Goal: Task Accomplishment & Management: Manage account settings

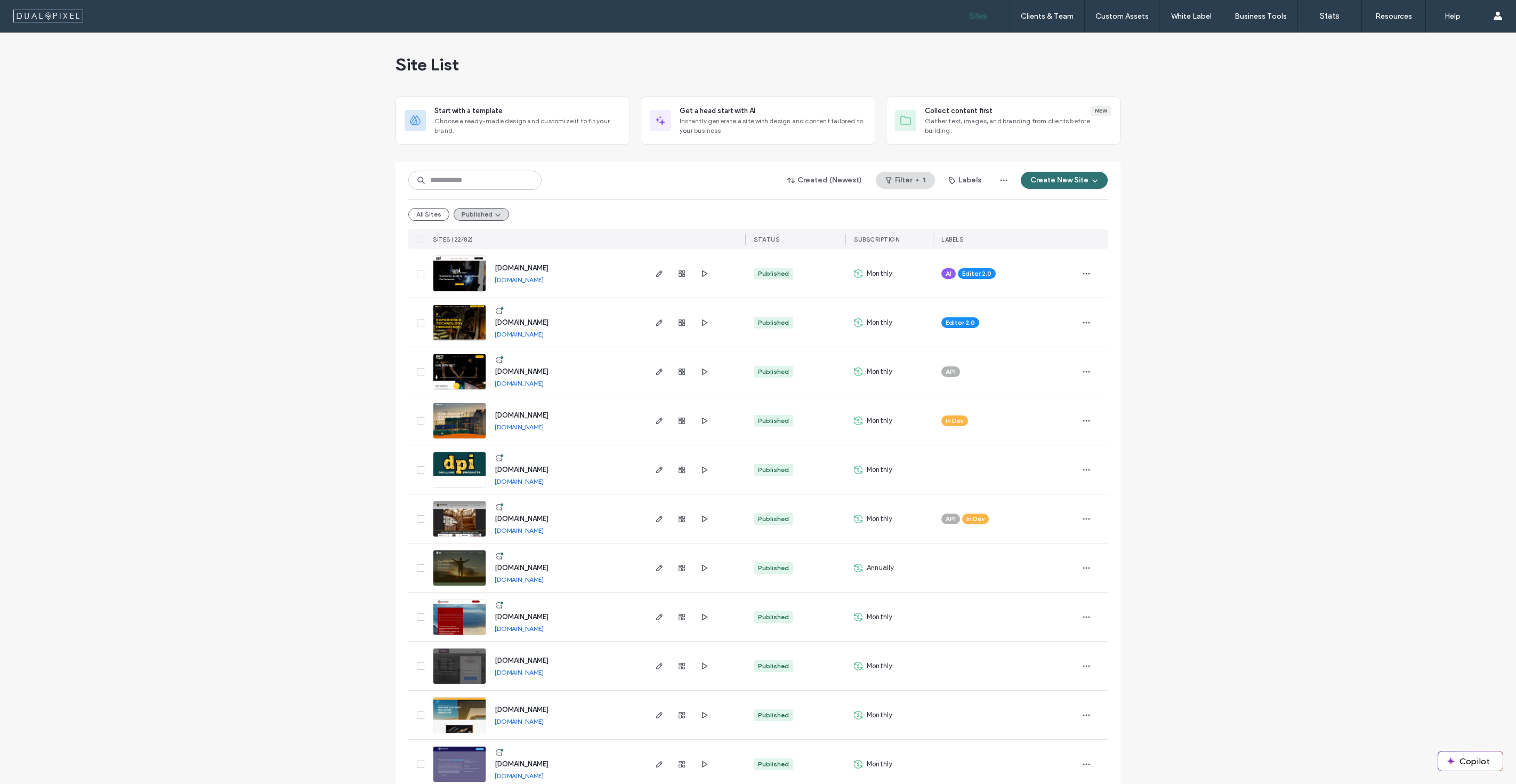
click at [411, 221] on div "All Sites Published" at bounding box center [758, 214] width 700 height 30
click at [426, 211] on button "All Sites" at bounding box center [429, 213] width 41 height 12
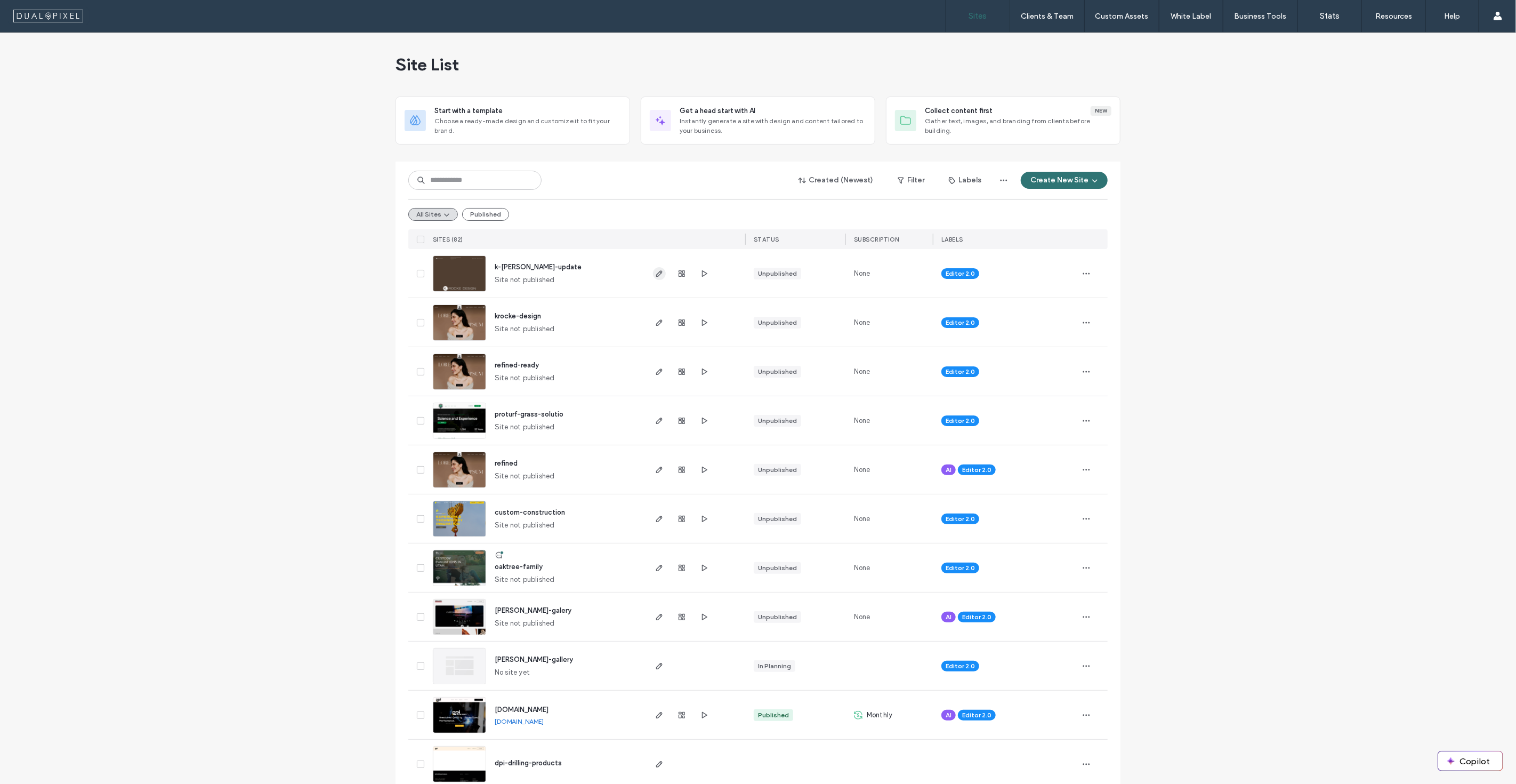
click at [660, 276] on icon "button" at bounding box center [659, 273] width 9 height 9
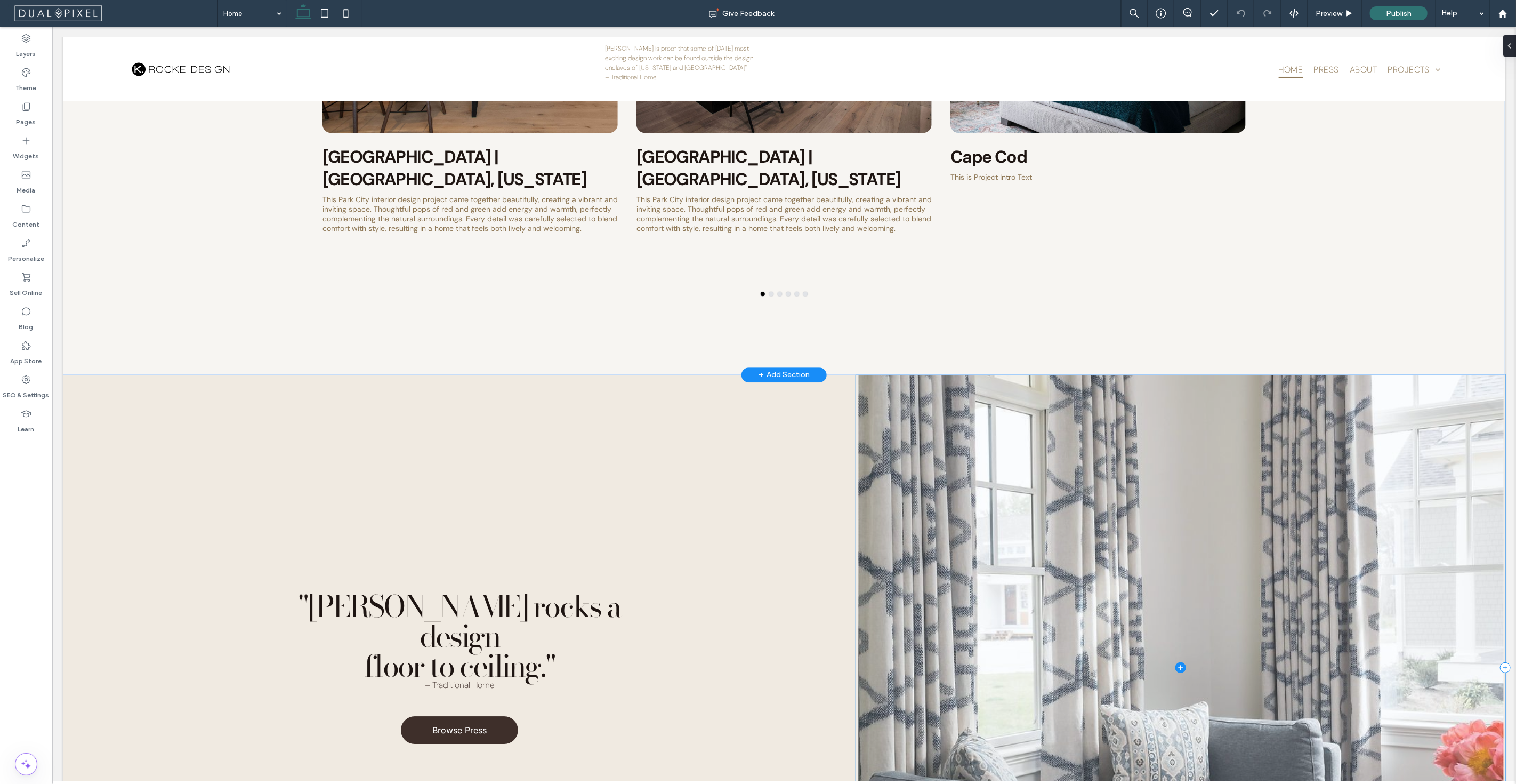
scroll to position [2310, 0]
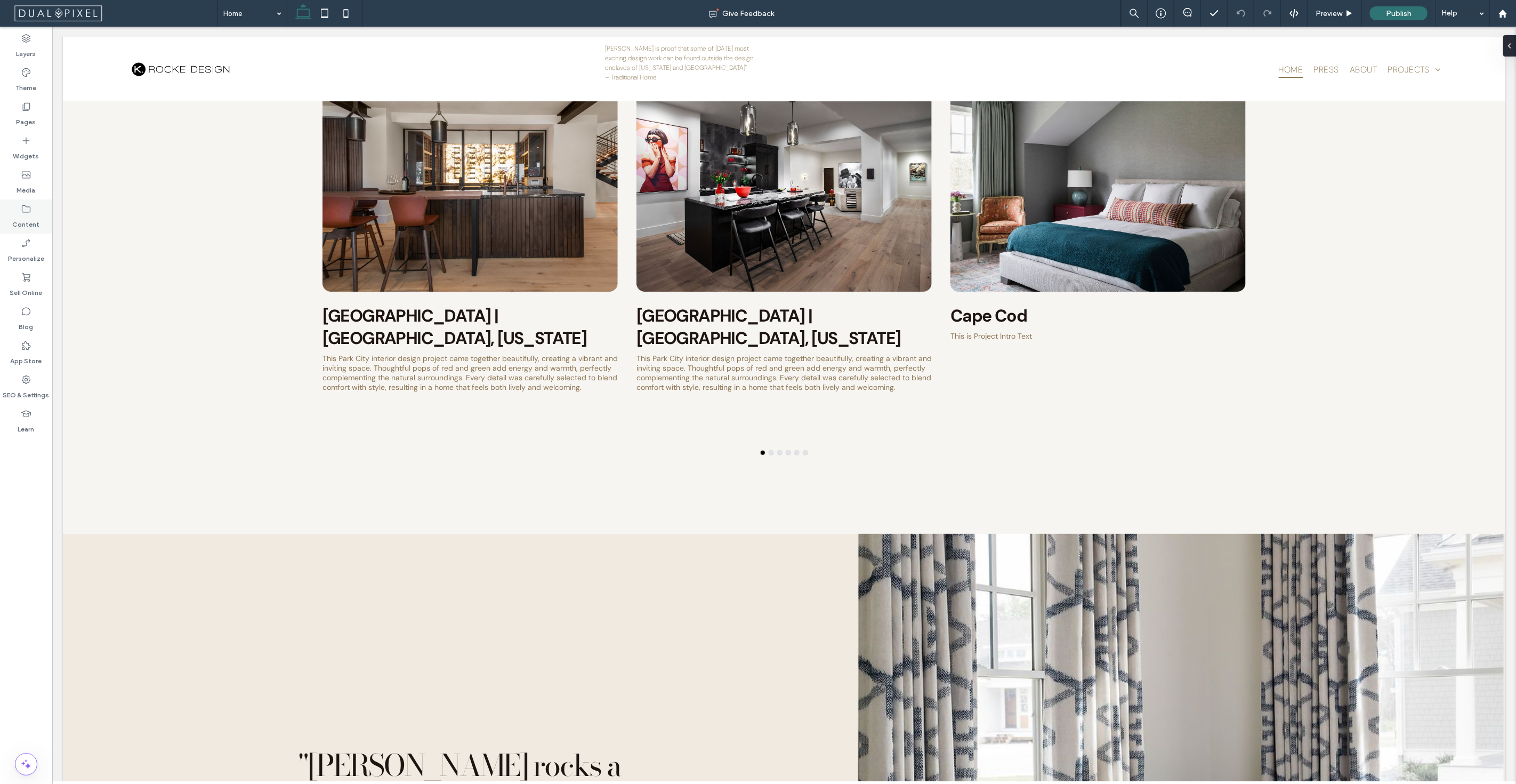
click at [7, 222] on div "Content" at bounding box center [26, 216] width 52 height 34
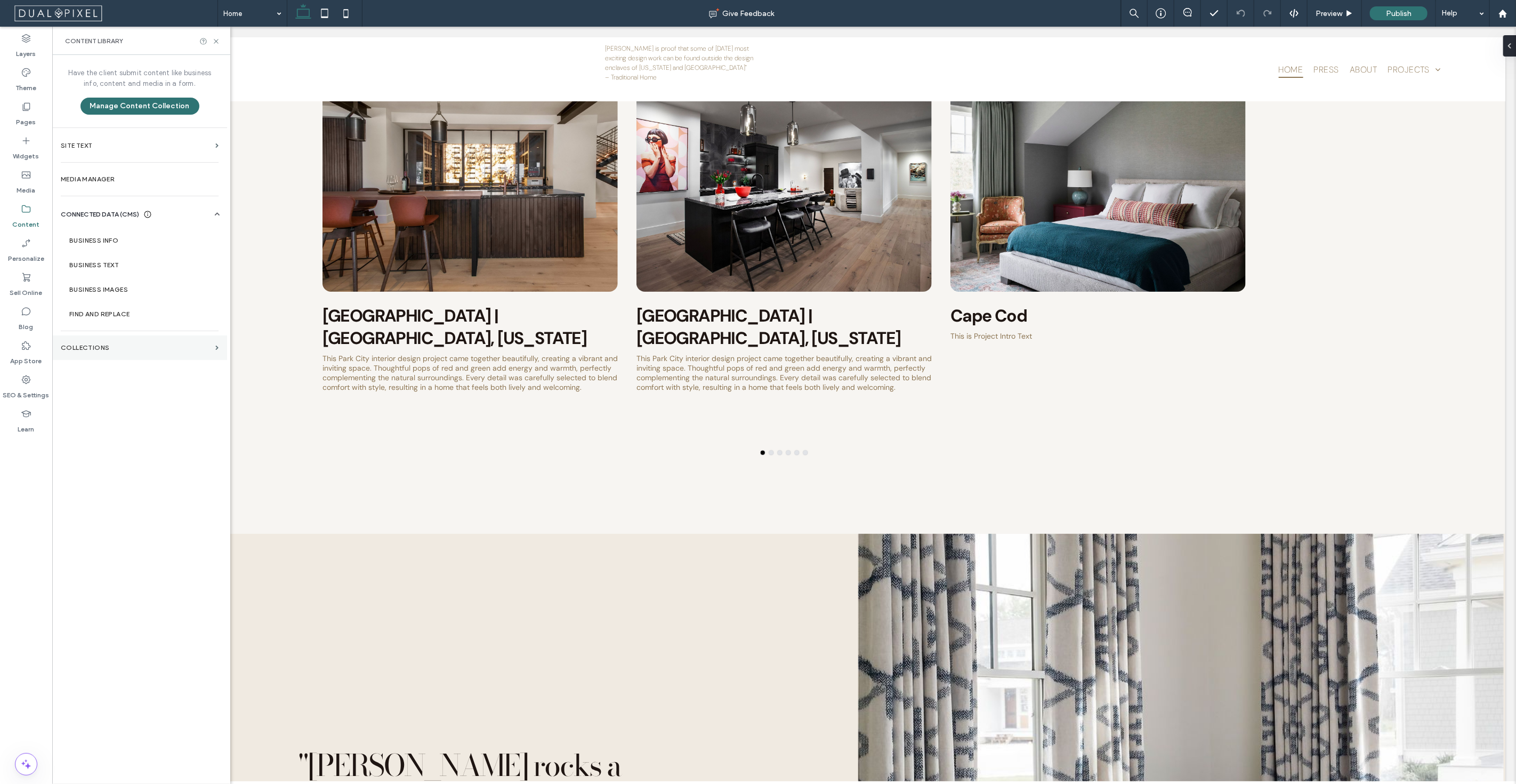
click at [128, 350] on label "Collections" at bounding box center [136, 348] width 151 height 8
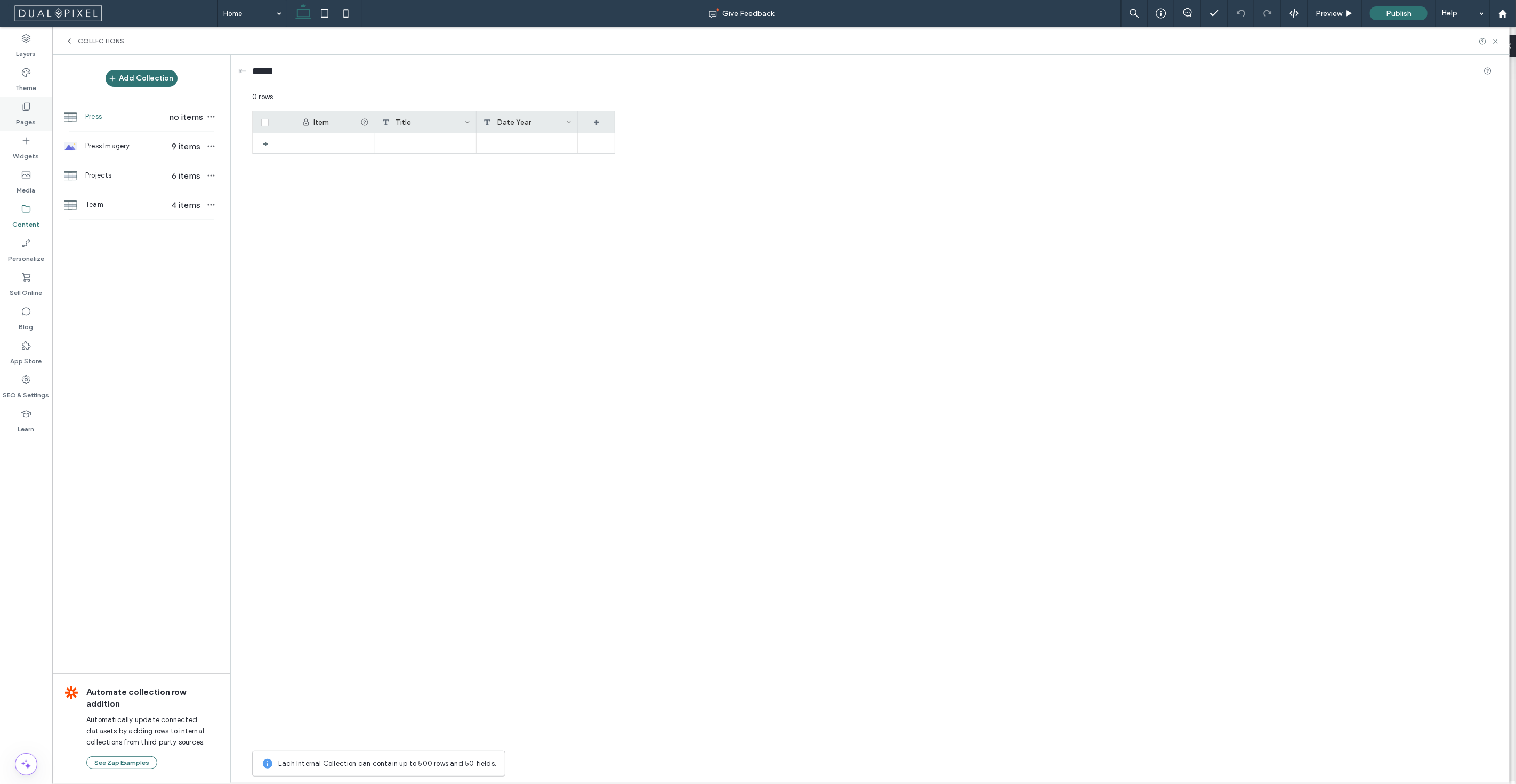
click at [45, 102] on div "Pages" at bounding box center [26, 114] width 52 height 34
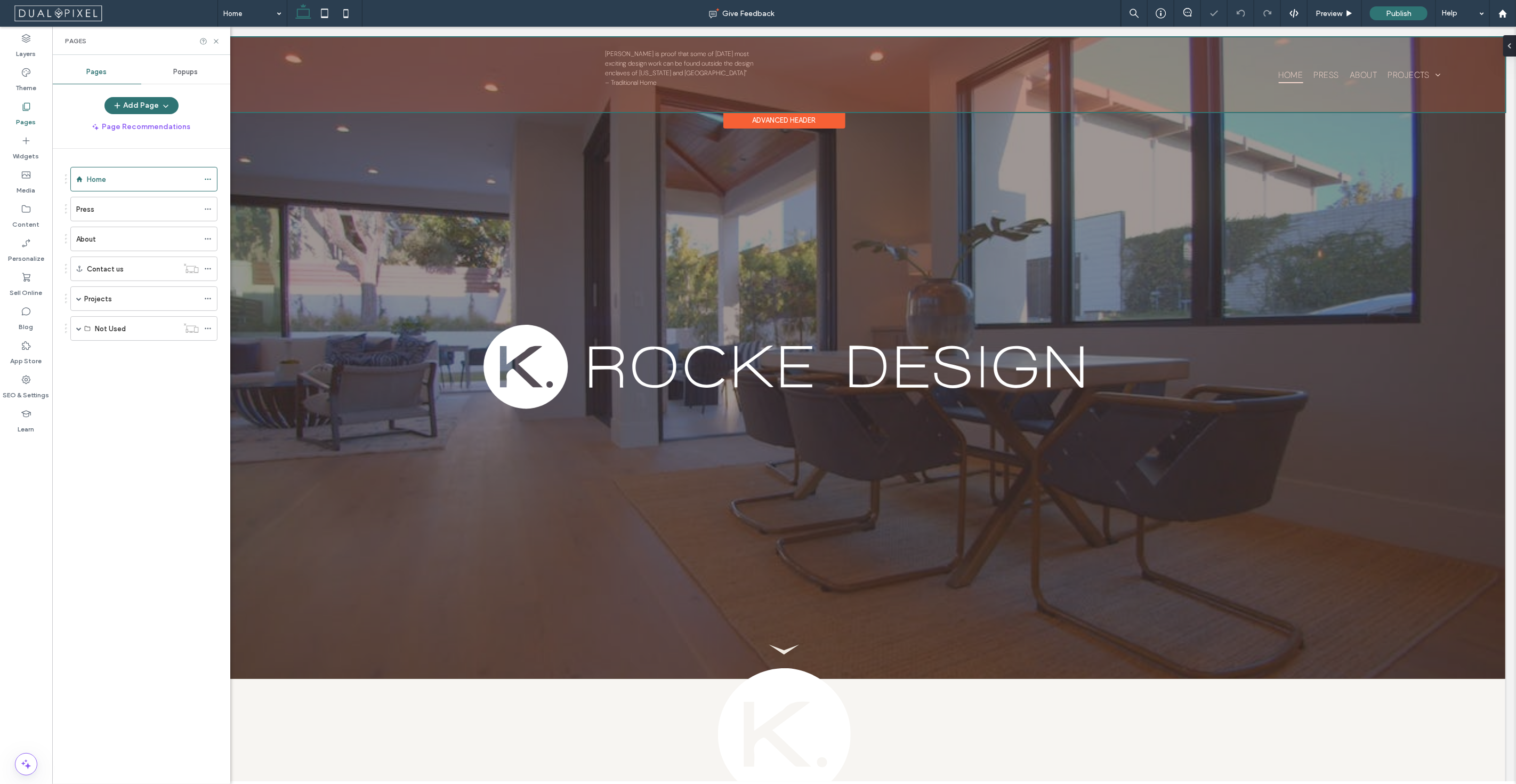
scroll to position [0, 0]
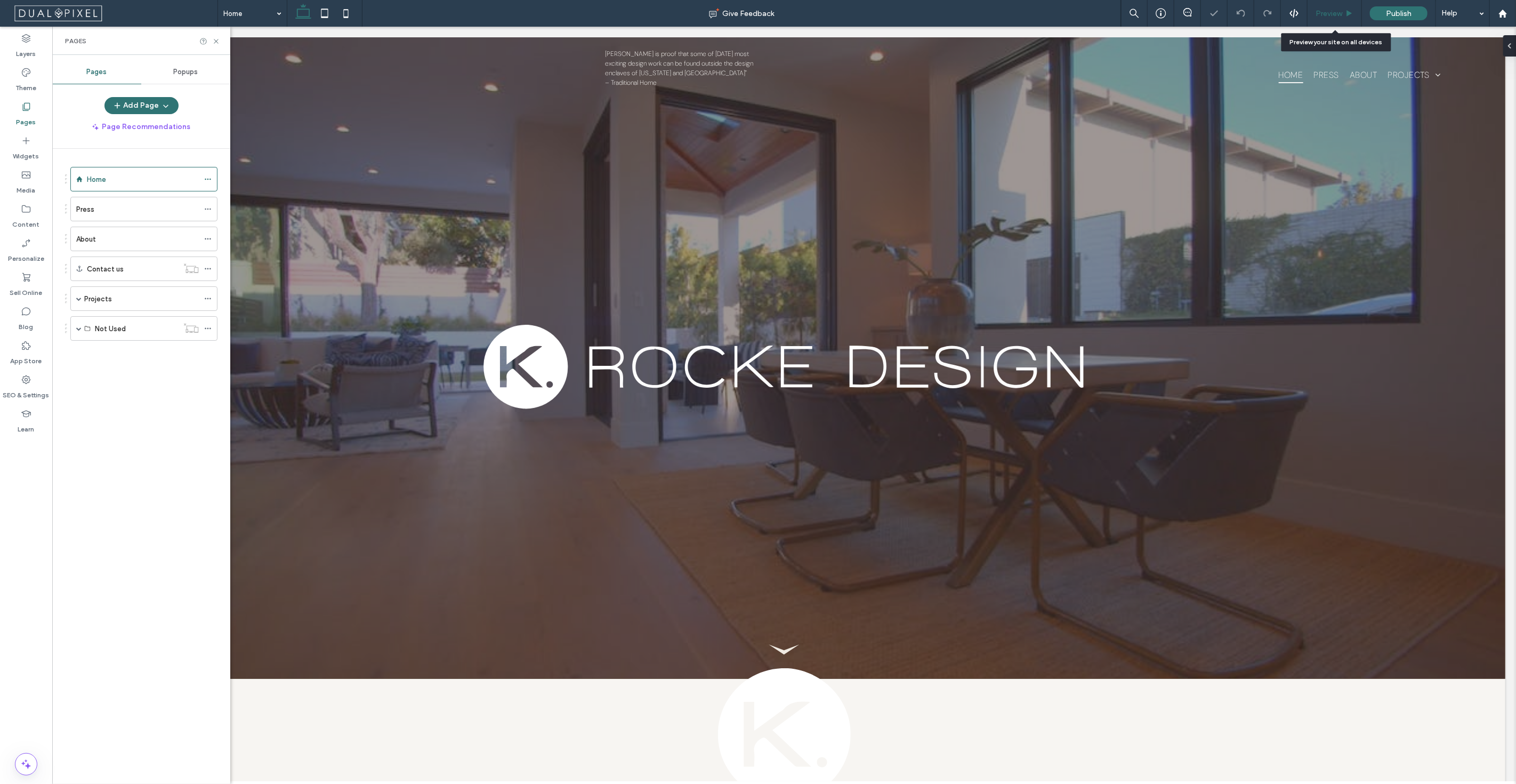
click at [1331, 7] on div "Preview" at bounding box center [1334, 13] width 54 height 27
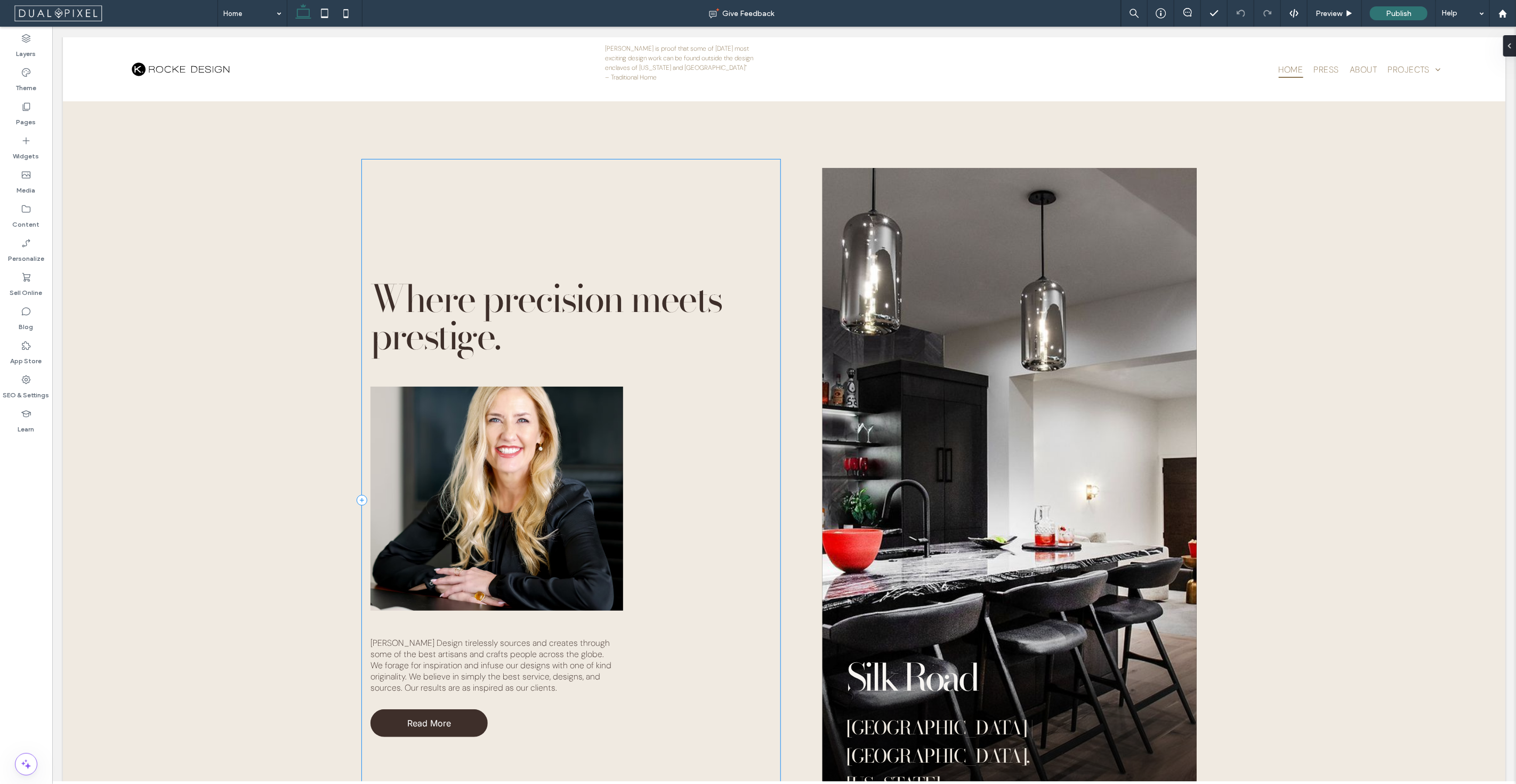
scroll to position [1362, 0]
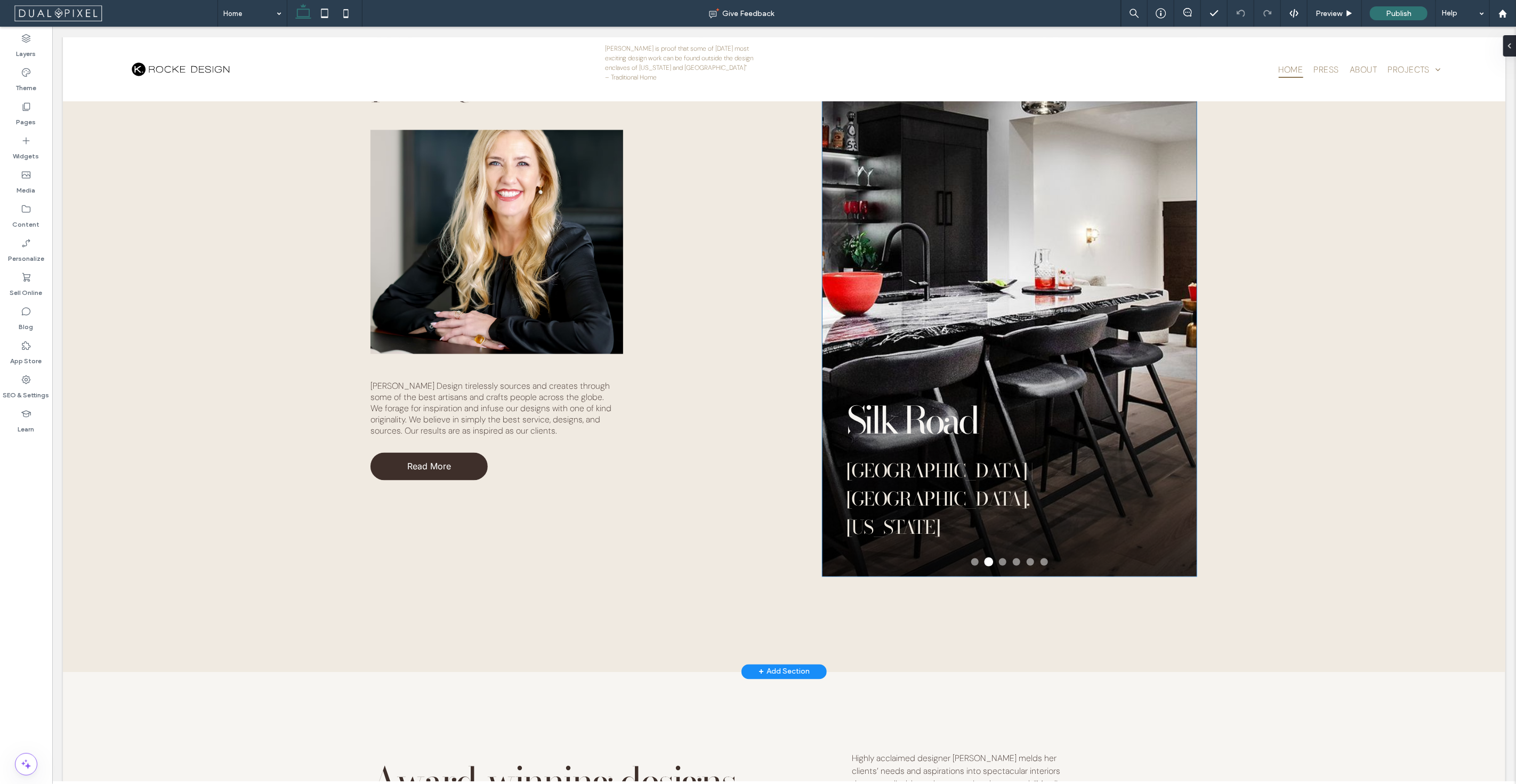
click at [999, 562] on button at bounding box center [1002, 562] width 8 height 8
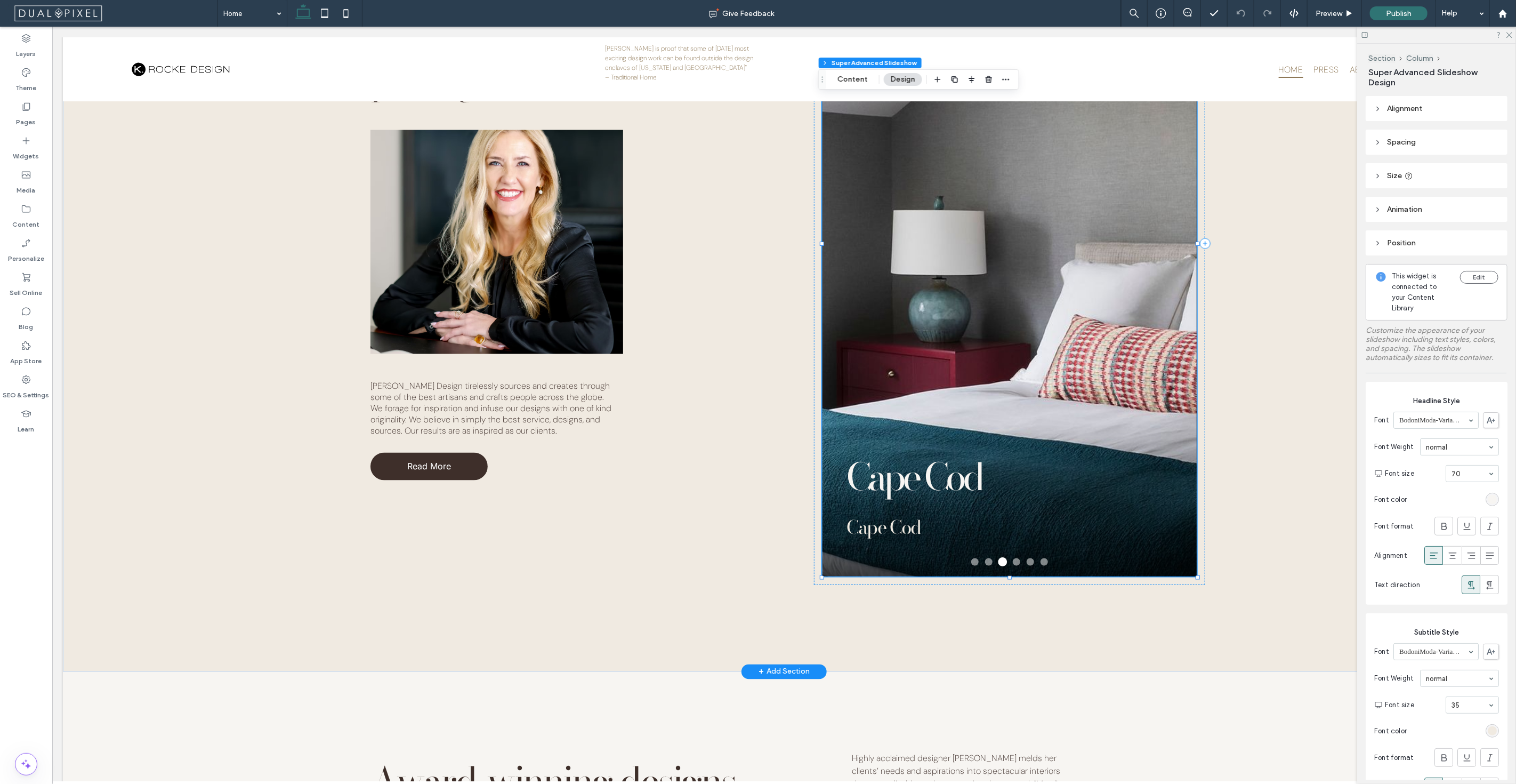
type input "**"
click at [1013, 558] on button at bounding box center [1016, 562] width 8 height 8
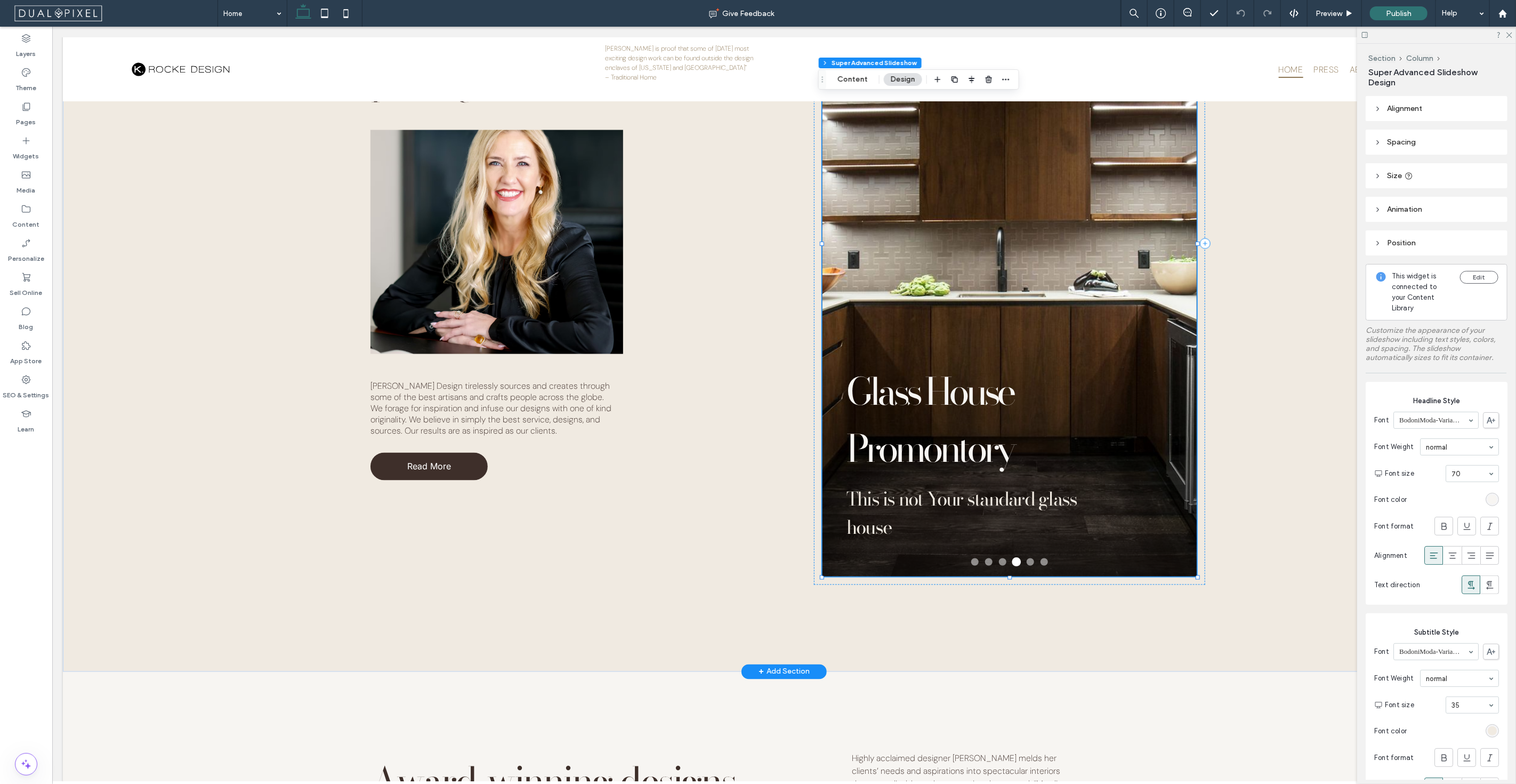
click at [1028, 558] on button at bounding box center [1031, 562] width 8 height 8
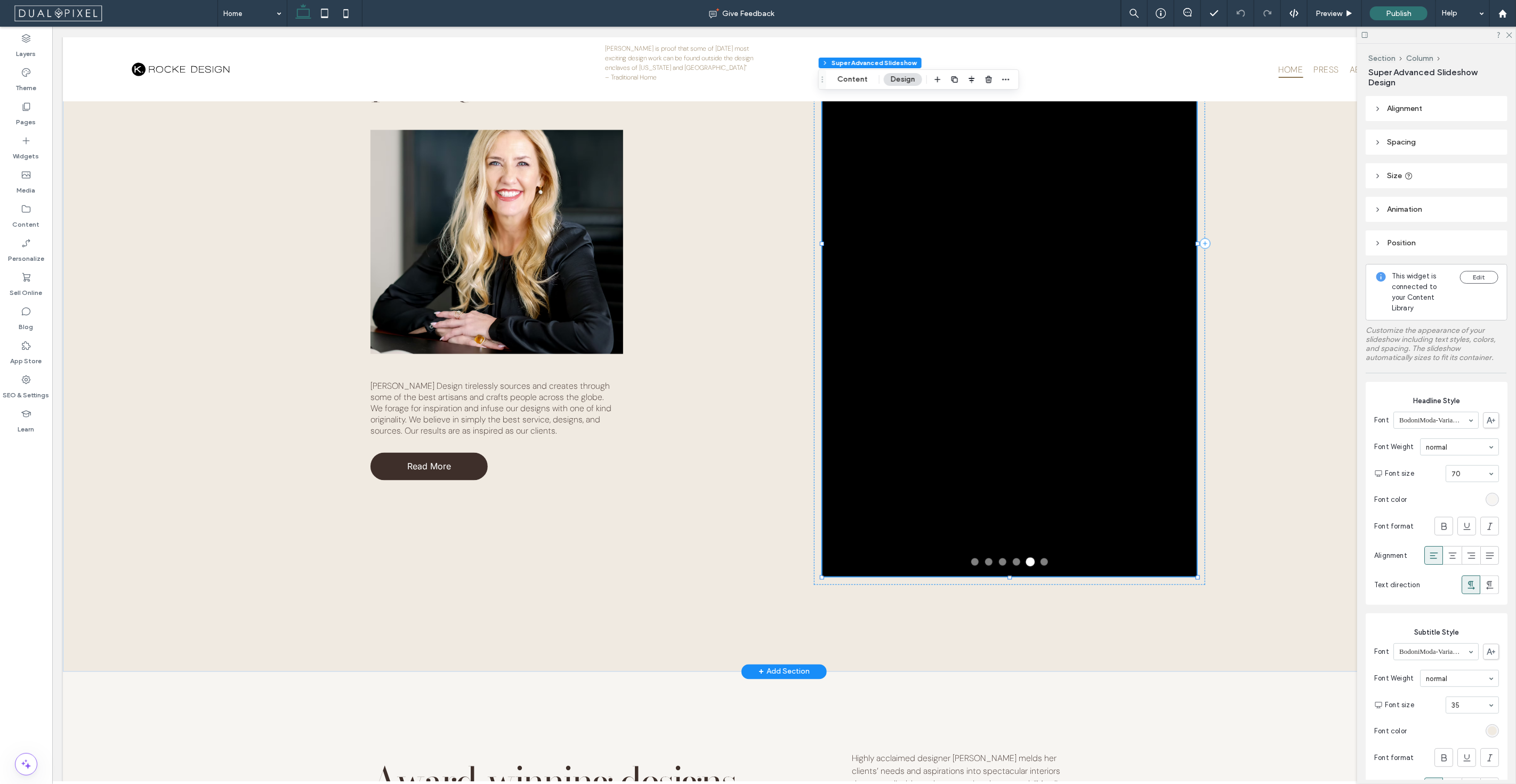
click at [1040, 558] on button at bounding box center [1044, 562] width 8 height 8
click at [1013, 558] on button at bounding box center [1016, 562] width 8 height 8
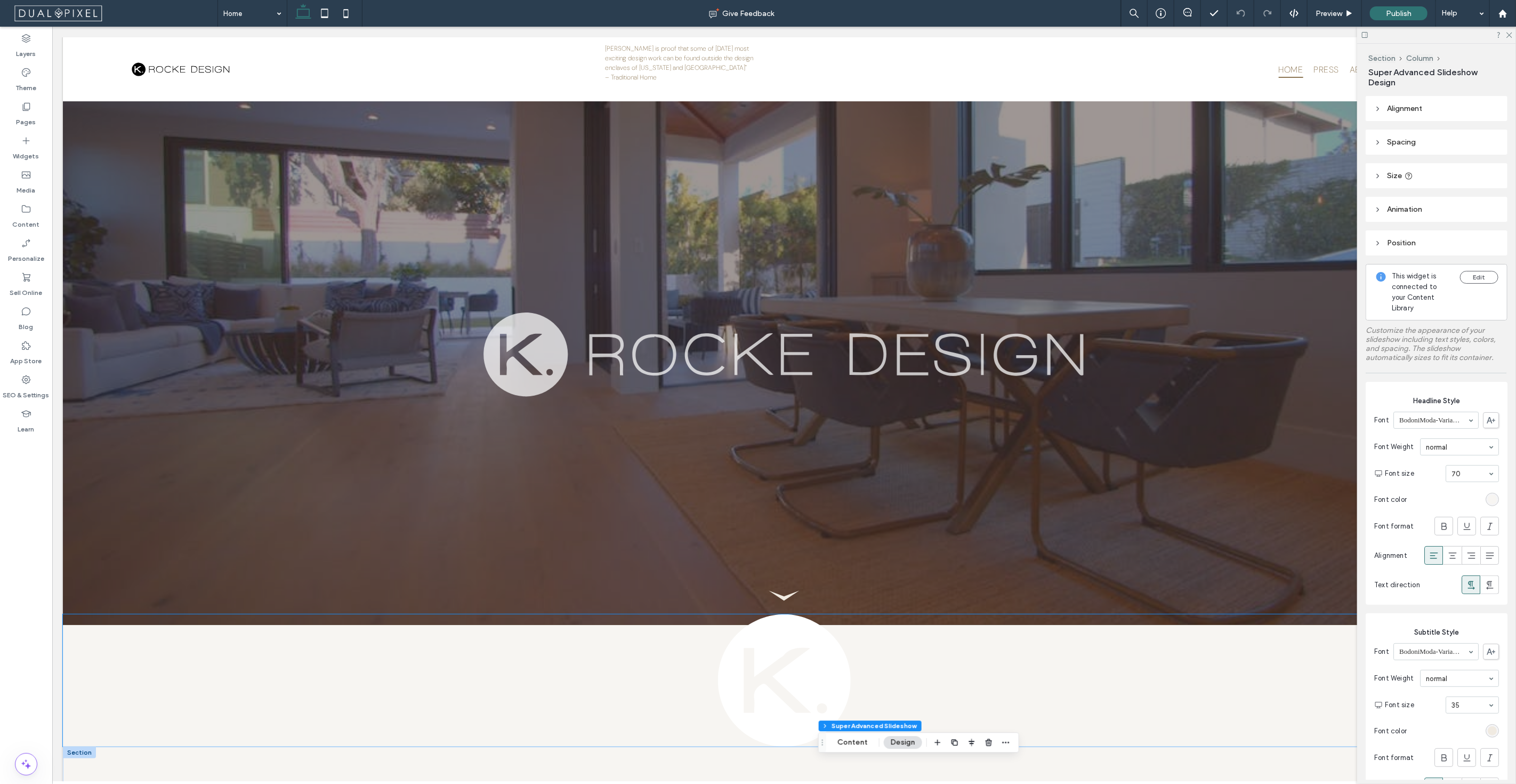
scroll to position [0, 0]
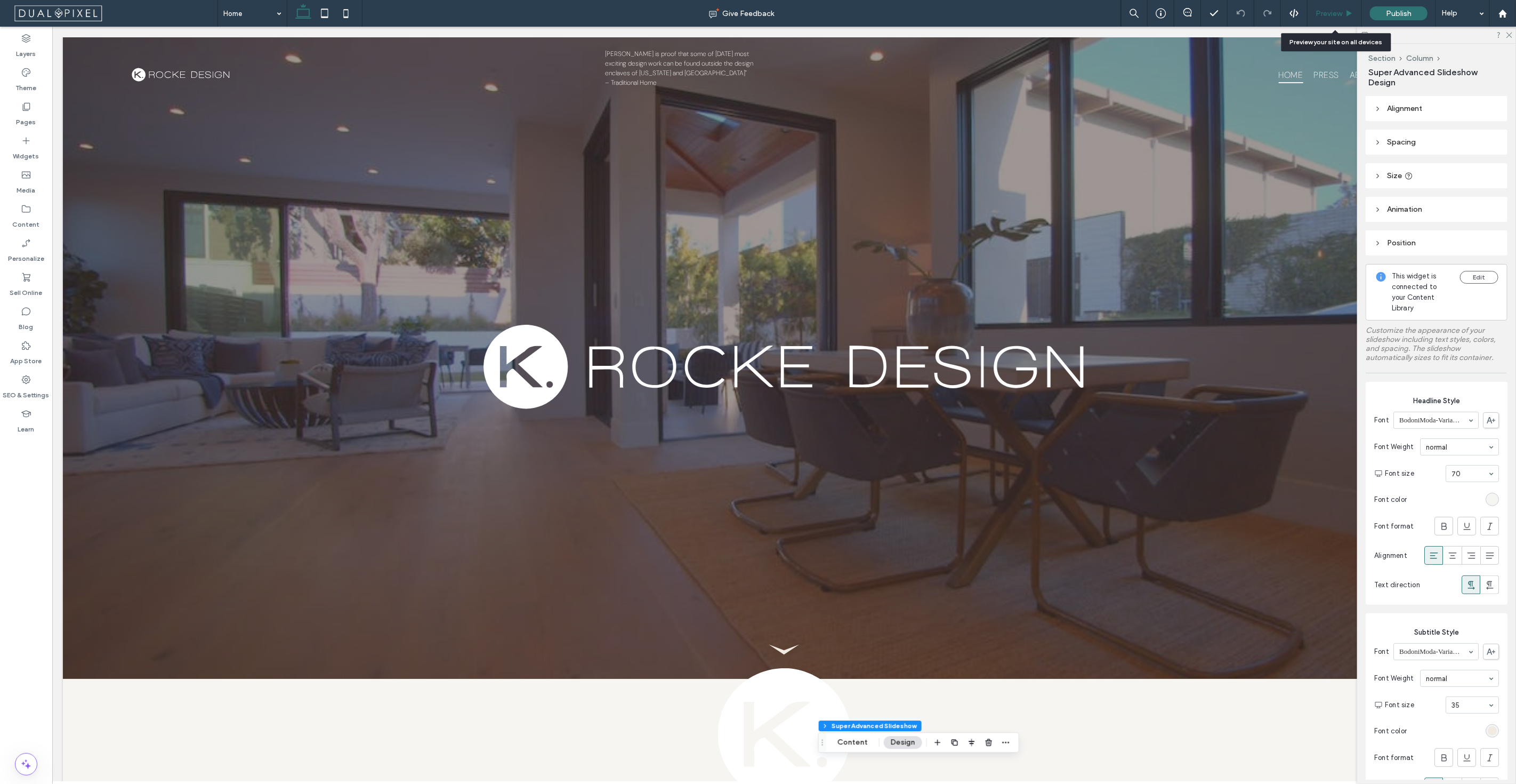
click at [1335, 15] on span "Preview" at bounding box center [1329, 14] width 27 height 9
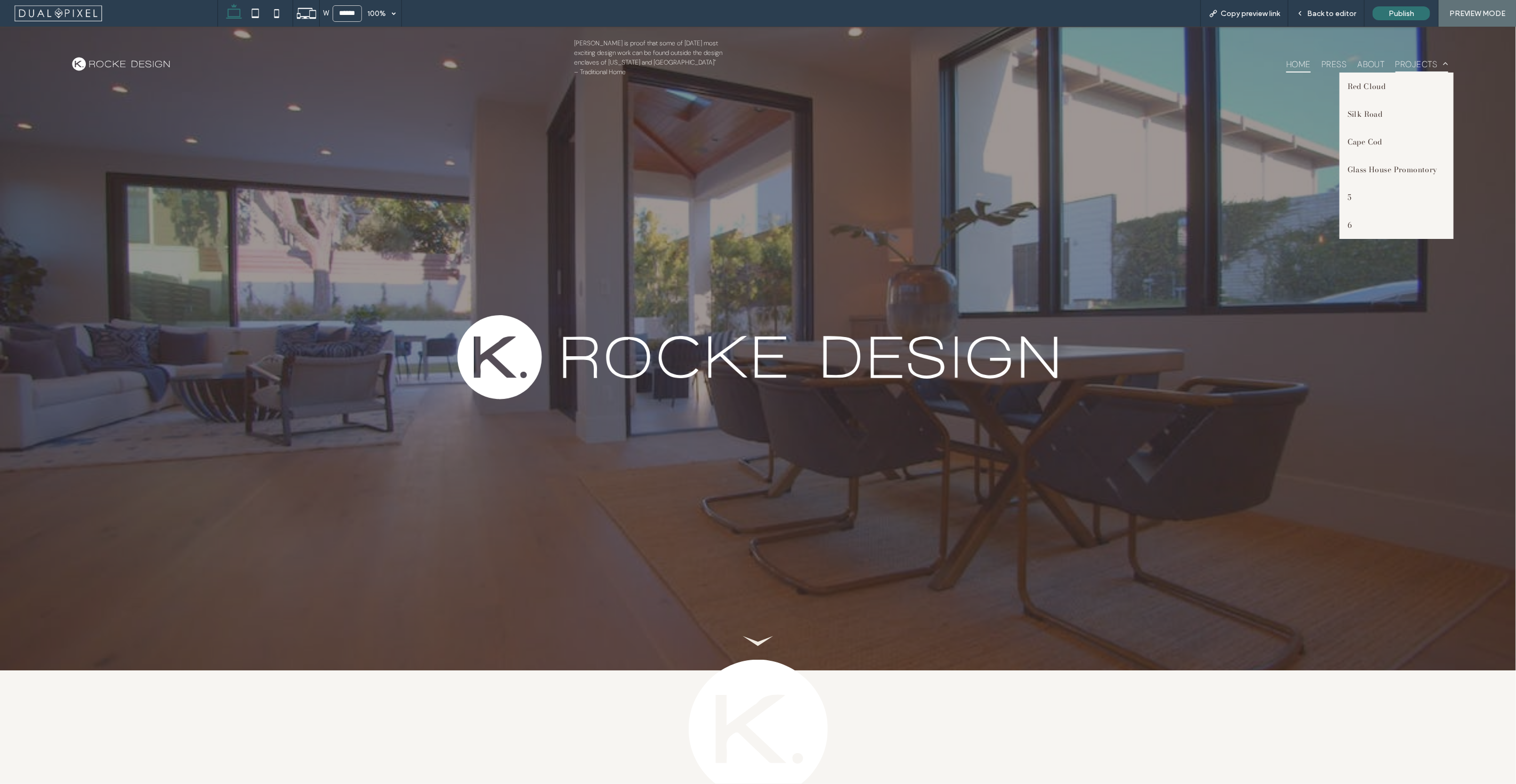
click at [1399, 61] on span "Projects" at bounding box center [1422, 63] width 53 height 16
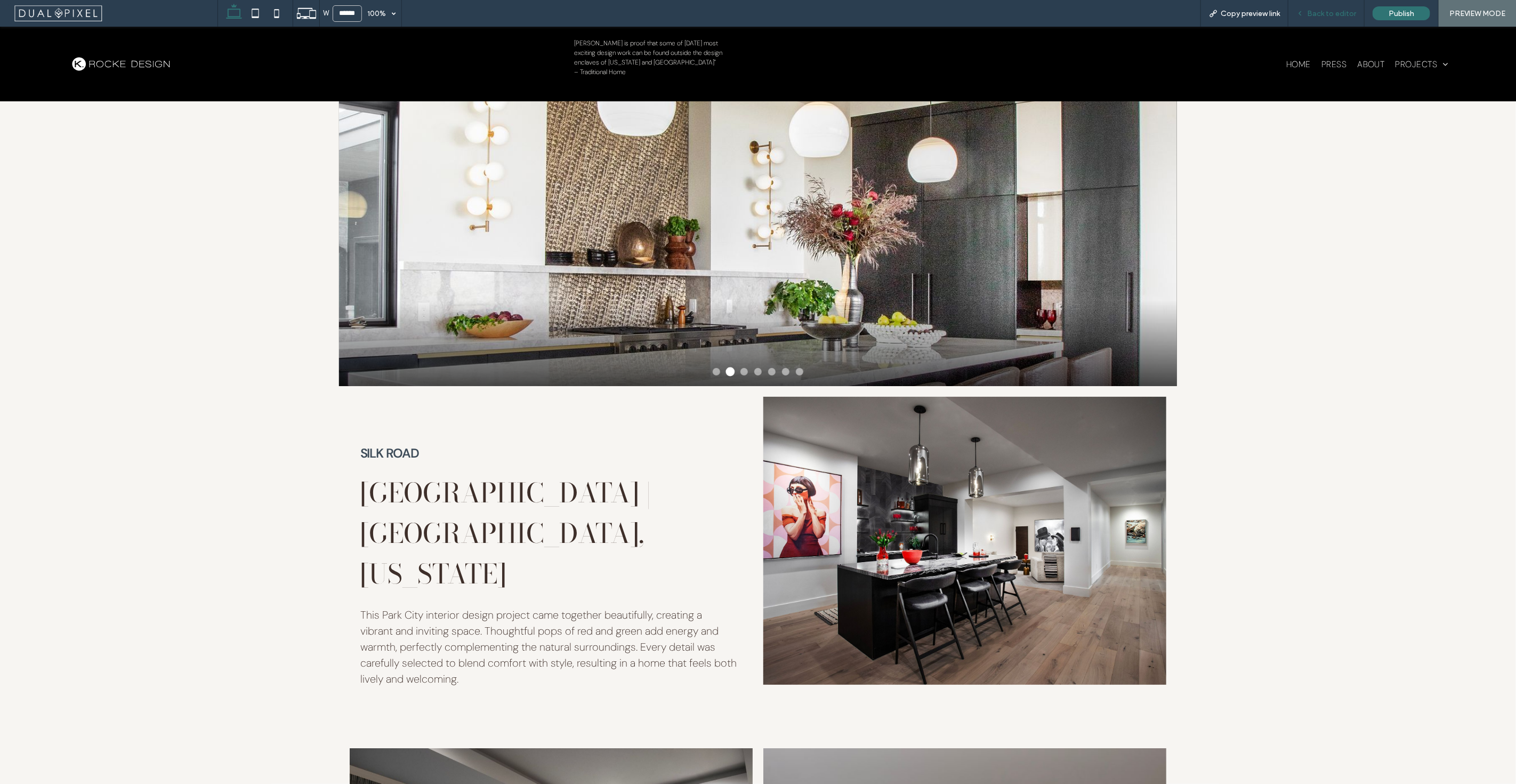
click at [1336, 25] on div "Back to editor" at bounding box center [1326, 13] width 76 height 27
click at [1324, 8] on div "Back to editor" at bounding box center [1326, 13] width 76 height 27
click at [1344, 12] on span "Back to editor" at bounding box center [1332, 14] width 49 height 9
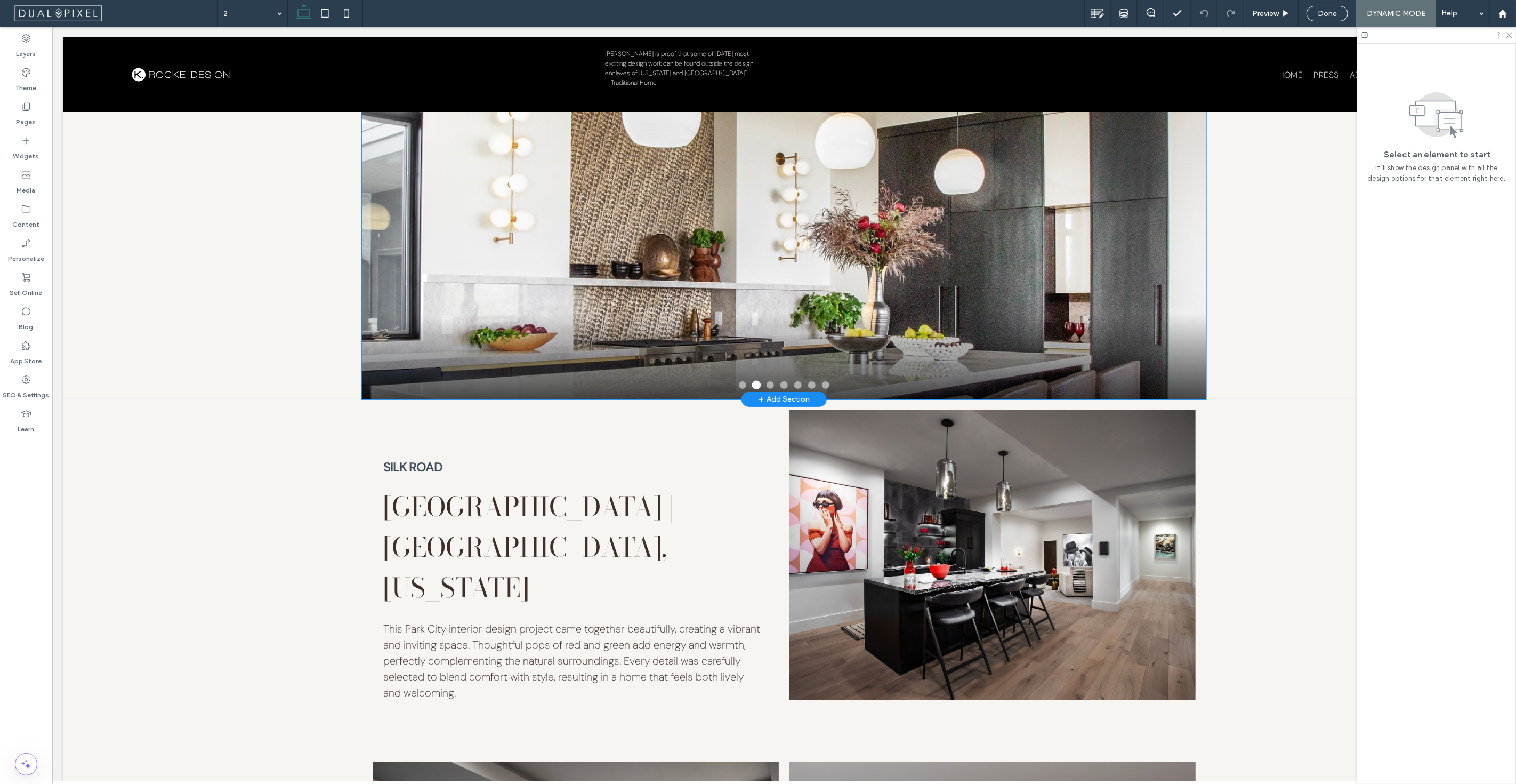
click at [819, 282] on img at bounding box center [796, 209] width 1103 height 472
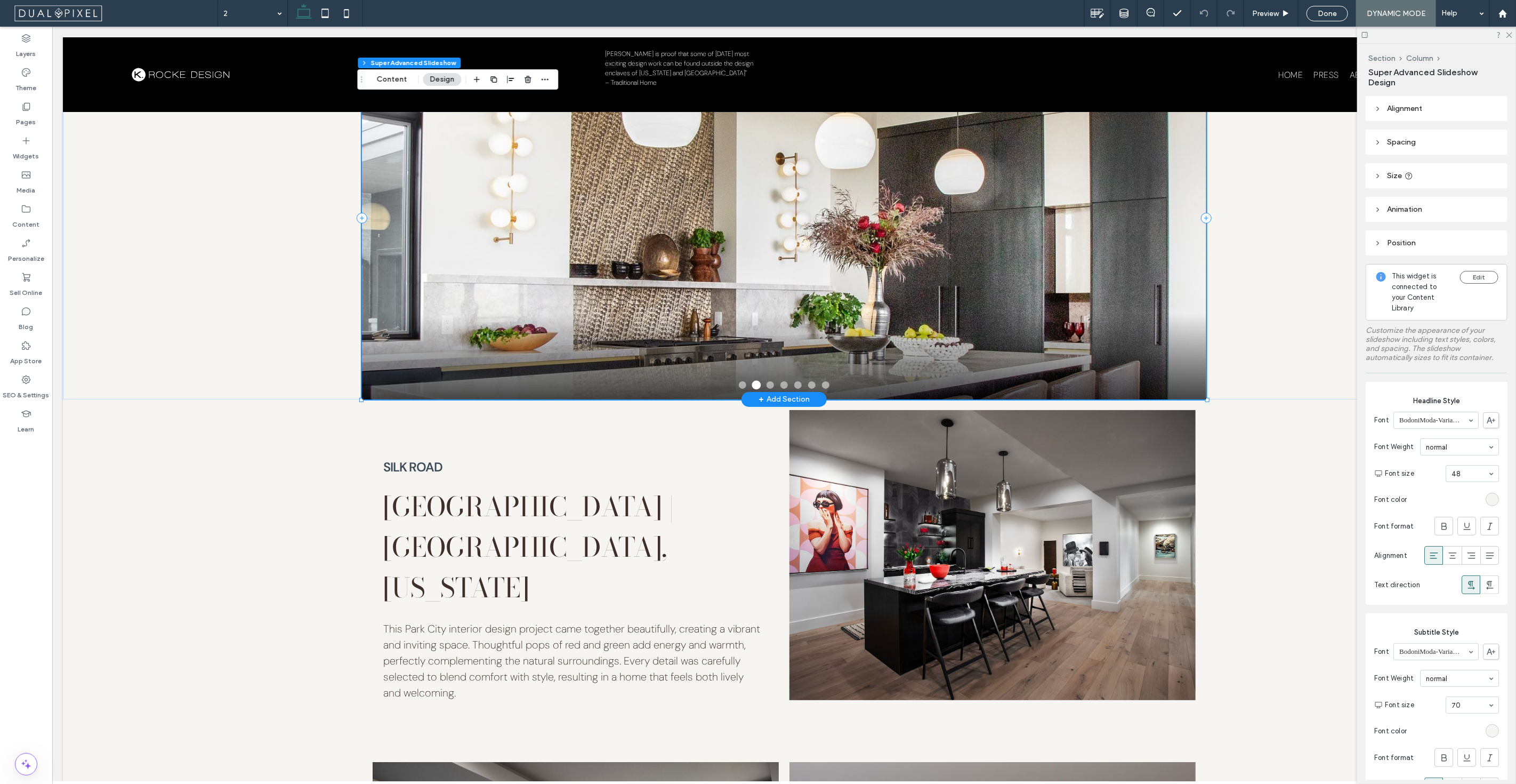
type input "**"
click at [819, 282] on img at bounding box center [795, 210] width 1114 height 478
click at [819, 282] on img at bounding box center [795, 210] width 1110 height 476
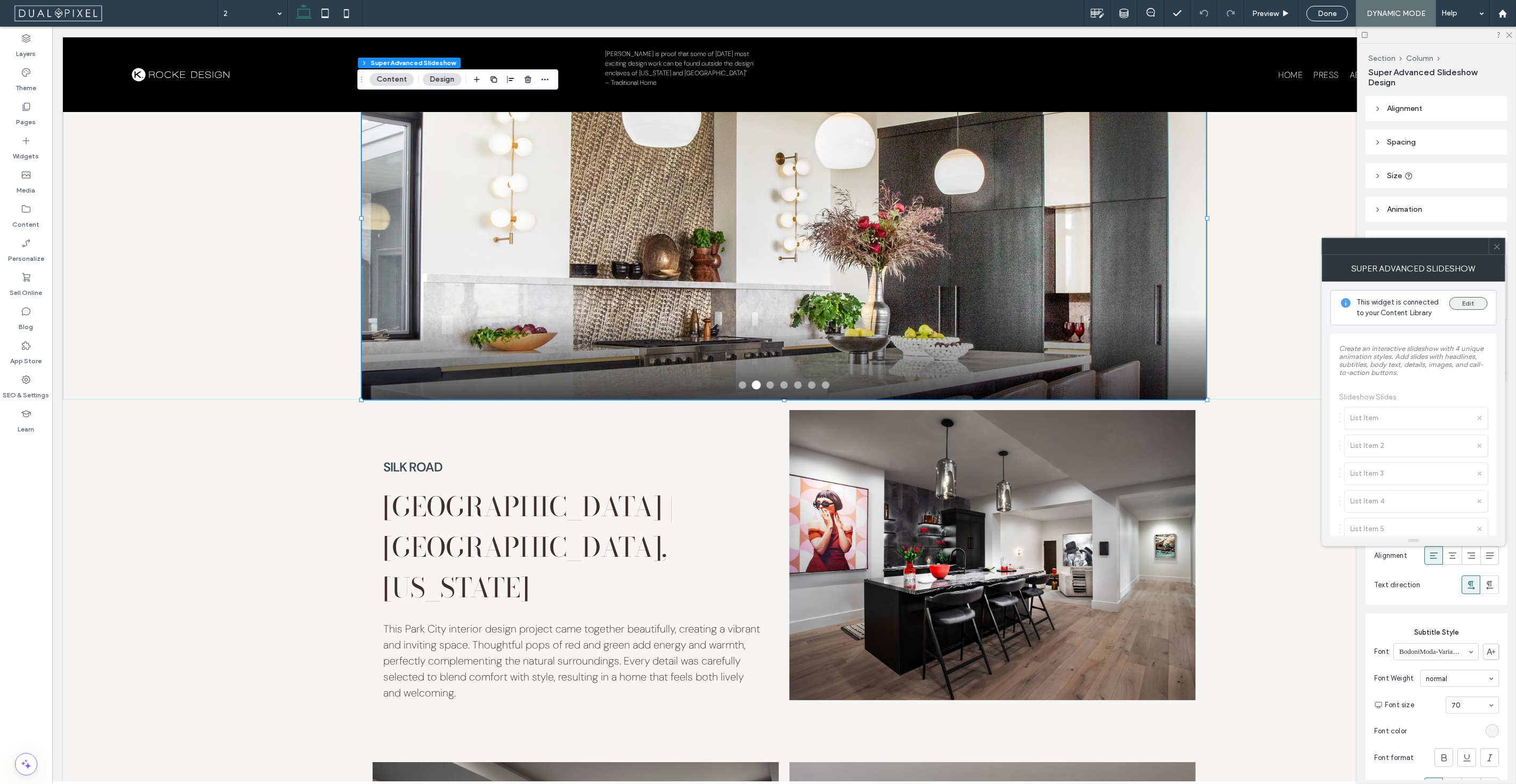
click at [1469, 302] on button "Edit" at bounding box center [1469, 302] width 38 height 12
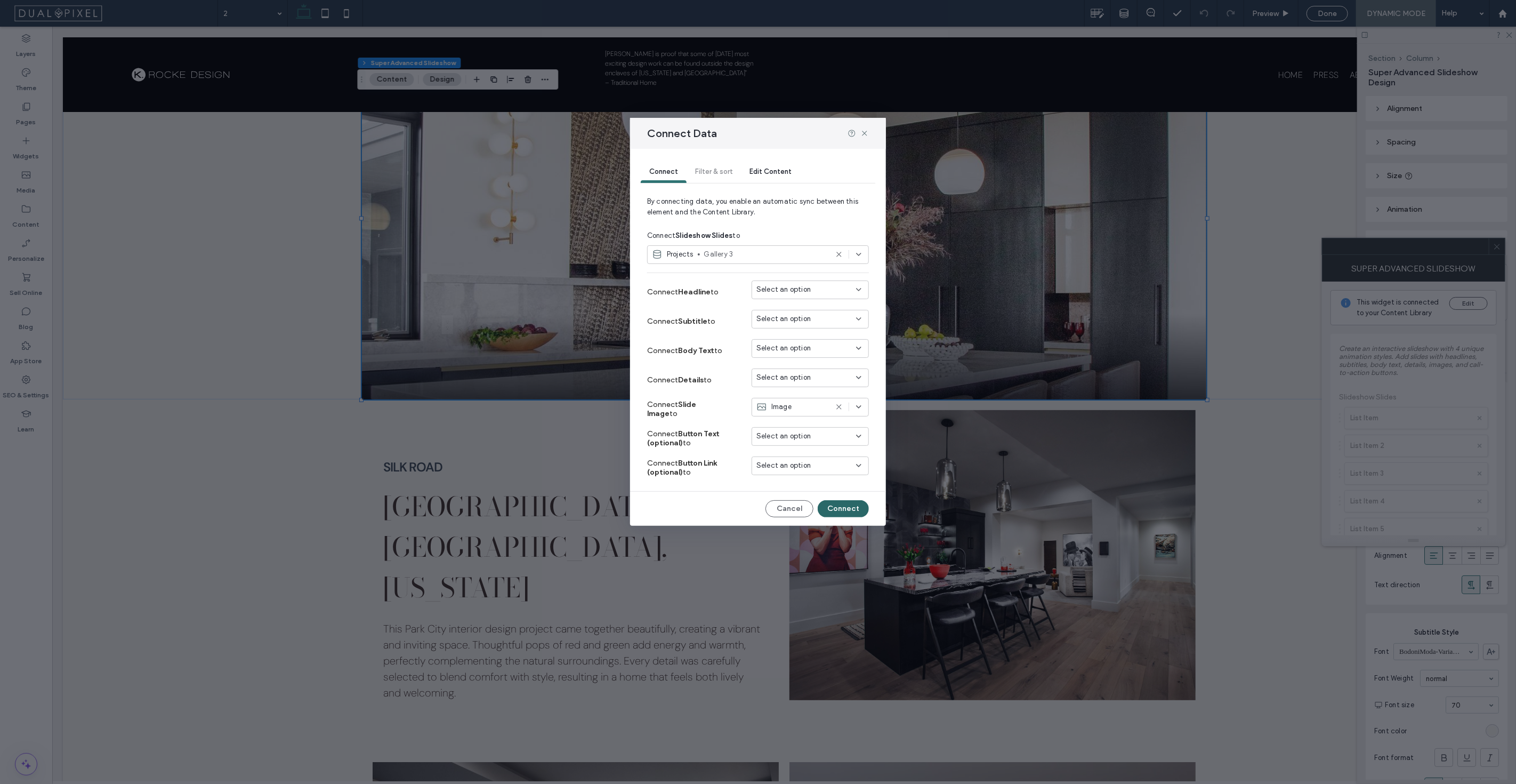
click at [832, 509] on button "Connect" at bounding box center [844, 508] width 51 height 17
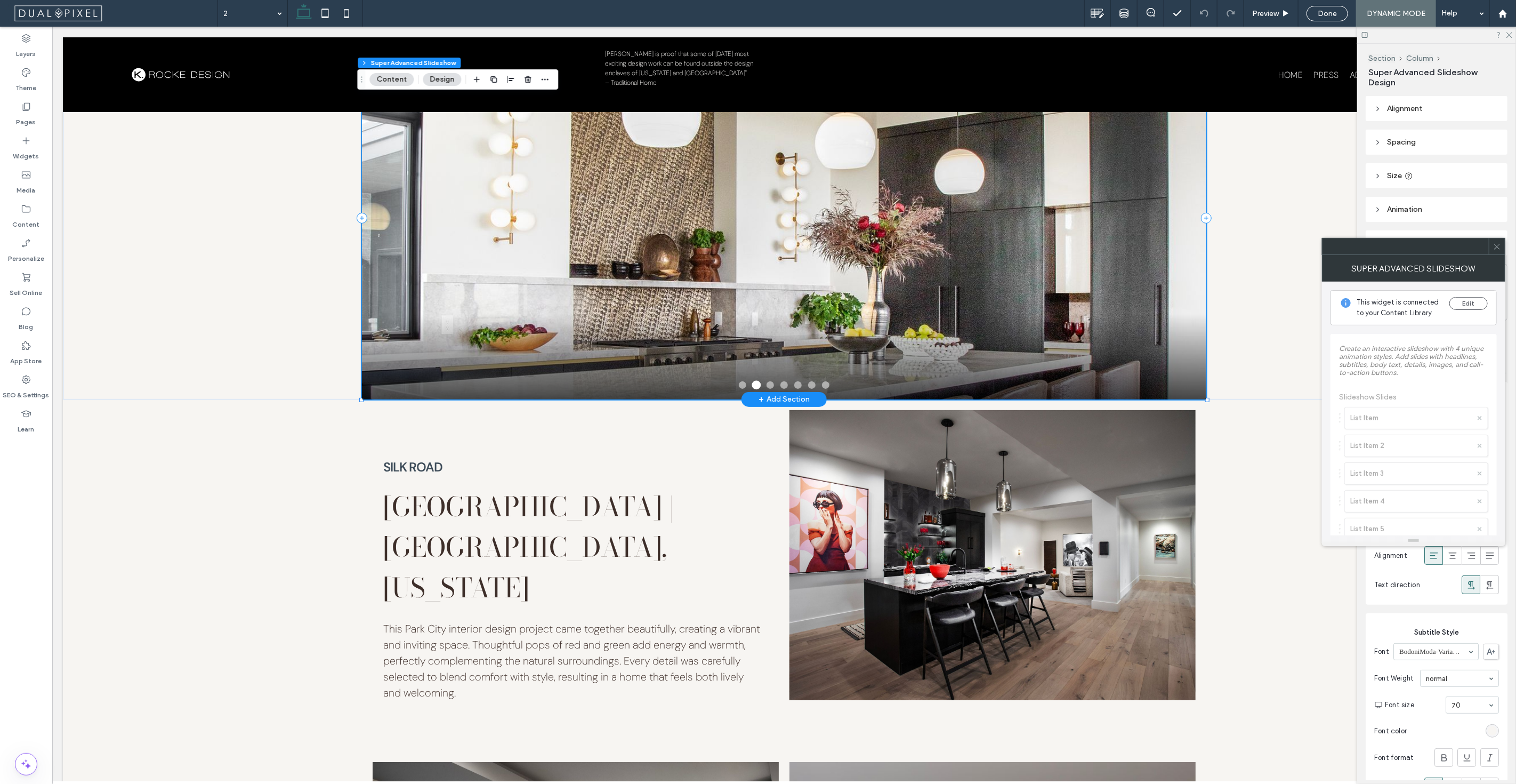
click at [766, 382] on button at bounding box center [770, 385] width 8 height 8
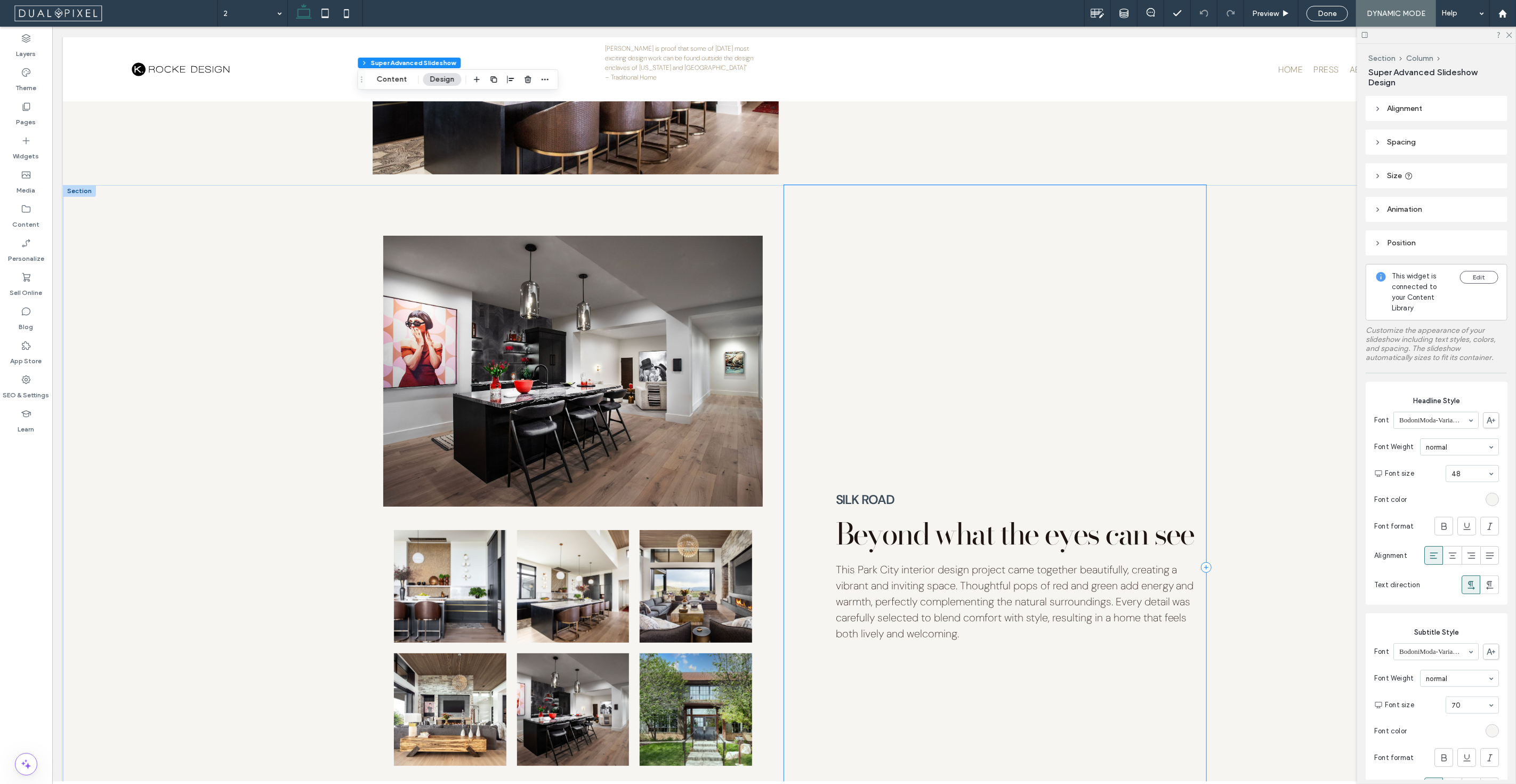
scroll to position [3494, 0]
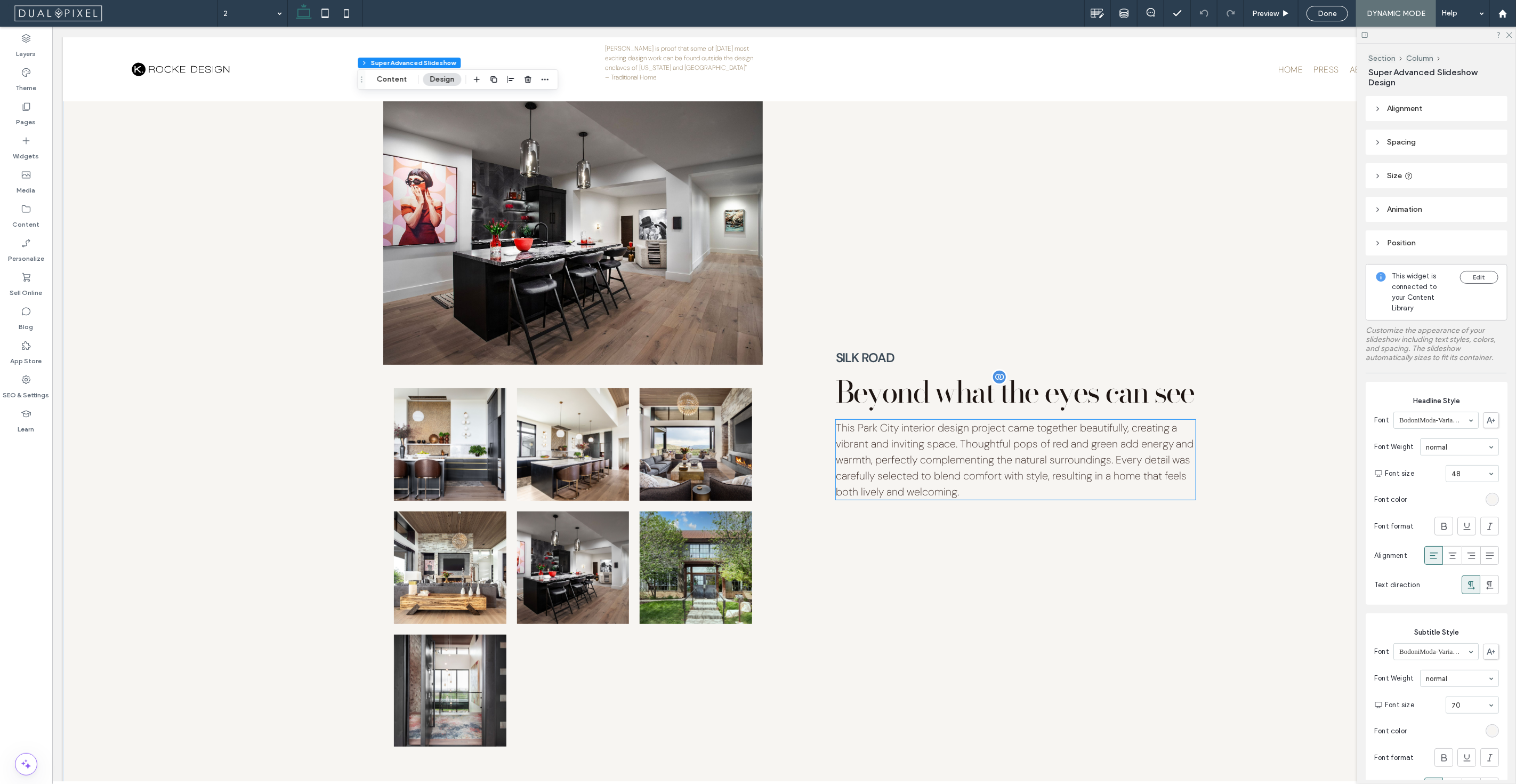
click at [921, 377] on h3 "Beyond what the eyes can see" at bounding box center [1015, 392] width 360 height 29
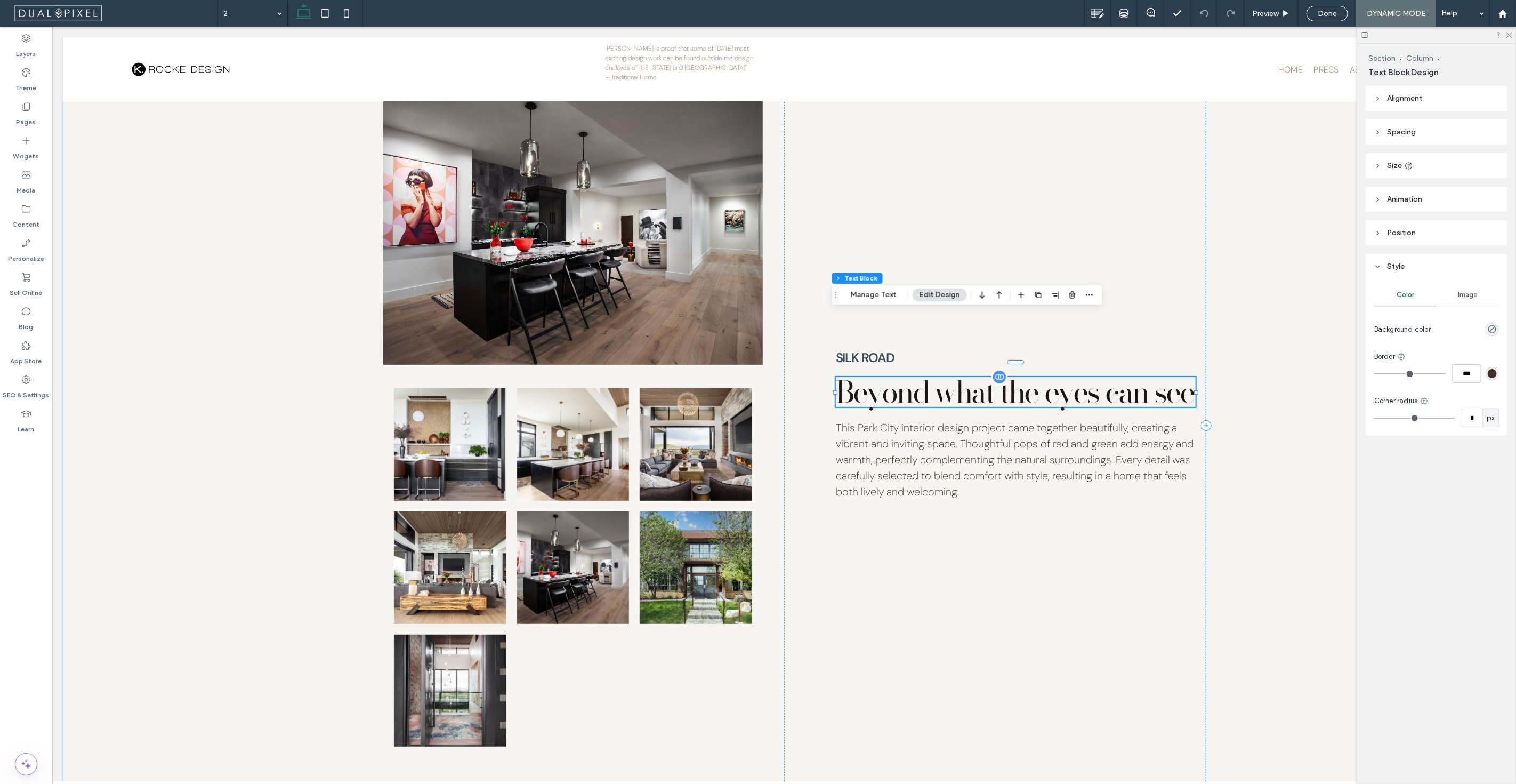
click at [921, 377] on h3 "Beyond what the eyes can see" at bounding box center [1015, 392] width 360 height 29
click at [921, 356] on div "Silk Road Beyond what the eyes can see This Park City interior design project c…" at bounding box center [995, 426] width 422 height 764
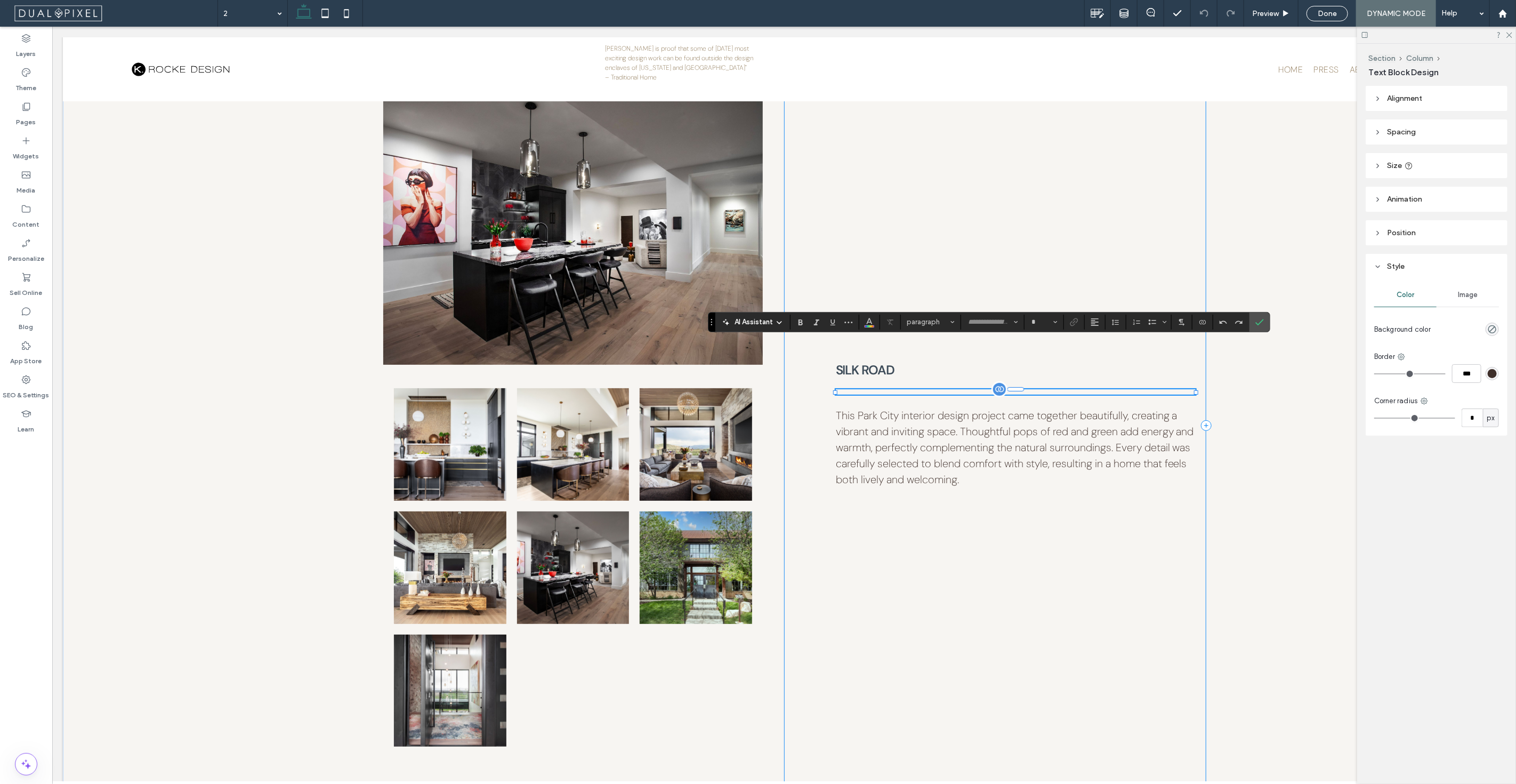
type input "**********"
type input "**"
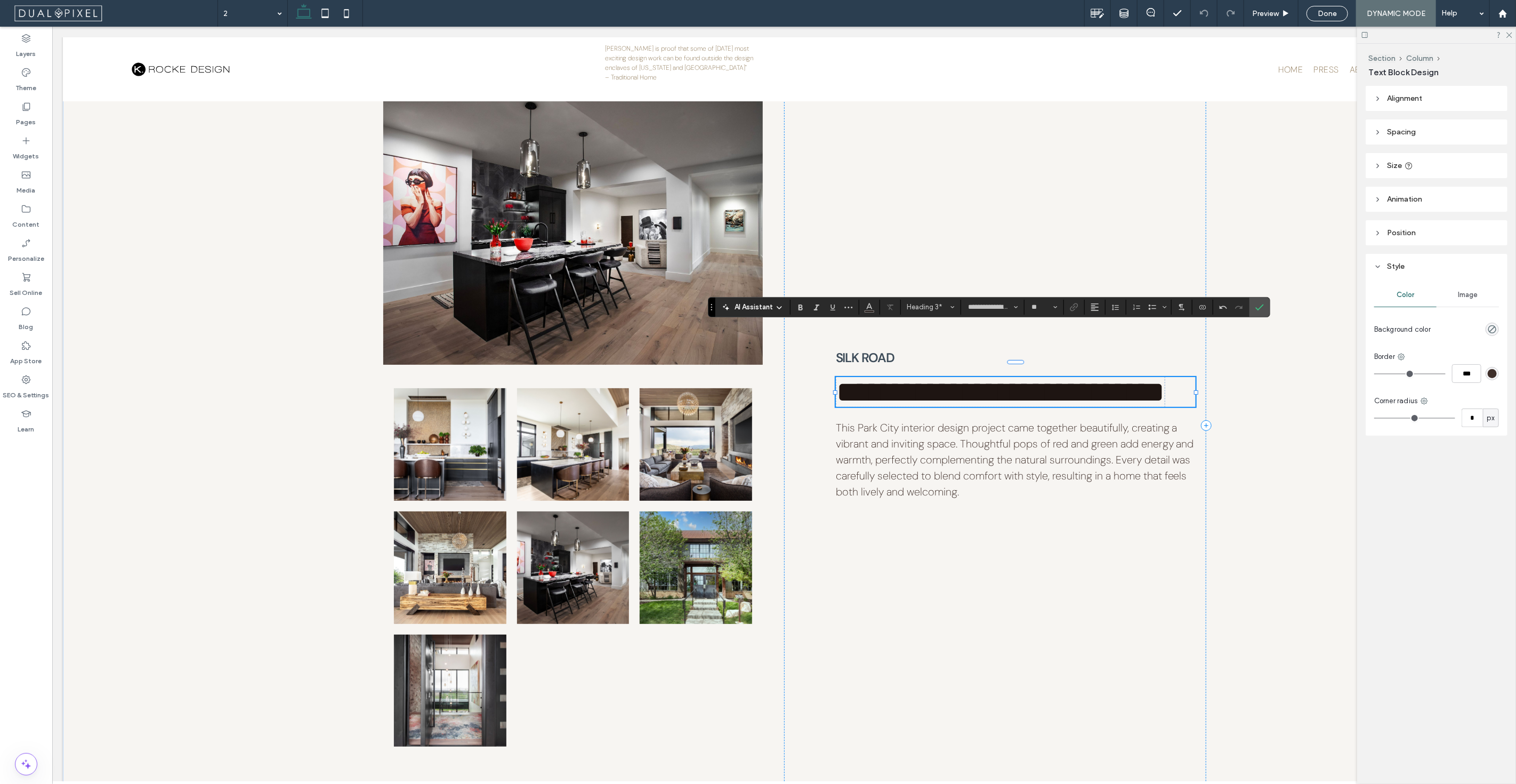
scroll to position [3510, 0]
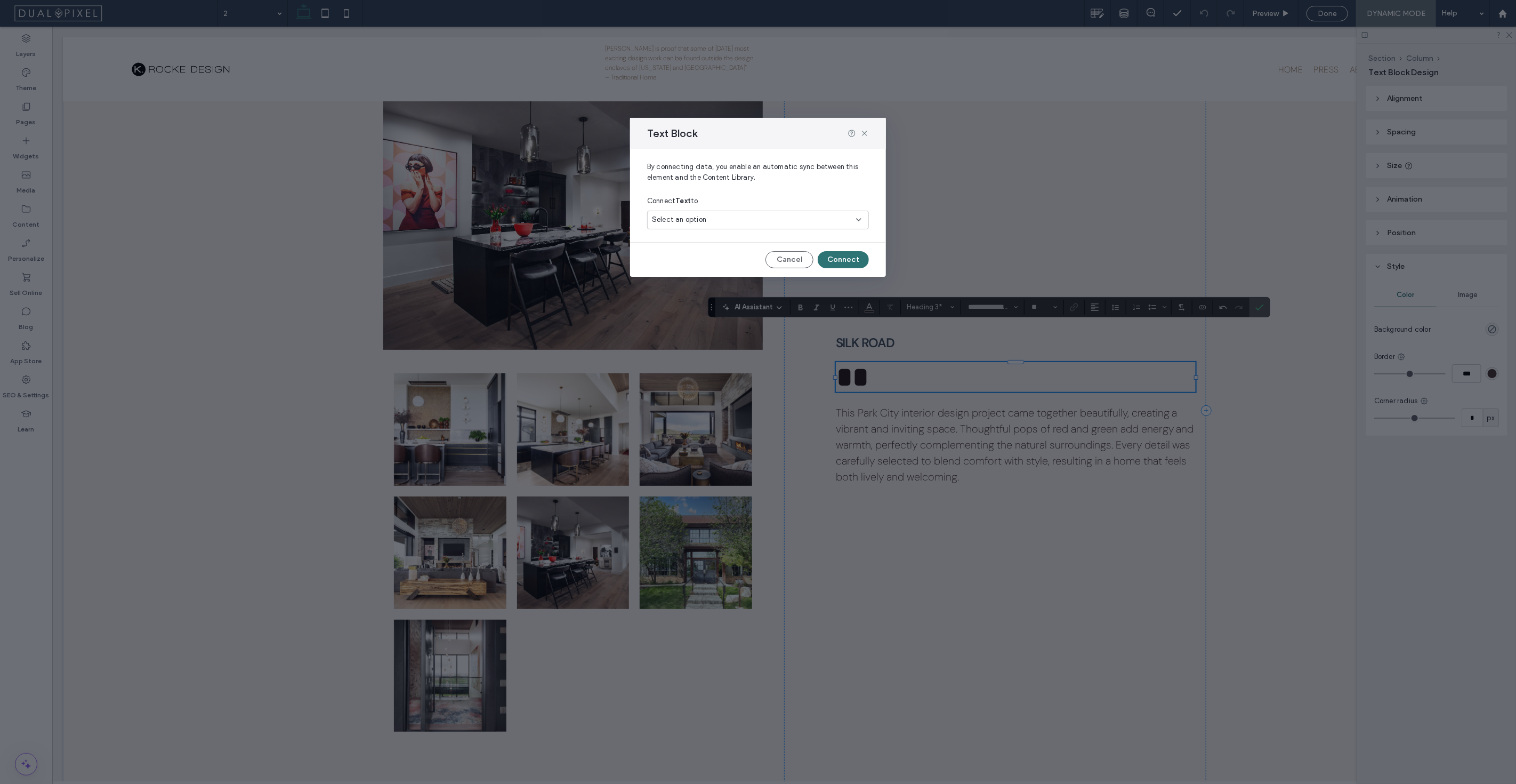
click at [719, 216] on div "Select an option" at bounding box center [752, 219] width 199 height 10
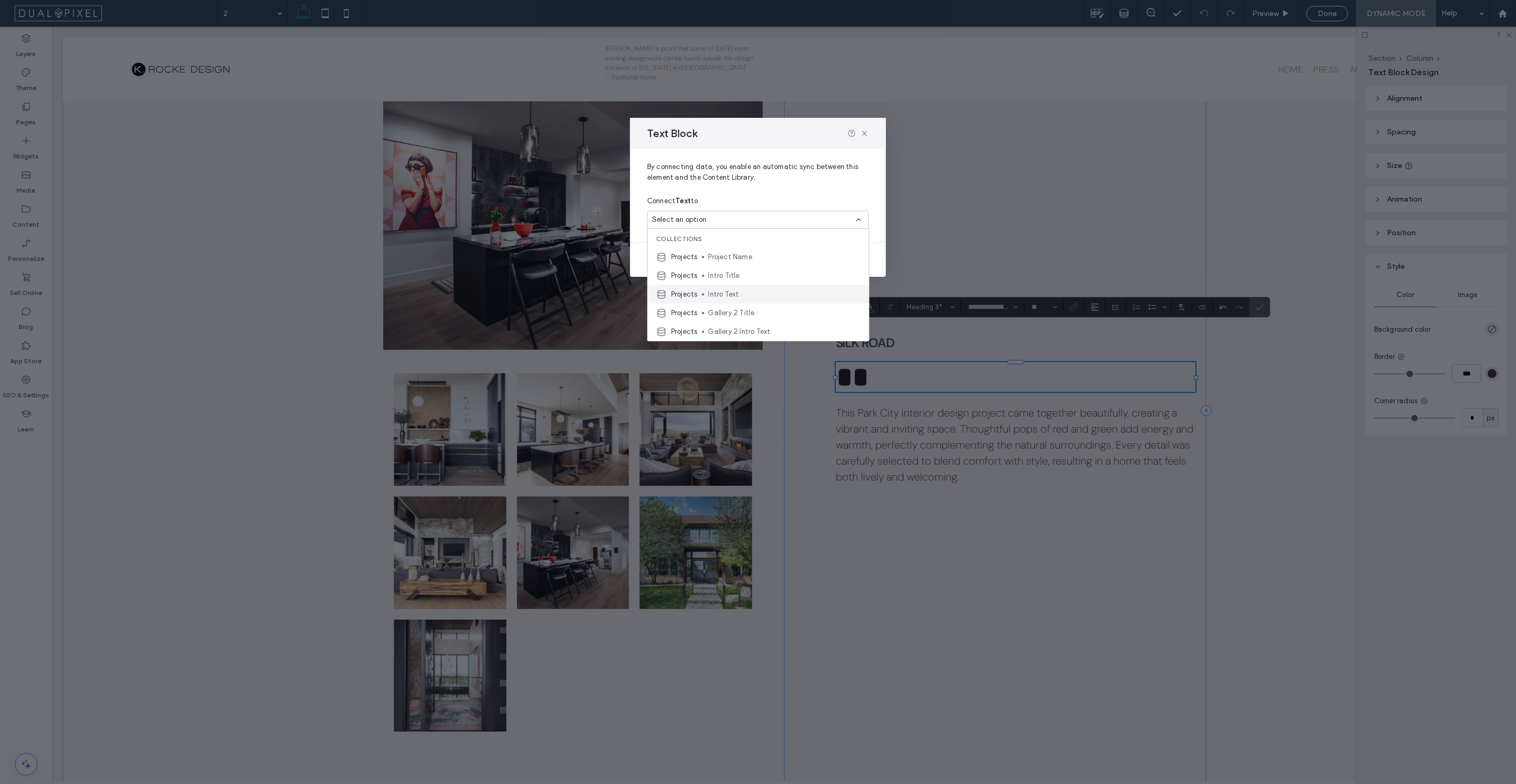
scroll to position [37, 0]
click at [867, 134] on icon at bounding box center [865, 133] width 9 height 9
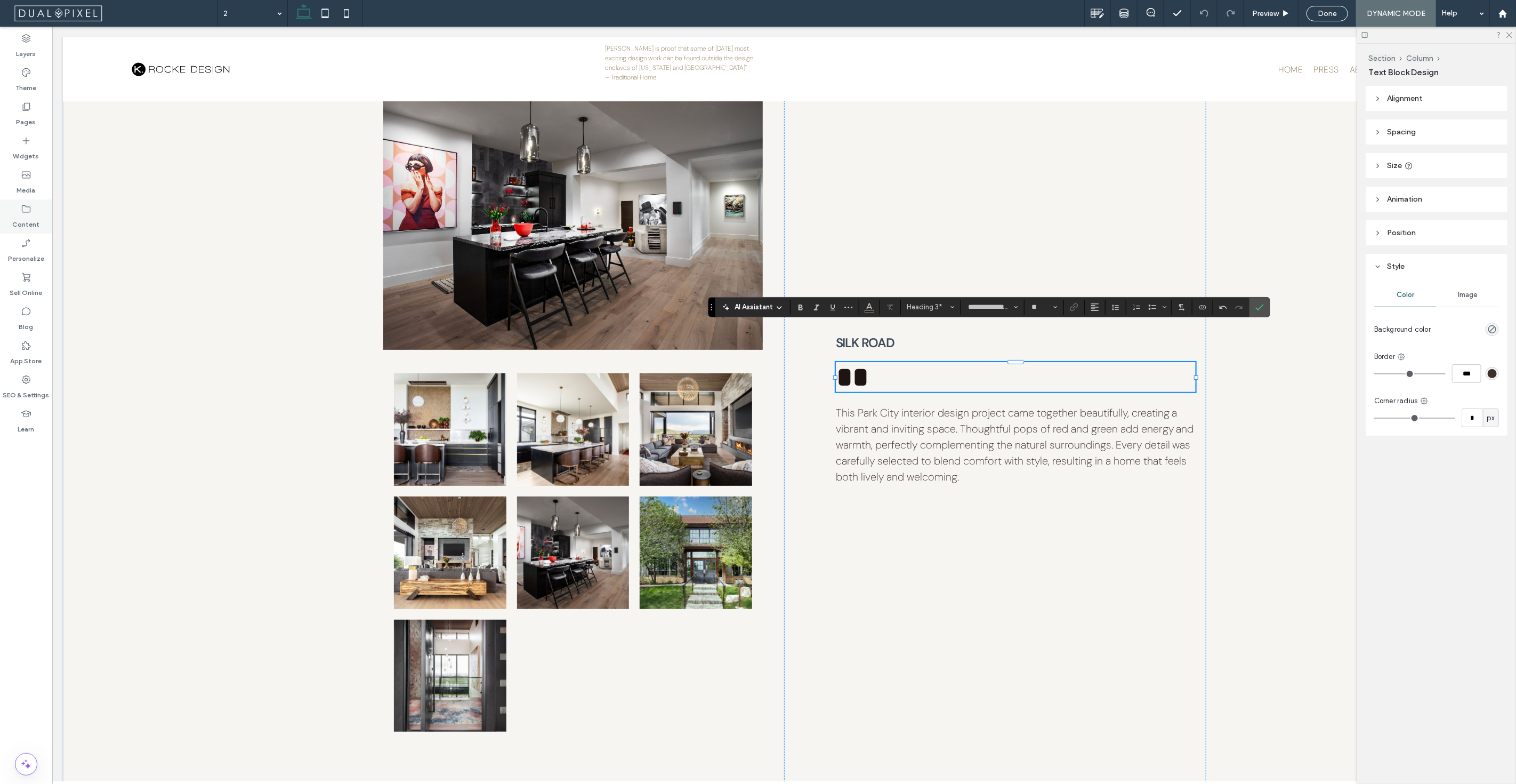
click at [33, 210] on div "Content" at bounding box center [26, 216] width 52 height 34
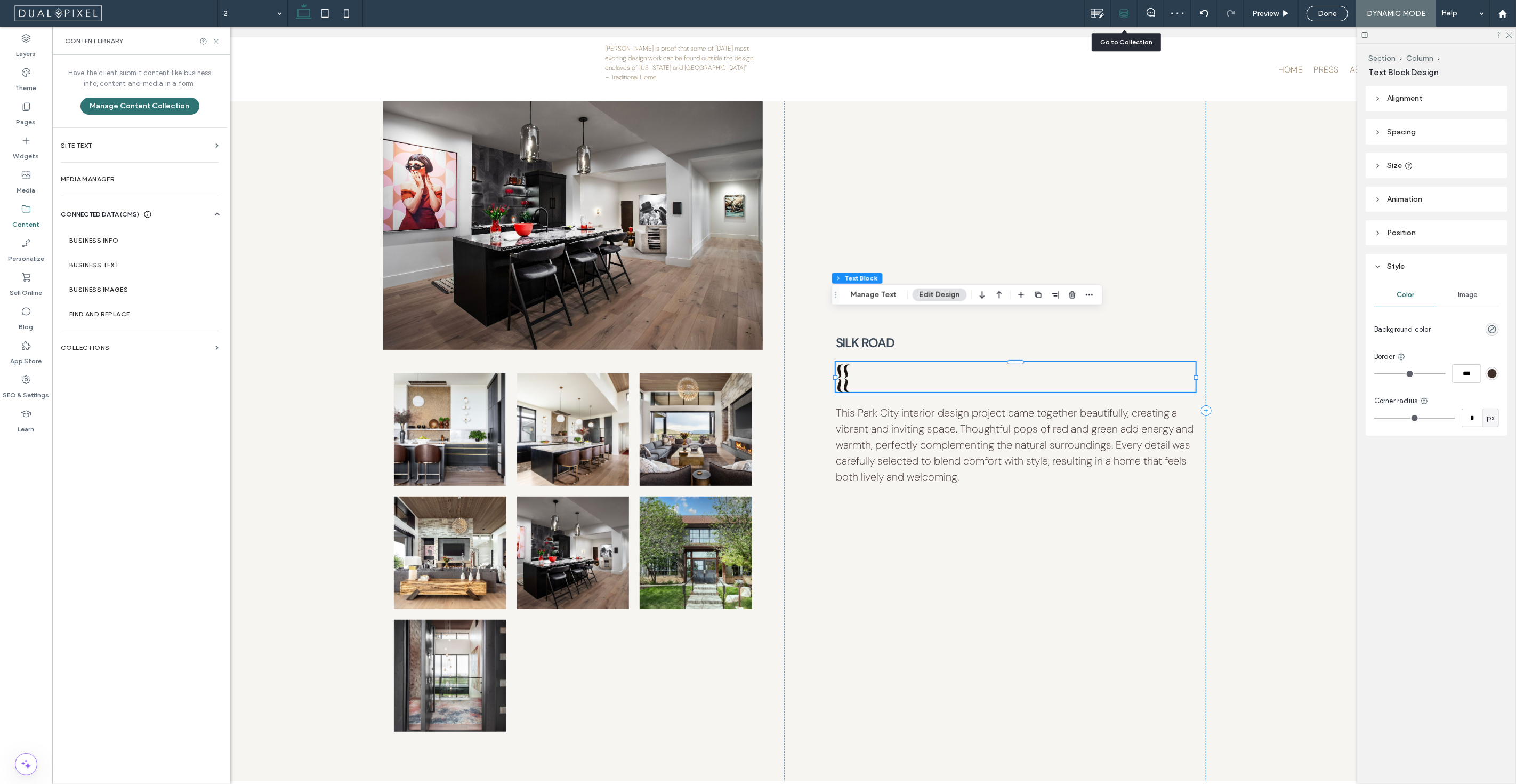
click at [1123, 9] on icon at bounding box center [1124, 13] width 9 height 9
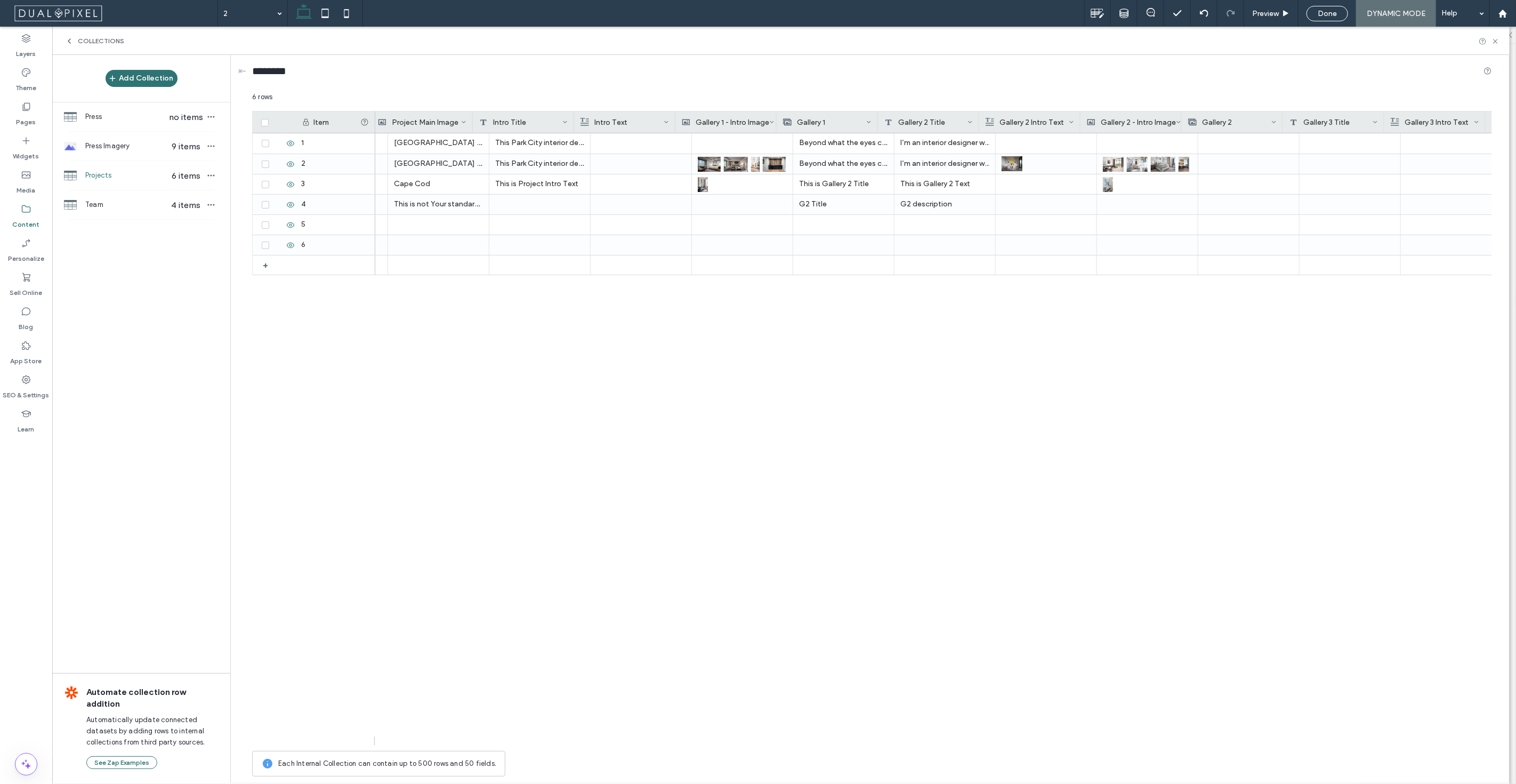
scroll to position [0, 338]
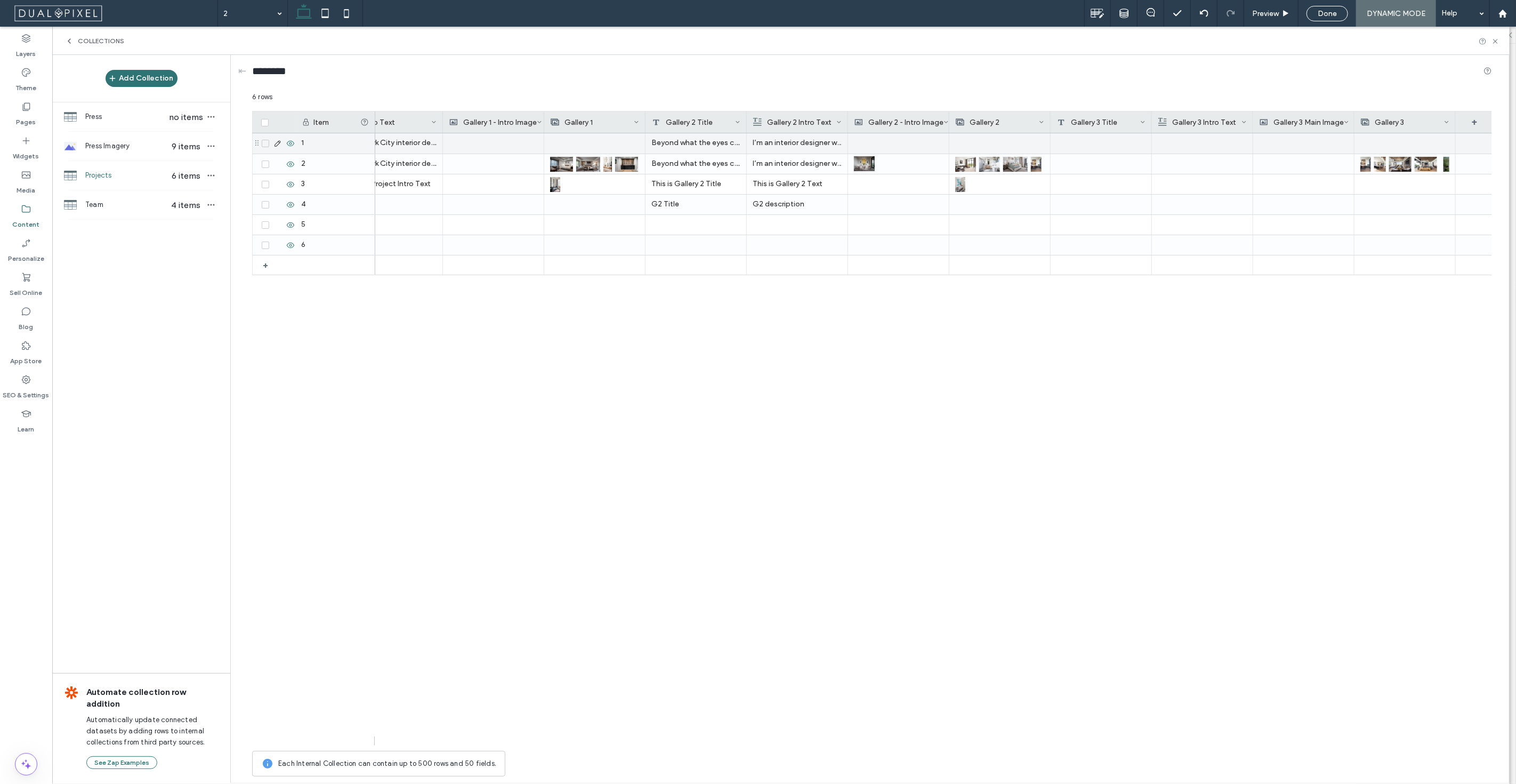
click at [1111, 146] on div at bounding box center [1101, 143] width 101 height 20
click at [1101, 139] on textarea "plain-text-cell" at bounding box center [1108, 129] width 118 height 32
type textarea "**********"
click at [1185, 148] on div at bounding box center [1202, 143] width 89 height 20
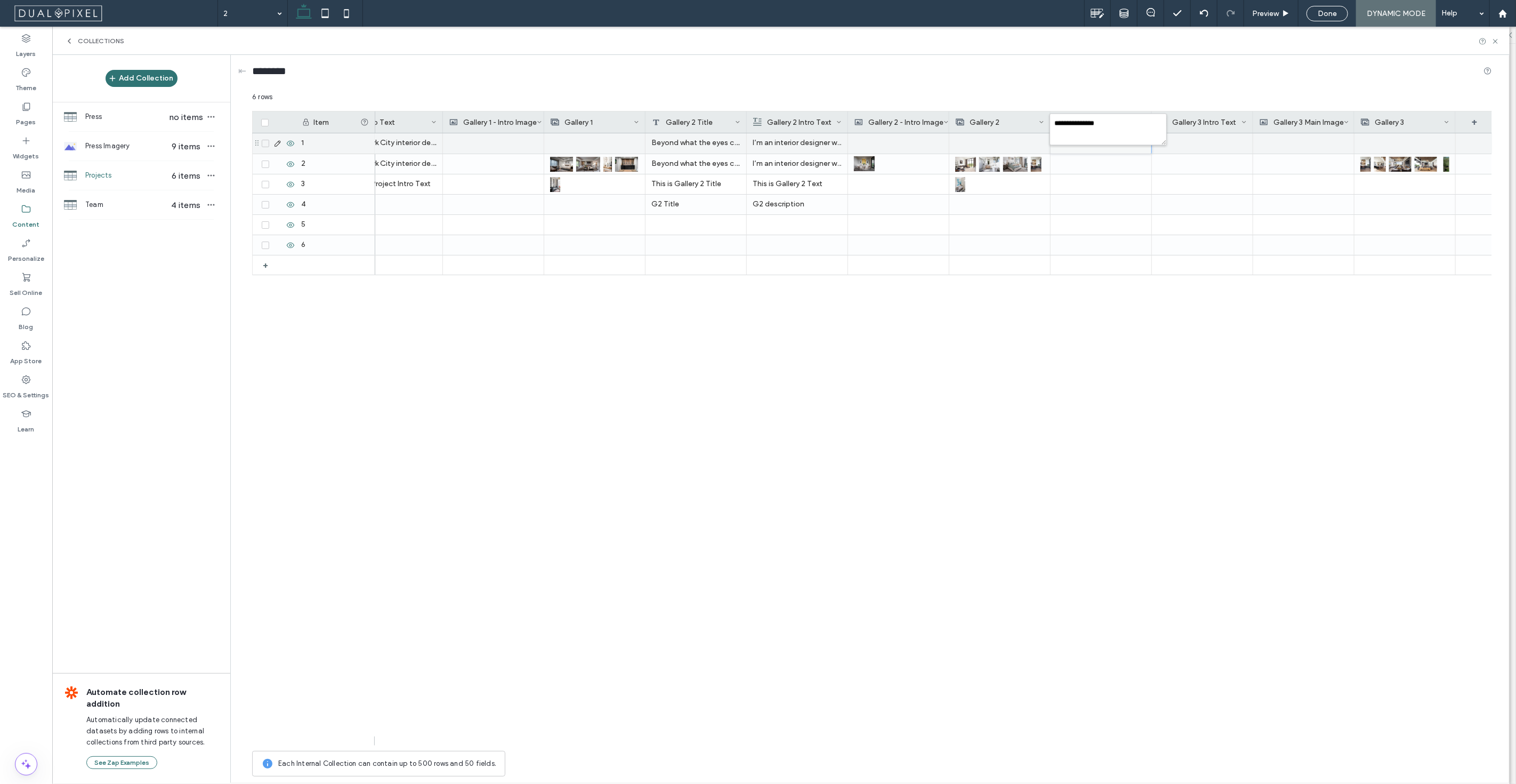
click at [1185, 148] on div at bounding box center [1202, 143] width 89 height 20
click at [1260, 194] on div at bounding box center [1304, 204] width 89 height 20
click at [1296, 150] on div at bounding box center [1304, 143] width 89 height 20
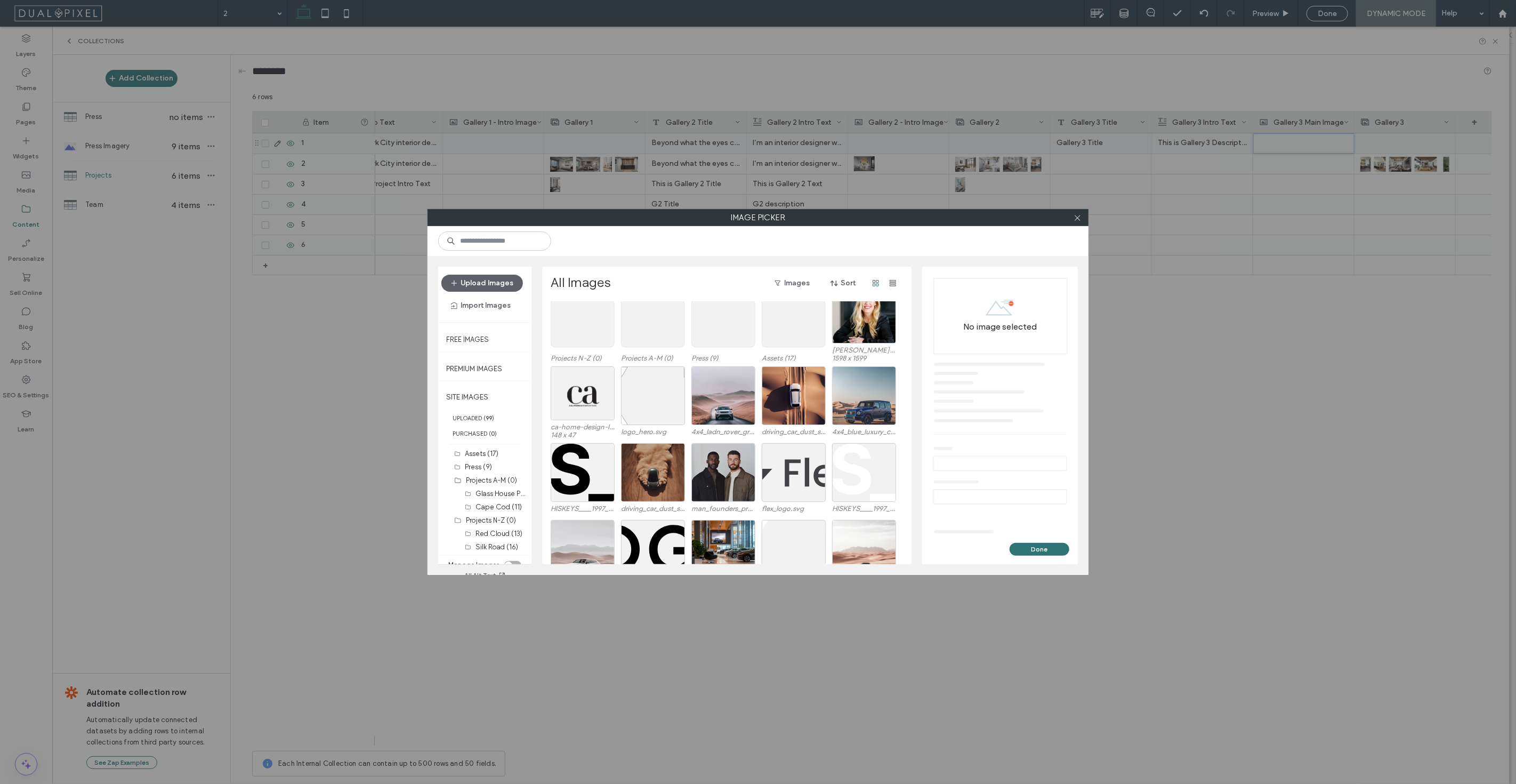
scroll to position [0, 0]
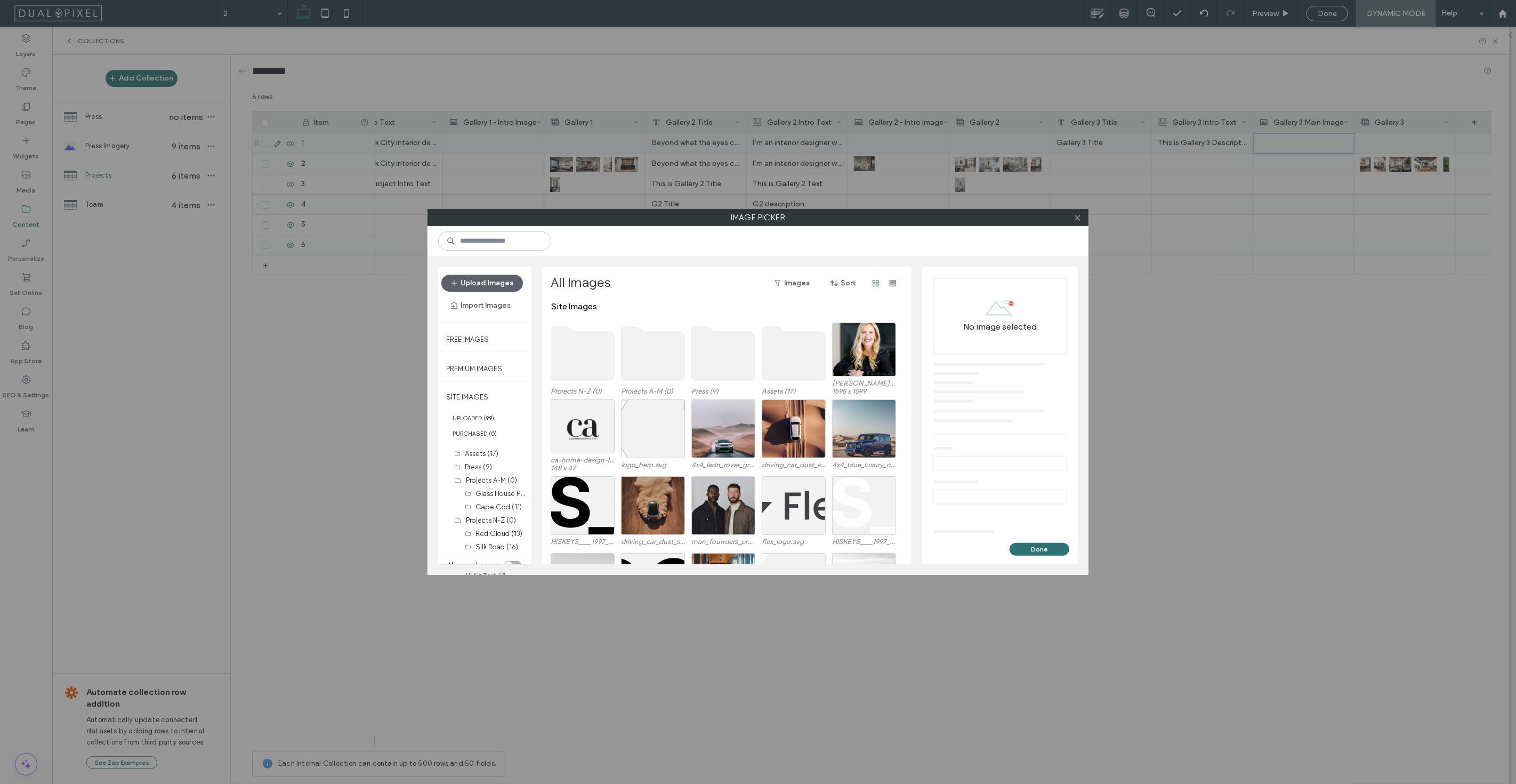
click at [643, 374] on use at bounding box center [653, 354] width 64 height 53
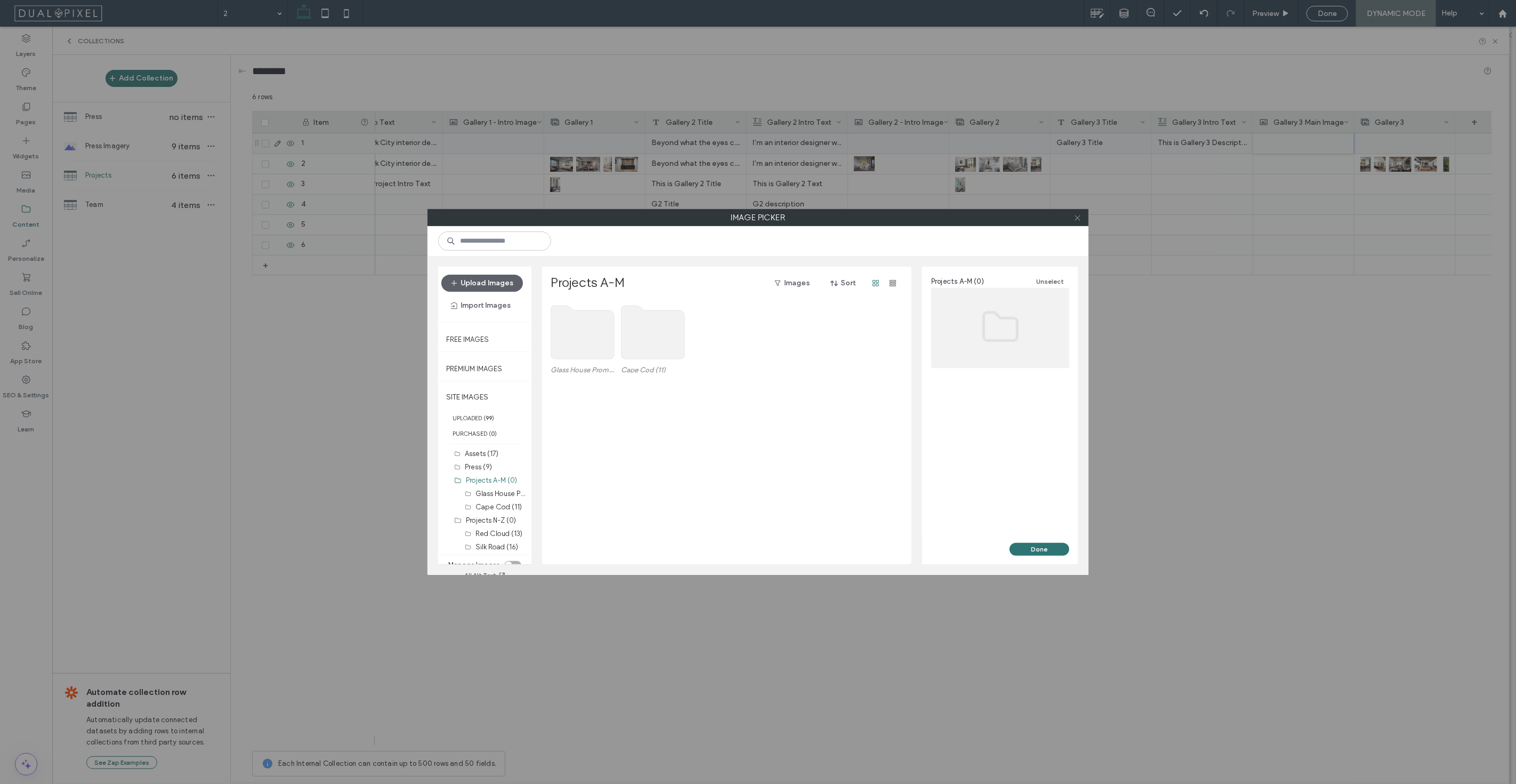
click at [1078, 220] on icon at bounding box center [1078, 217] width 8 height 8
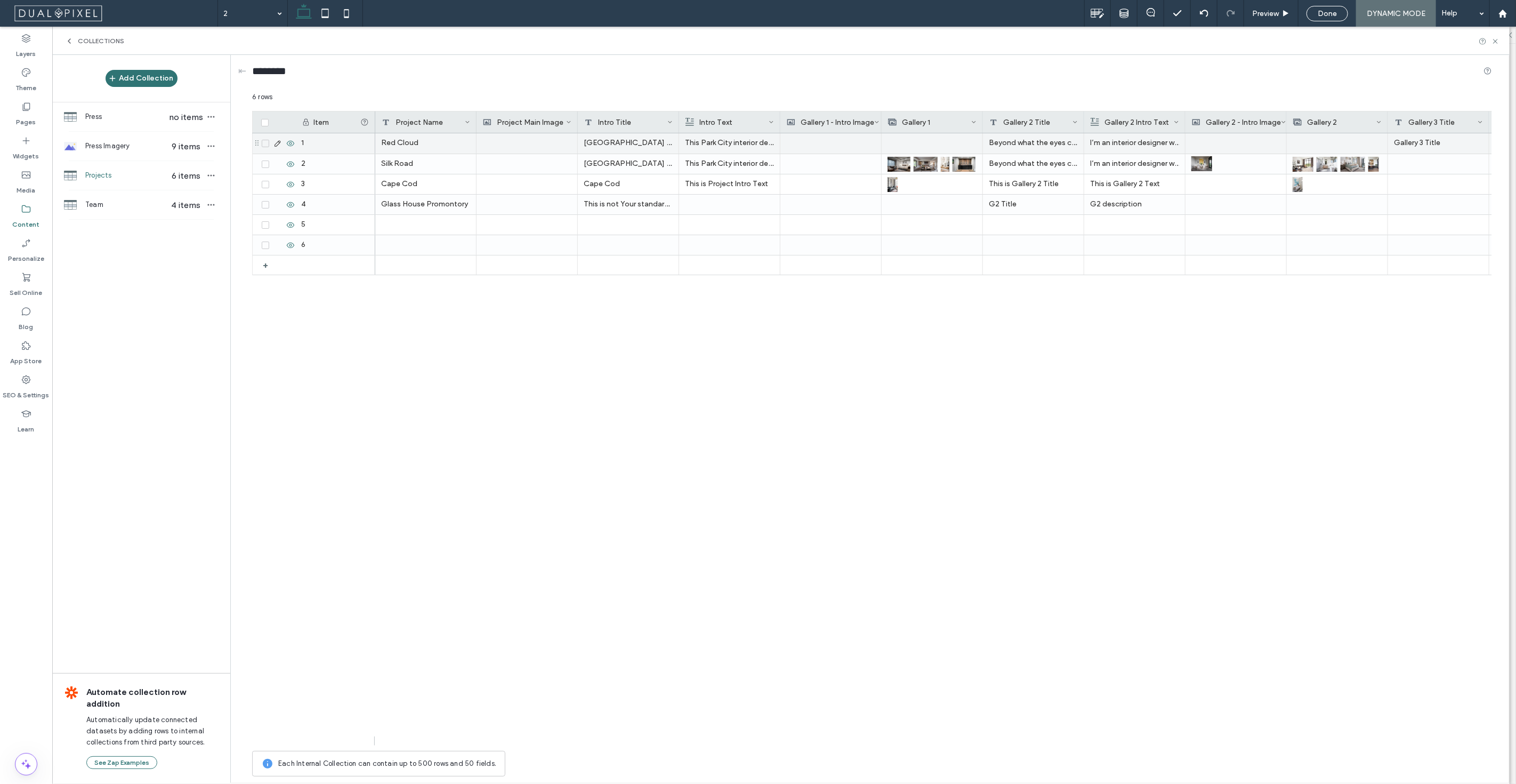
scroll to position [0, 338]
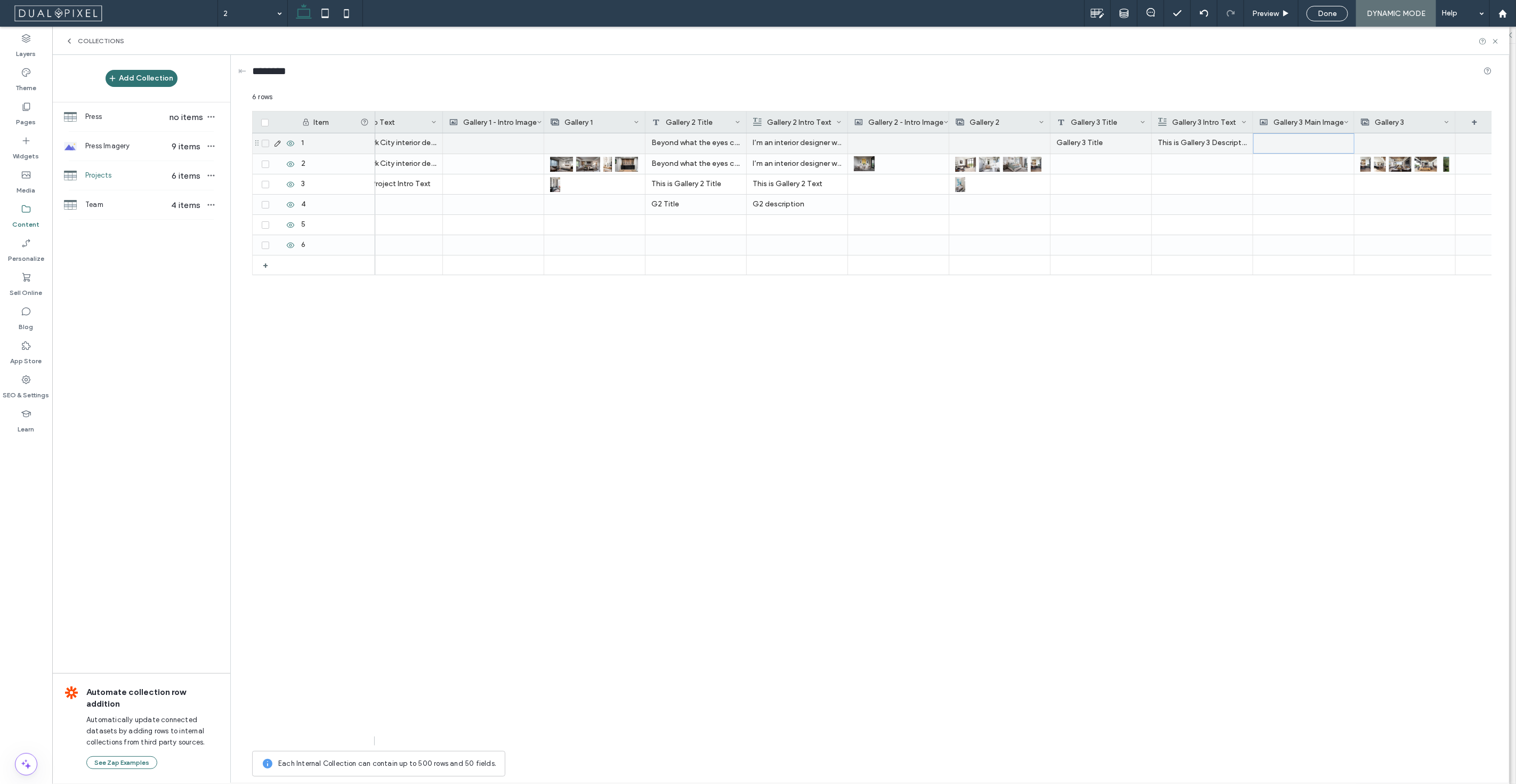
click at [1304, 148] on div at bounding box center [1304, 143] width 88 height 19
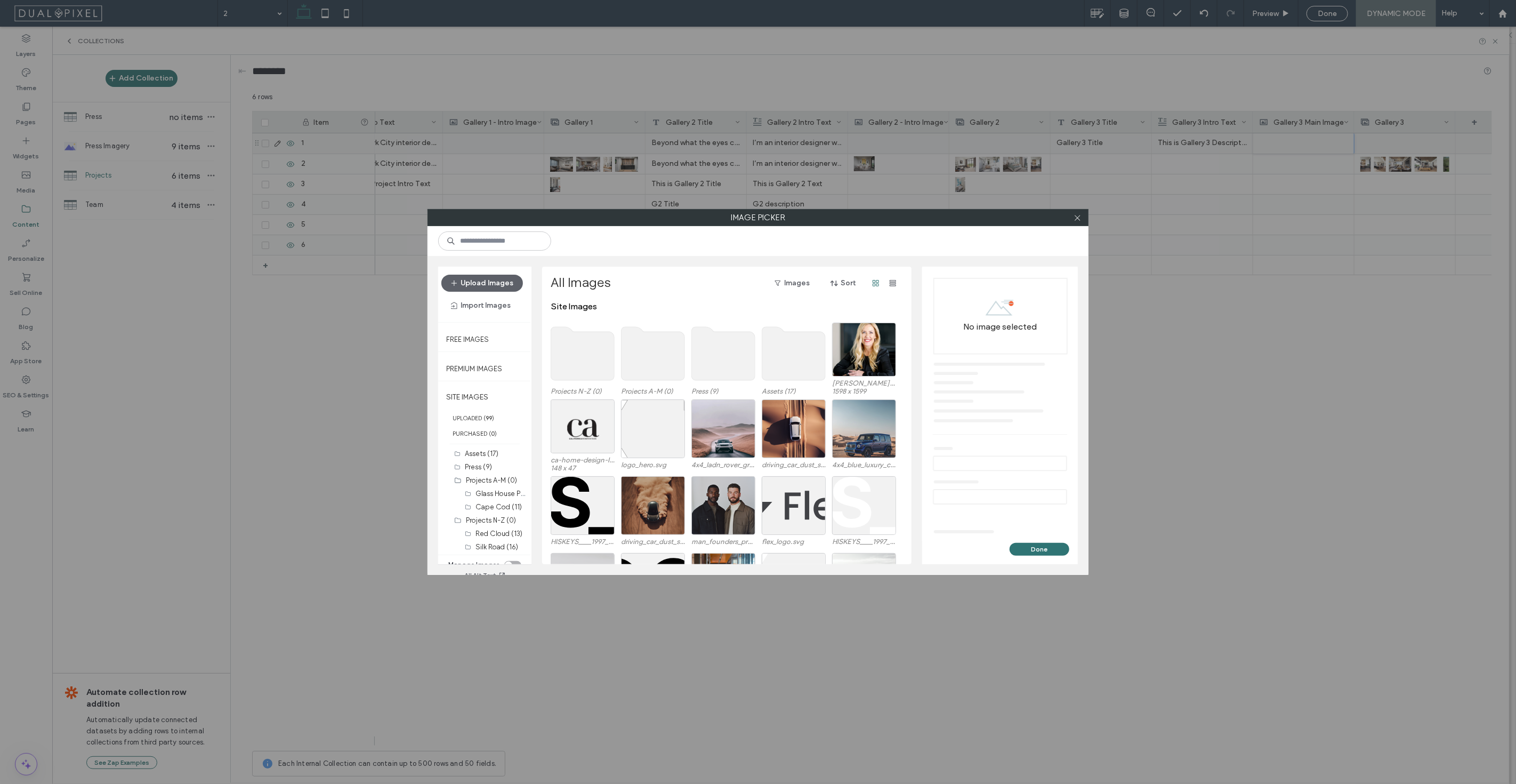
click at [669, 346] on use at bounding box center [653, 354] width 64 height 53
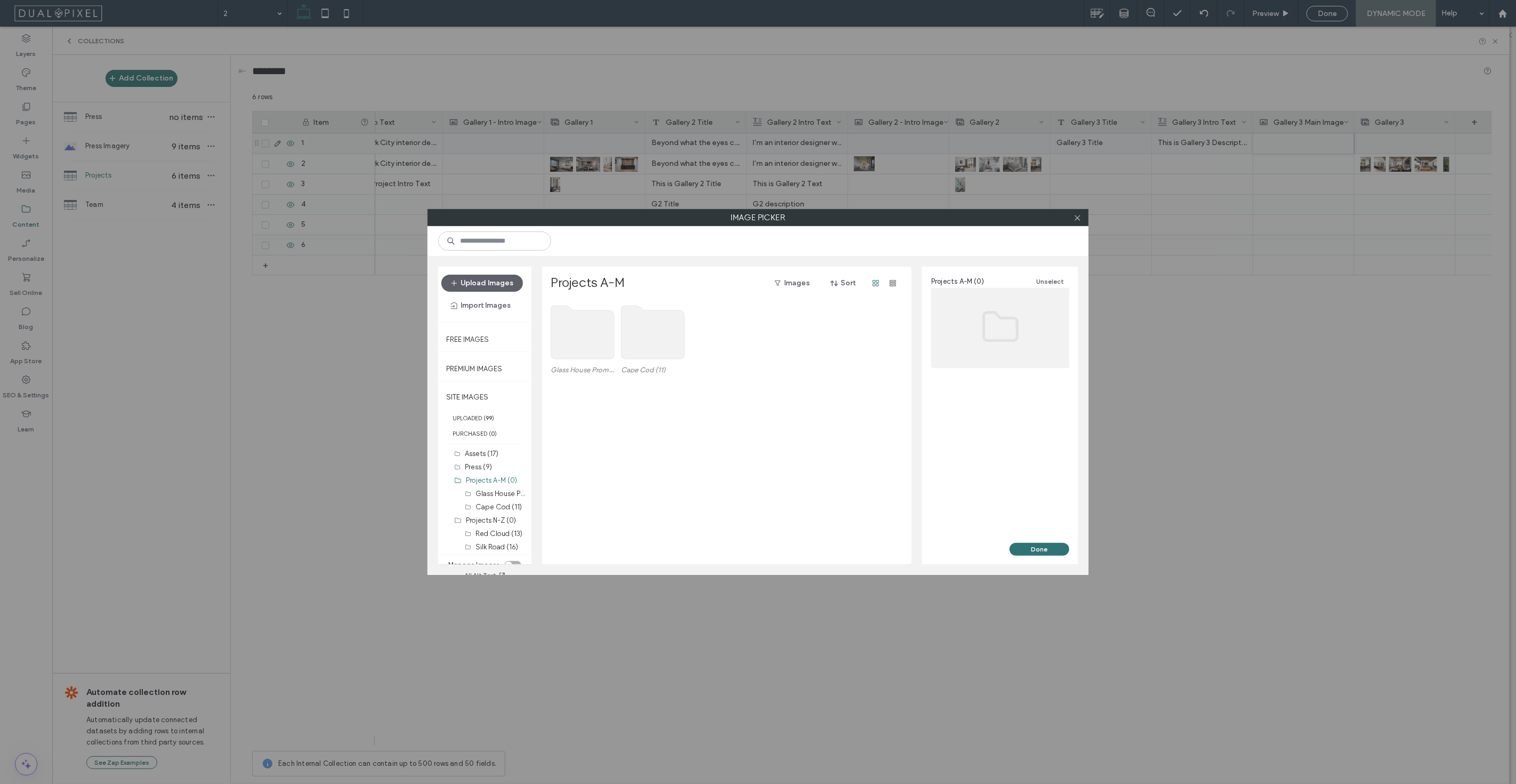
click at [576, 283] on label "Projects A-M" at bounding box center [588, 283] width 74 height 17
click at [495, 531] on label "Red Cloud (13)" at bounding box center [499, 533] width 46 height 8
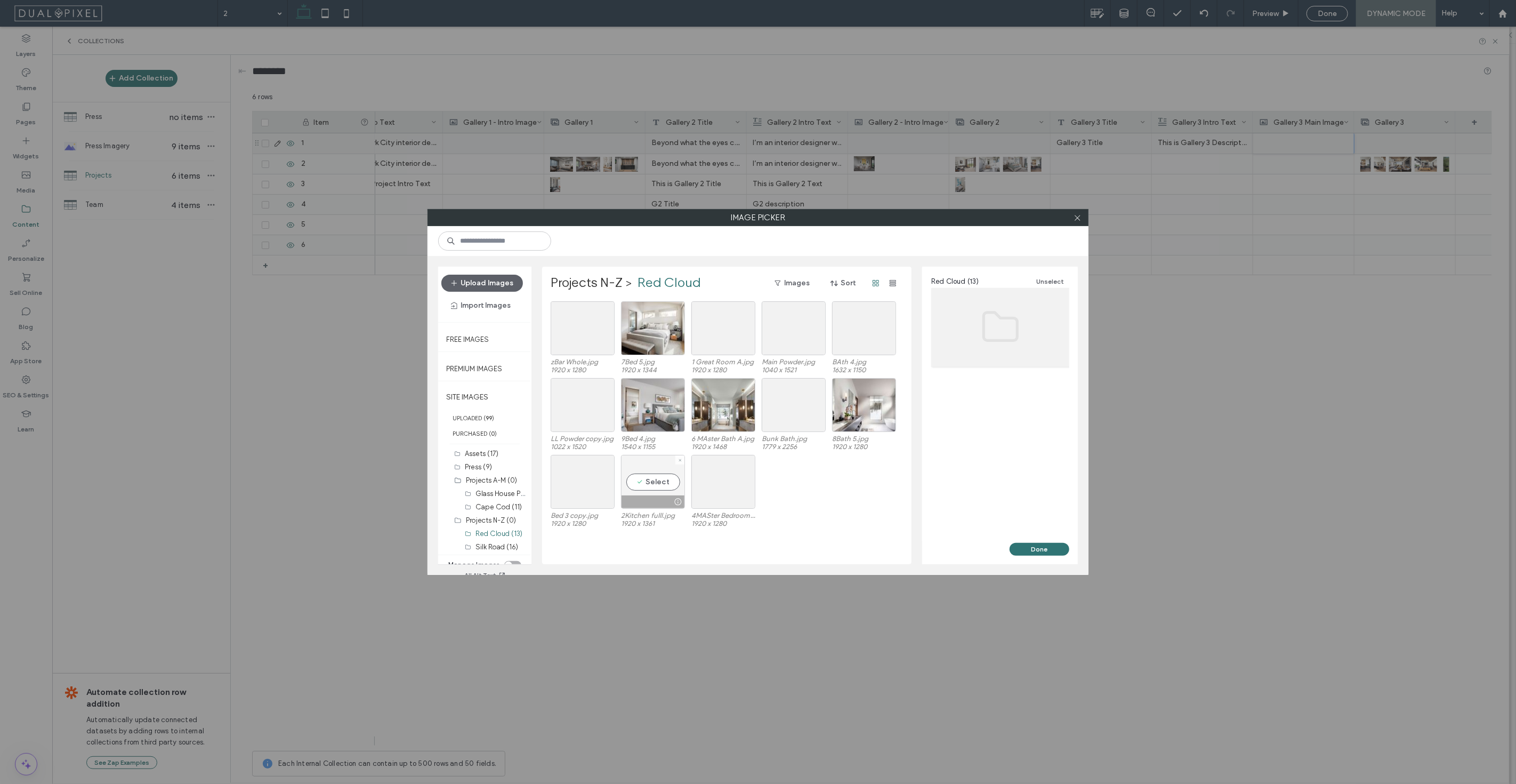
click at [650, 496] on div at bounding box center [653, 501] width 63 height 12
click at [1048, 555] on button "Done" at bounding box center [1039, 548] width 60 height 12
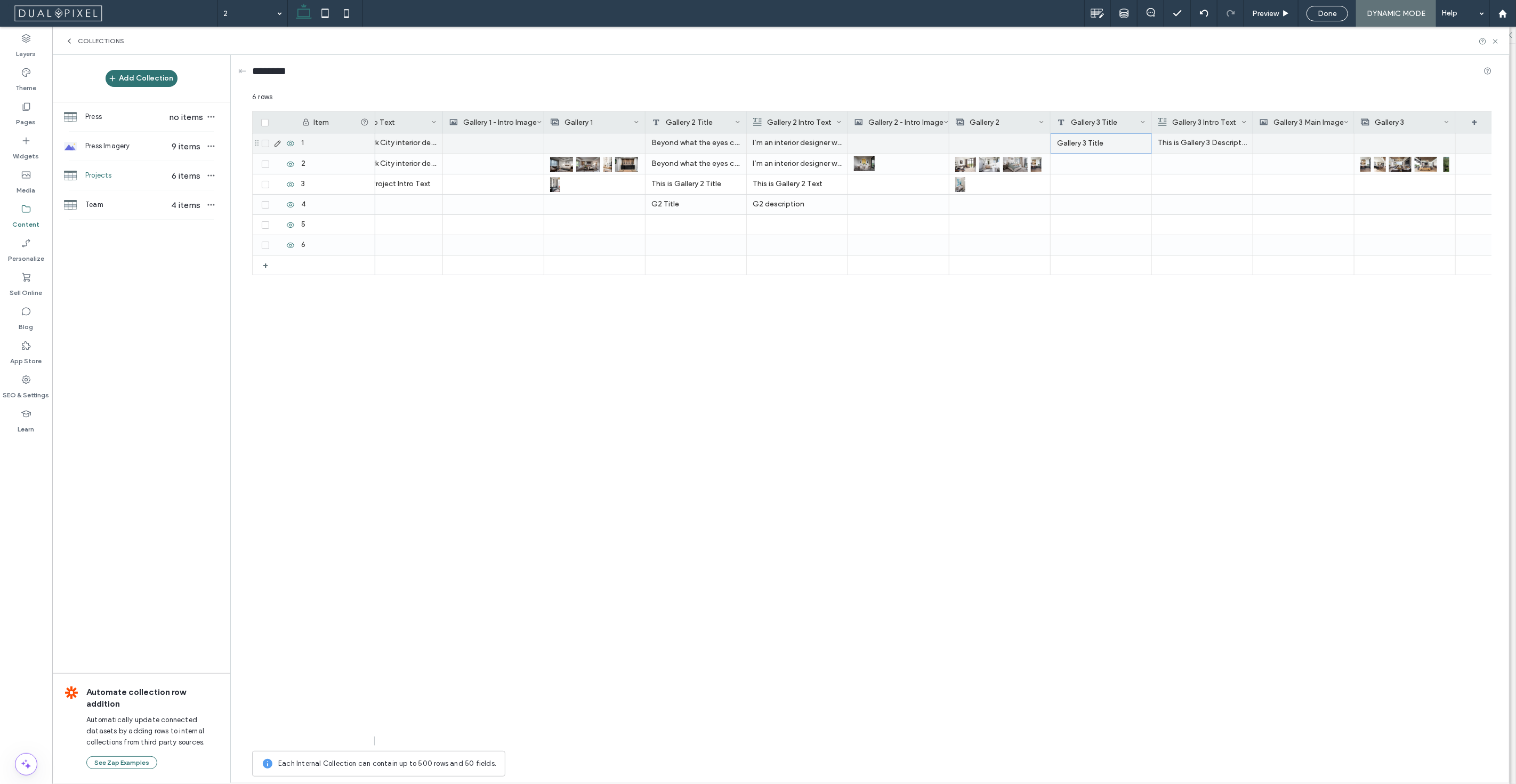
click at [1105, 143] on div "Gallery 3 Title" at bounding box center [1101, 143] width 101 height 20
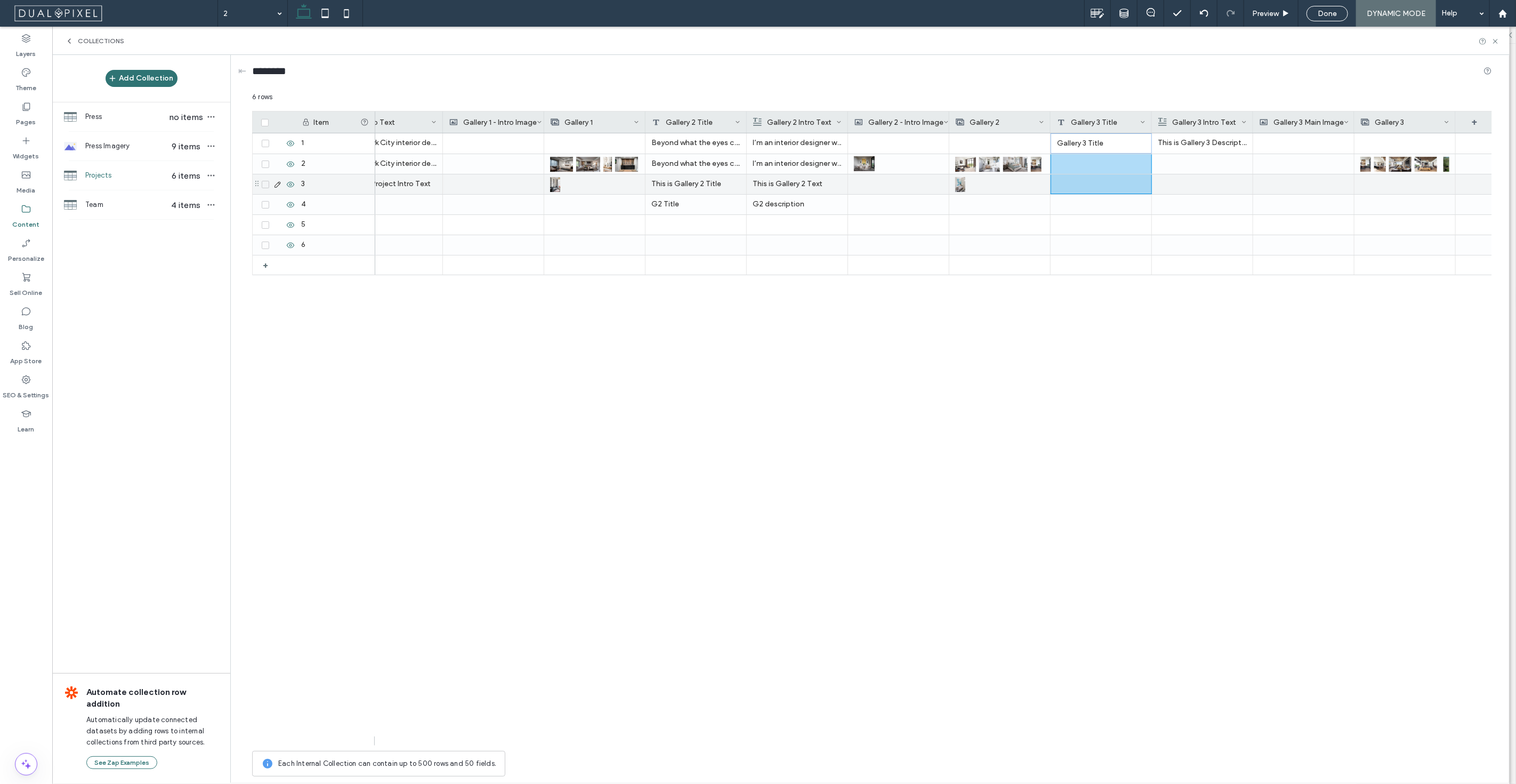
click at [1117, 180] on div at bounding box center [1101, 184] width 101 height 20
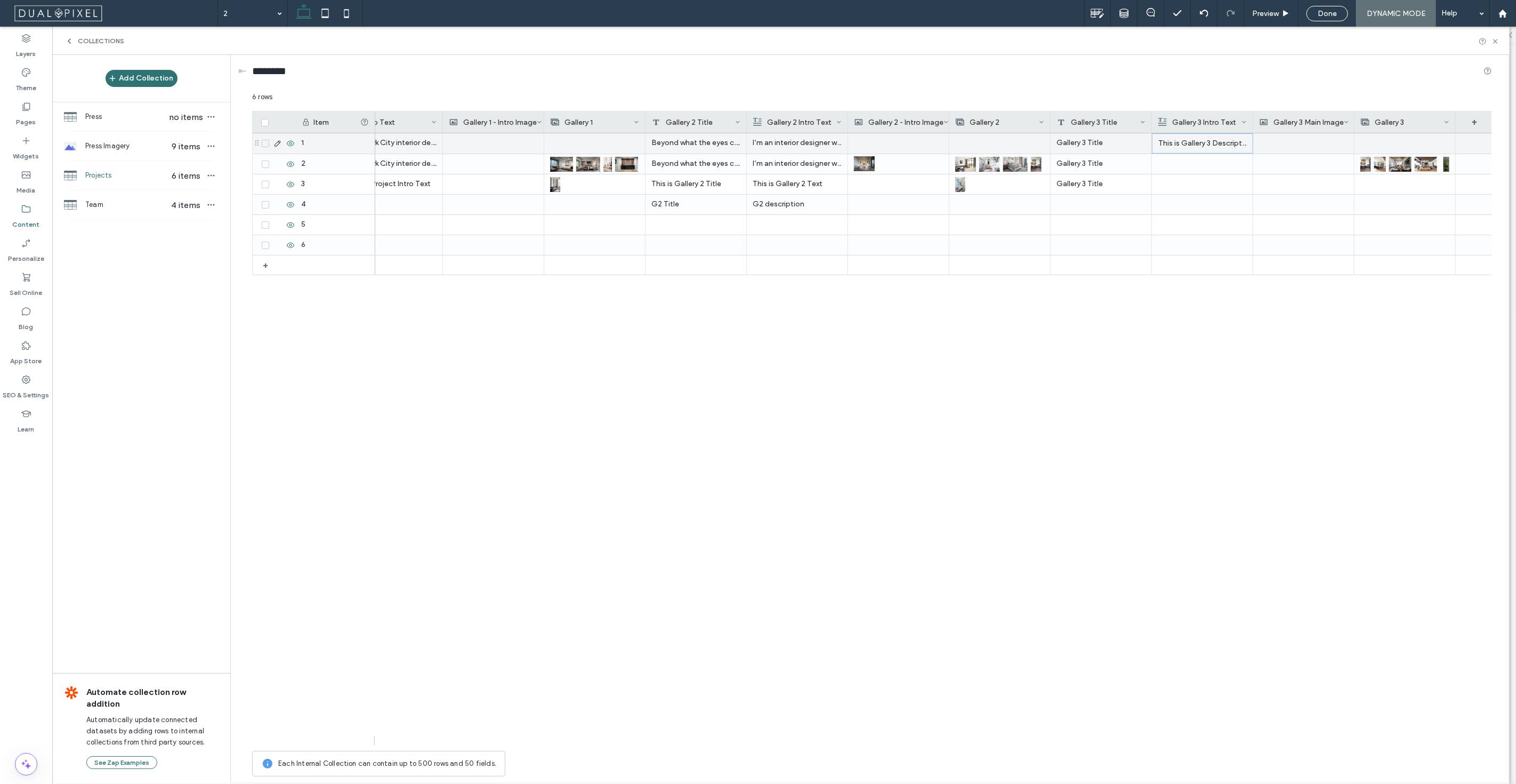
click at [1196, 144] on p "This is Gallery 3 Descriptioon" at bounding box center [1202, 143] width 88 height 19
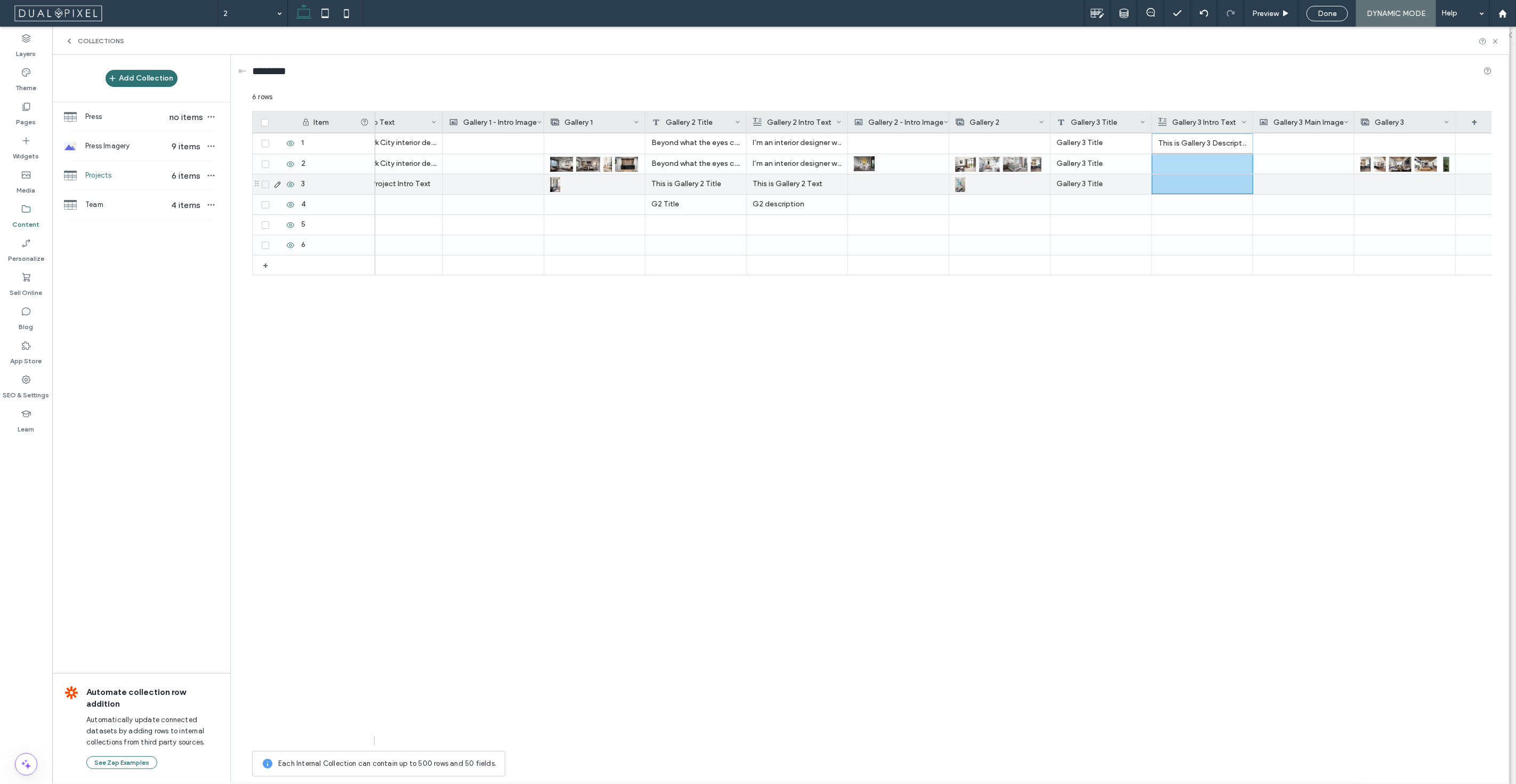
click at [1185, 183] on div at bounding box center [1202, 184] width 88 height 19
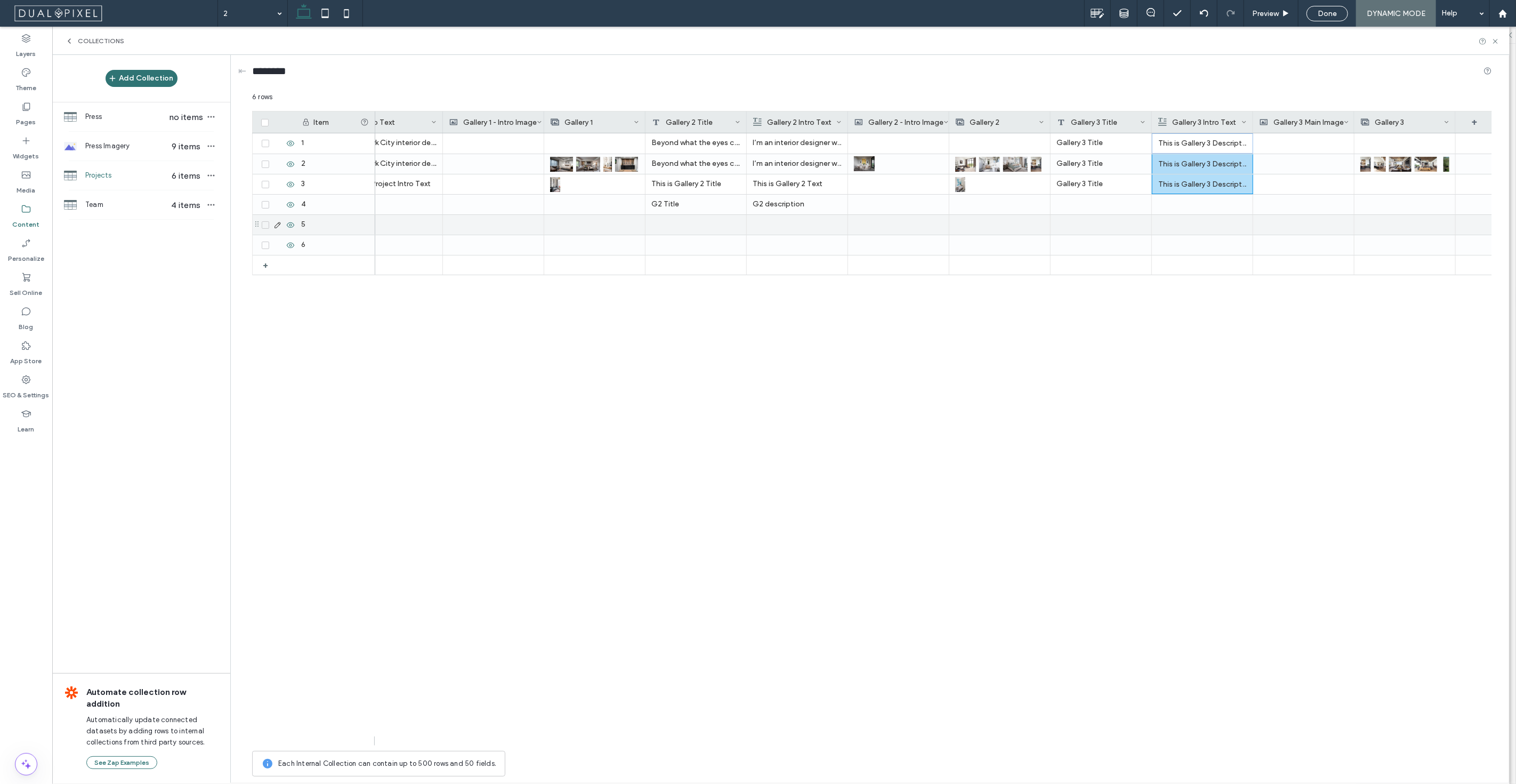
click at [280, 223] on icon at bounding box center [277, 225] width 9 height 9
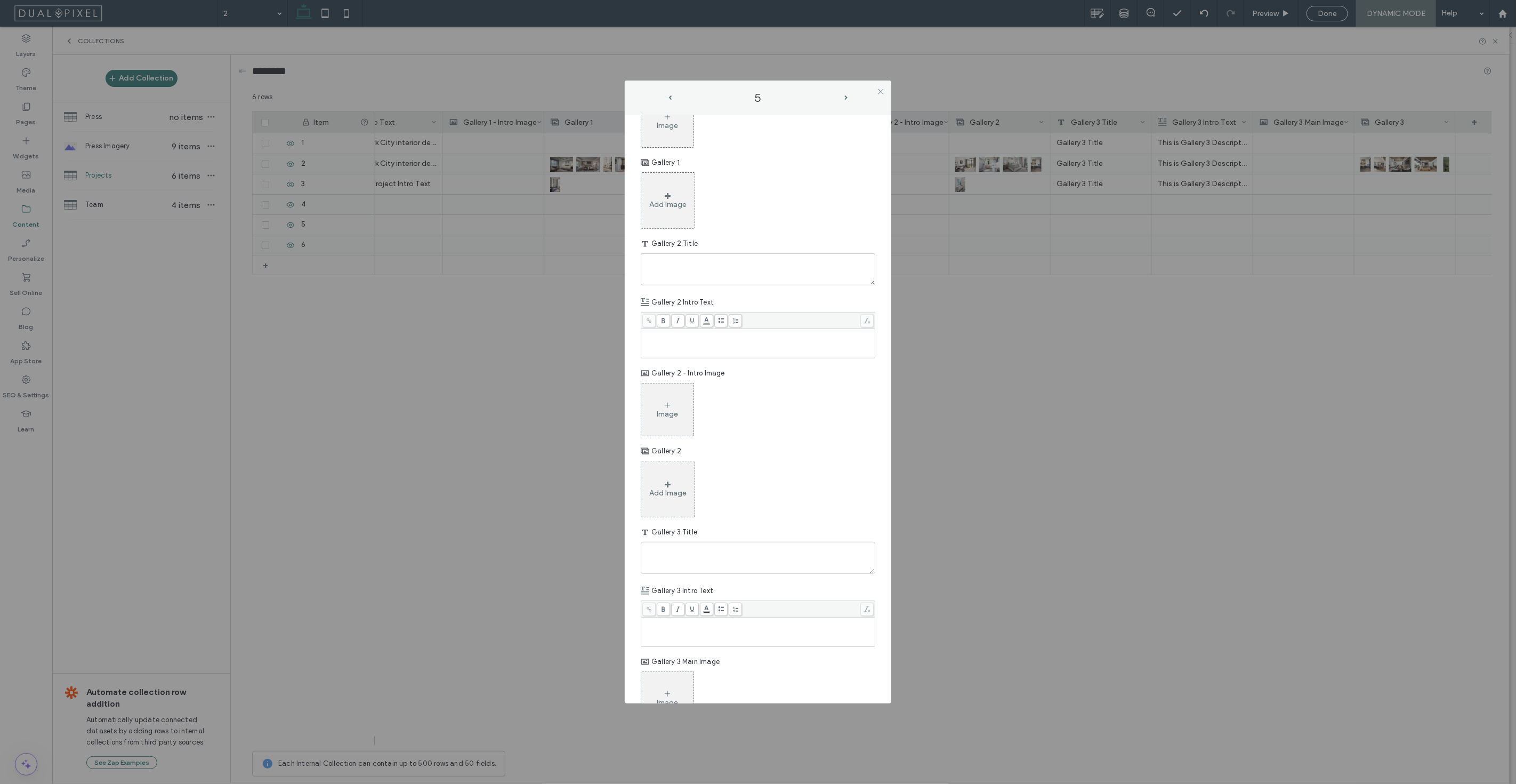
scroll to position [470, 0]
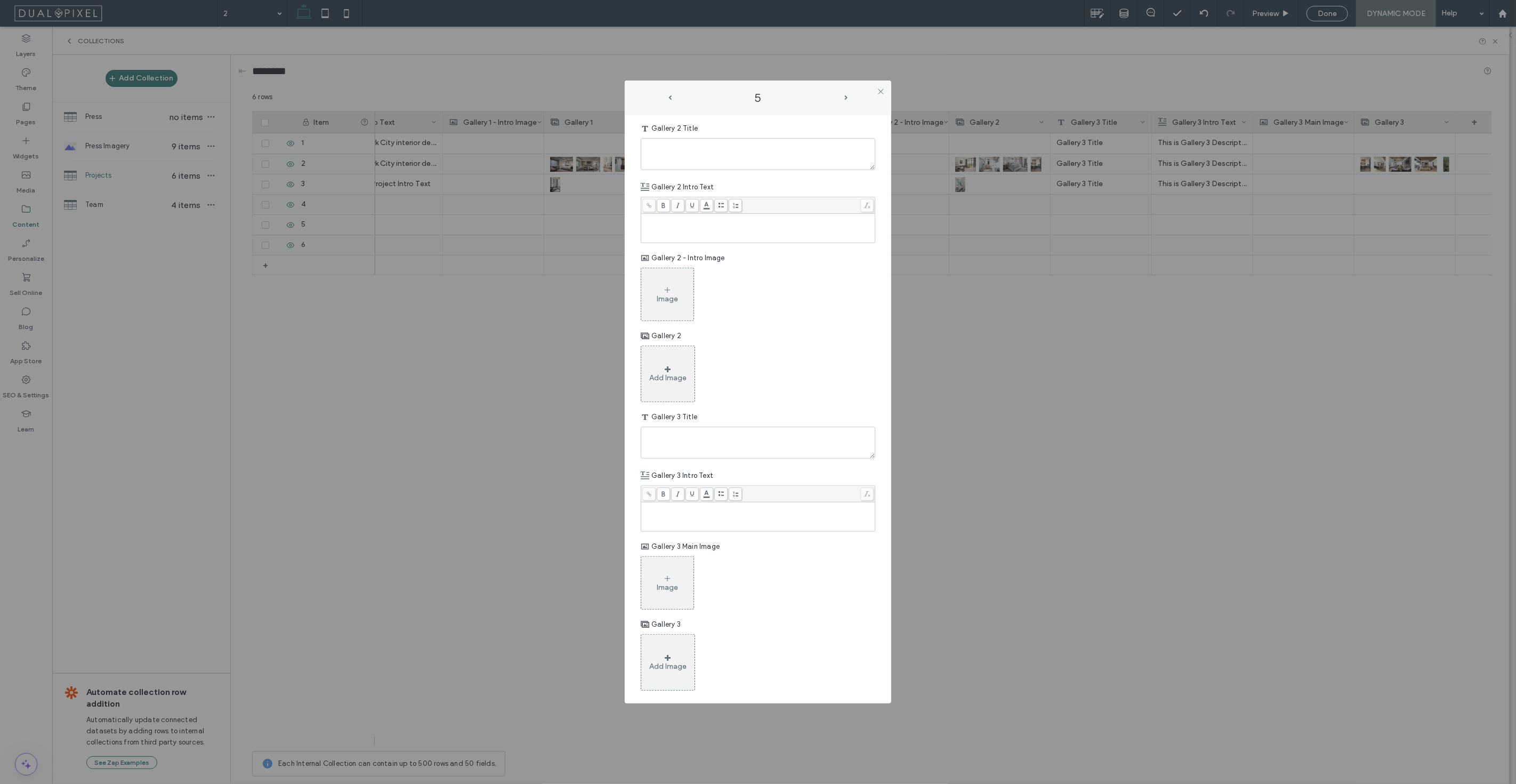
drag, startPoint x: 883, startPoint y: 86, endPoint x: 440, endPoint y: 245, distance: 470.7
click at [879, 87] on span at bounding box center [881, 91] width 8 height 16
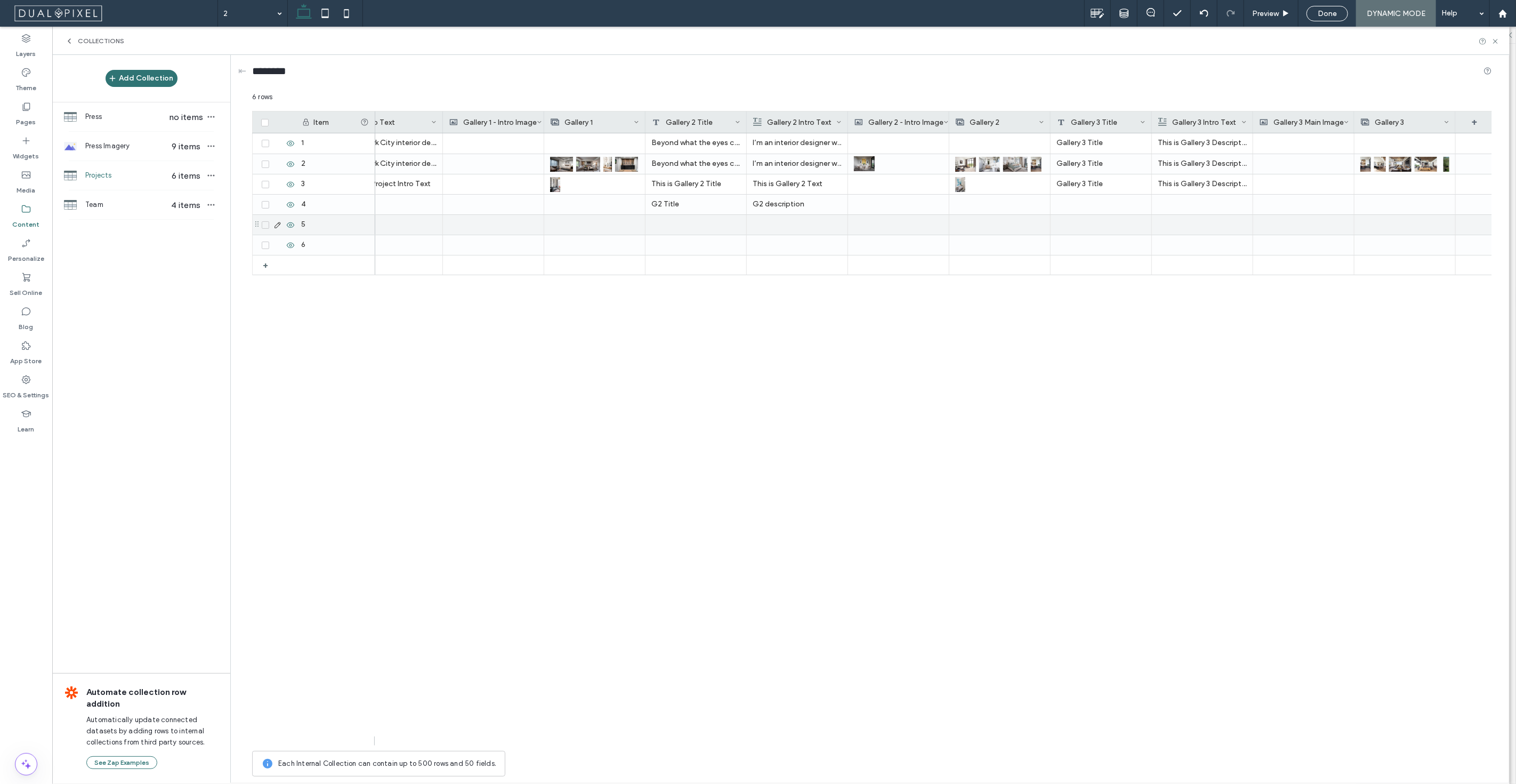
click at [264, 227] on span at bounding box center [265, 225] width 8 height 8
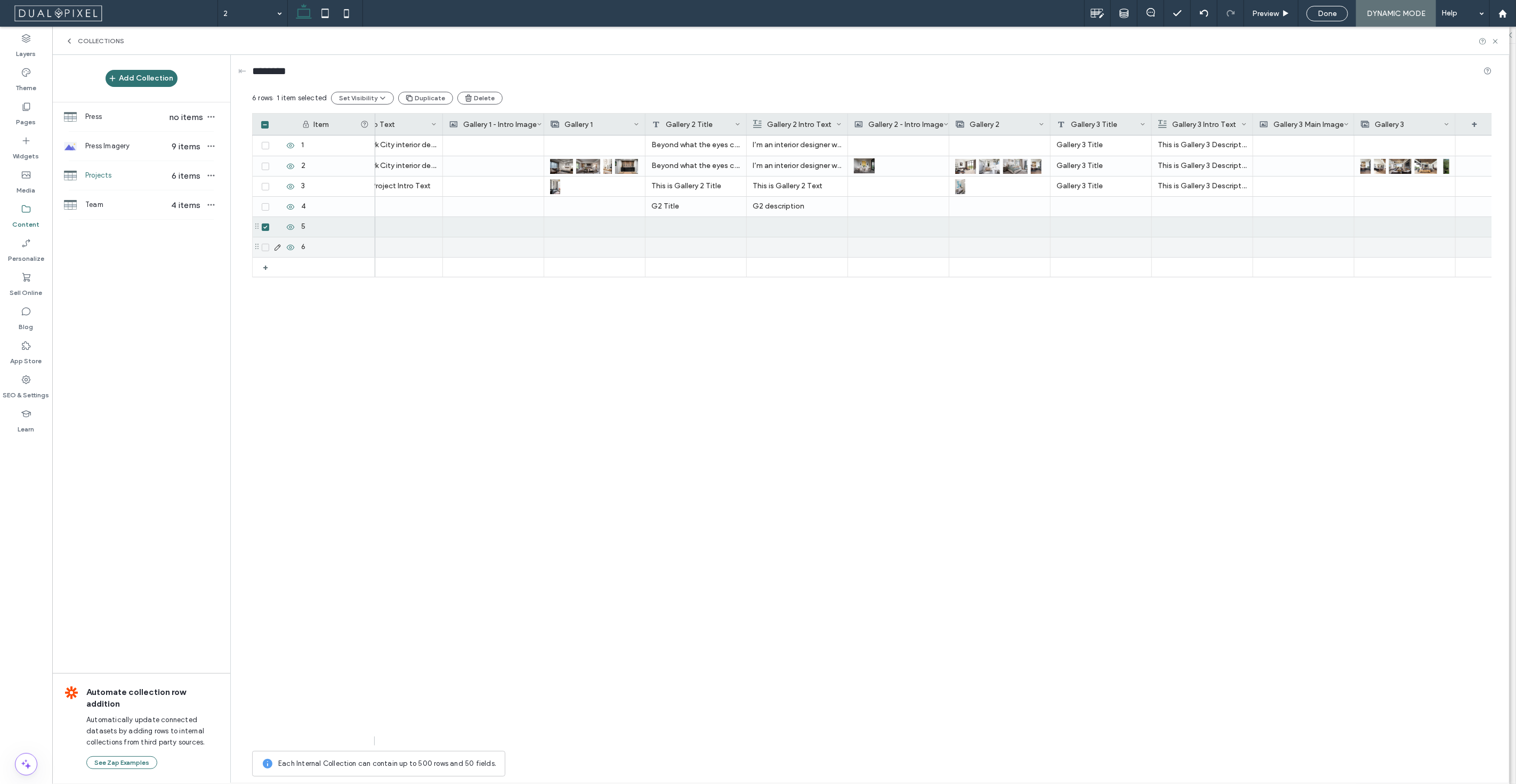
click at [263, 251] on div at bounding box center [277, 246] width 37 height 20
click at [480, 96] on button "Delete" at bounding box center [480, 98] width 46 height 12
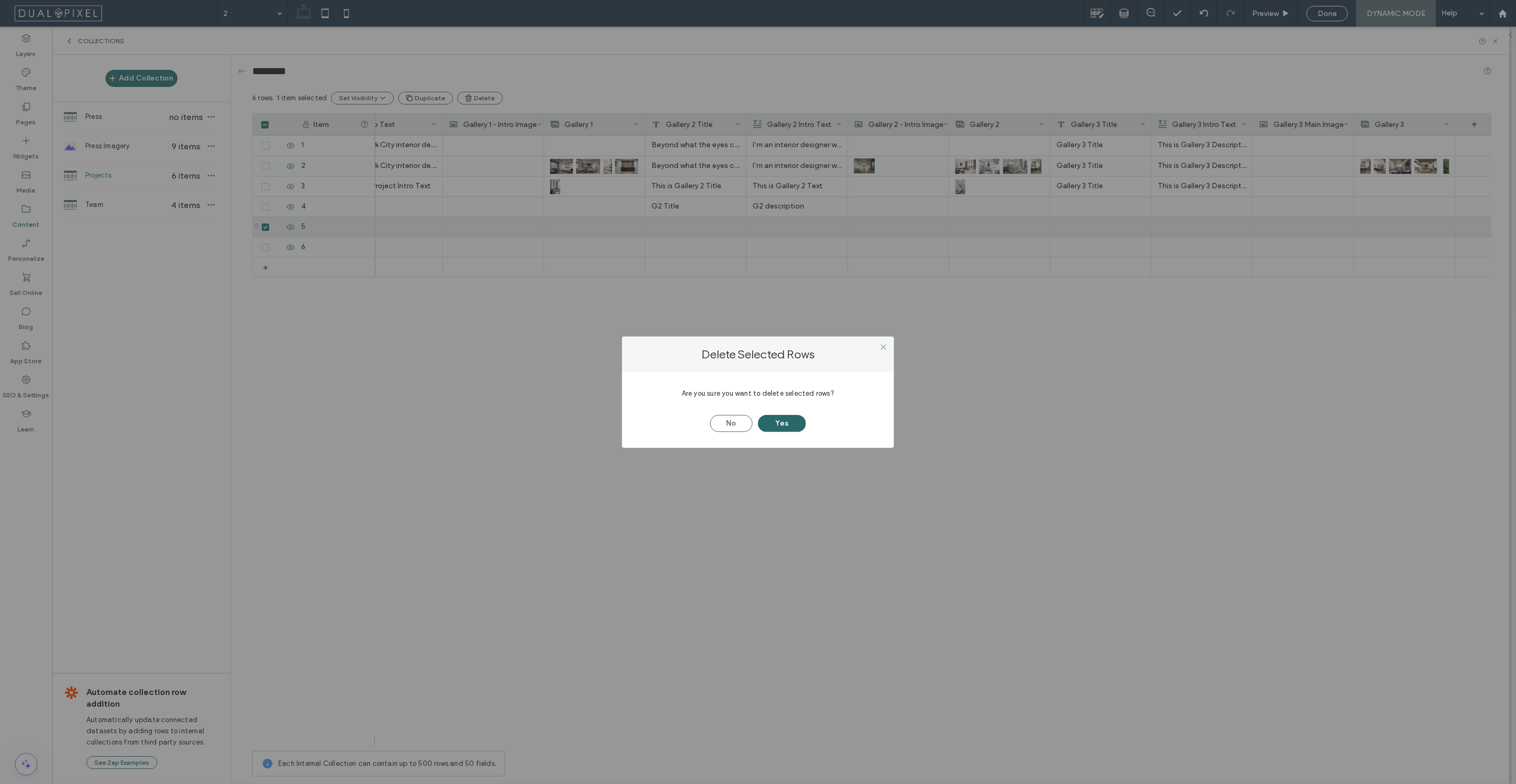
click at [789, 420] on button "Yes" at bounding box center [782, 424] width 48 height 17
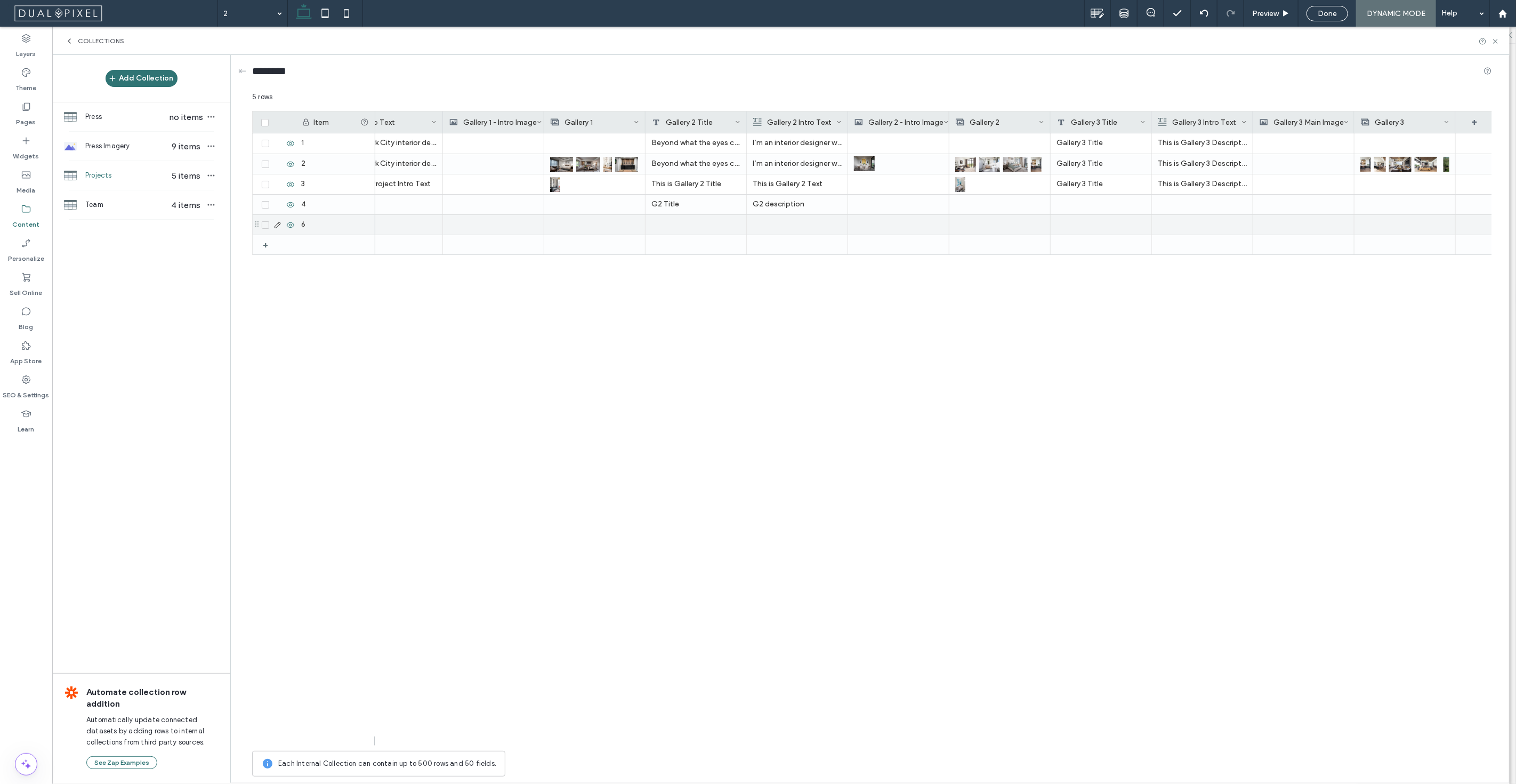
click at [264, 221] on span at bounding box center [265, 225] width 8 height 8
click at [466, 100] on icon "button" at bounding box center [468, 98] width 9 height 9
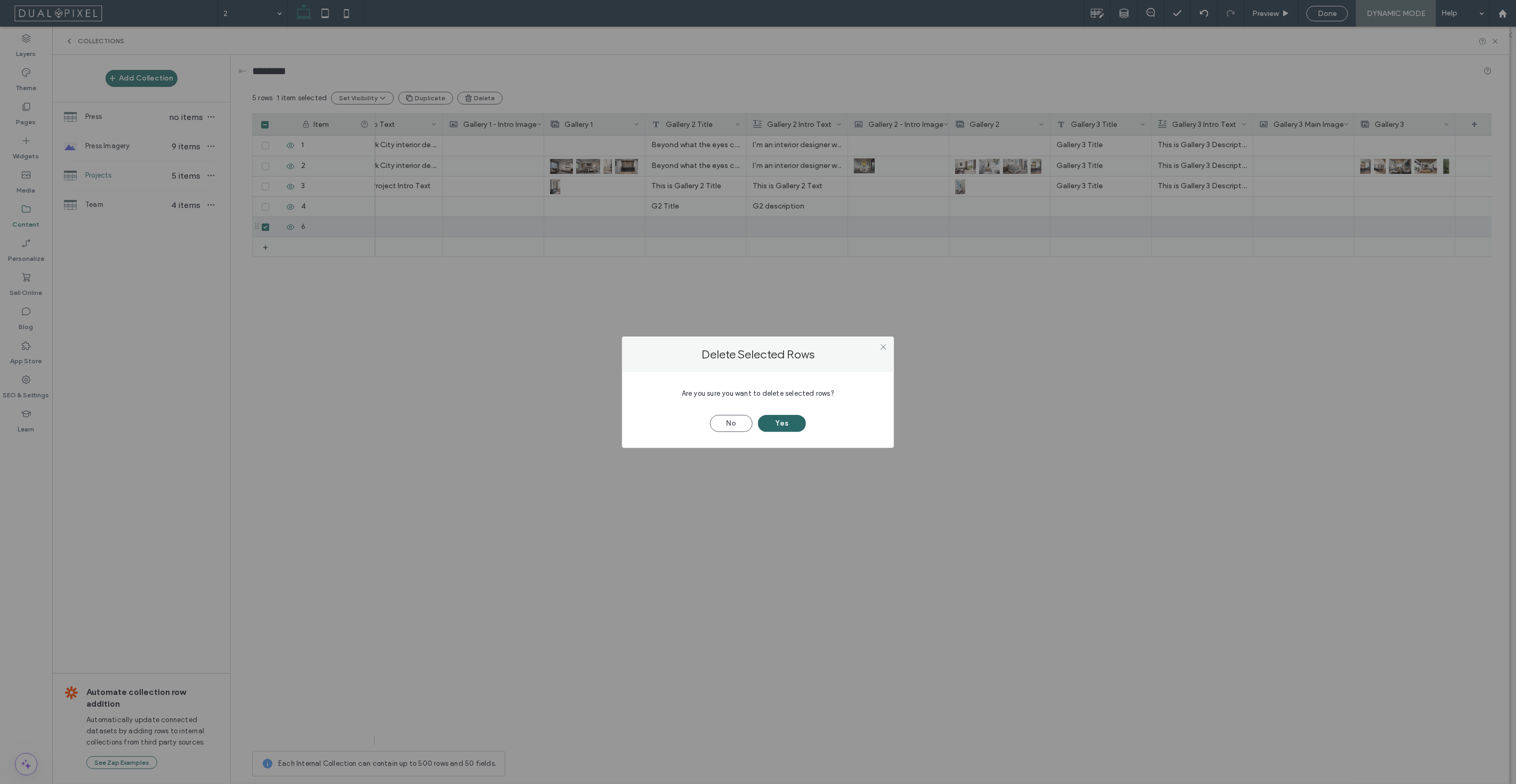
click at [792, 426] on button "Yes" at bounding box center [782, 424] width 48 height 17
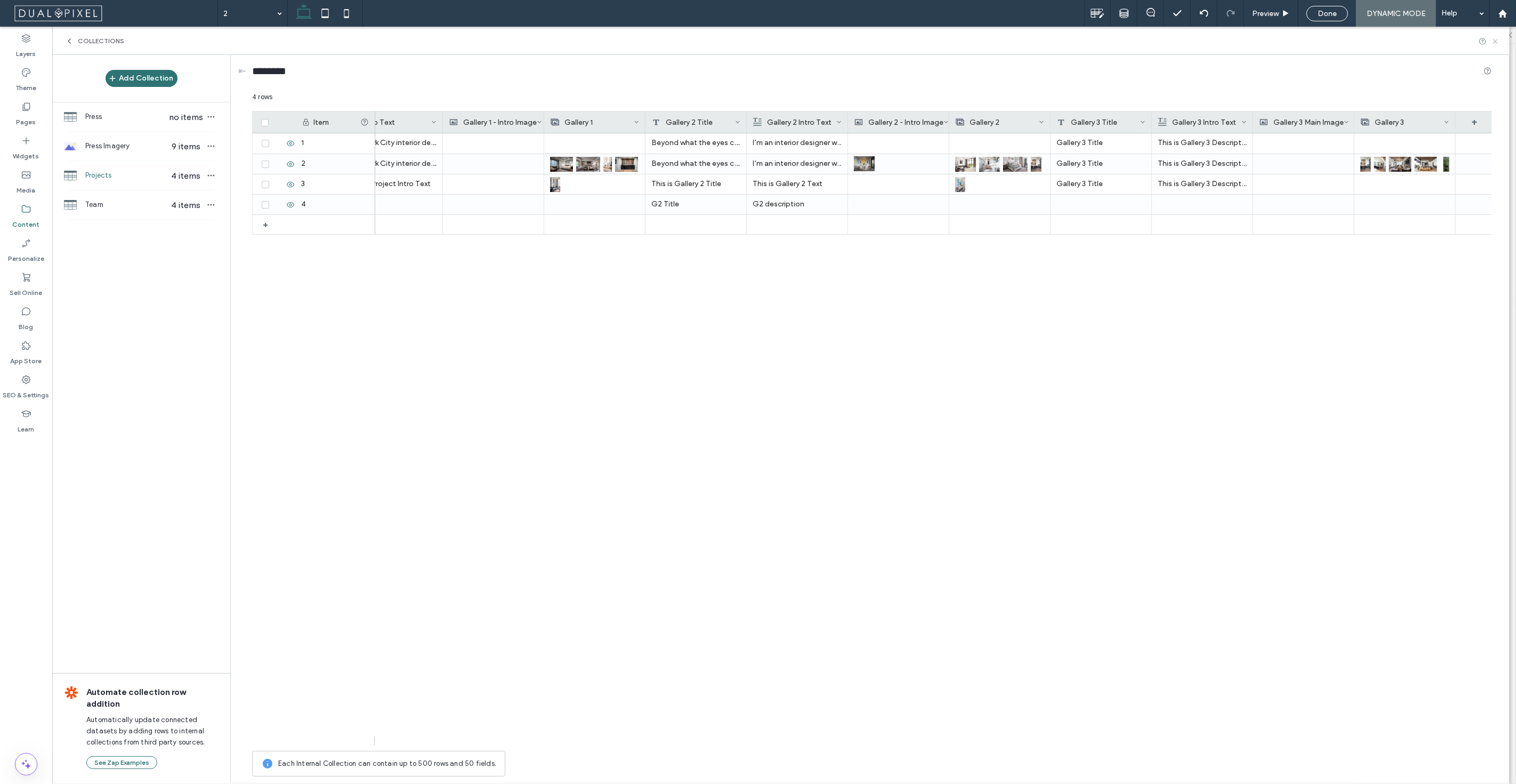
click at [1499, 43] on icon at bounding box center [1495, 41] width 8 height 8
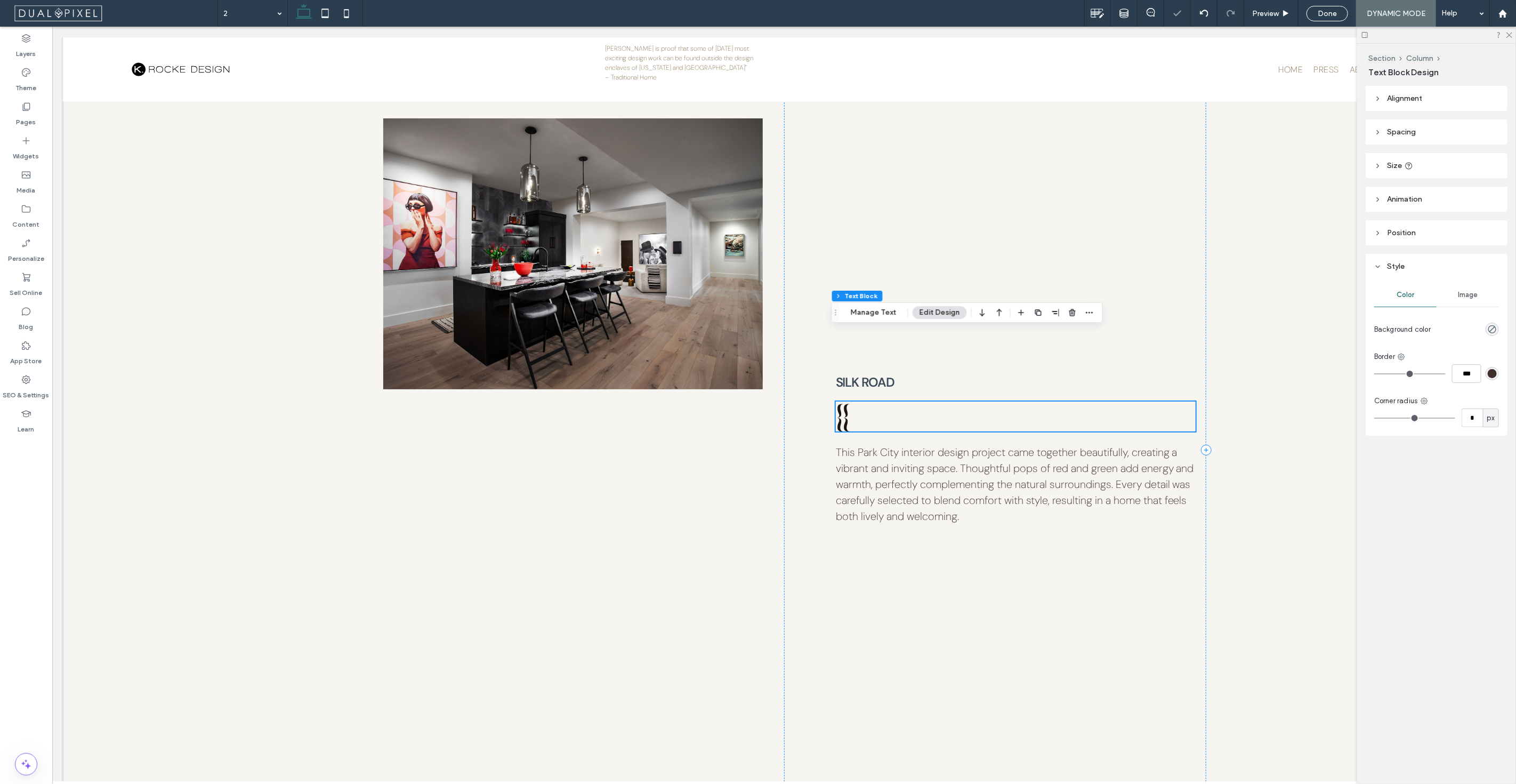
scroll to position [3497, 0]
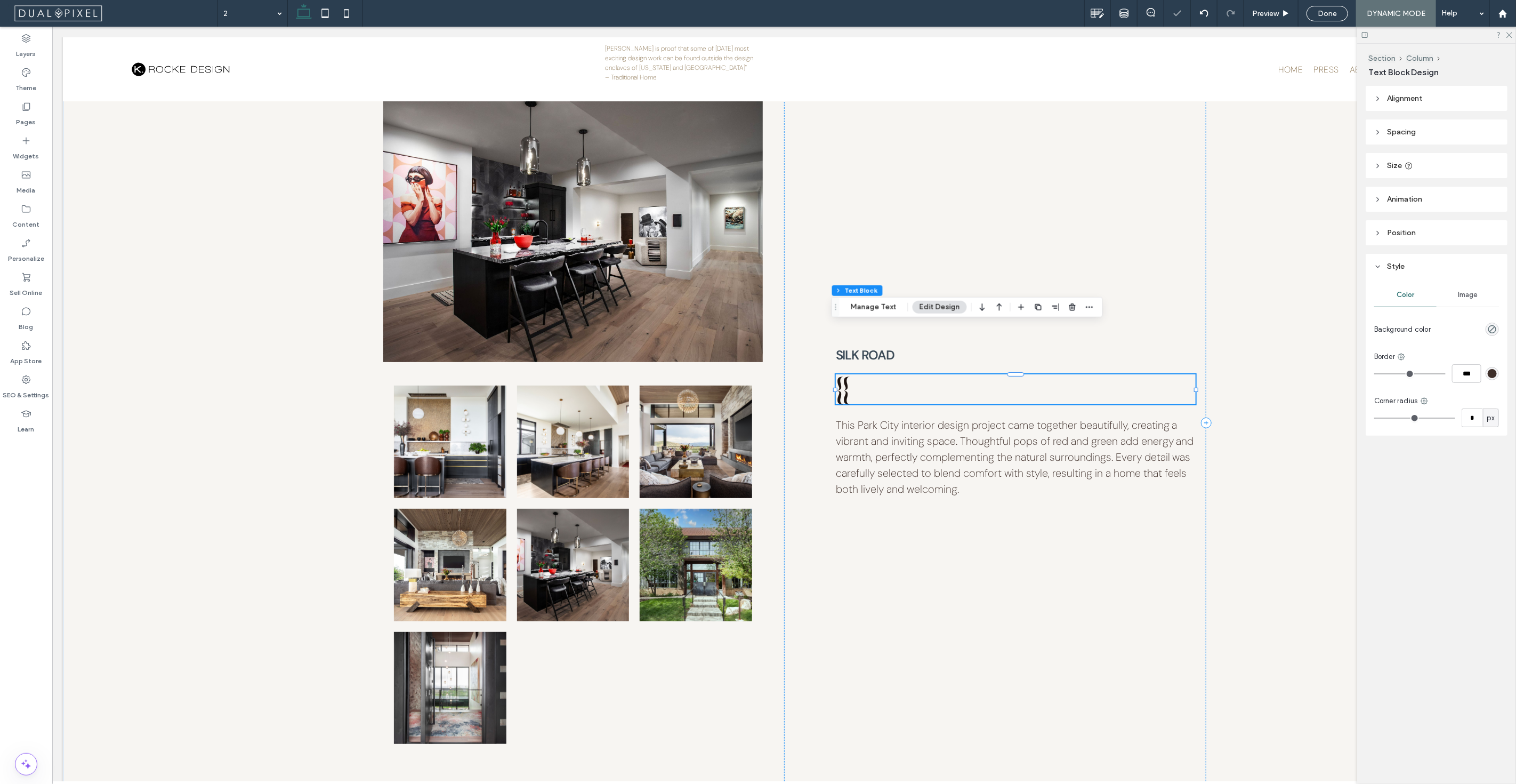
click at [898, 374] on h3 "{{ ﻿" at bounding box center [1015, 389] width 360 height 29
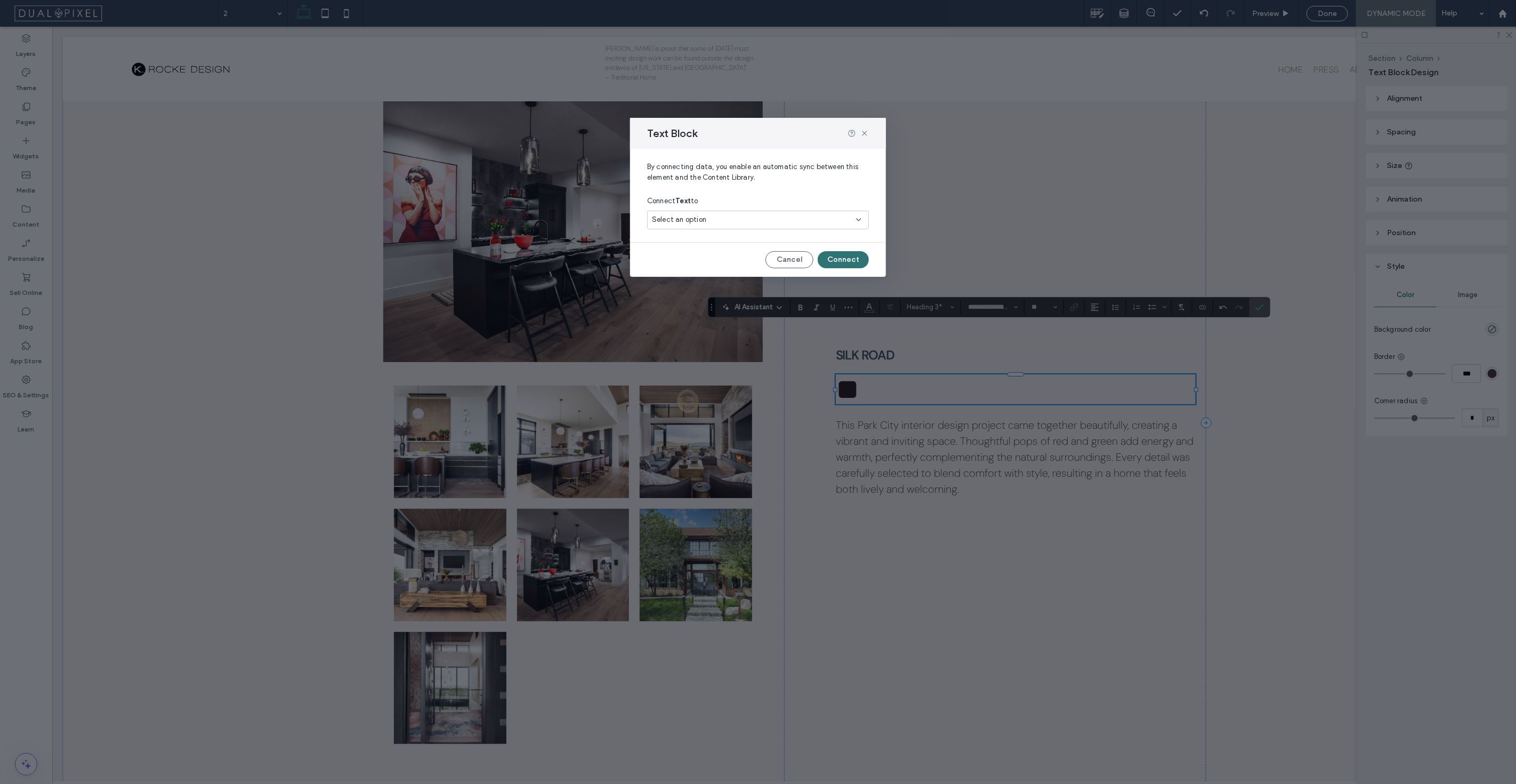
click at [797, 211] on div "Select an option" at bounding box center [758, 220] width 222 height 19
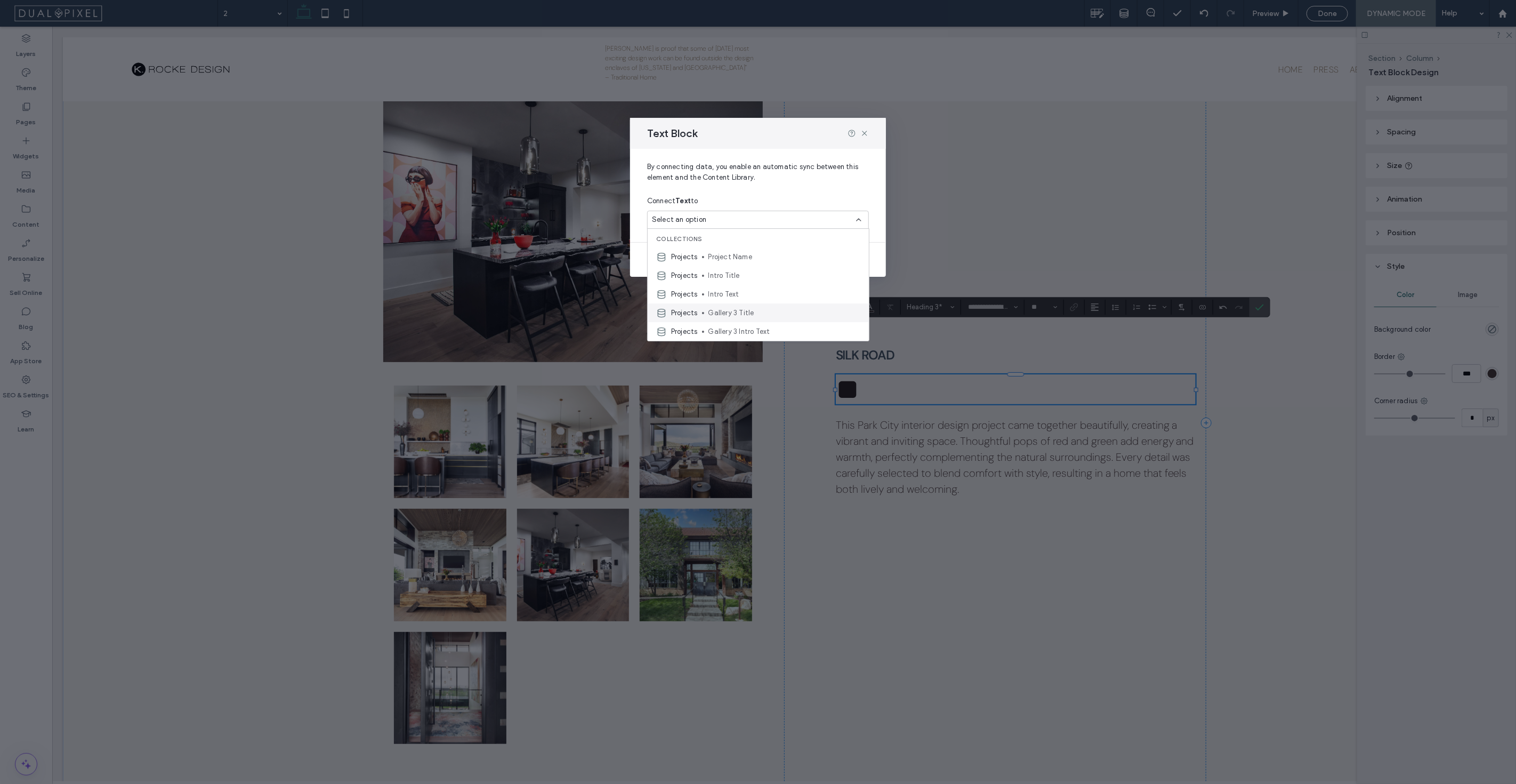
click at [766, 304] on div "Projects Gallery 3 Title" at bounding box center [758, 313] width 221 height 19
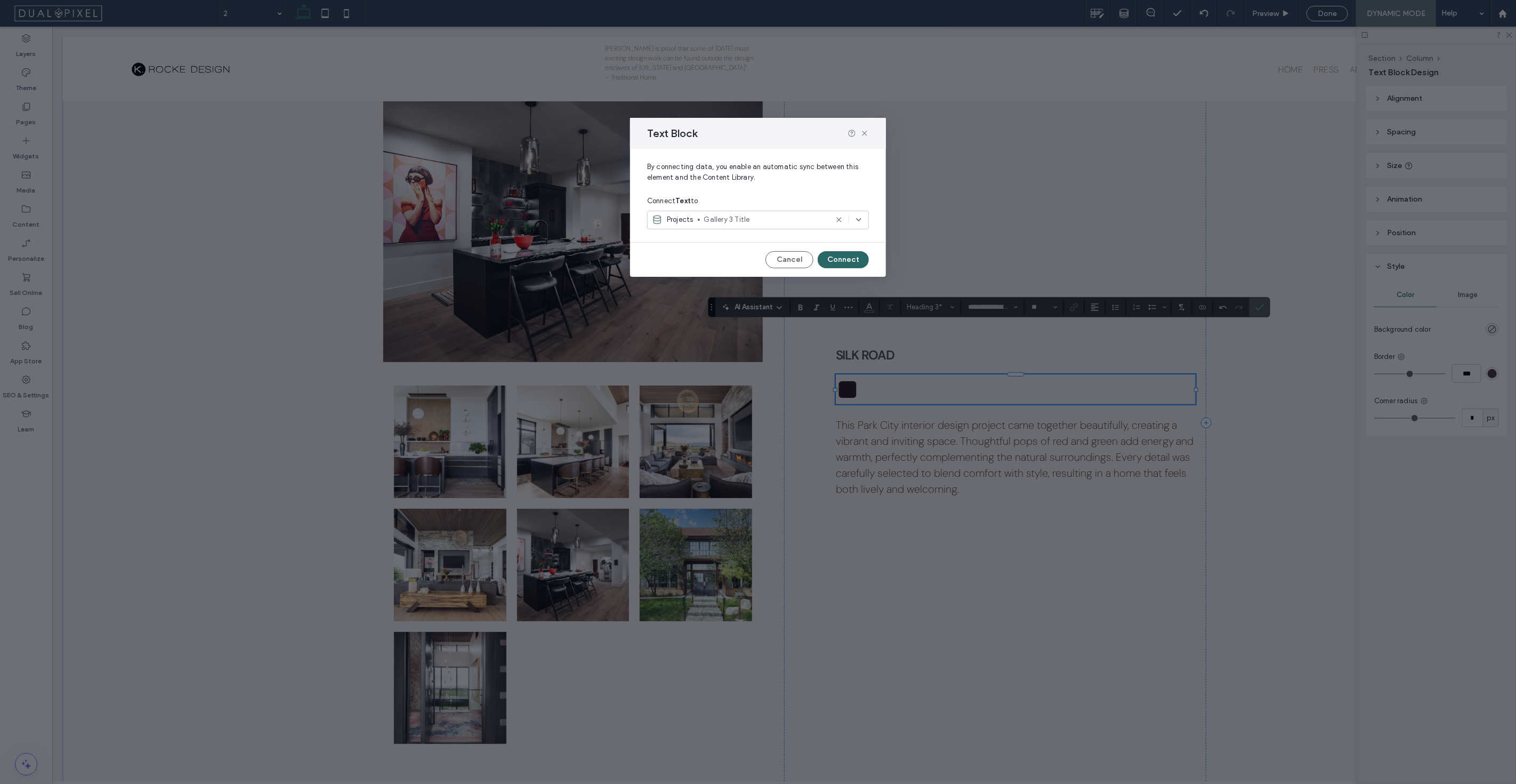
click at [844, 263] on button "Connect" at bounding box center [844, 260] width 51 height 17
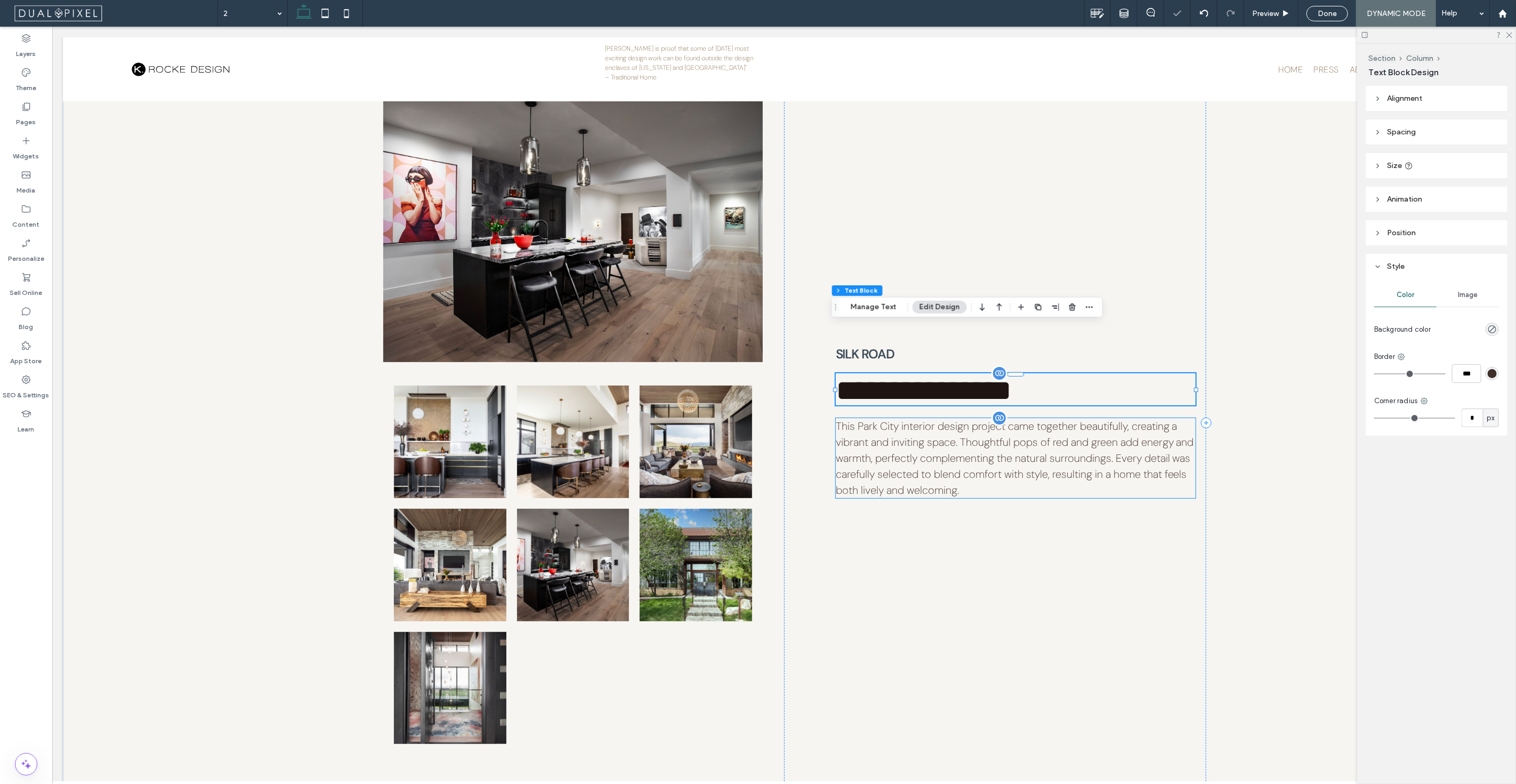
click at [929, 419] on span "This Park City interior design project came together beautifully, creating a vi…" at bounding box center [1014, 458] width 358 height 78
click at [929, 418] on div "This Park City interior design project came together beautifully, creating a vi…" at bounding box center [1015, 458] width 360 height 80
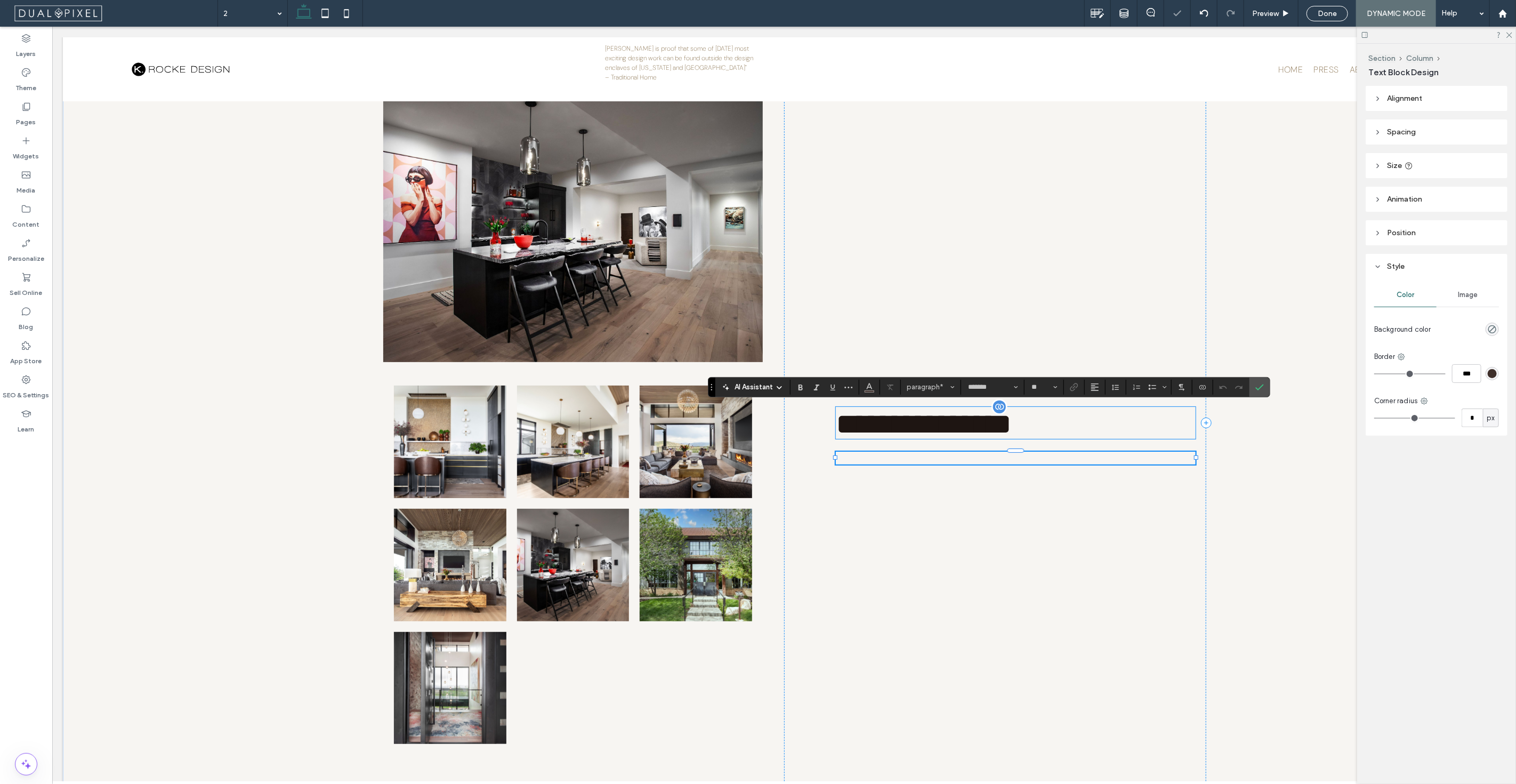
click at [930, 392] on button "paragraph*" at bounding box center [931, 387] width 55 height 15
click at [887, 451] on p "﻿" at bounding box center [1015, 457] width 360 height 12
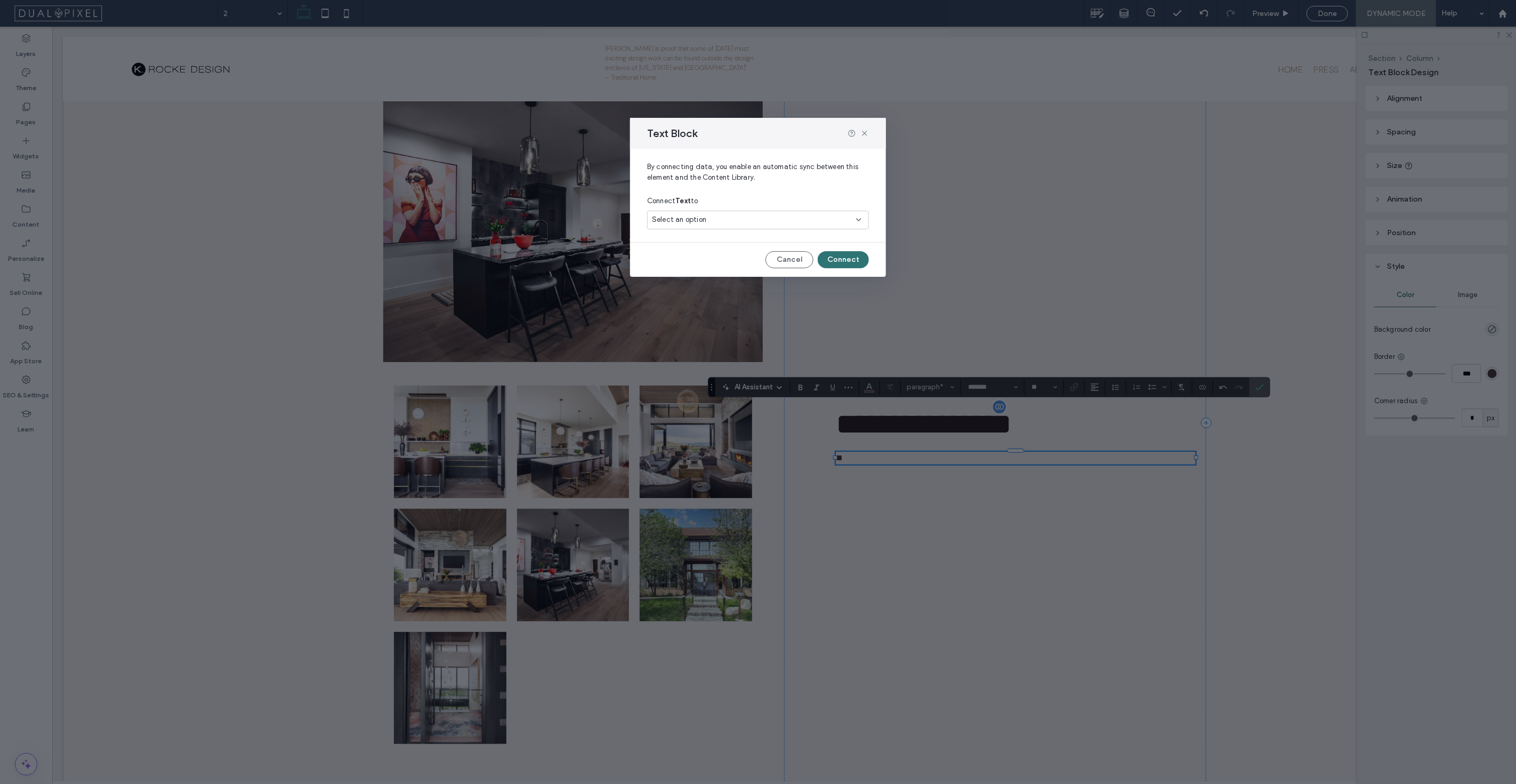
click at [829, 221] on div "Select an option" at bounding box center [752, 219] width 199 height 10
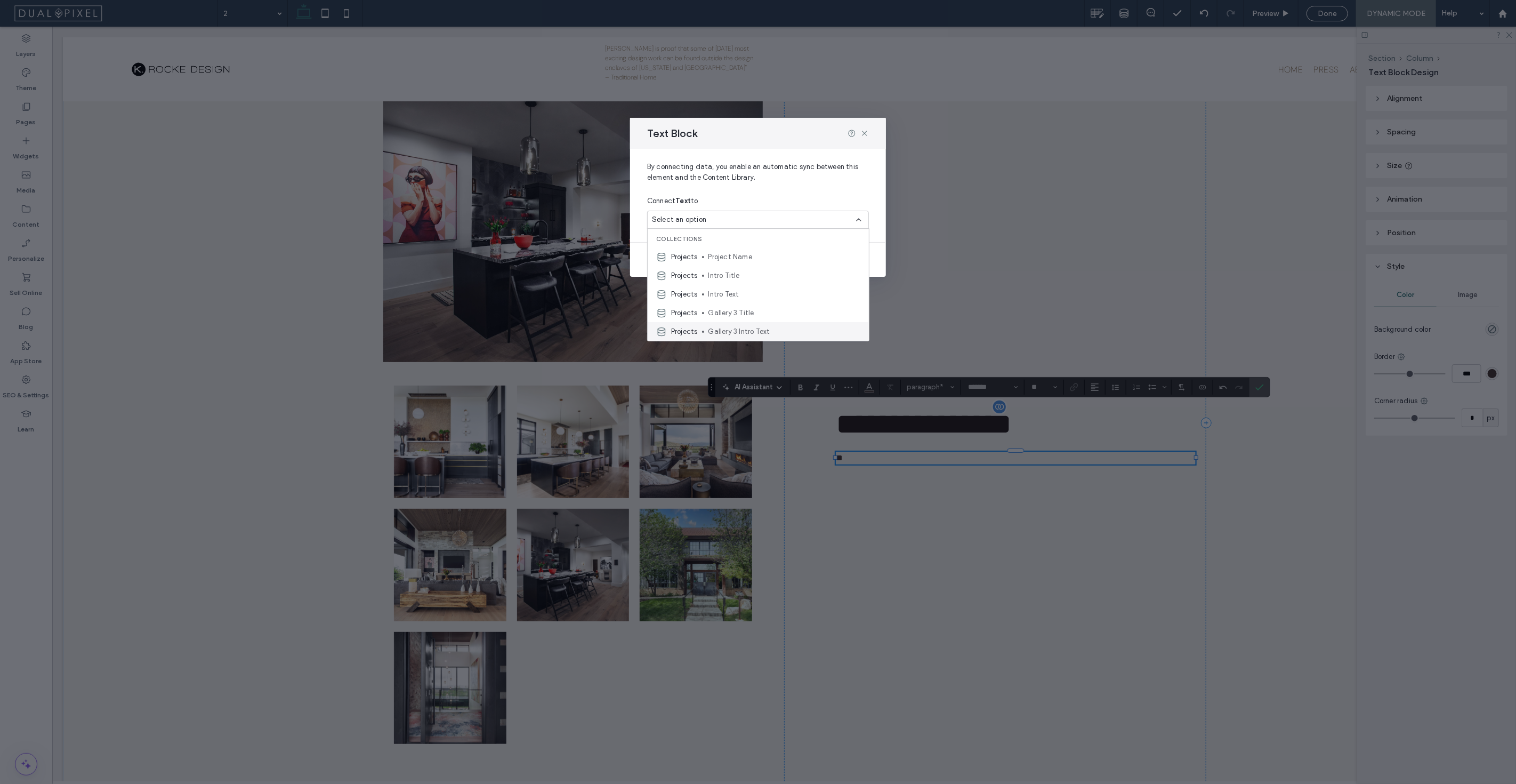
click at [742, 324] on div "Projects Gallery 3 Intro Text" at bounding box center [758, 332] width 221 height 19
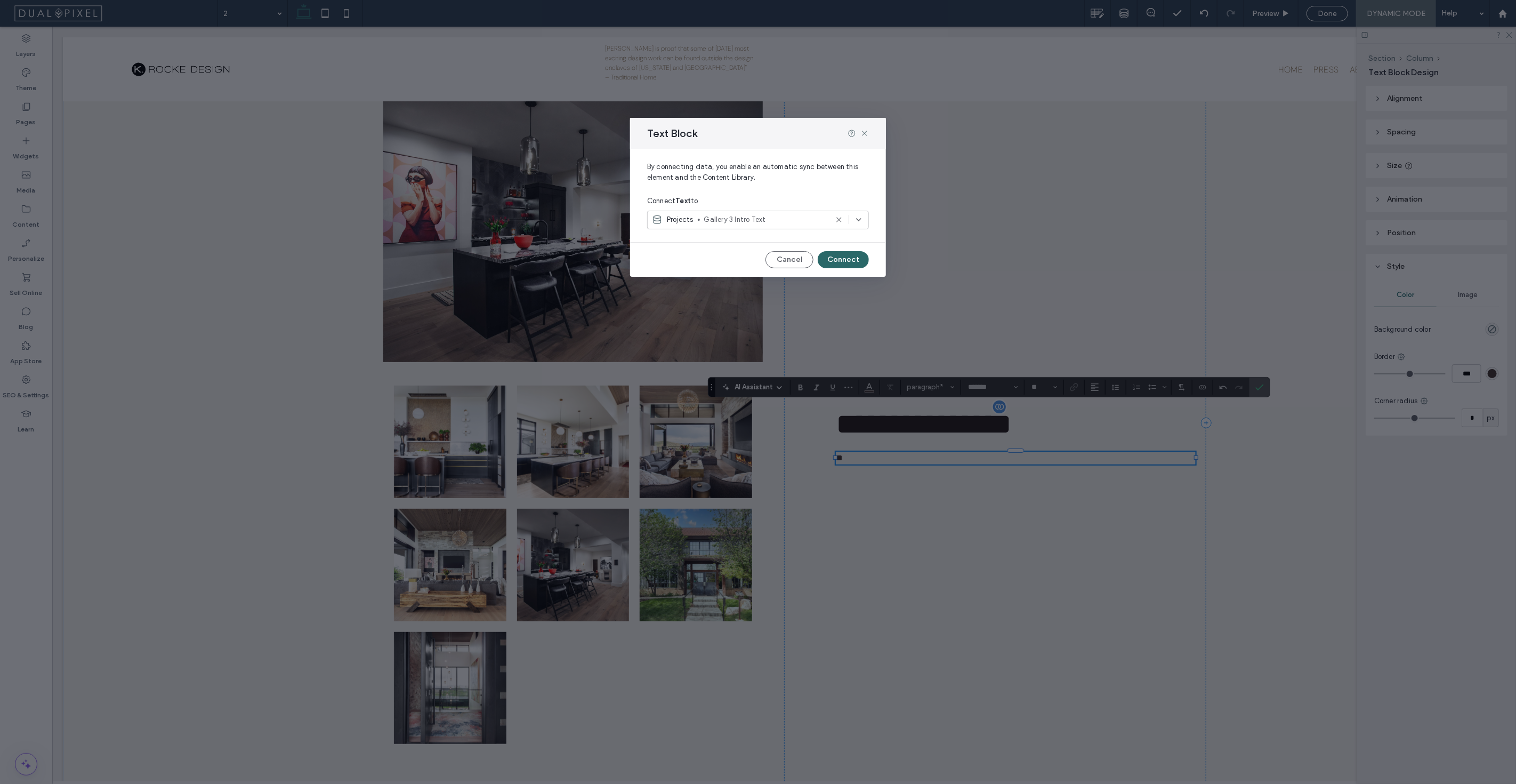
click at [850, 261] on button "Connect" at bounding box center [844, 260] width 51 height 17
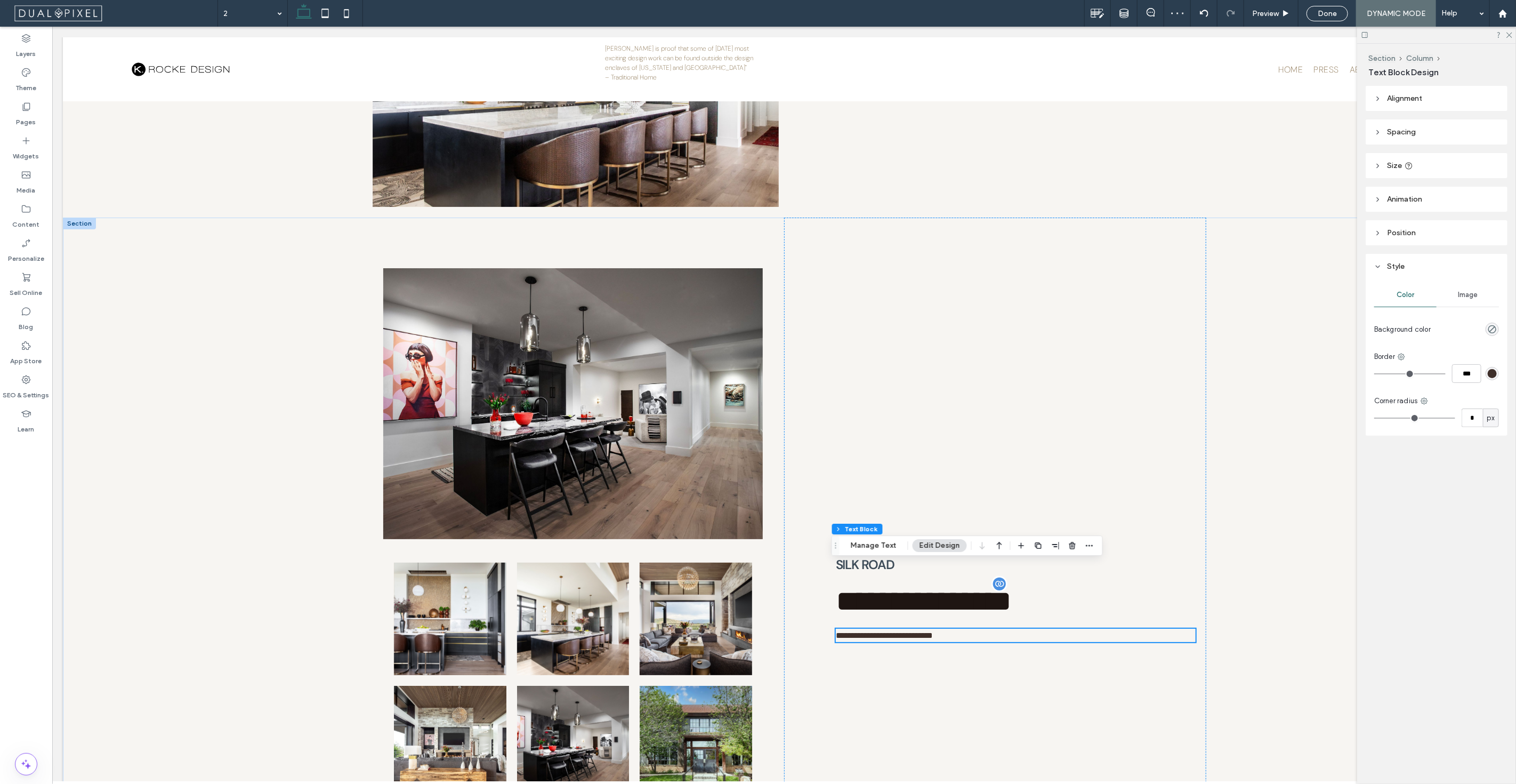
scroll to position [3320, 0]
click at [1267, 485] on div "**********" at bounding box center [784, 600] width 1443 height 764
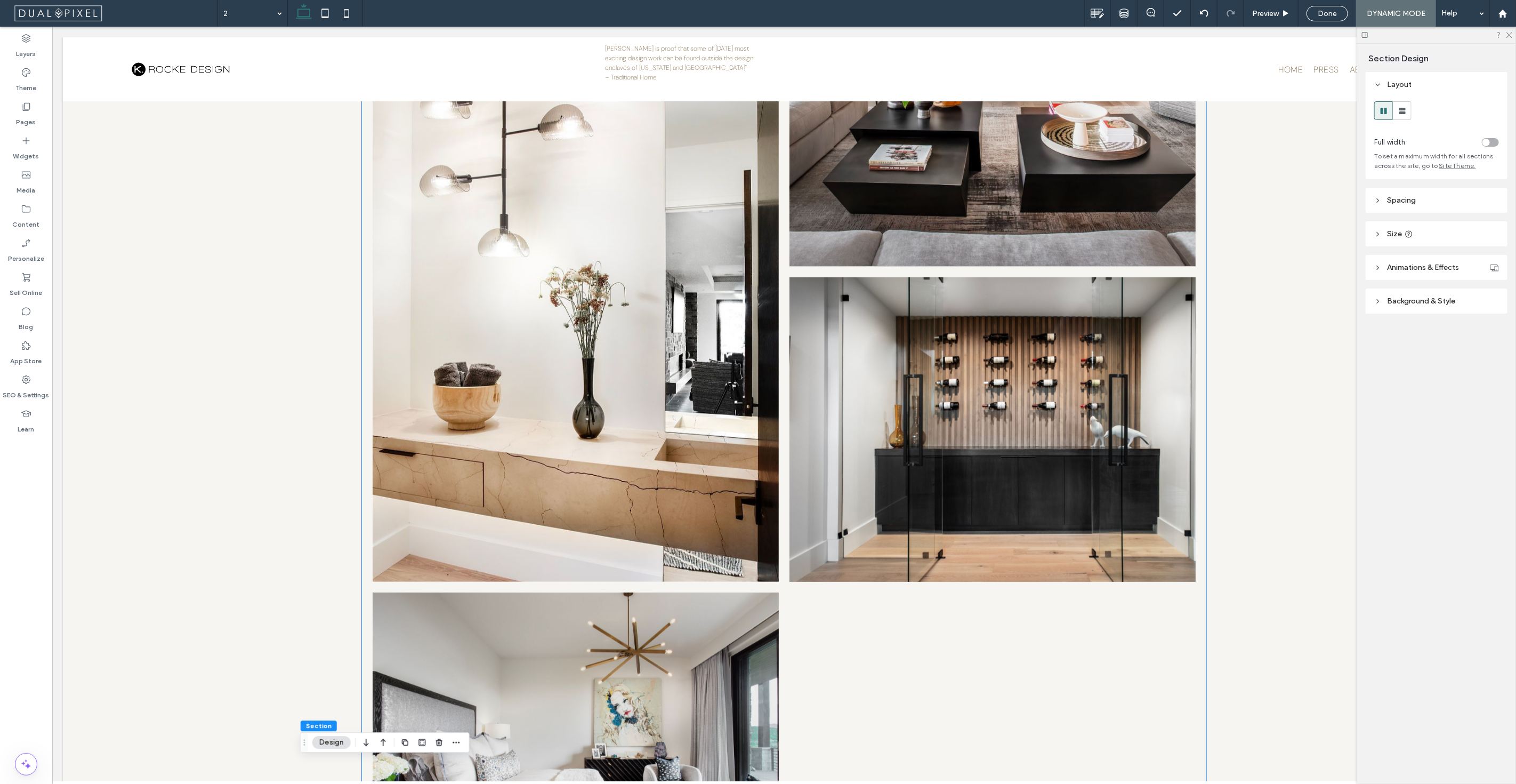
scroll to position [891, 0]
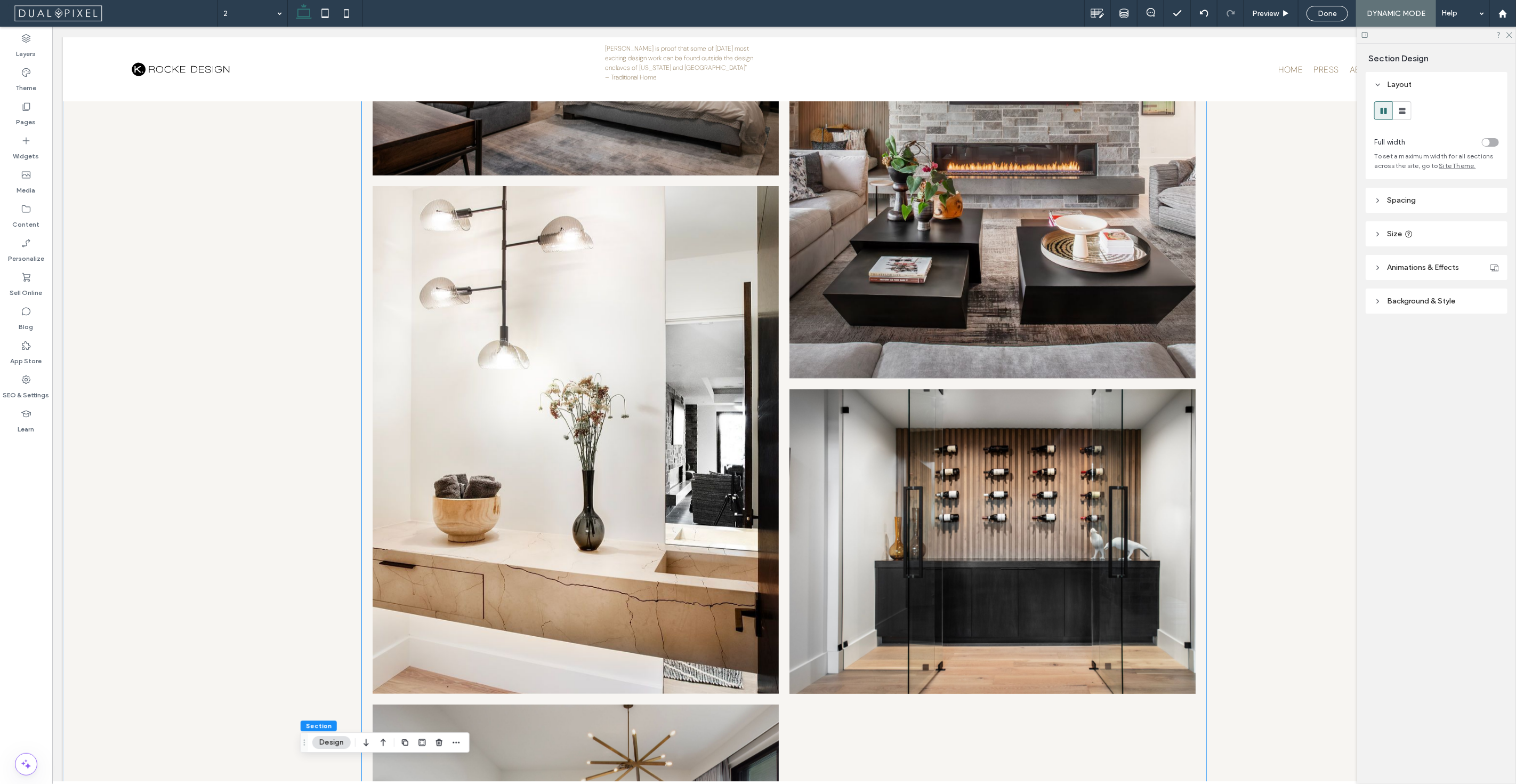
click at [1042, 534] on link at bounding box center [992, 541] width 407 height 304
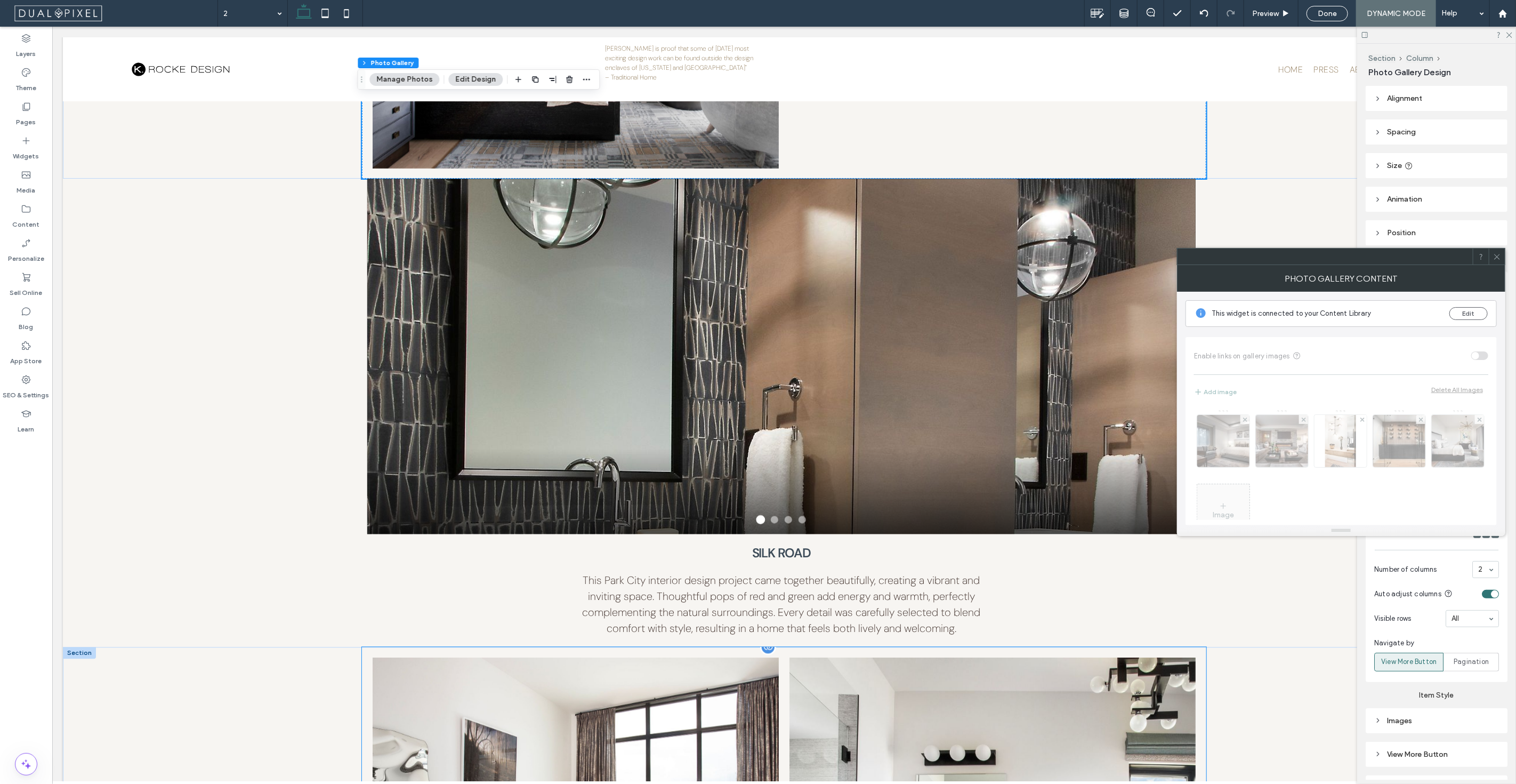
scroll to position [1602, 0]
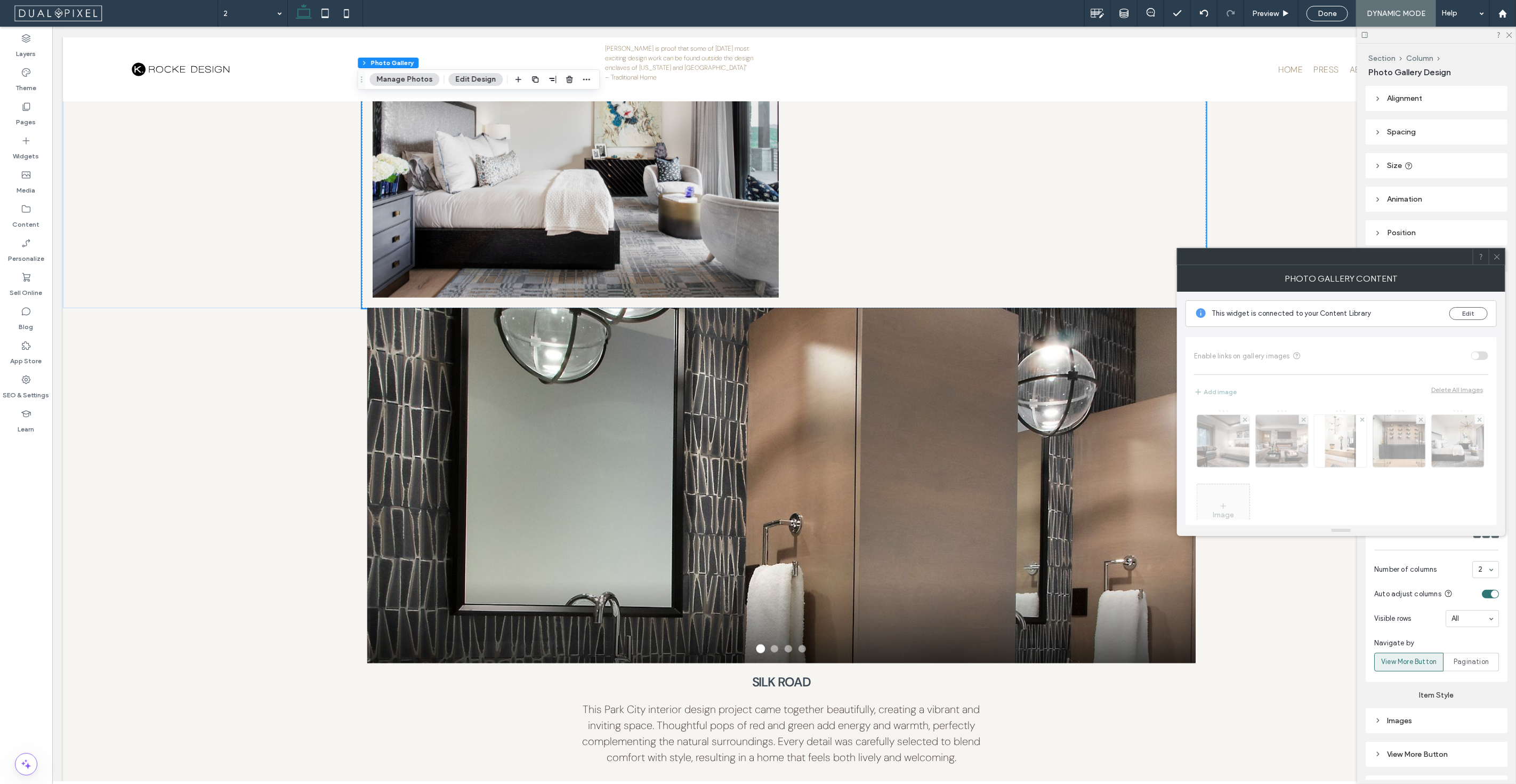
click at [1494, 256] on icon at bounding box center [1497, 257] width 8 height 8
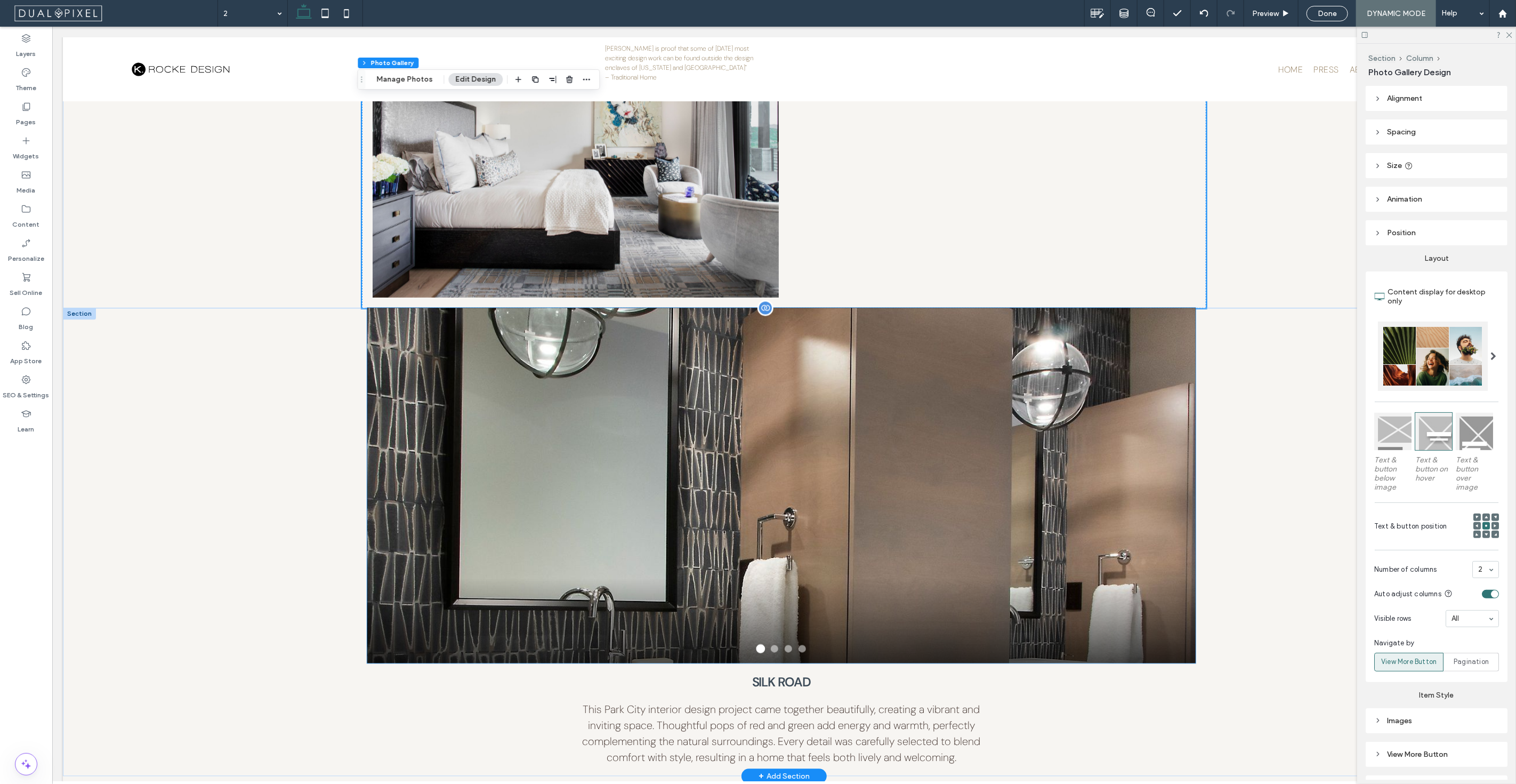
click at [766, 448] on img at bounding box center [781, 486] width 1035 height 444
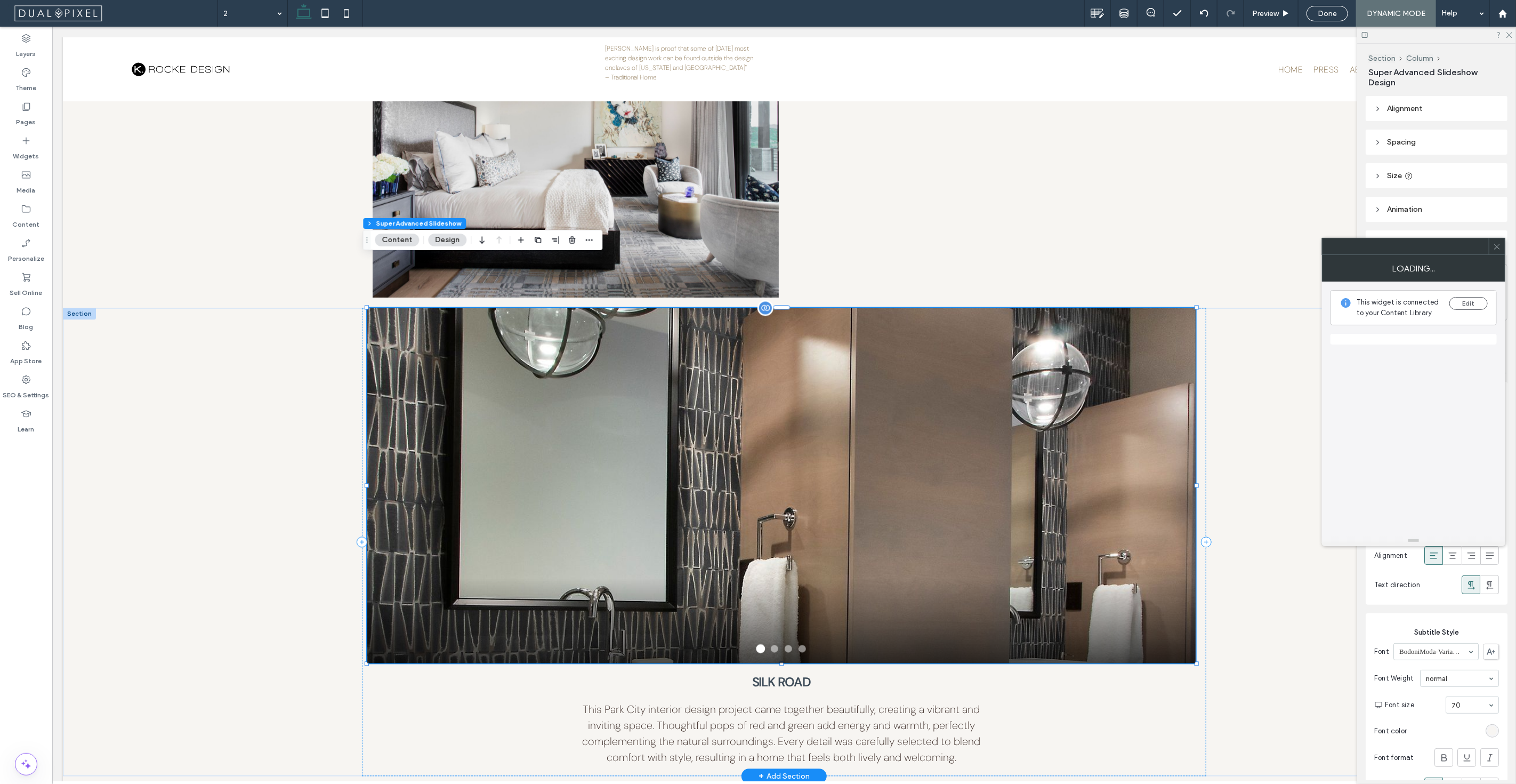
type input "**"
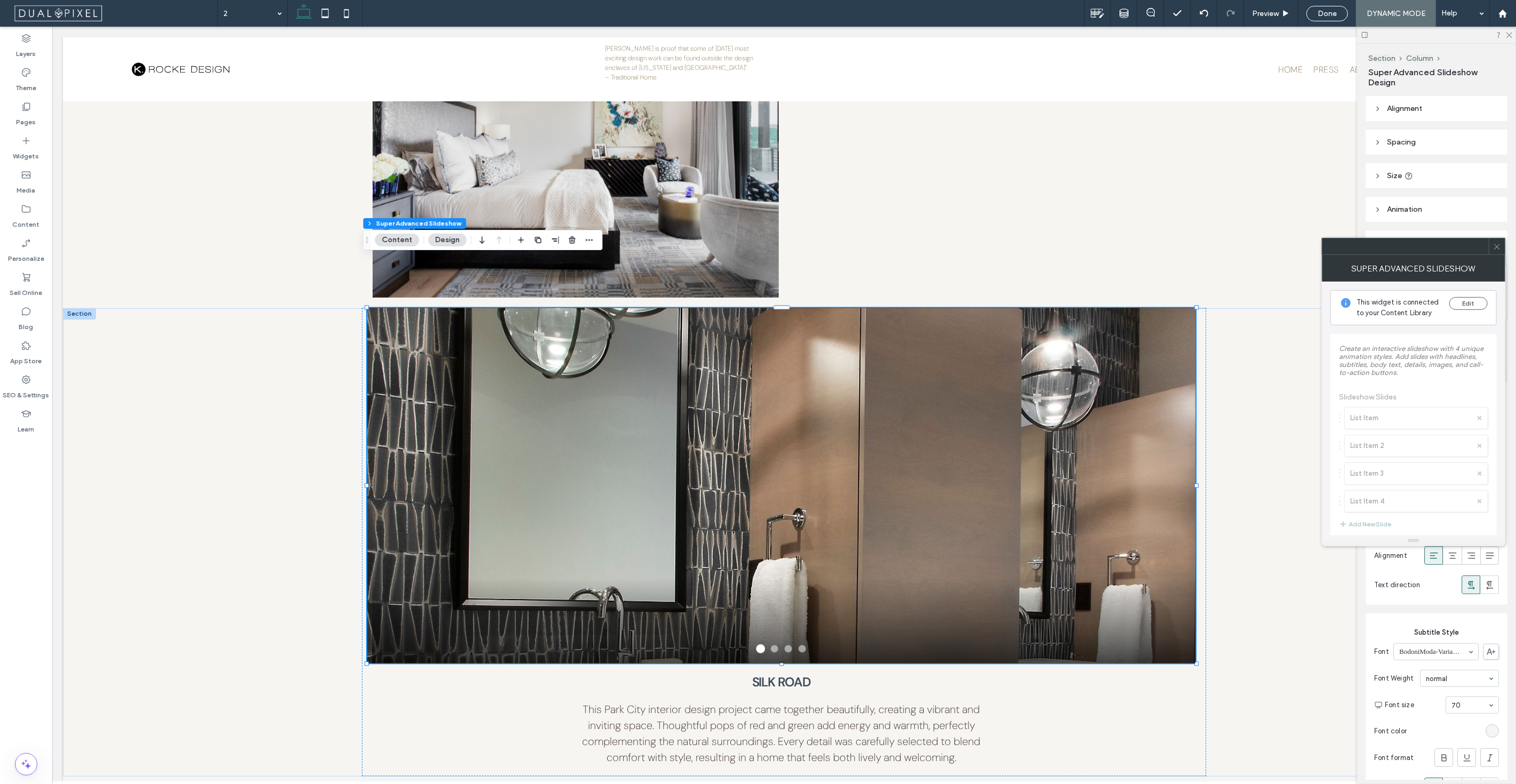
click at [1447, 307] on div "This widget is connected to your Content Library Edit" at bounding box center [1414, 307] width 166 height 35
click at [1451, 305] on button "Edit" at bounding box center [1469, 302] width 38 height 12
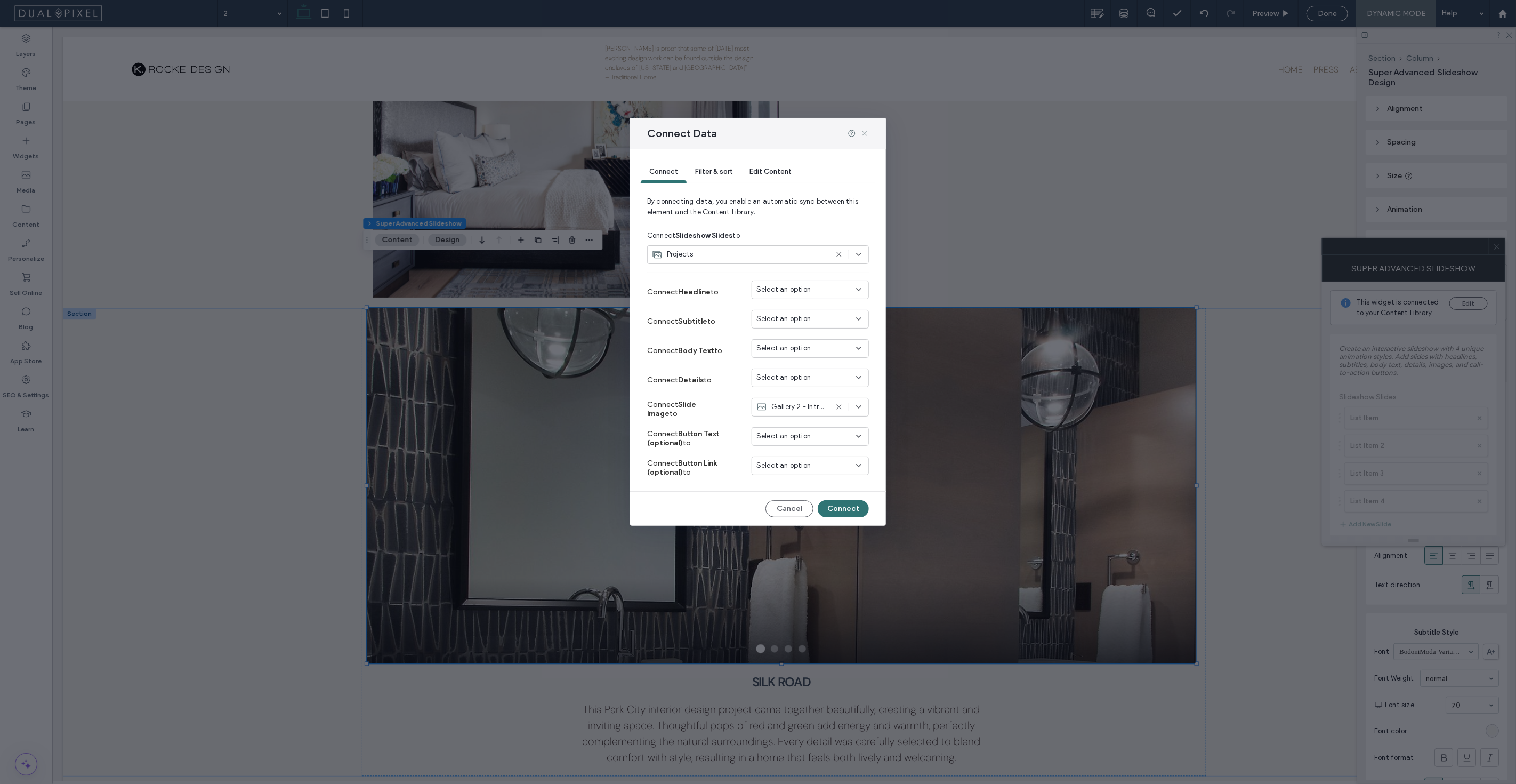
click at [867, 130] on icon at bounding box center [865, 133] width 9 height 9
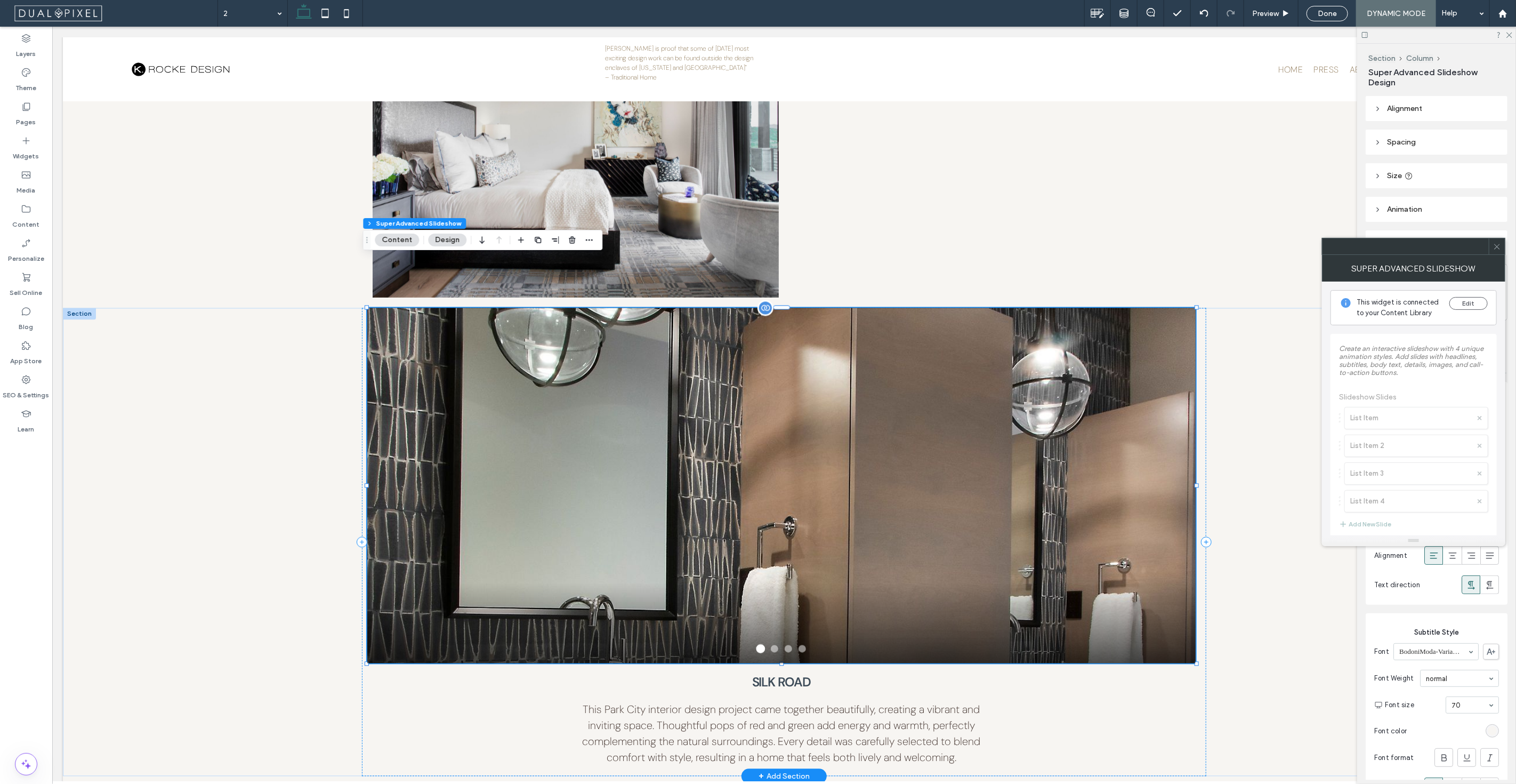
click at [771, 645] on button at bounding box center [775, 648] width 8 height 8
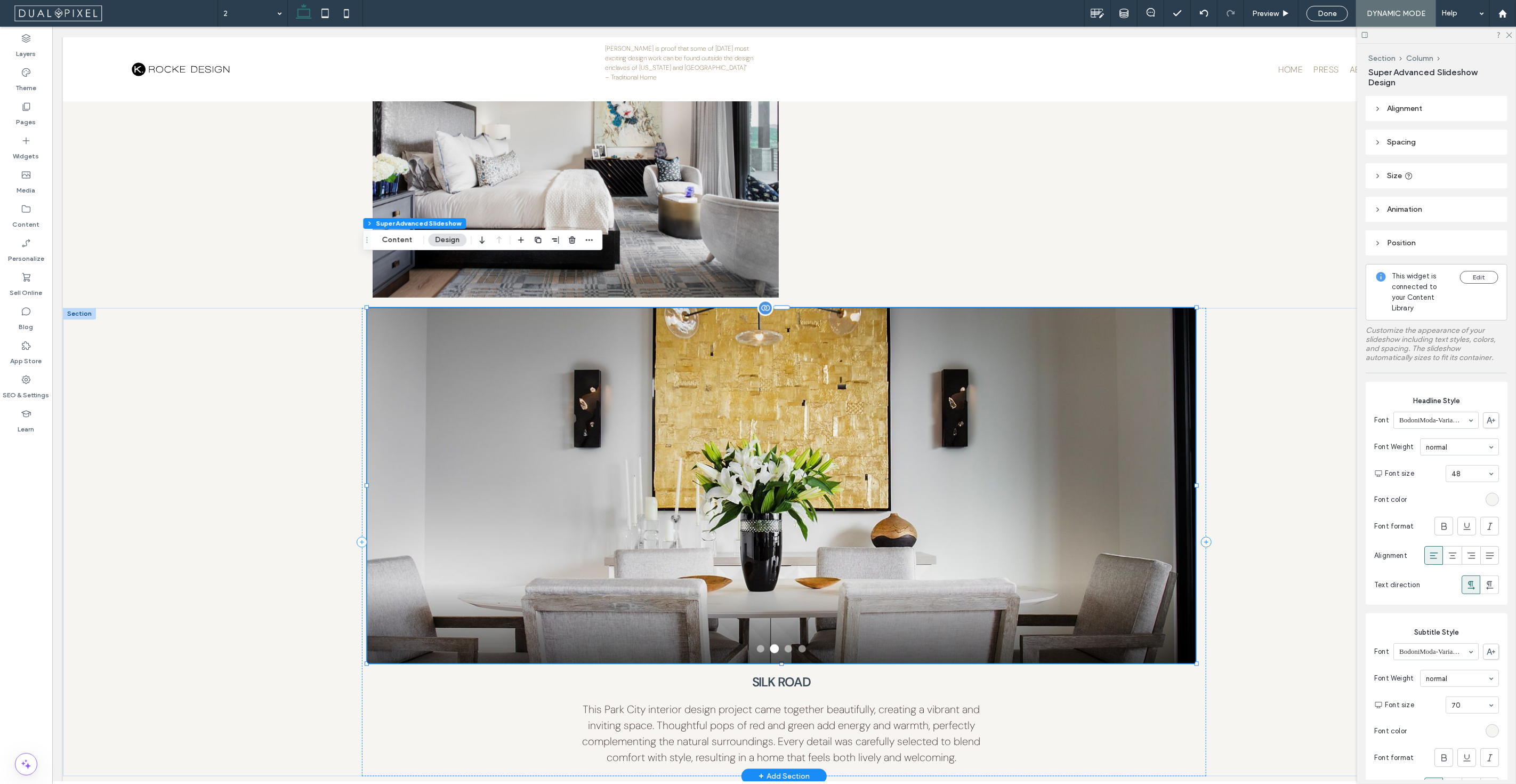
click at [771, 645] on button at bounding box center [775, 649] width 9 height 9
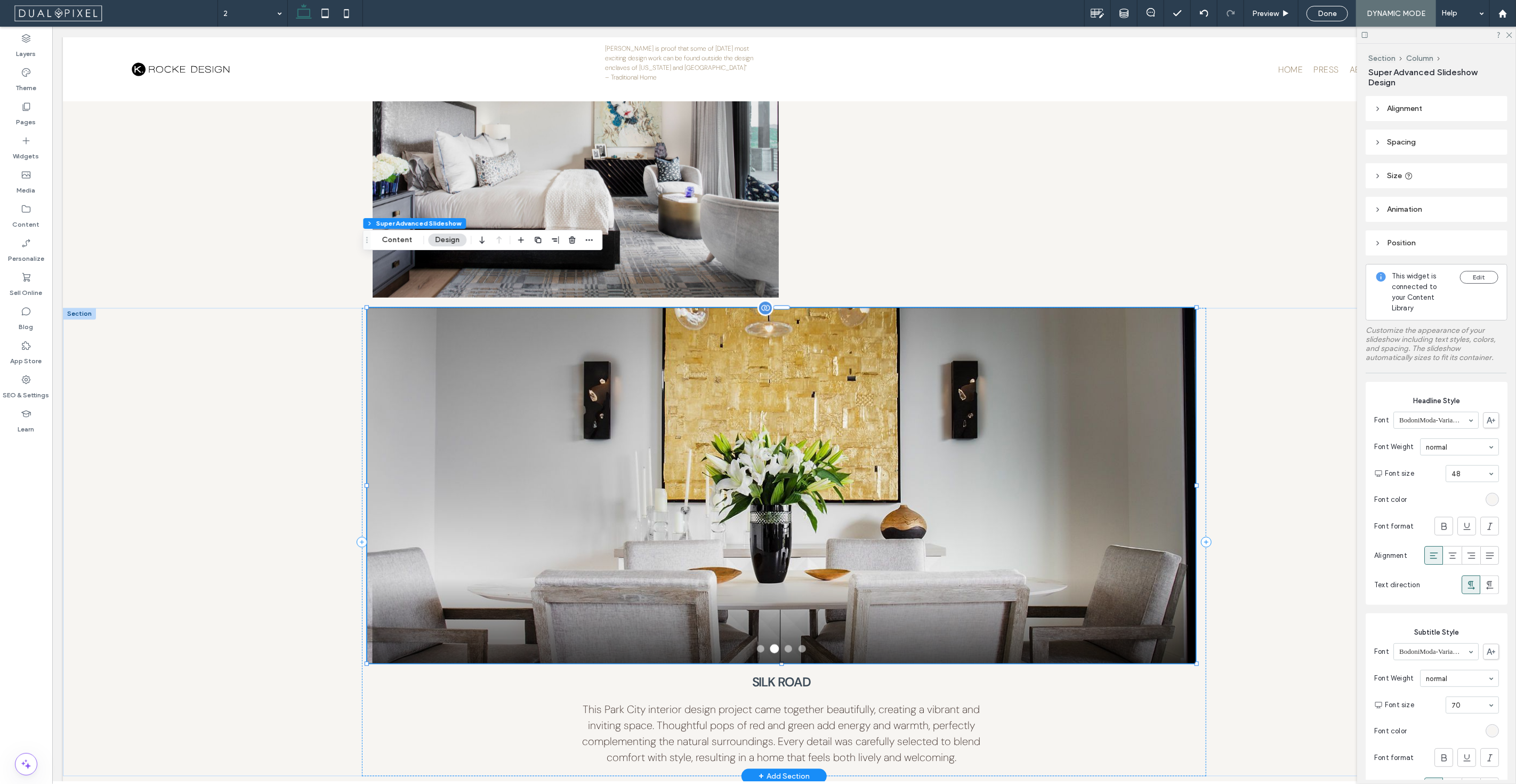
click at [1171, 451] on img at bounding box center [791, 486] width 1035 height 444
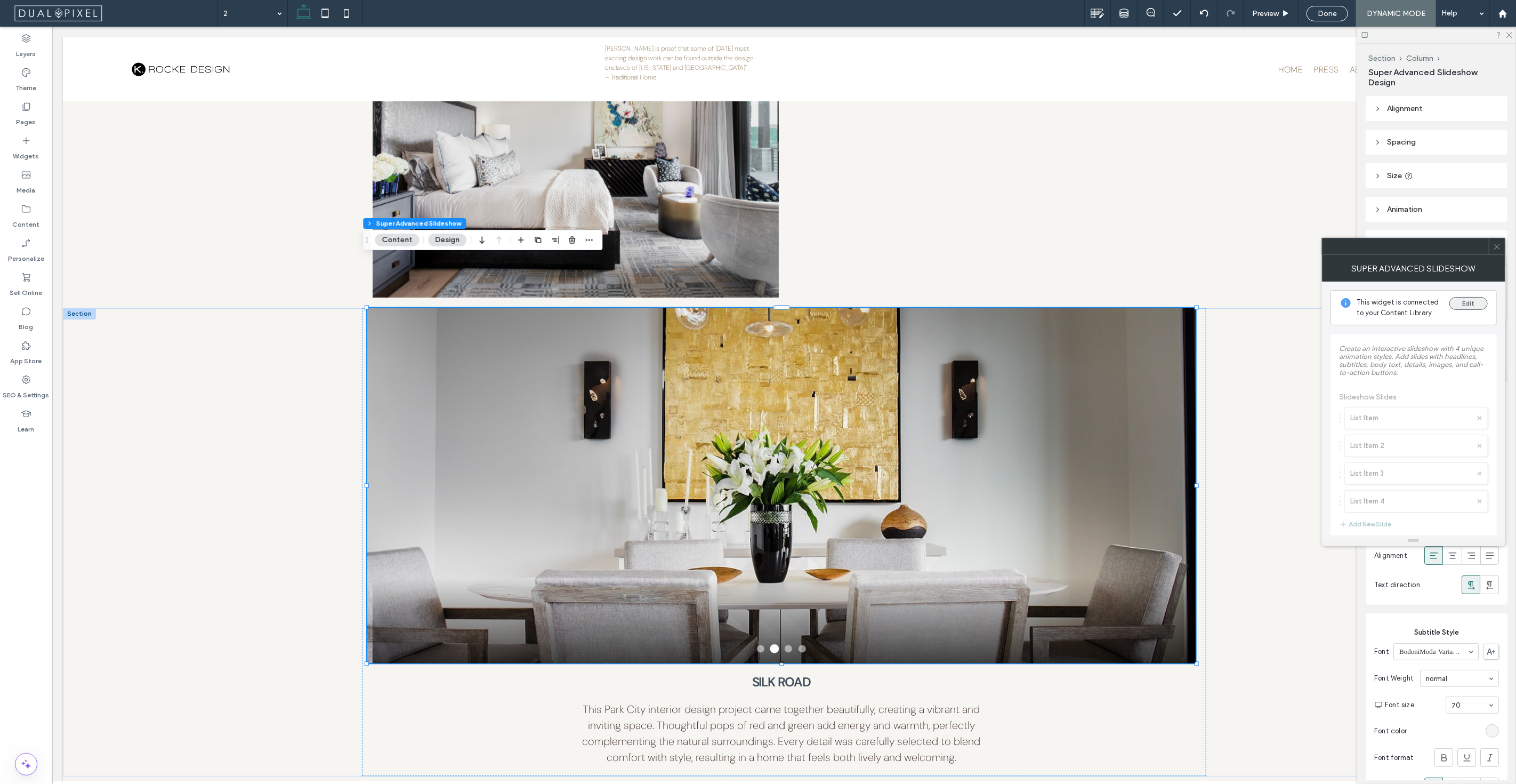
click at [1483, 303] on button "Edit" at bounding box center [1469, 302] width 38 height 12
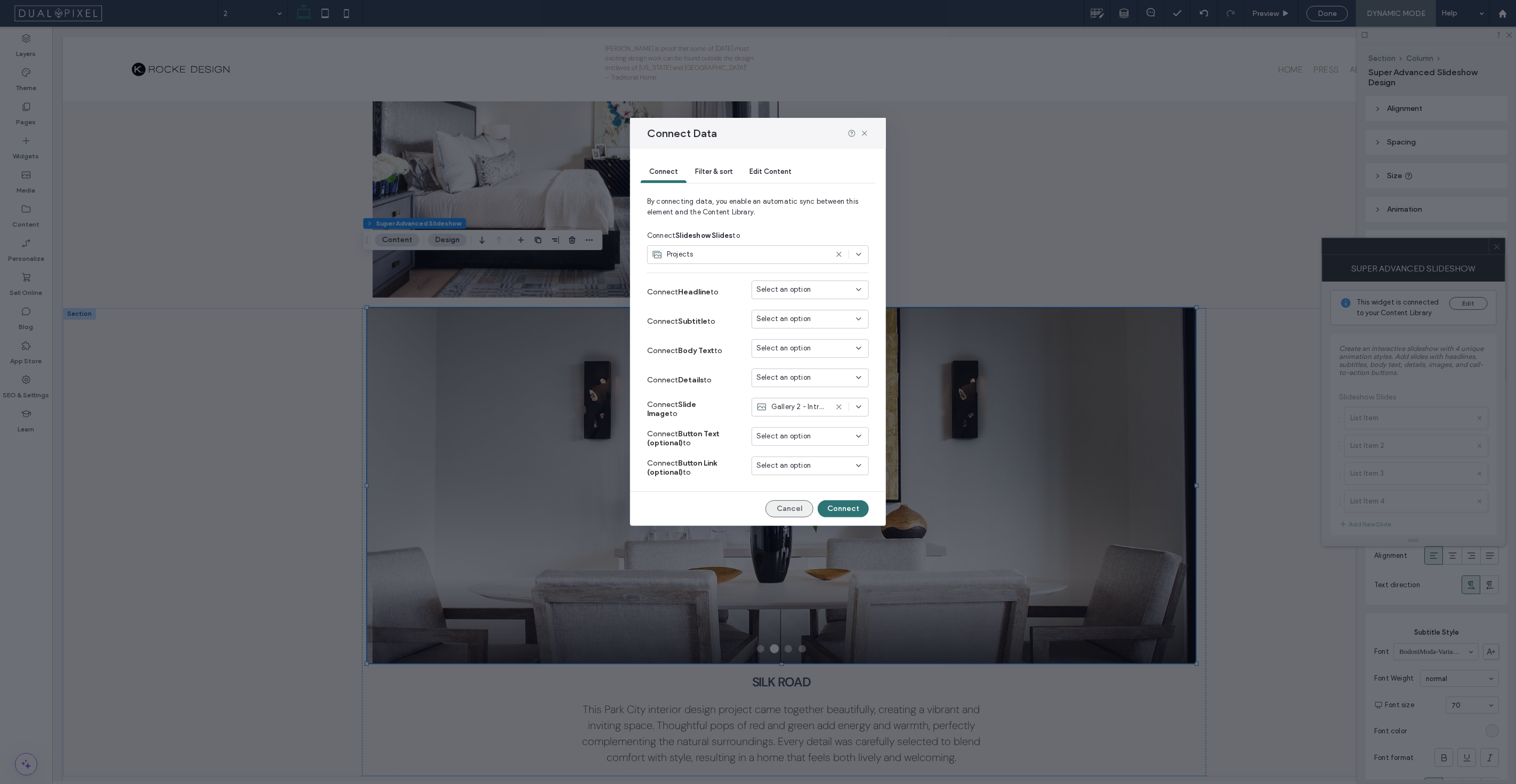
drag, startPoint x: 796, startPoint y: 506, endPoint x: 1234, endPoint y: 399, distance: 450.9
click at [796, 506] on button "Cancel" at bounding box center [790, 508] width 48 height 17
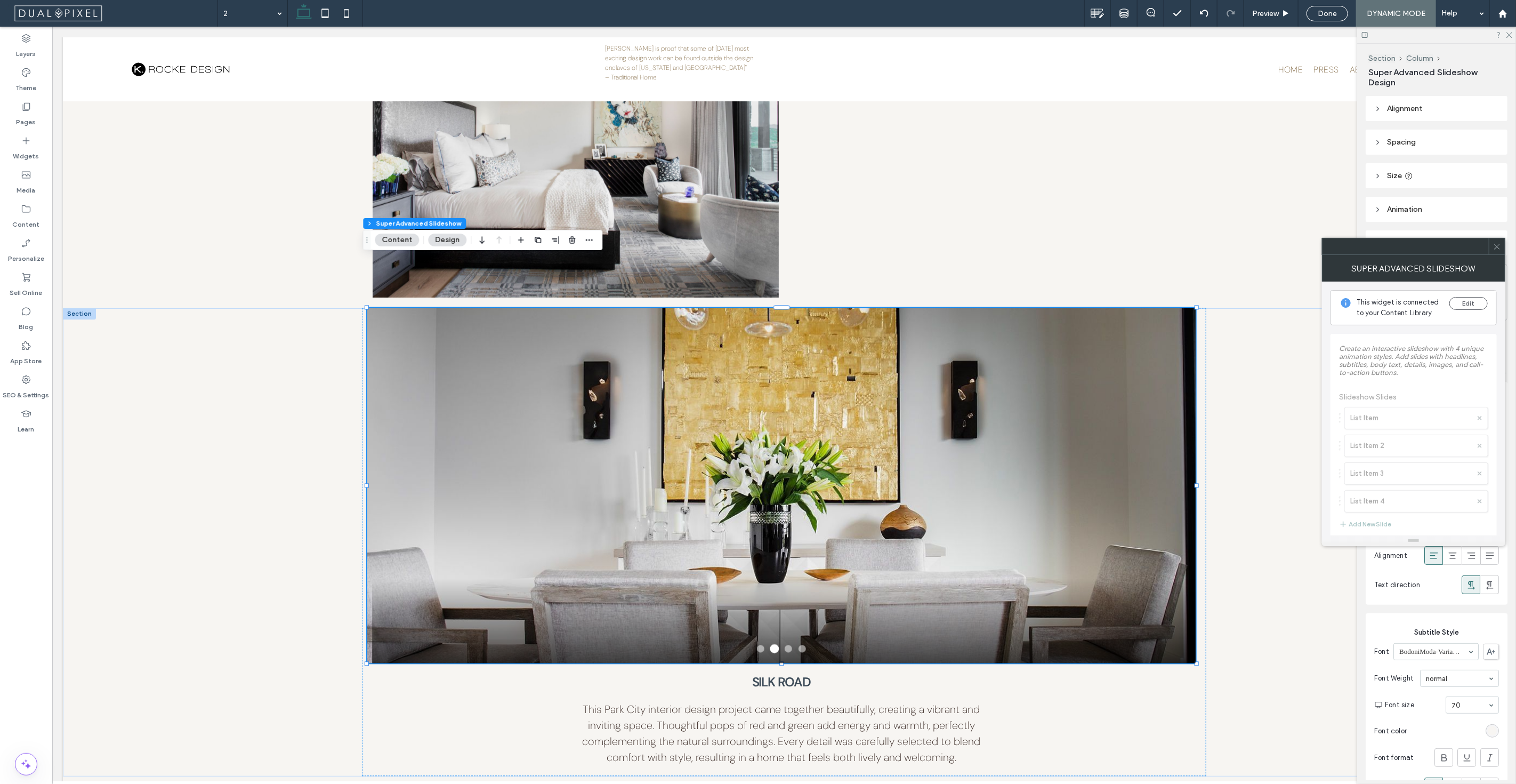
click at [1493, 255] on div "Super Advanced Slideshow" at bounding box center [1414, 268] width 183 height 27
click at [1482, 435] on div "toggle" at bounding box center [1480, 439] width 17 height 9
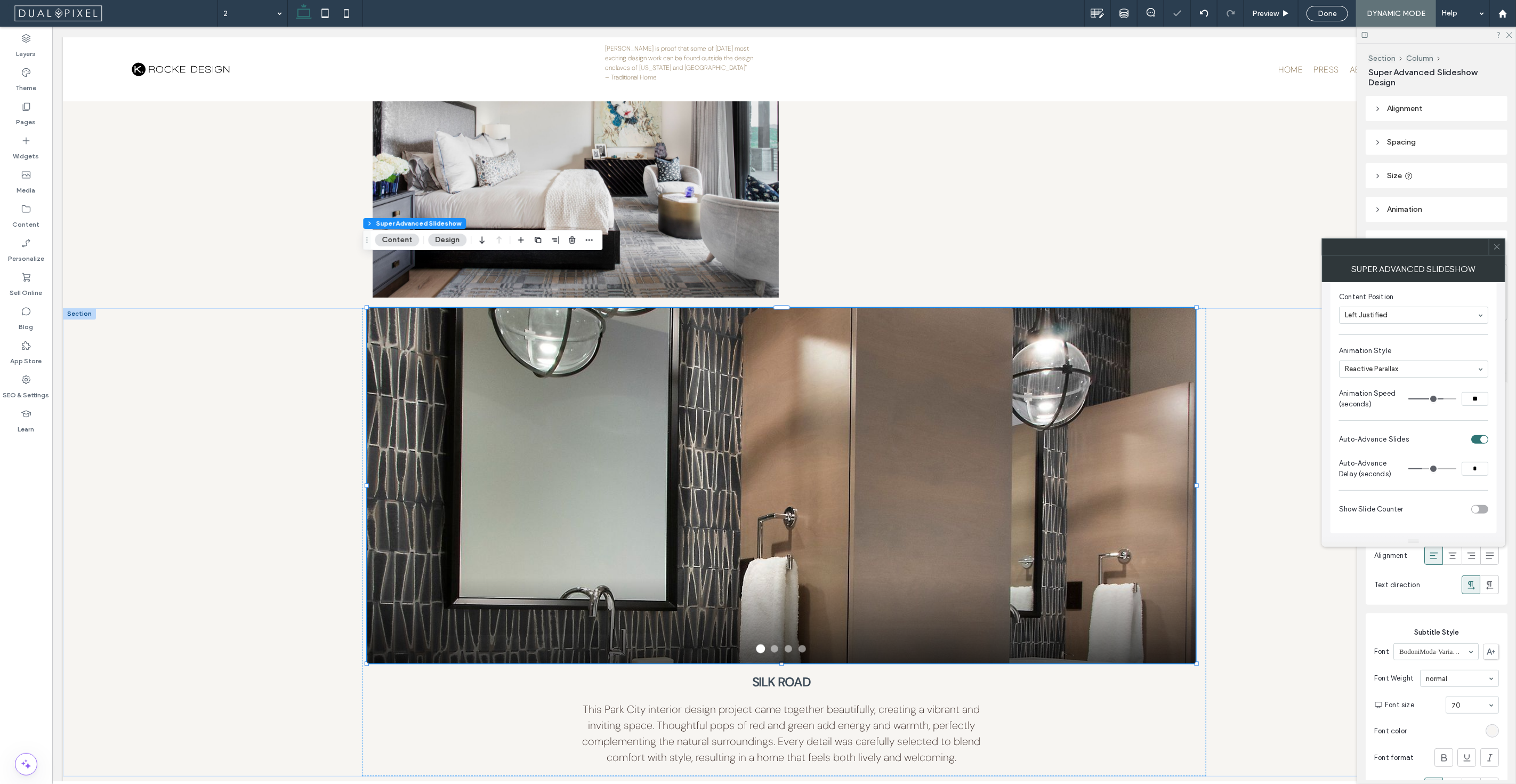
type input "*"
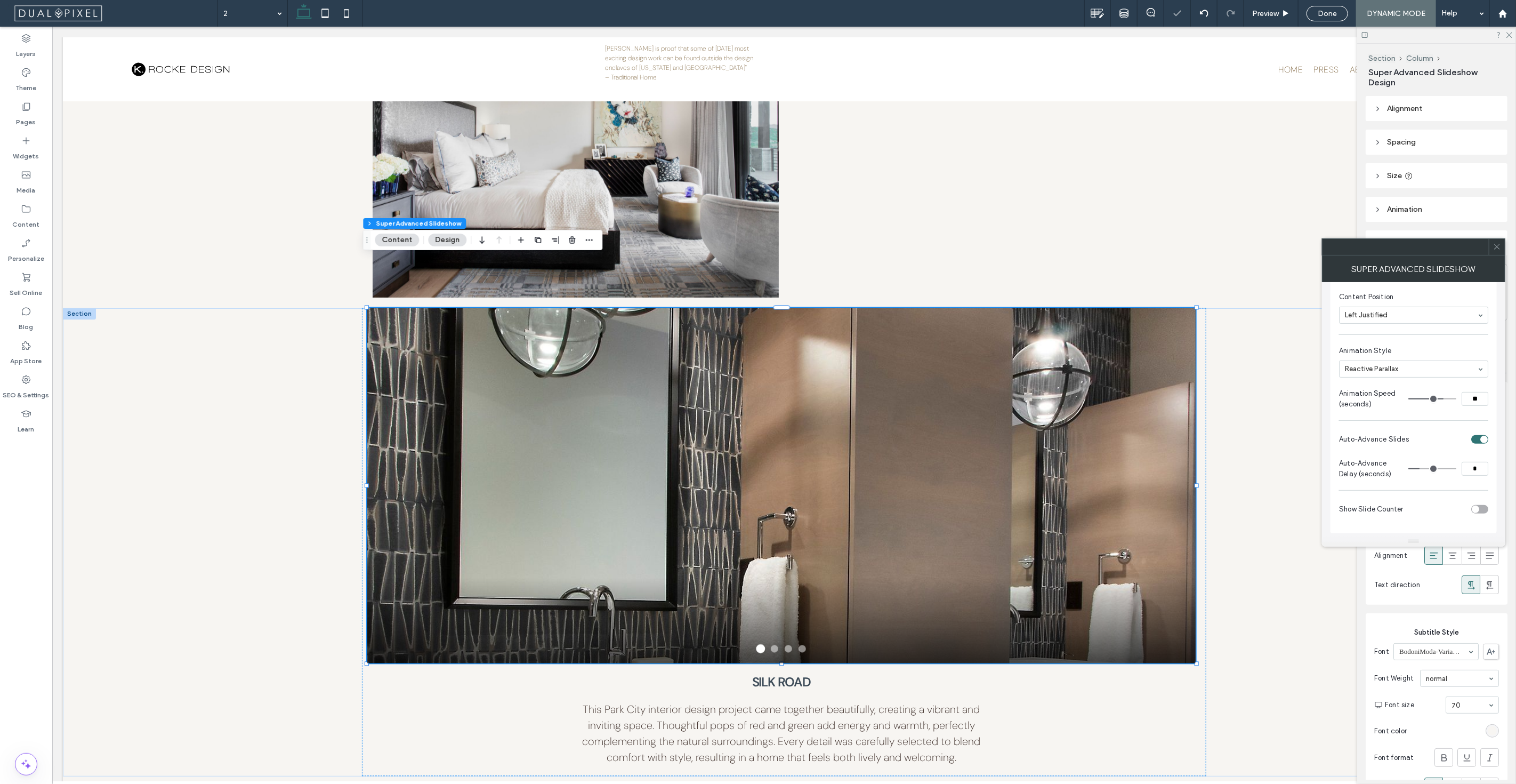
type input "*"
drag, startPoint x: 1423, startPoint y: 465, endPoint x: 1415, endPoint y: 462, distance: 8.5
type input "*"
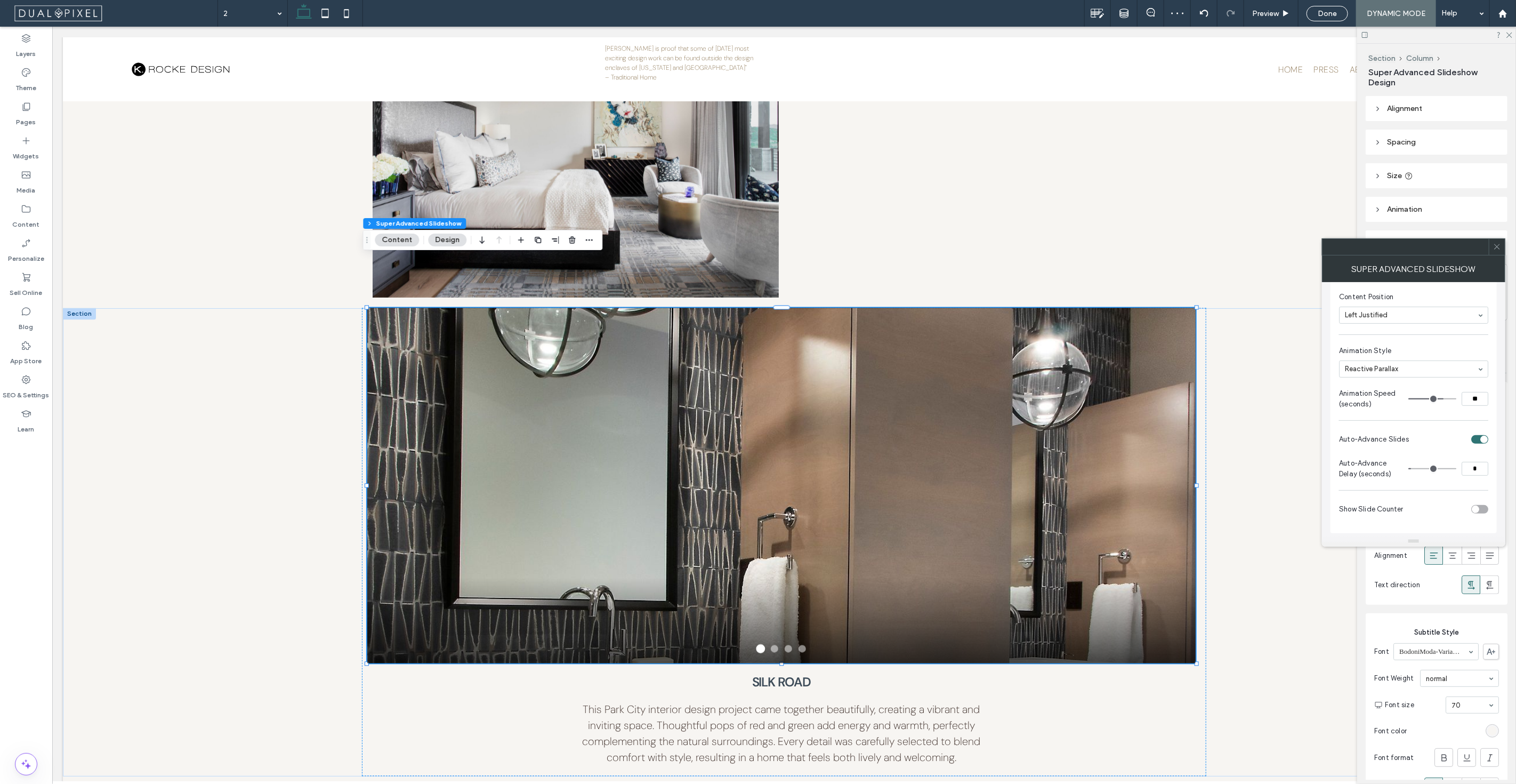
click at [1415, 468] on input "range" at bounding box center [1433, 468] width 48 height 1
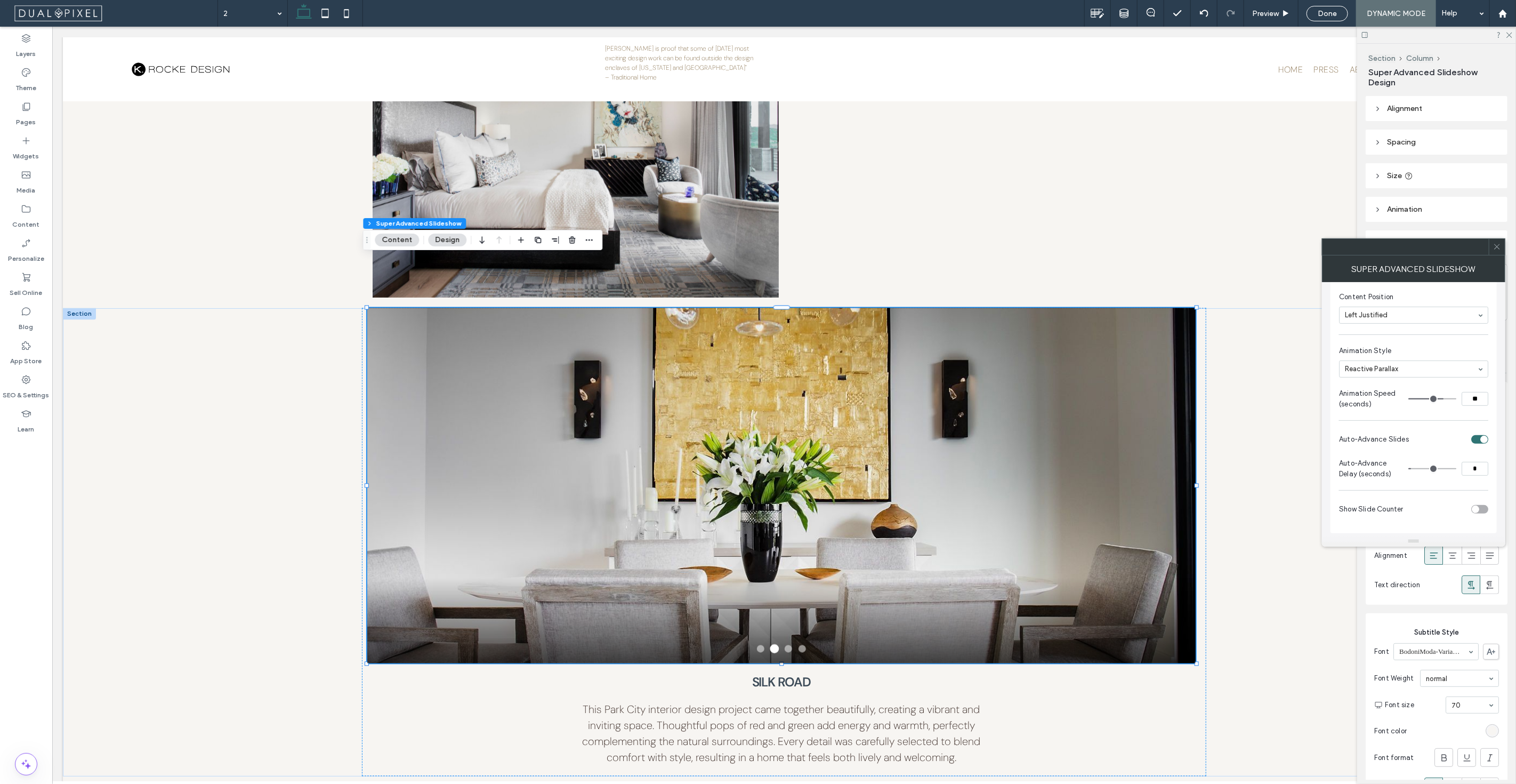
click at [1499, 246] on icon at bounding box center [1497, 246] width 8 height 8
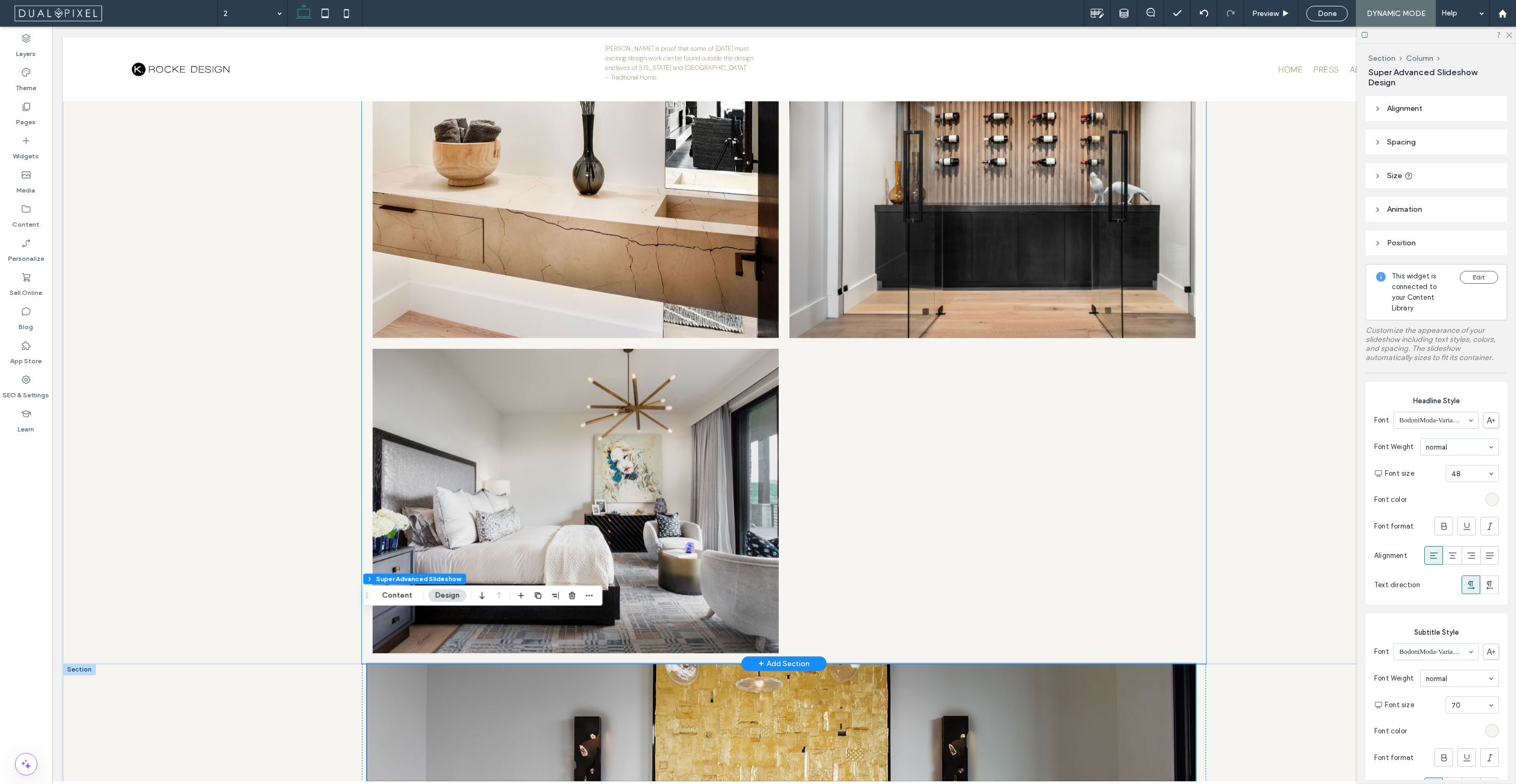
scroll to position [1187, 0]
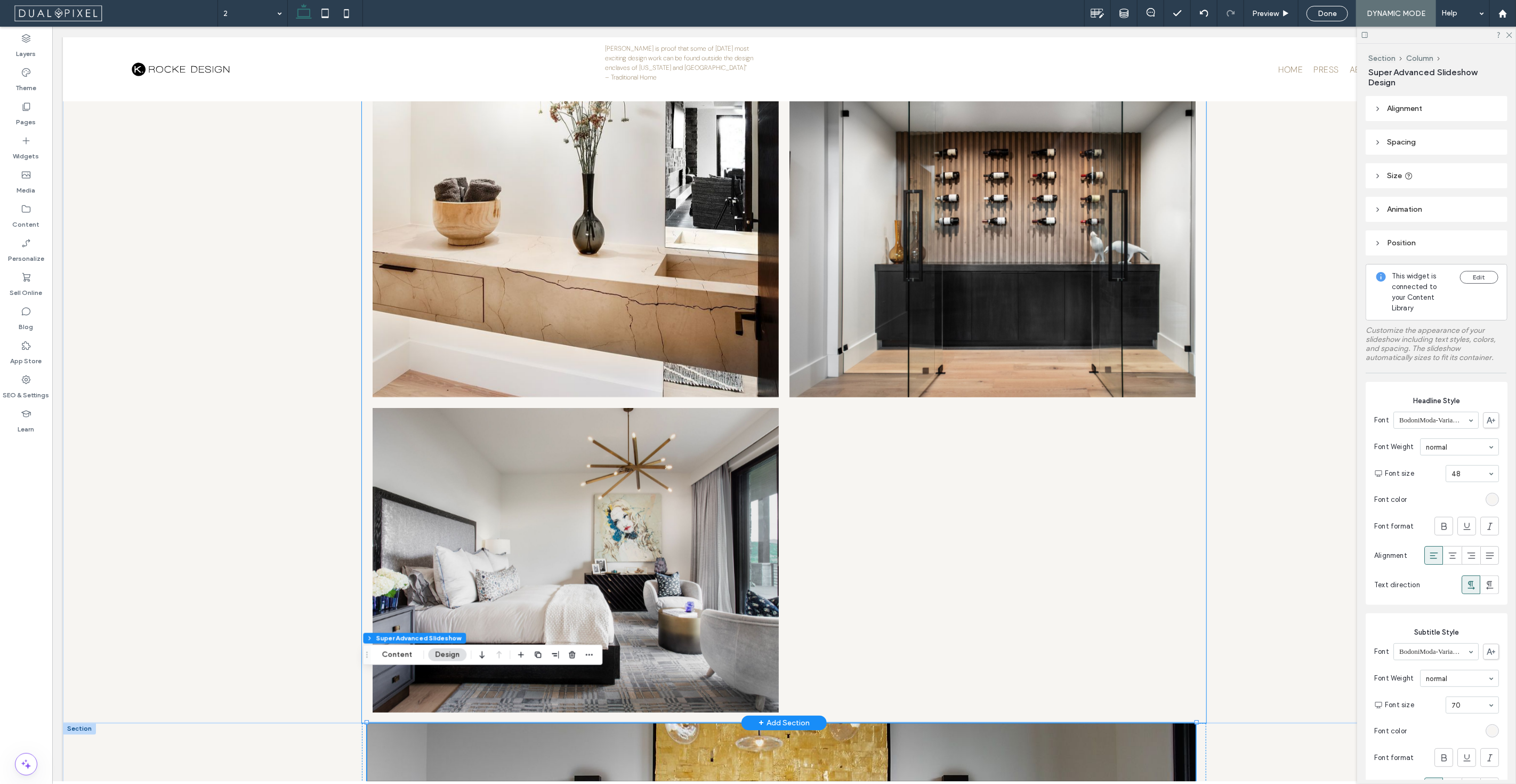
click at [1194, 420] on div at bounding box center [993, 560] width 417 height 315
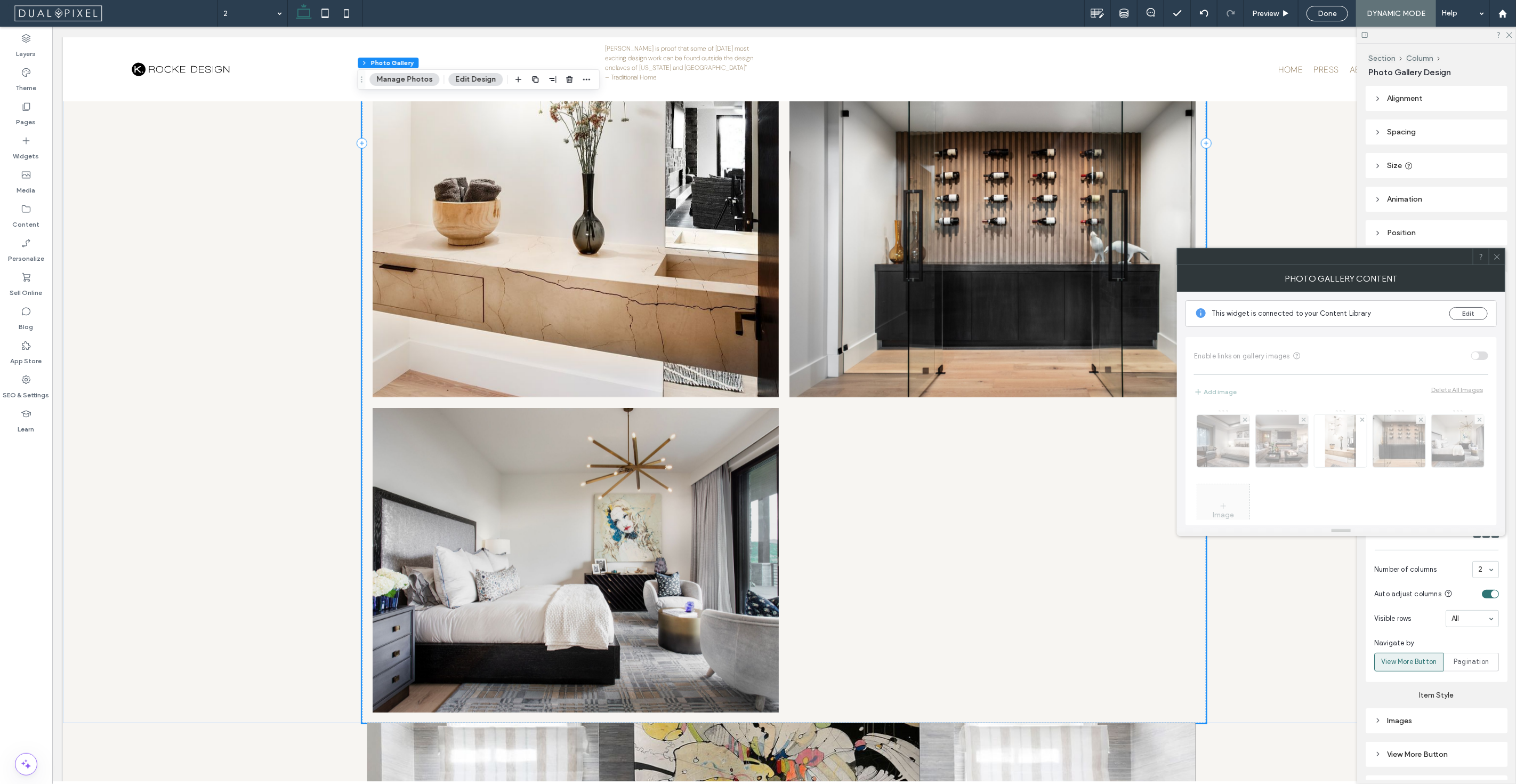
click at [1507, 251] on div "Alignment Spacing Set margins and padding 0px 0% 0px 0% * px 0px * px 0px Clear…" at bounding box center [1440, 433] width 149 height 694
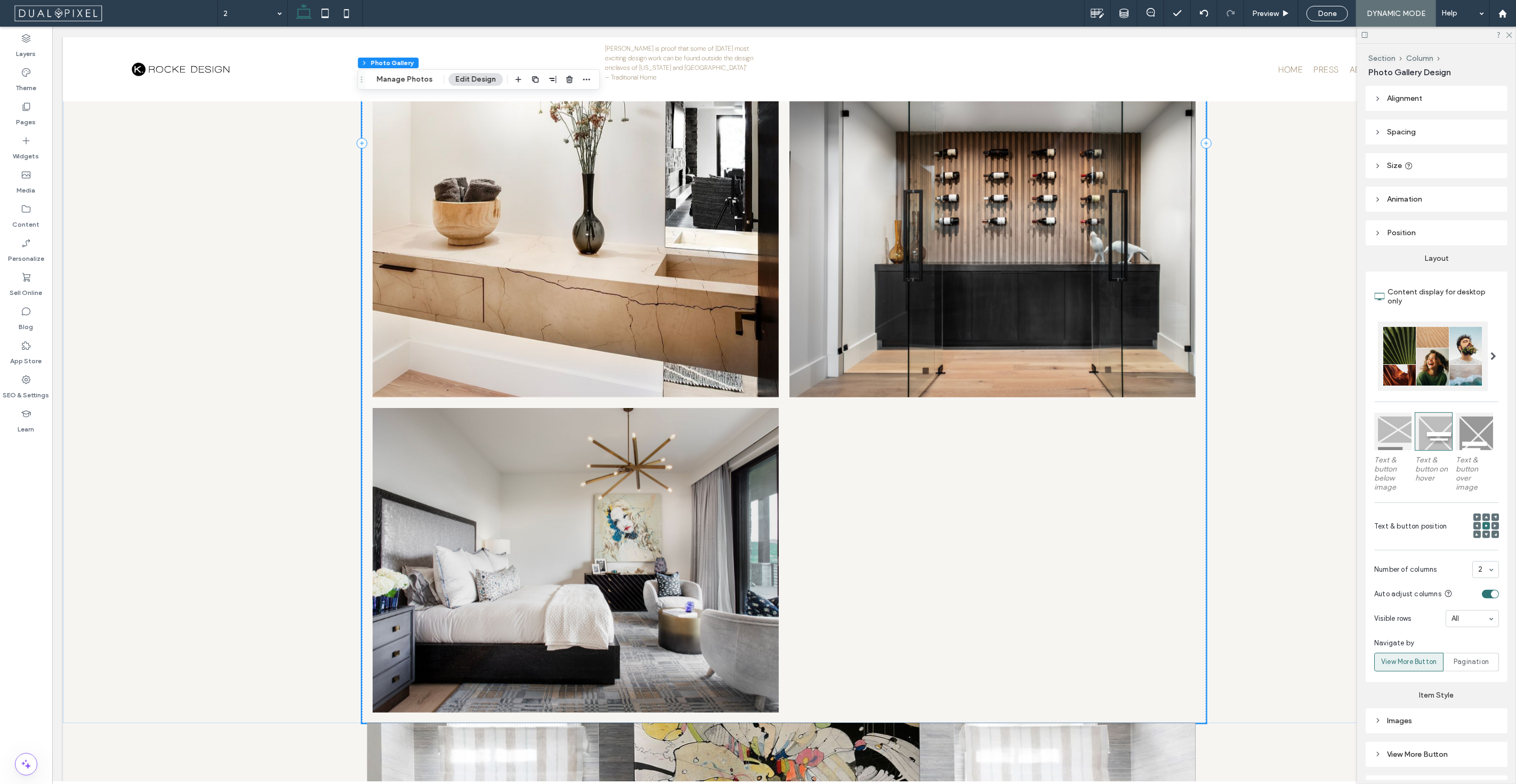
click at [1484, 590] on div "toggle" at bounding box center [1490, 593] width 17 height 9
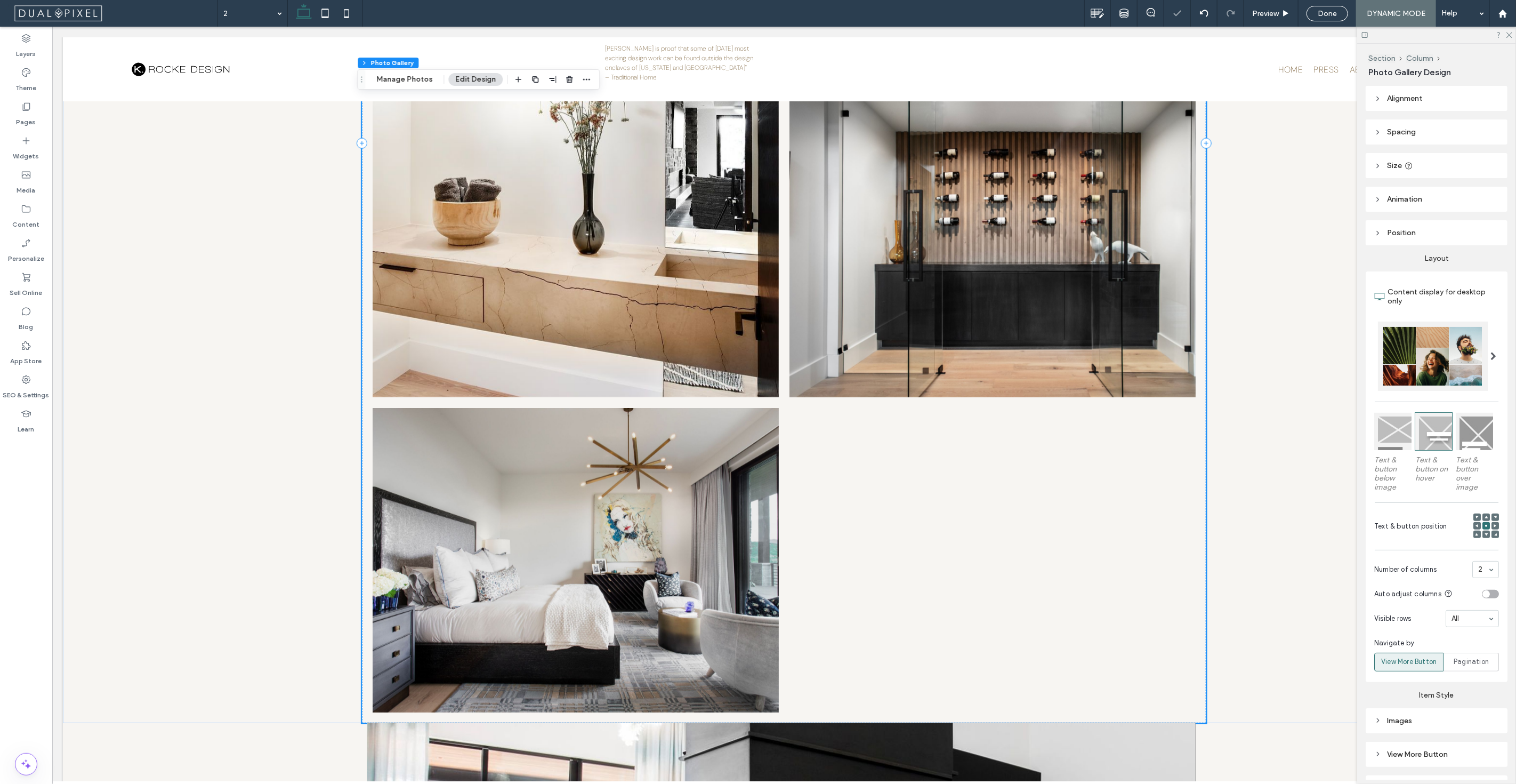
click at [1485, 590] on div "toggle" at bounding box center [1490, 593] width 17 height 9
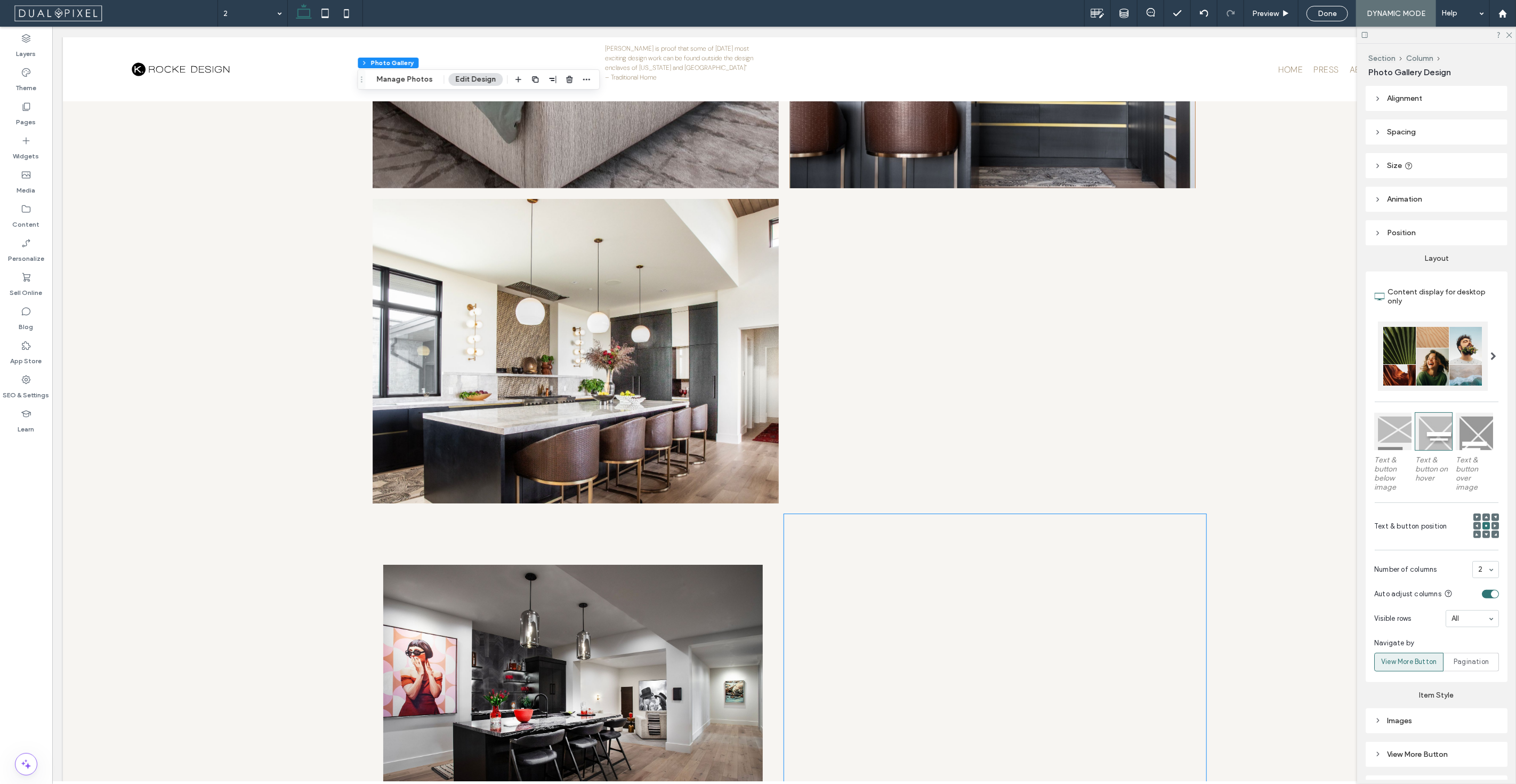
scroll to position [3023, 0]
click at [1267, 17] on span "Preview" at bounding box center [1266, 14] width 27 height 9
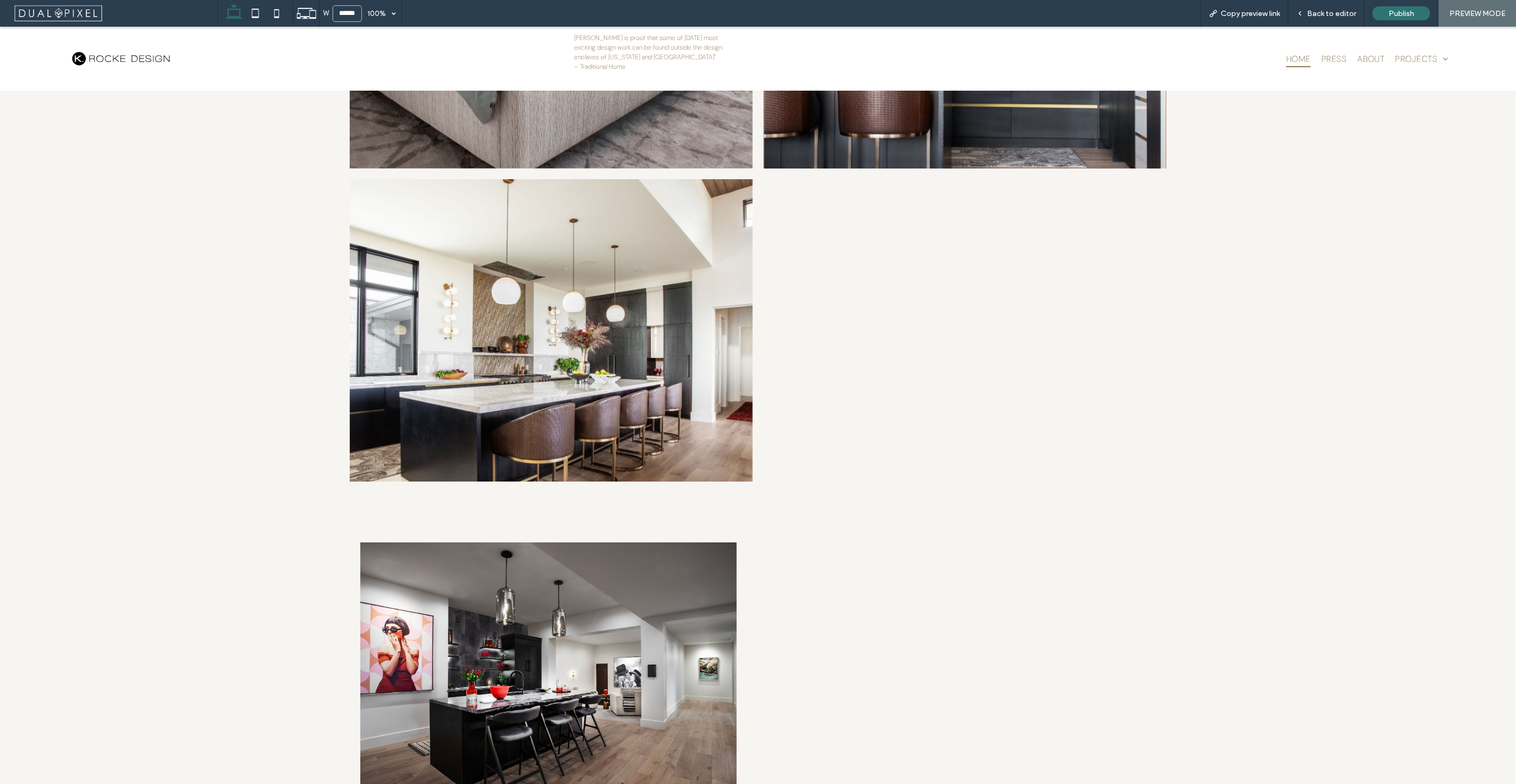
scroll to position [3013, 0]
click at [1287, 57] on span "Home" at bounding box center [1299, 58] width 25 height 16
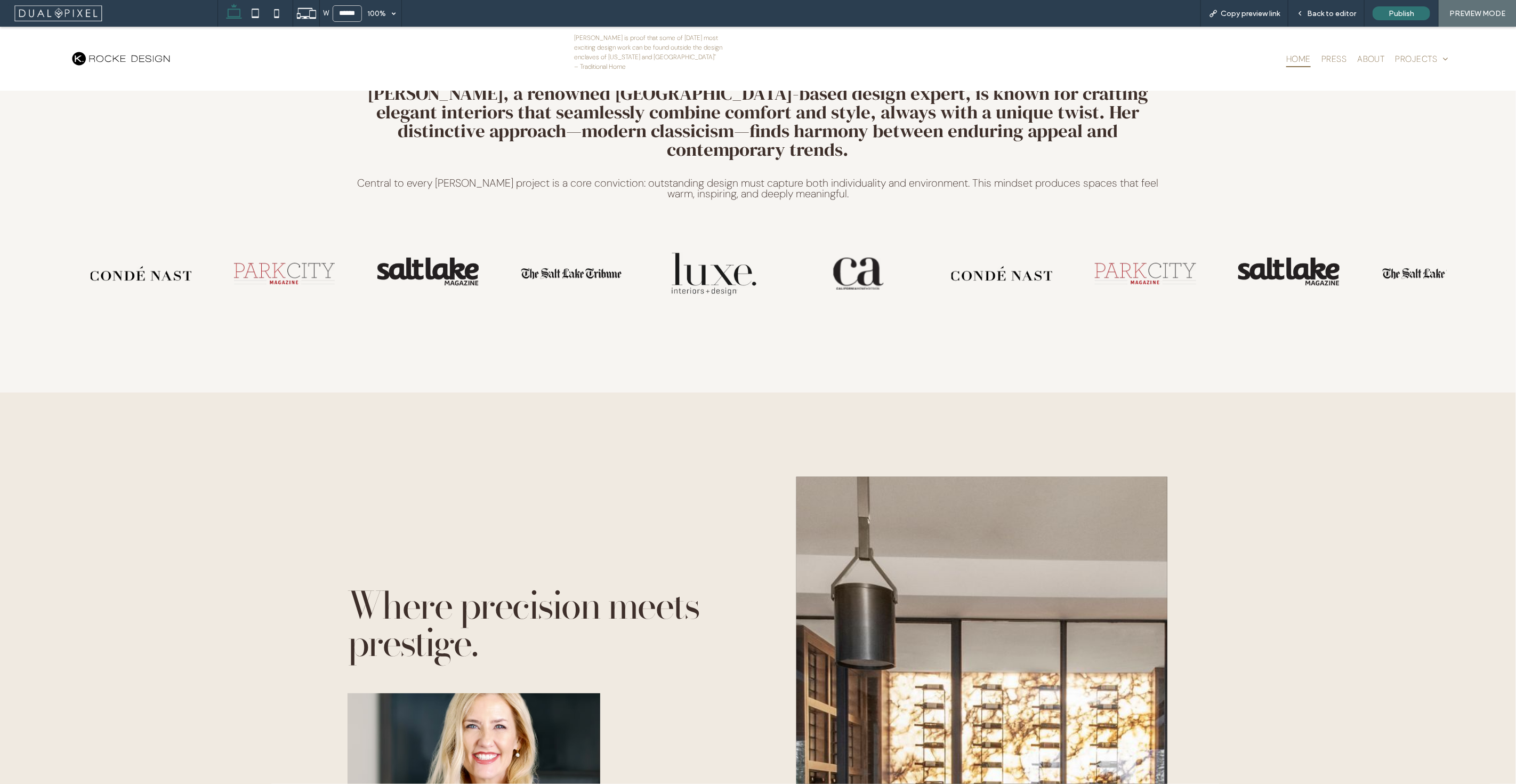
scroll to position [473, 0]
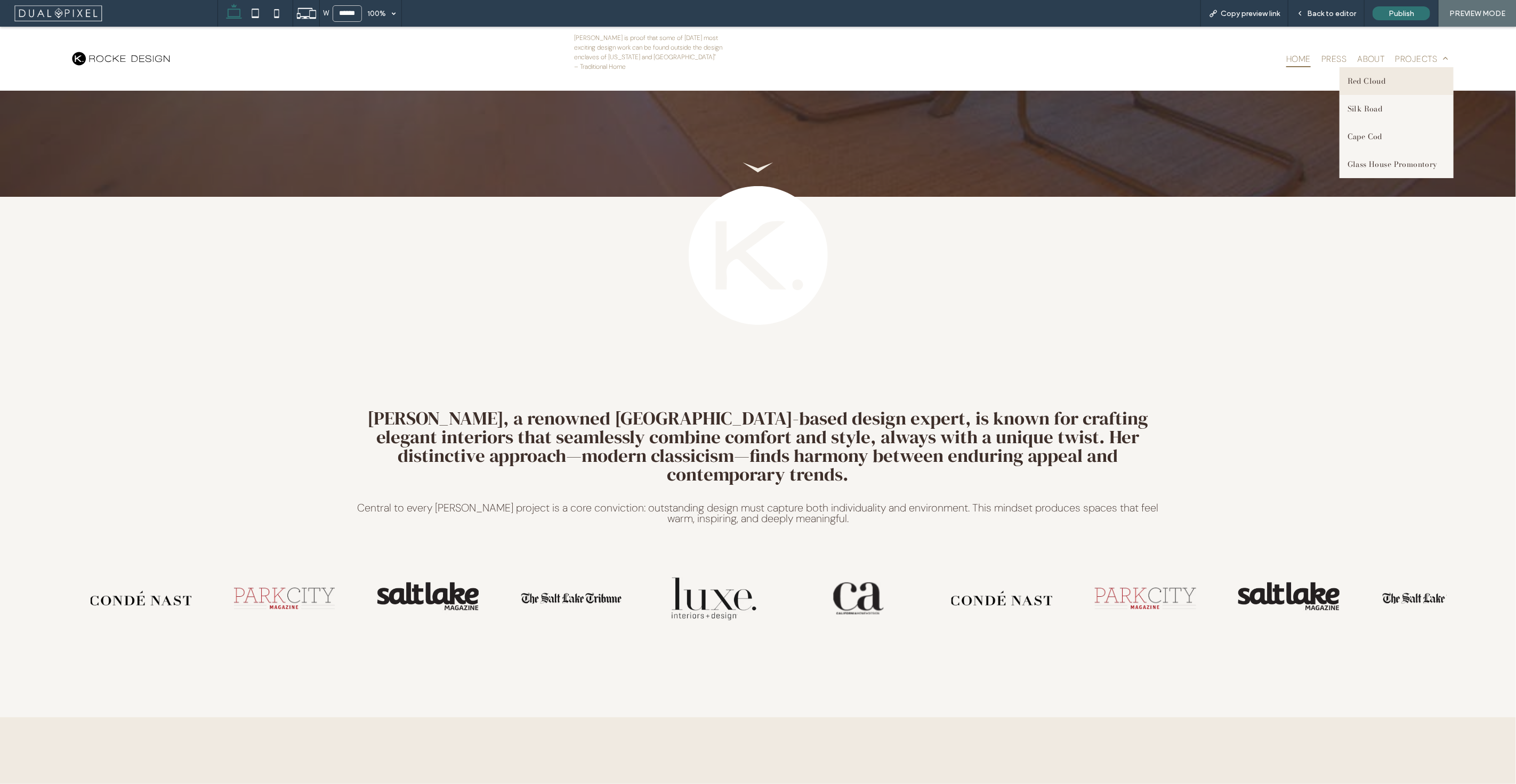
click at [1392, 87] on link "Red Cloud" at bounding box center [1397, 81] width 114 height 27
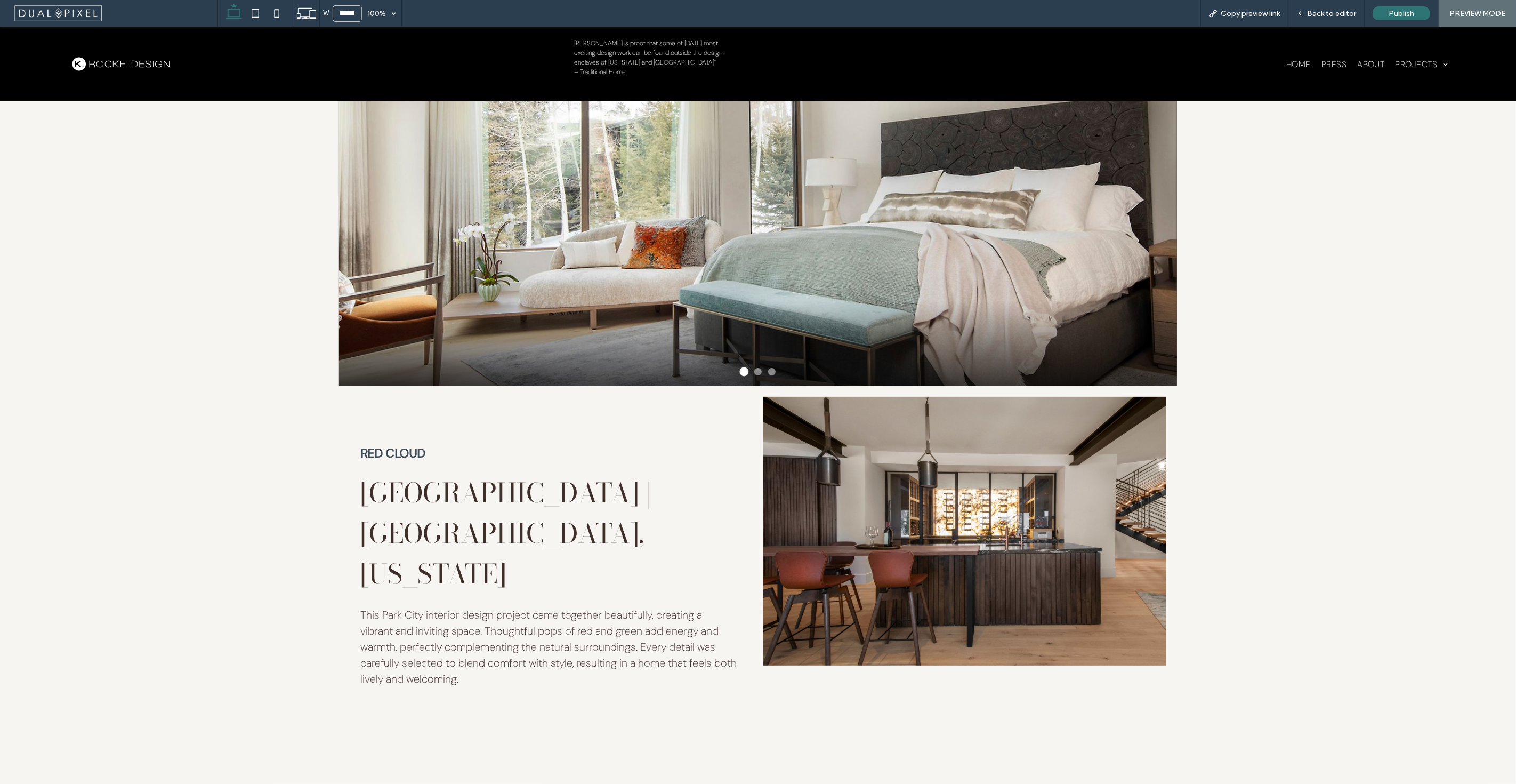
click at [755, 374] on button at bounding box center [758, 372] width 8 height 8
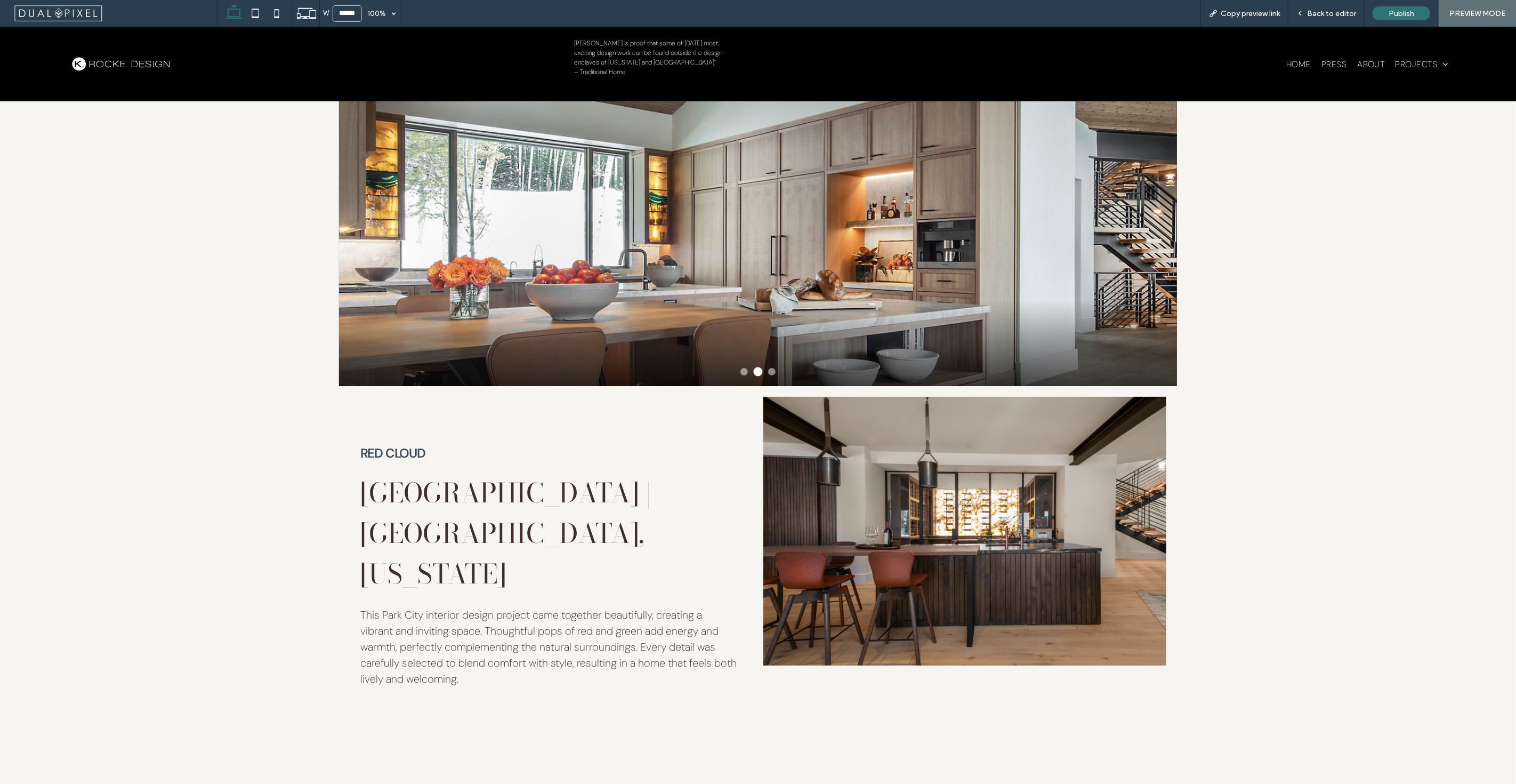
click at [770, 371] on button at bounding box center [772, 372] width 8 height 8
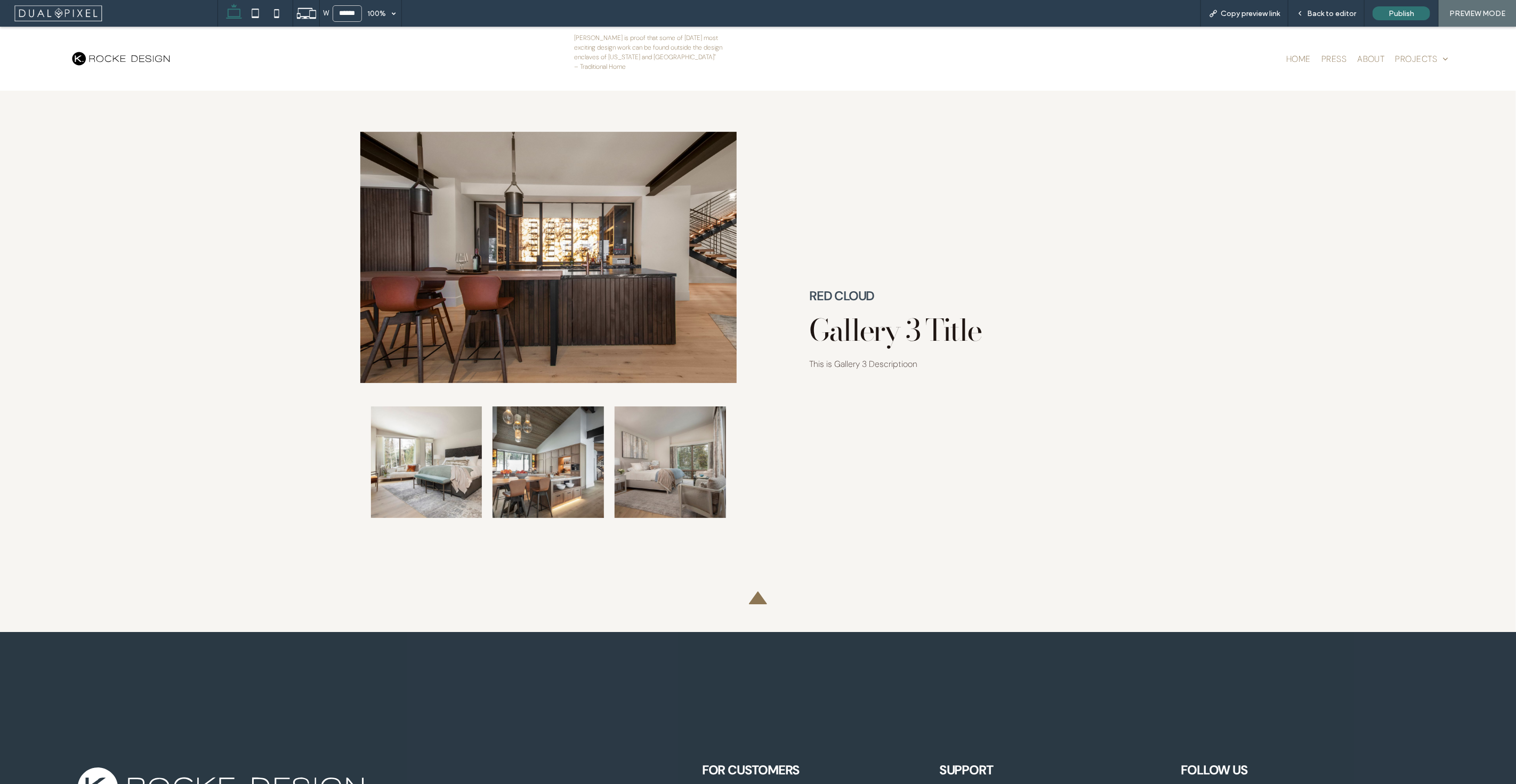
scroll to position [2843, 0]
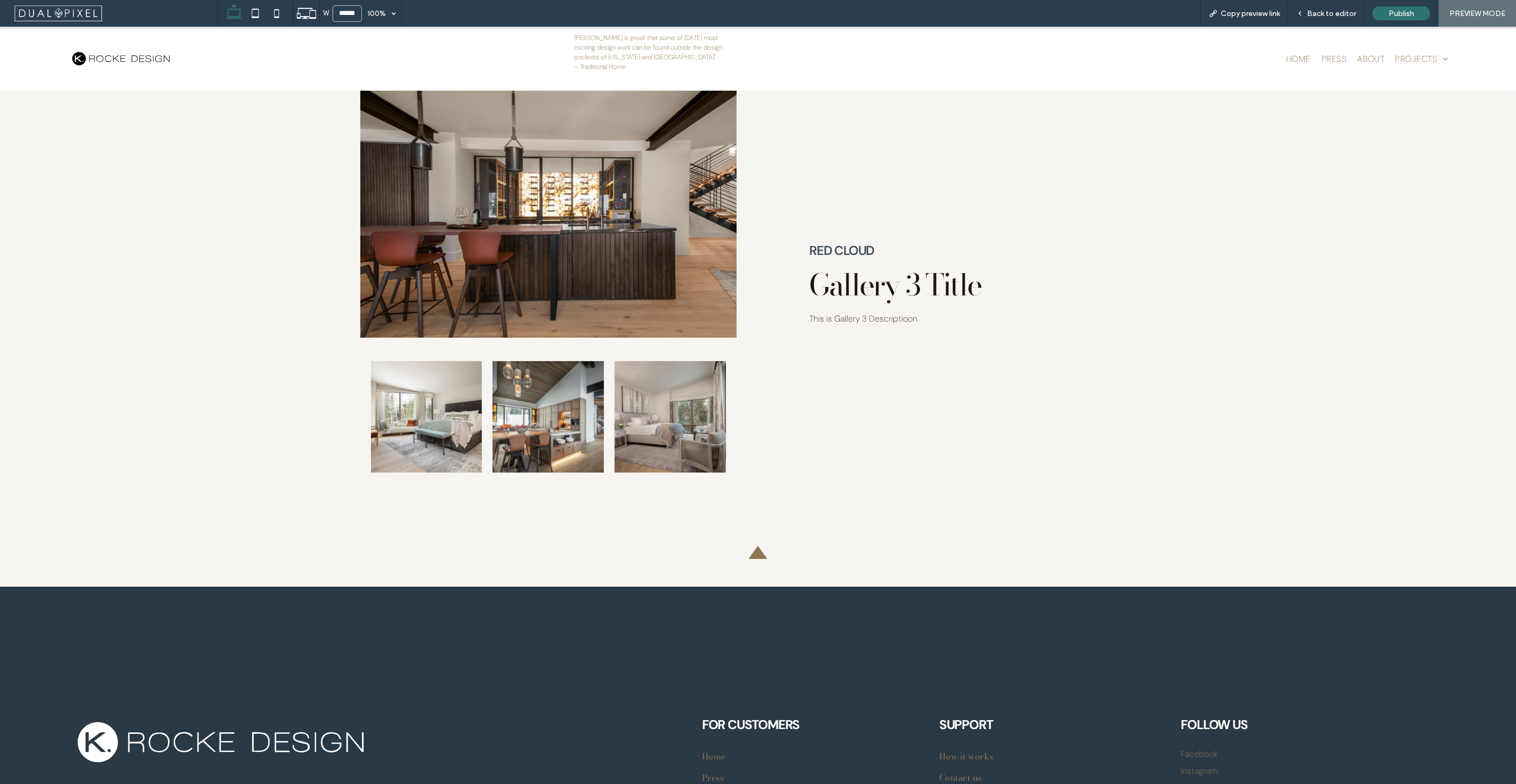
click at [751, 546] on icon at bounding box center [758, 552] width 18 height 12
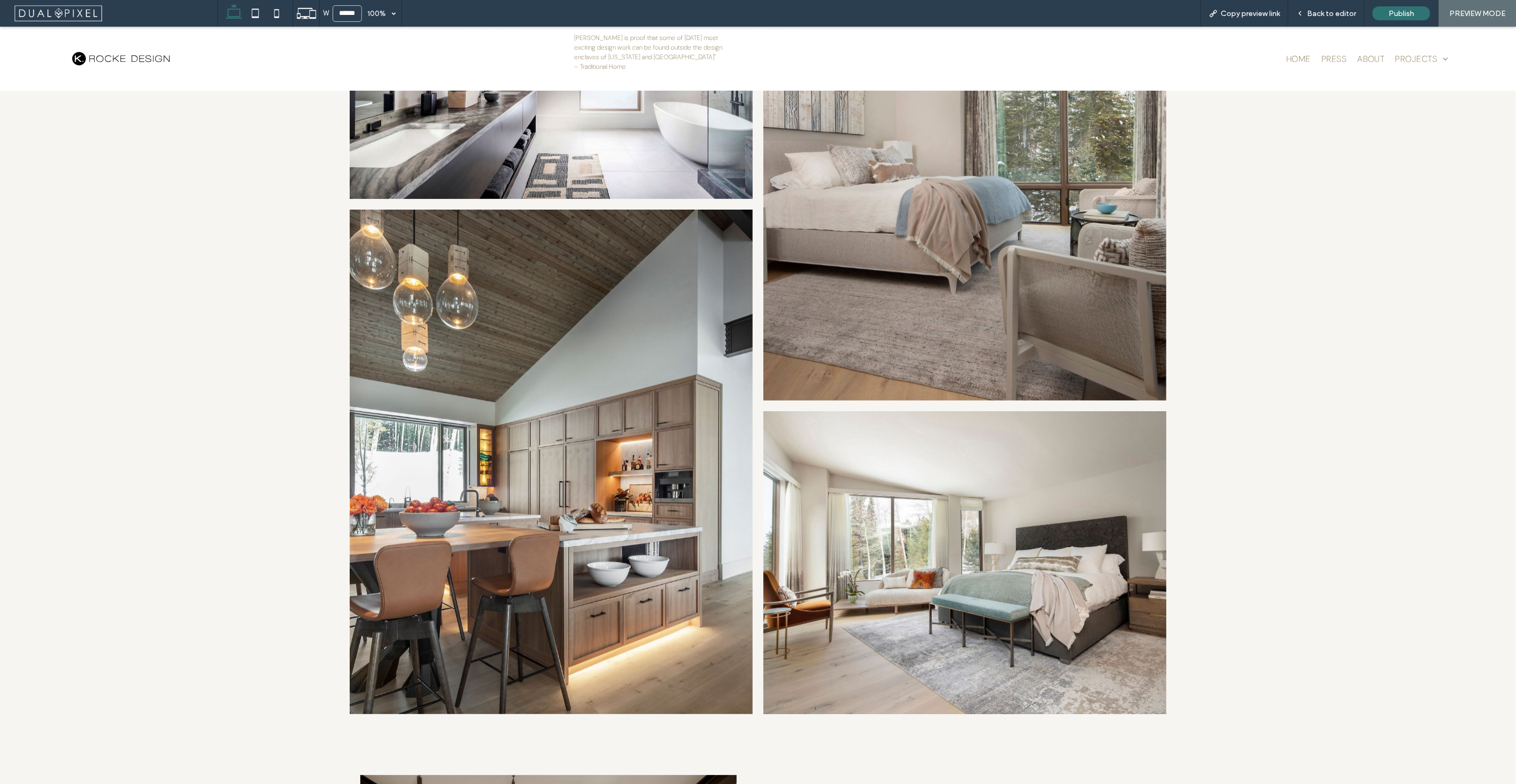
scroll to position [2546, 0]
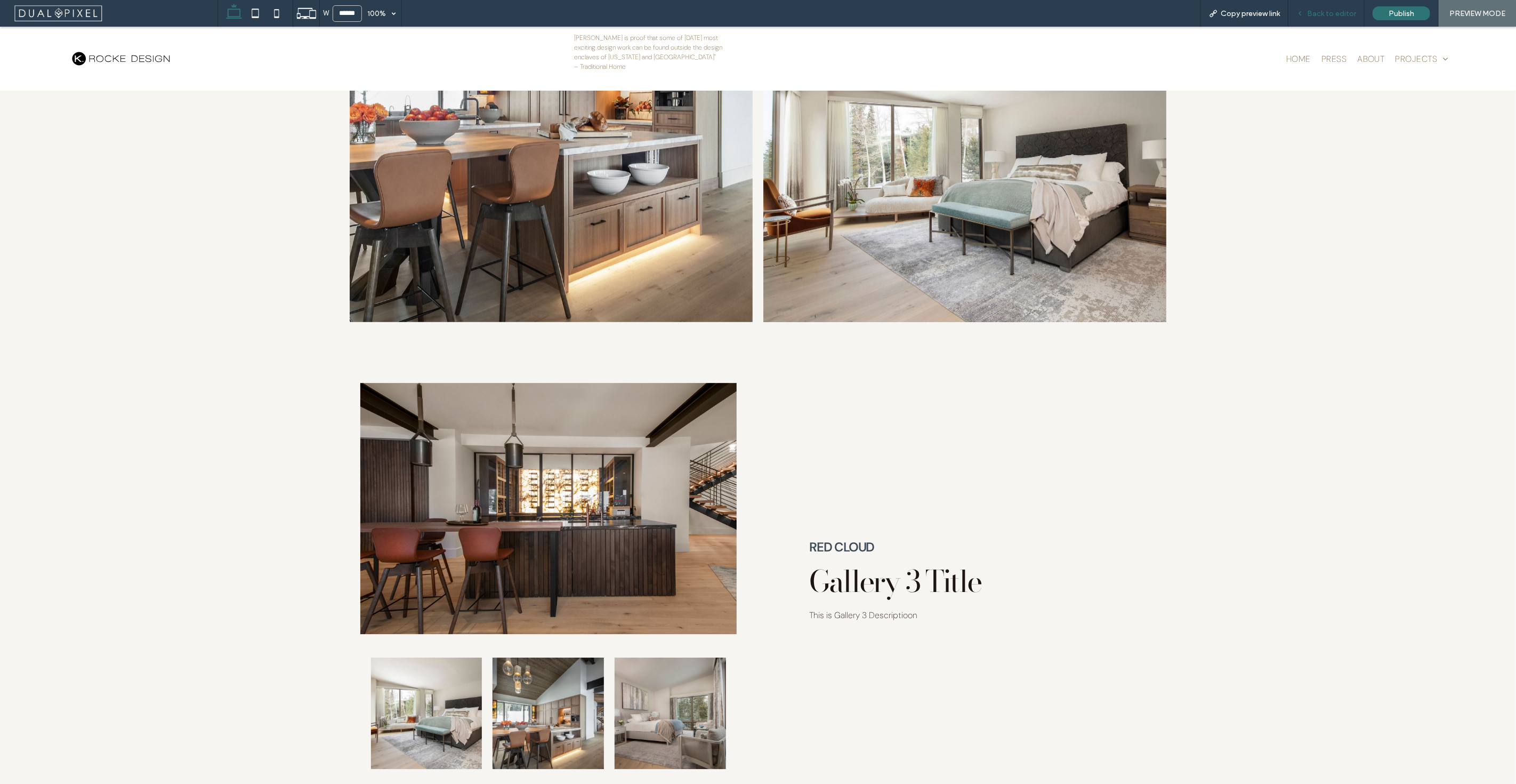
click at [1355, 15] on span "Back to editor" at bounding box center [1332, 14] width 49 height 9
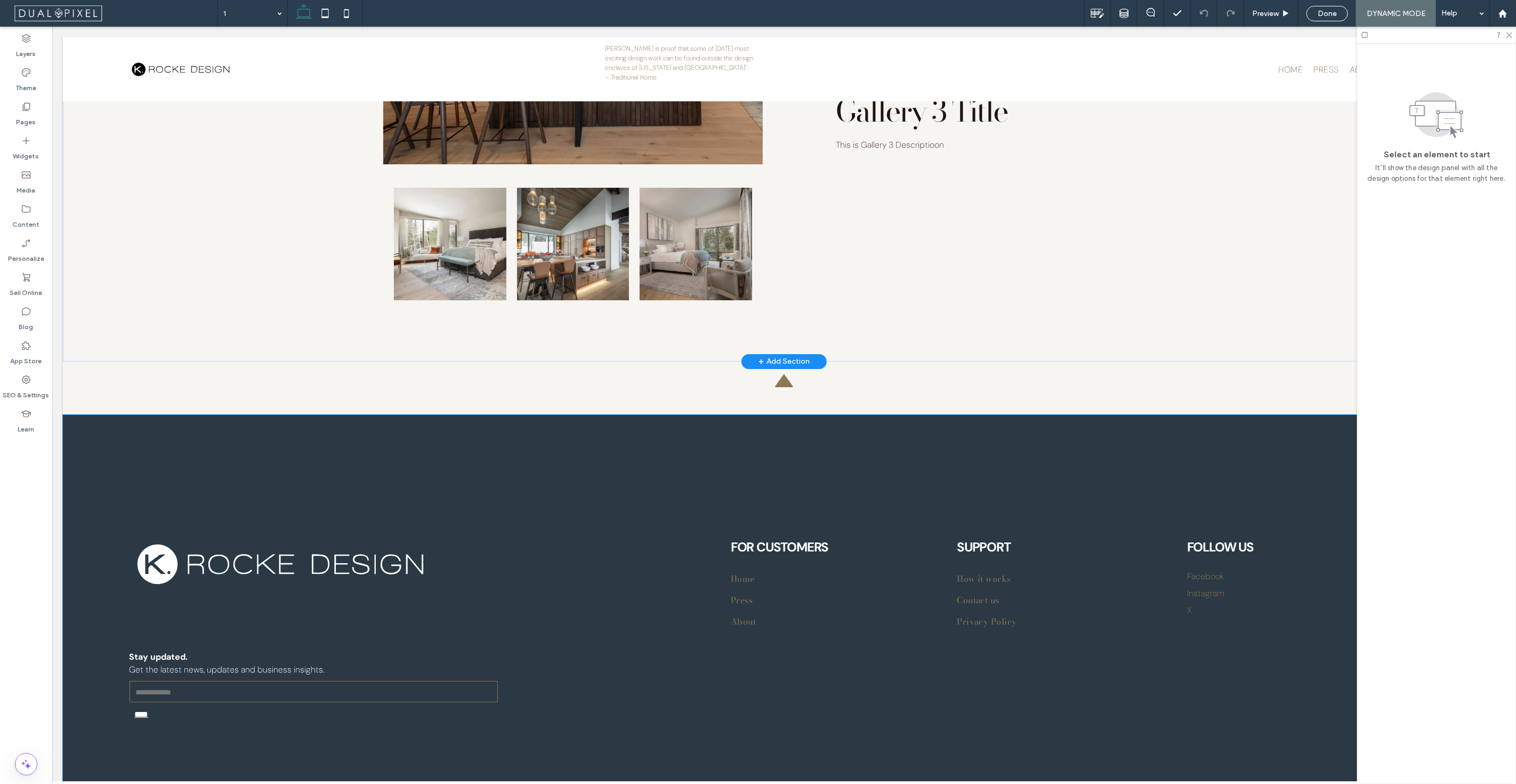
scroll to position [2901, 0]
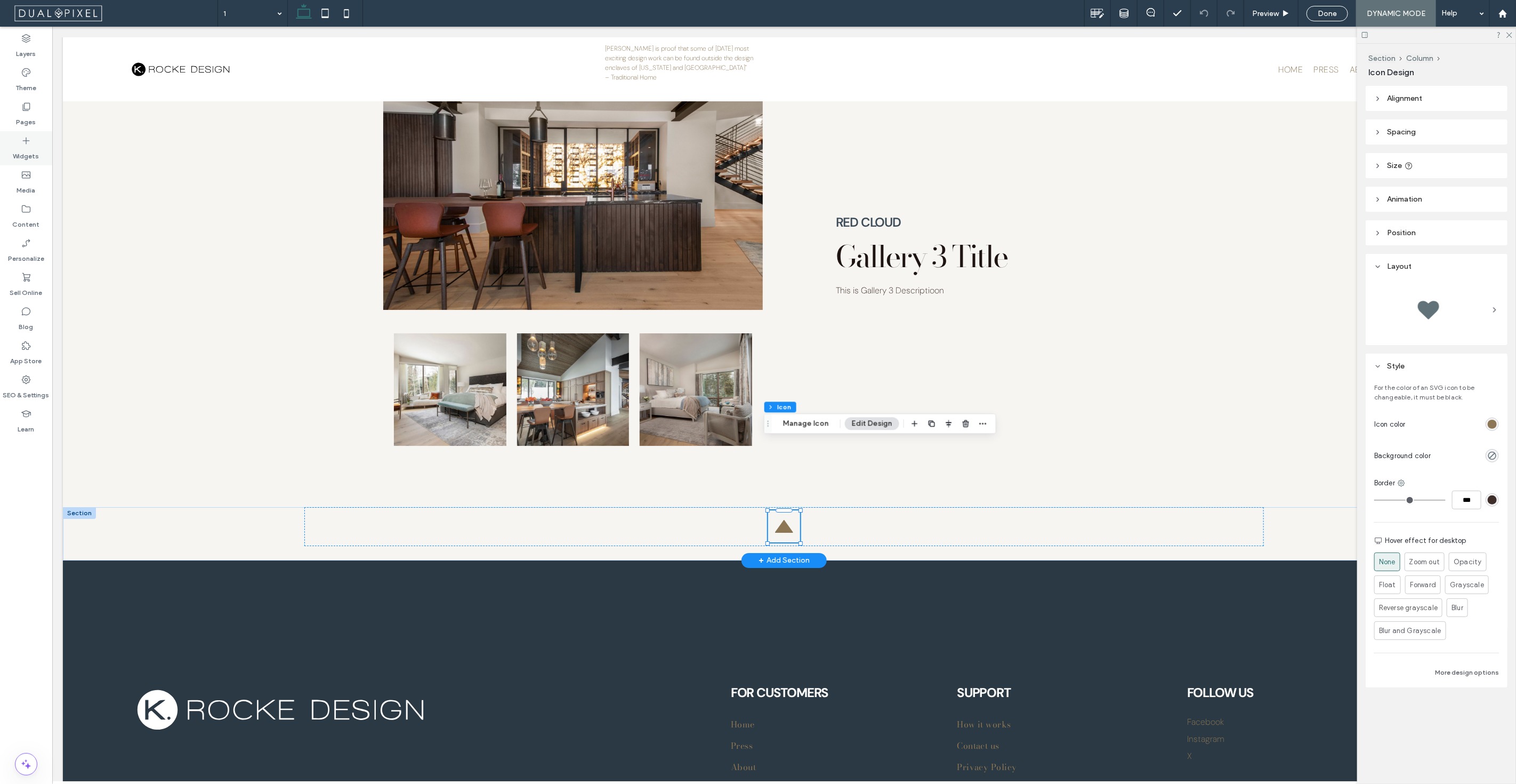
click at [11, 139] on div "Widgets" at bounding box center [26, 148] width 52 height 34
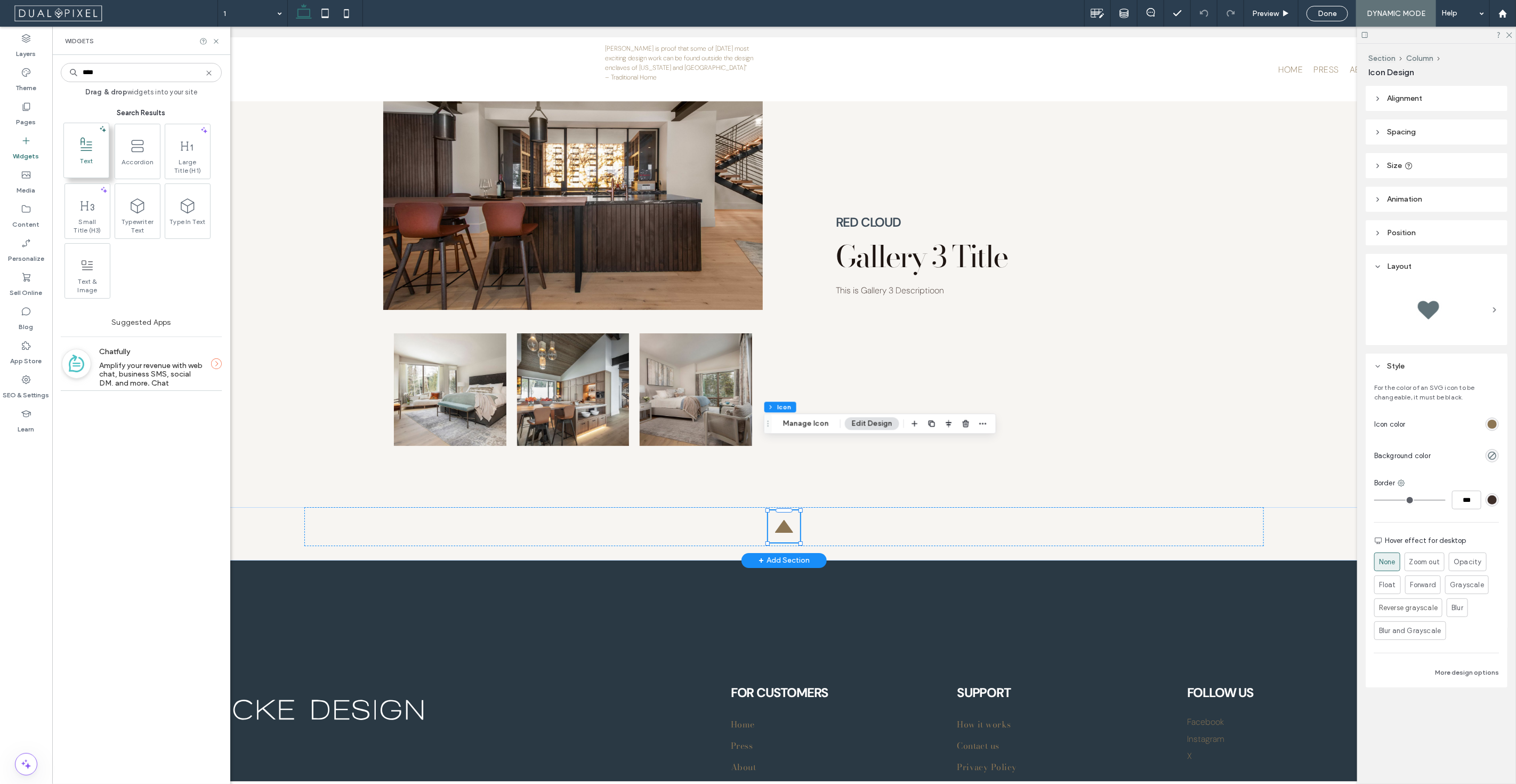
type input "****"
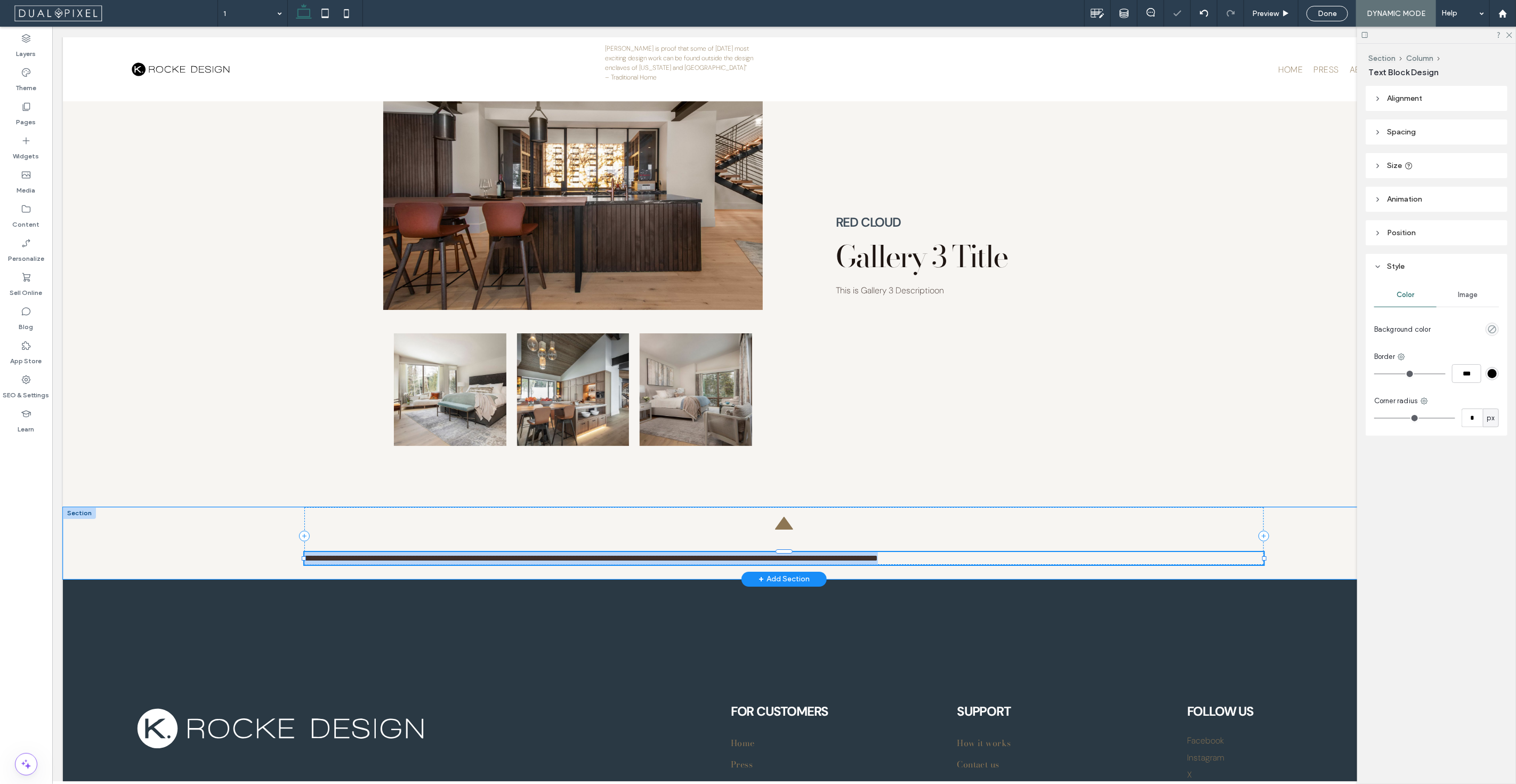
type input "*******"
type input "**"
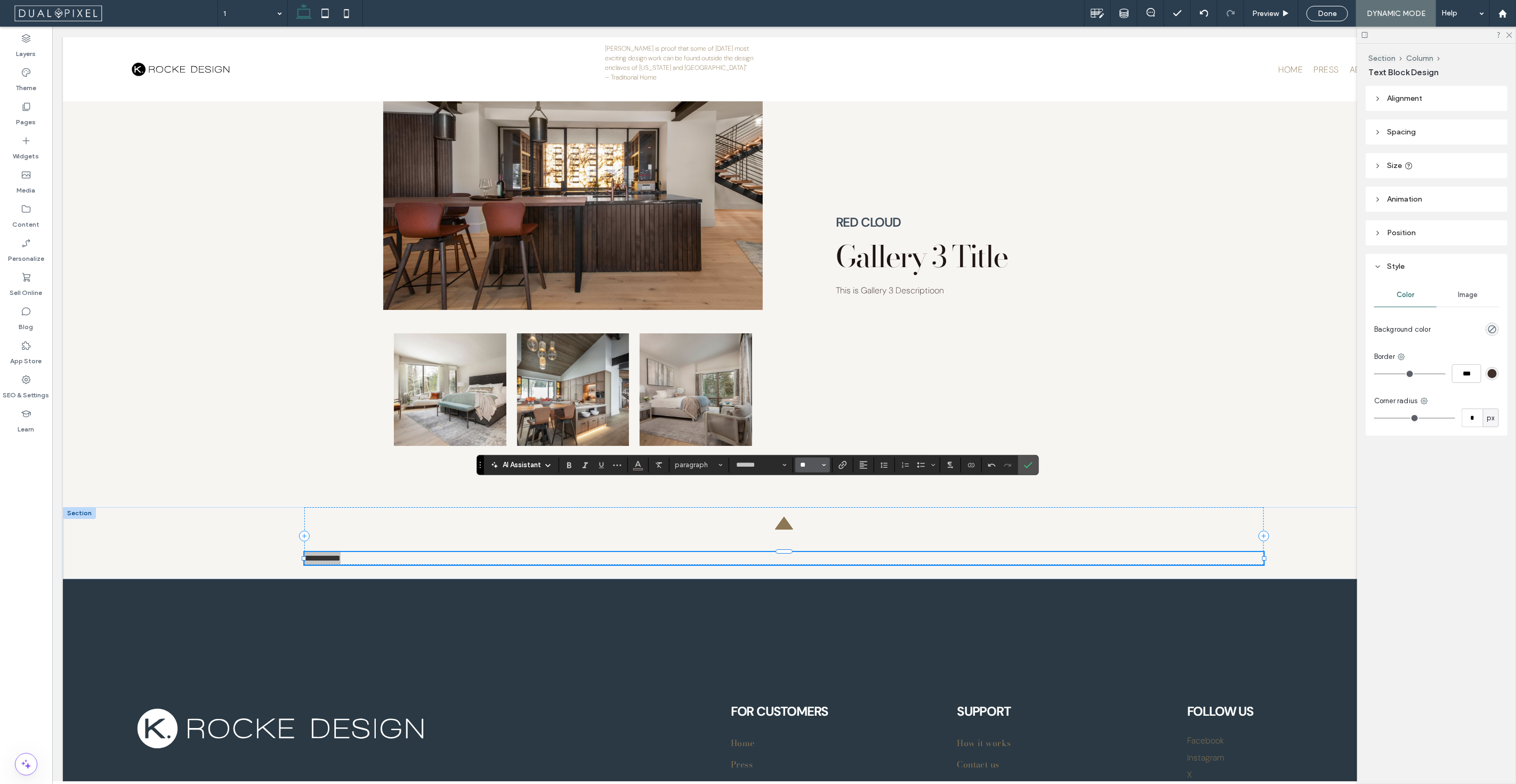
click at [802, 465] on input "**" at bounding box center [810, 465] width 21 height 9
click at [813, 546] on label "12" at bounding box center [813, 541] width 34 height 15
type input "**"
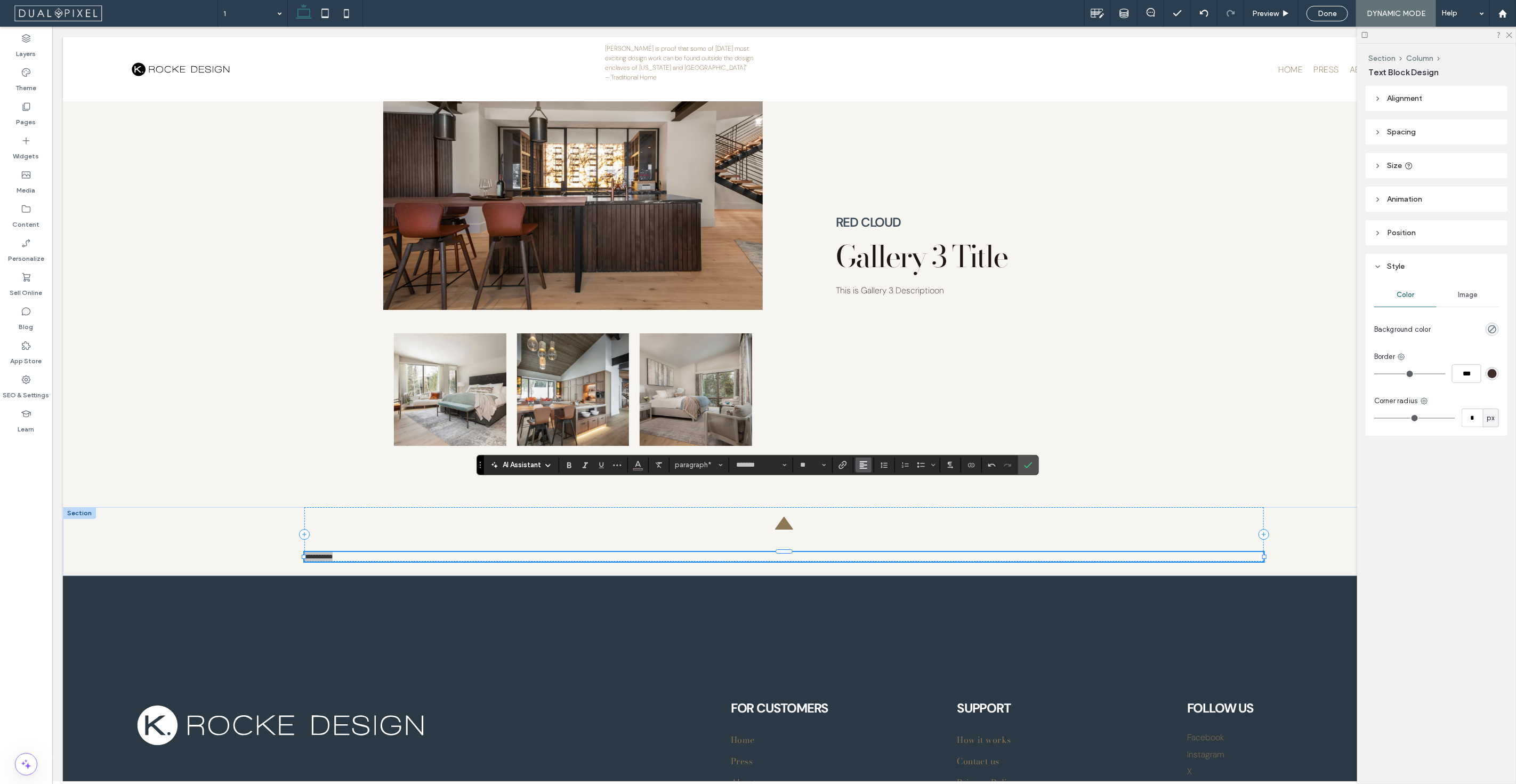
click at [865, 463] on icon "Alignment" at bounding box center [863, 465] width 9 height 9
click at [872, 497] on icon "ui.textEditor.alignment.center" at bounding box center [871, 497] width 9 height 9
drag, startPoint x: 1032, startPoint y: 465, endPoint x: 1063, endPoint y: 439, distance: 40.5
click at [1032, 465] on label "Confirm" at bounding box center [1028, 465] width 16 height 19
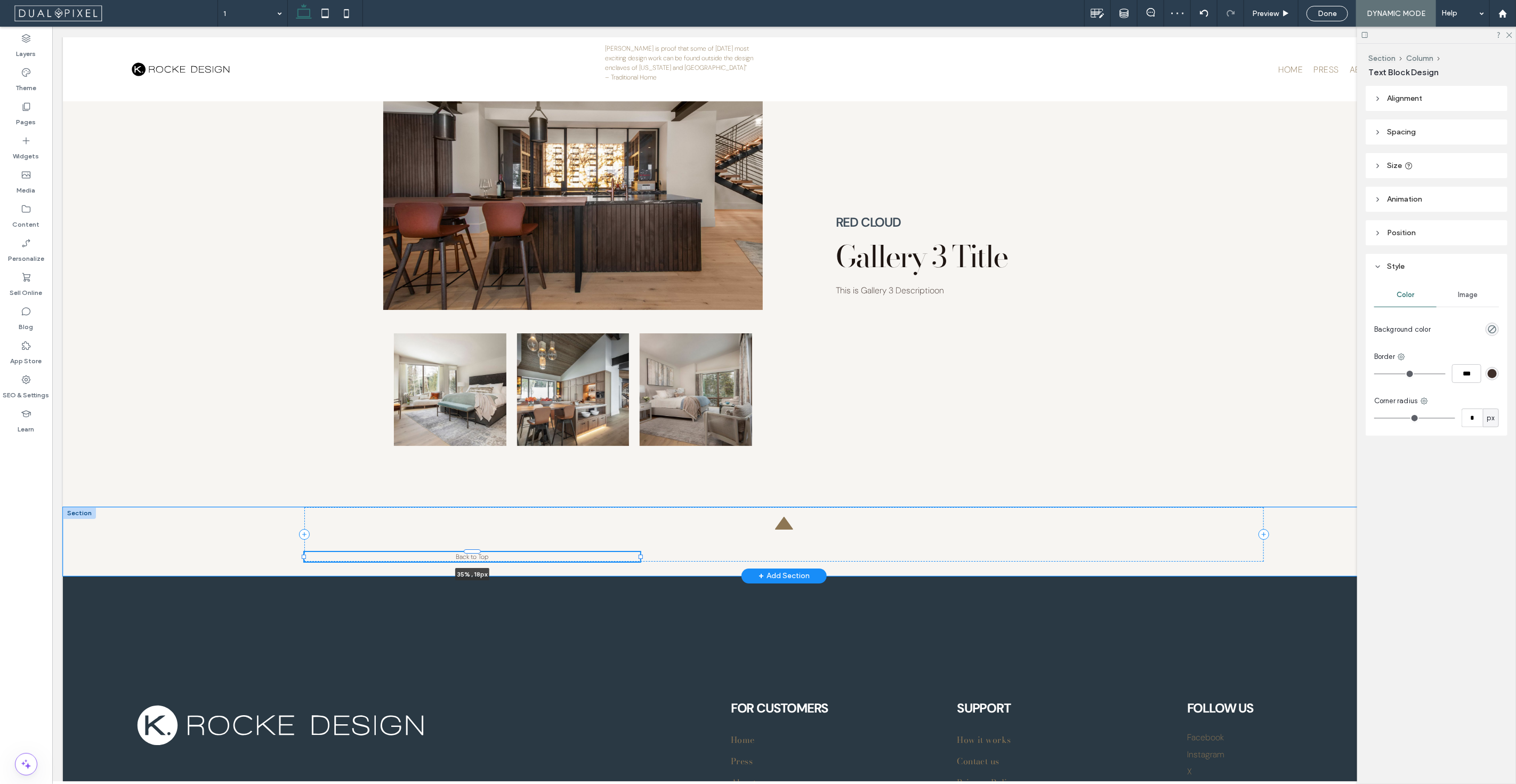
drag, startPoint x: 1247, startPoint y: 491, endPoint x: 536, endPoint y: 461, distance: 711.6
click at [606, 507] on div "Back to Top 35% , 18px" at bounding box center [784, 541] width 959 height 69
type input "**"
click at [522, 465] on icon "button" at bounding box center [523, 465] width 9 height 9
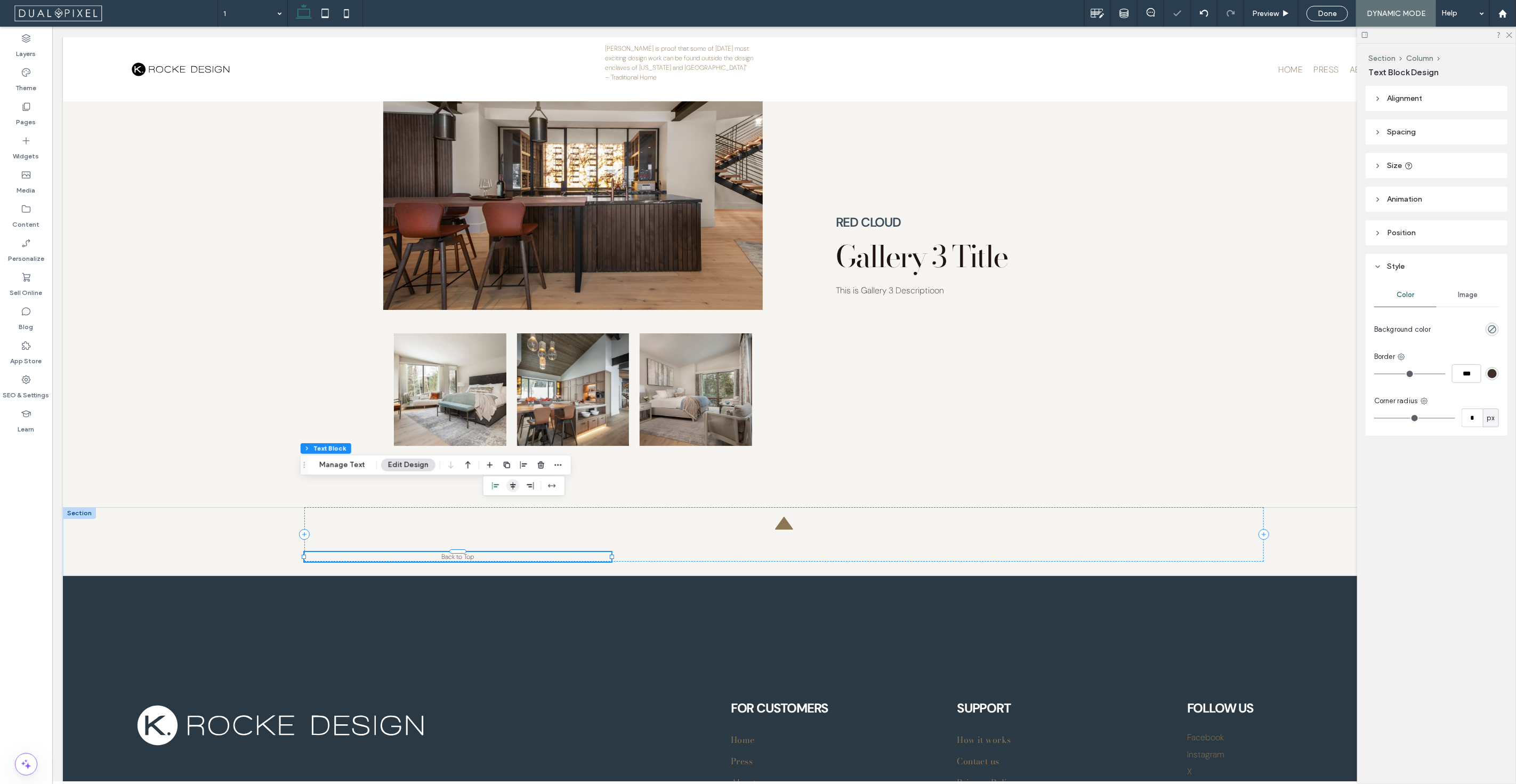
click at [508, 483] on icon "center" at bounding box center [512, 485] width 9 height 9
click at [776, 517] on icon at bounding box center [783, 522] width 18 height 12
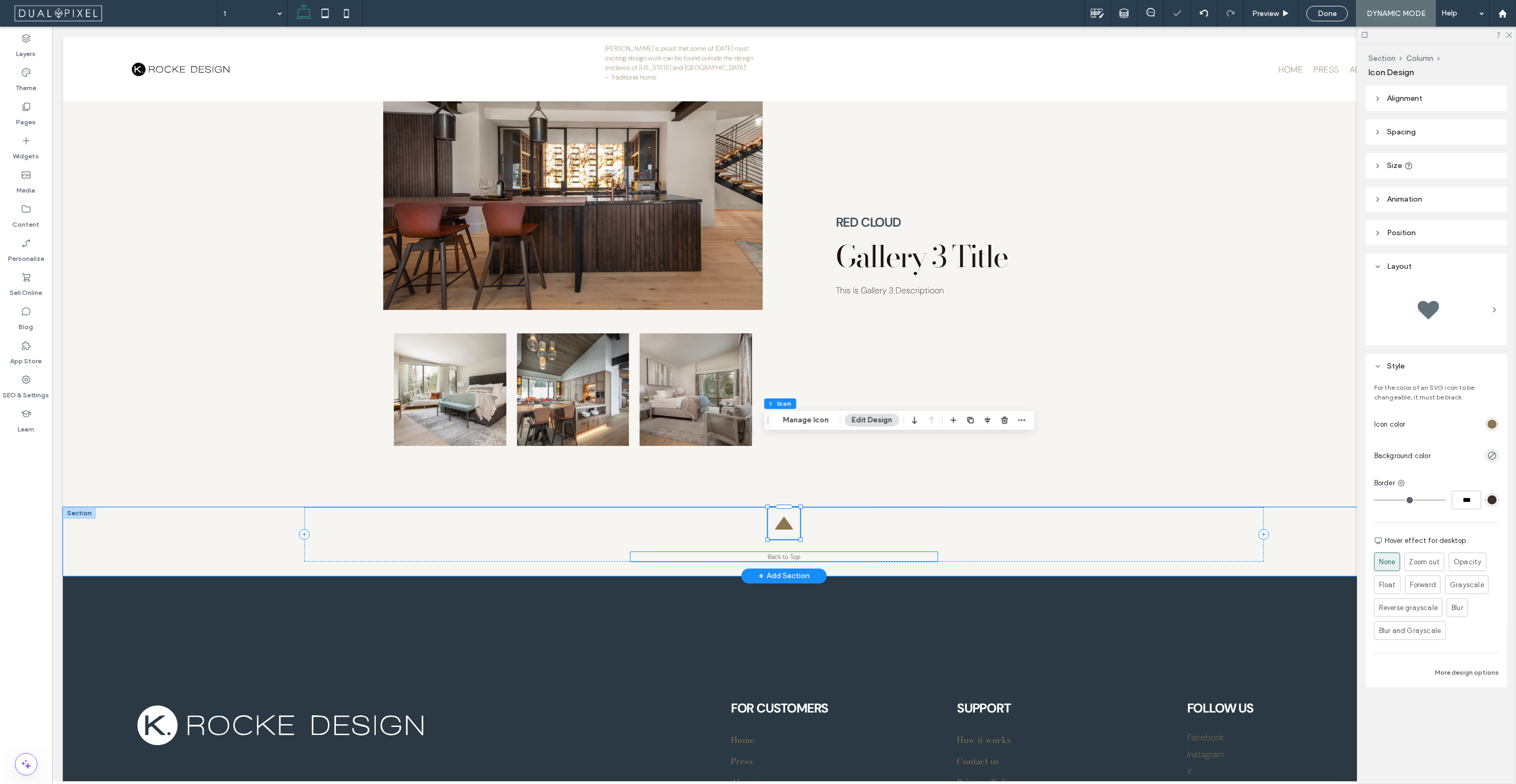
click at [777, 553] on span "Back to Top" at bounding box center [784, 556] width 32 height 9
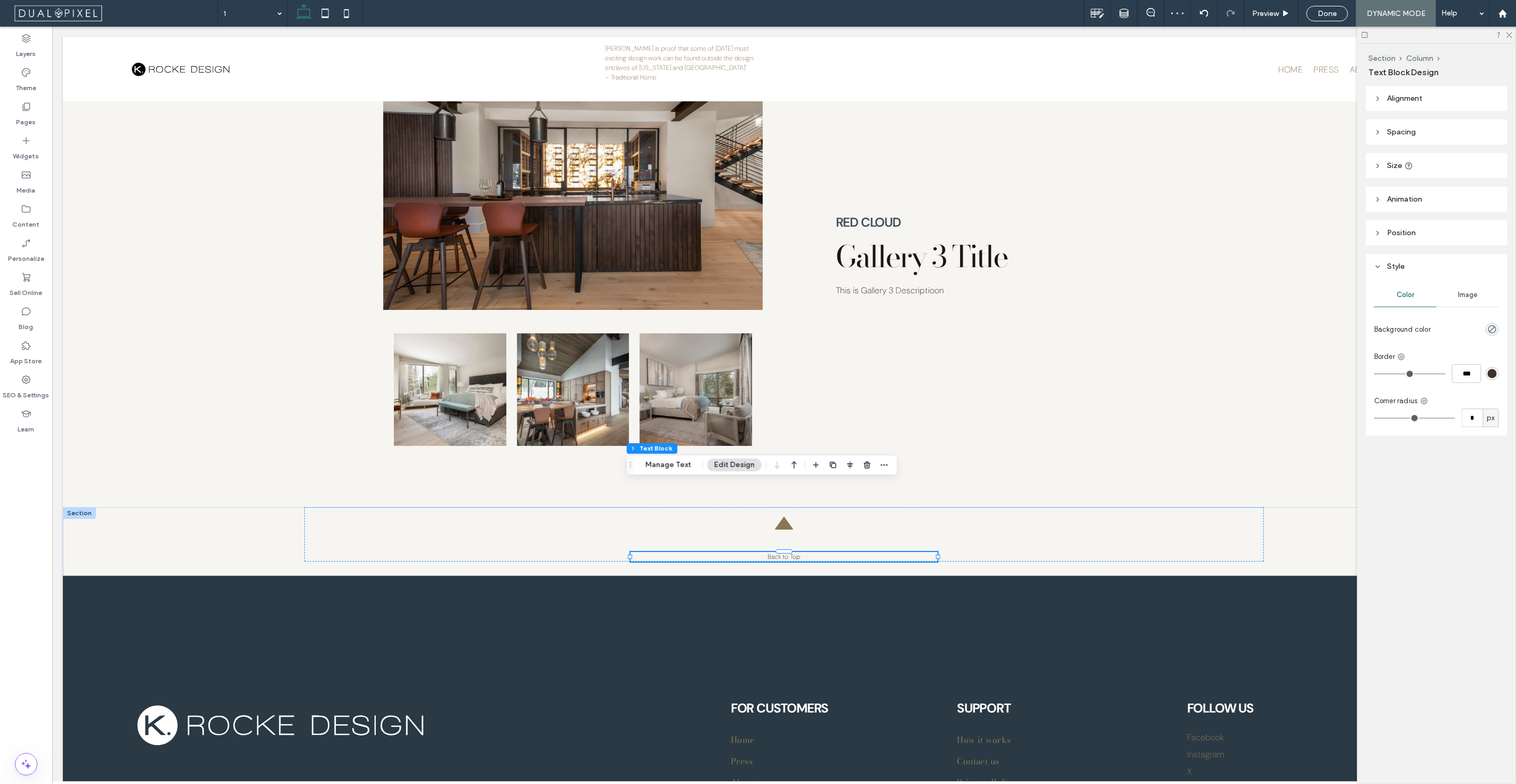
click at [1377, 134] on icon at bounding box center [1379, 133] width 8 height 8
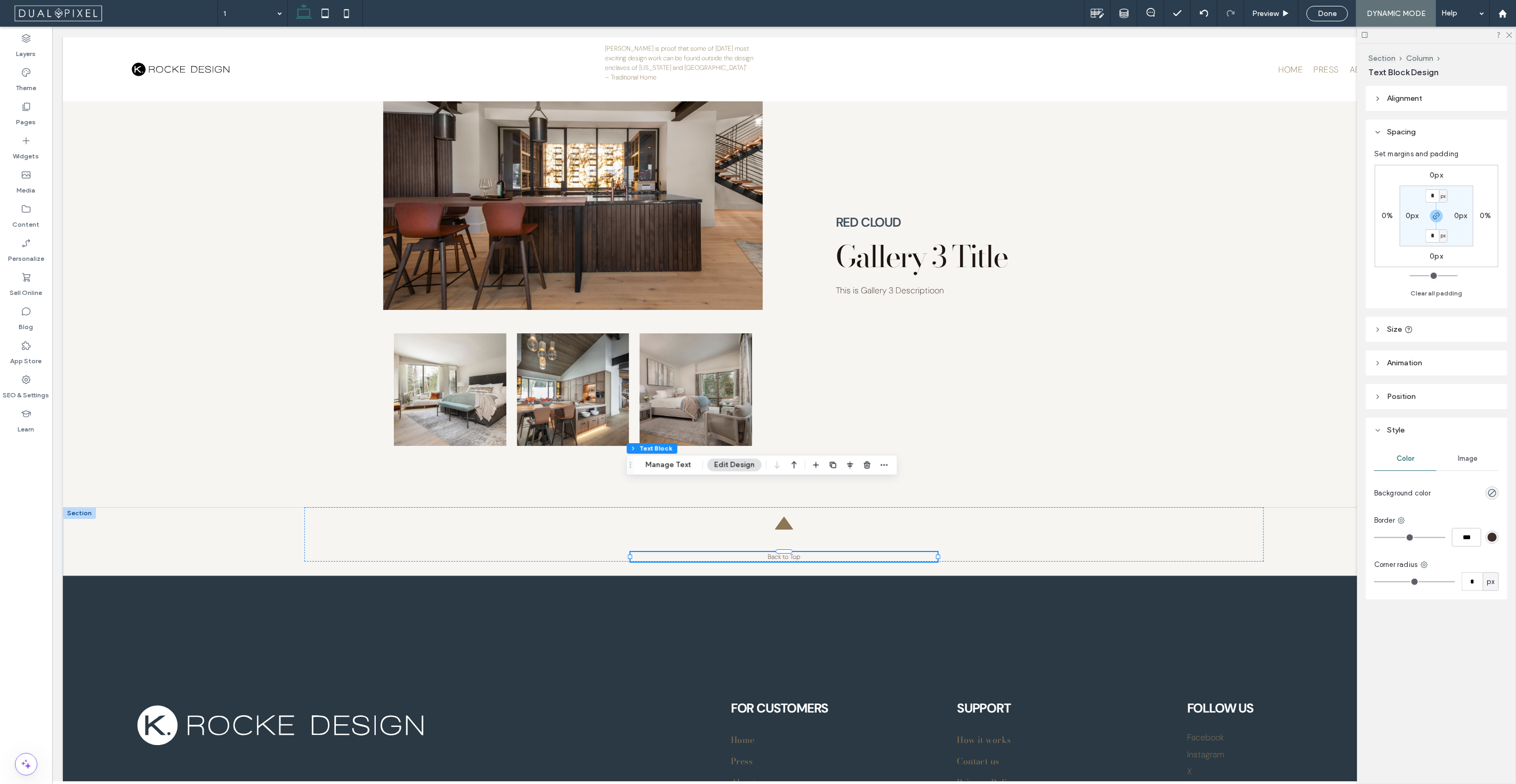
click at [1384, 111] on div "Alignment Spacing Set margins and padding 0px 0% 0px 0% * px 0px * px 0px Clear…" at bounding box center [1440, 364] width 149 height 556
click at [1285, 11] on use at bounding box center [1287, 13] width 6 height 6
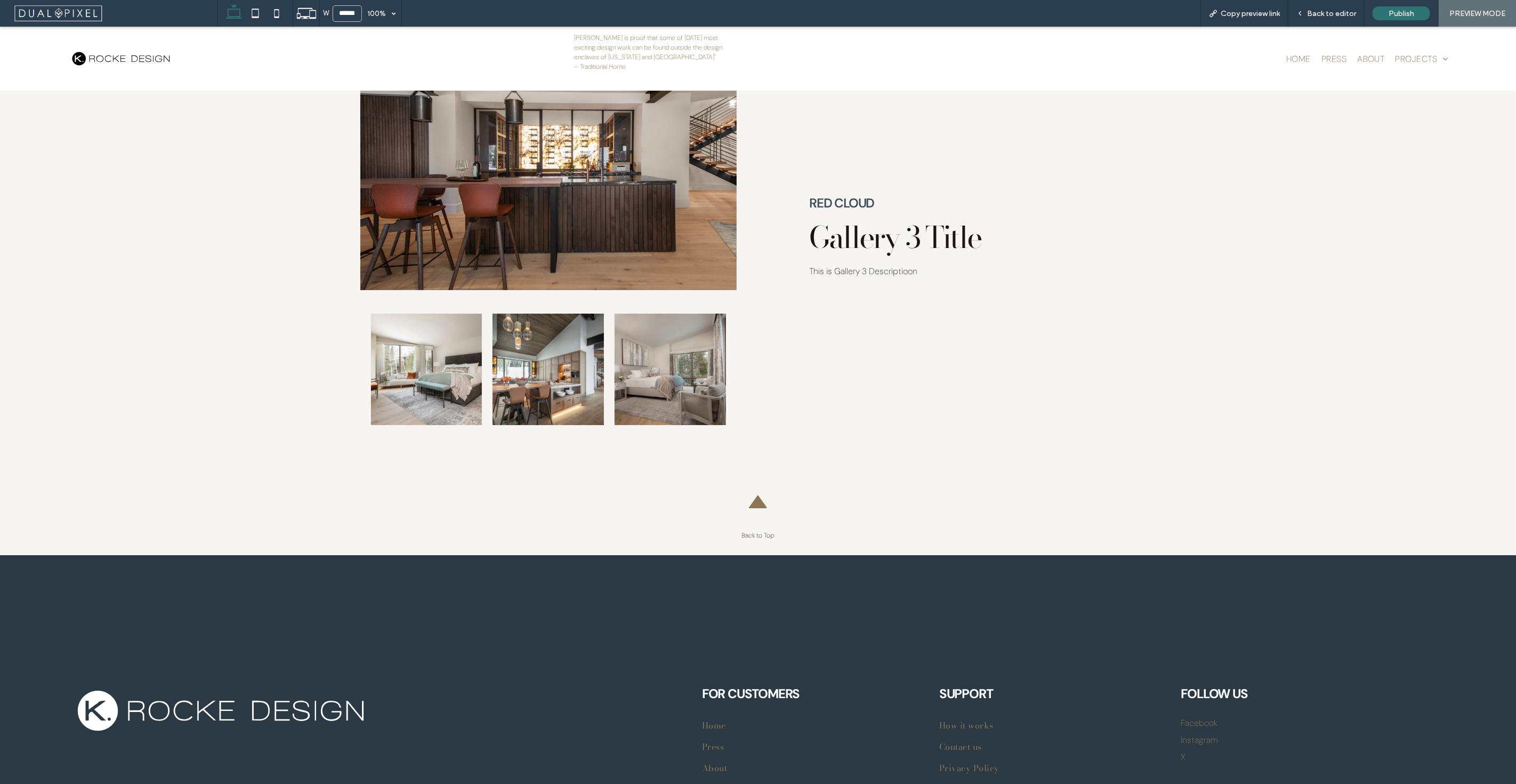
scroll to position [2888, 0]
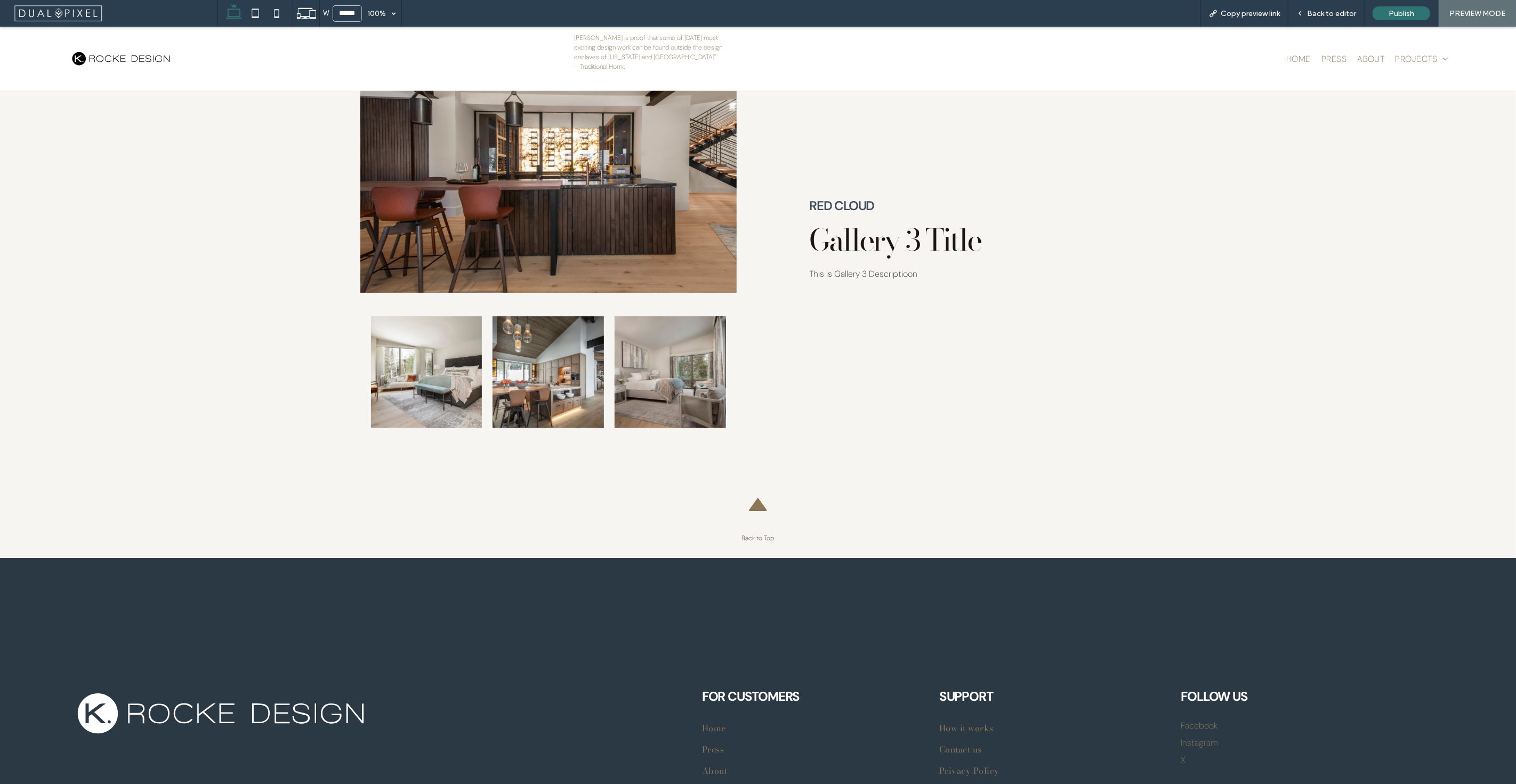
click at [754, 498] on icon at bounding box center [758, 503] width 18 height 12
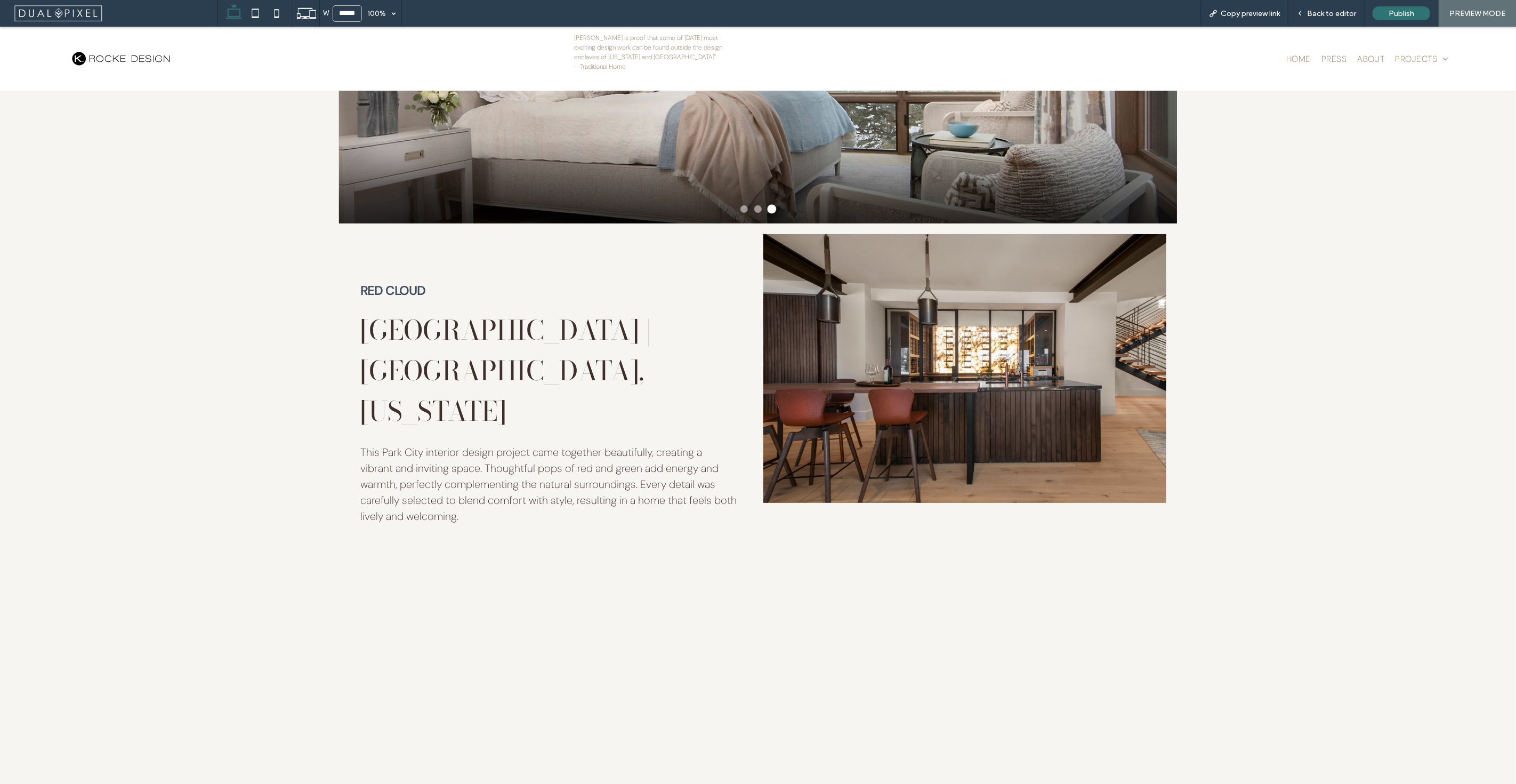
scroll to position [0, 0]
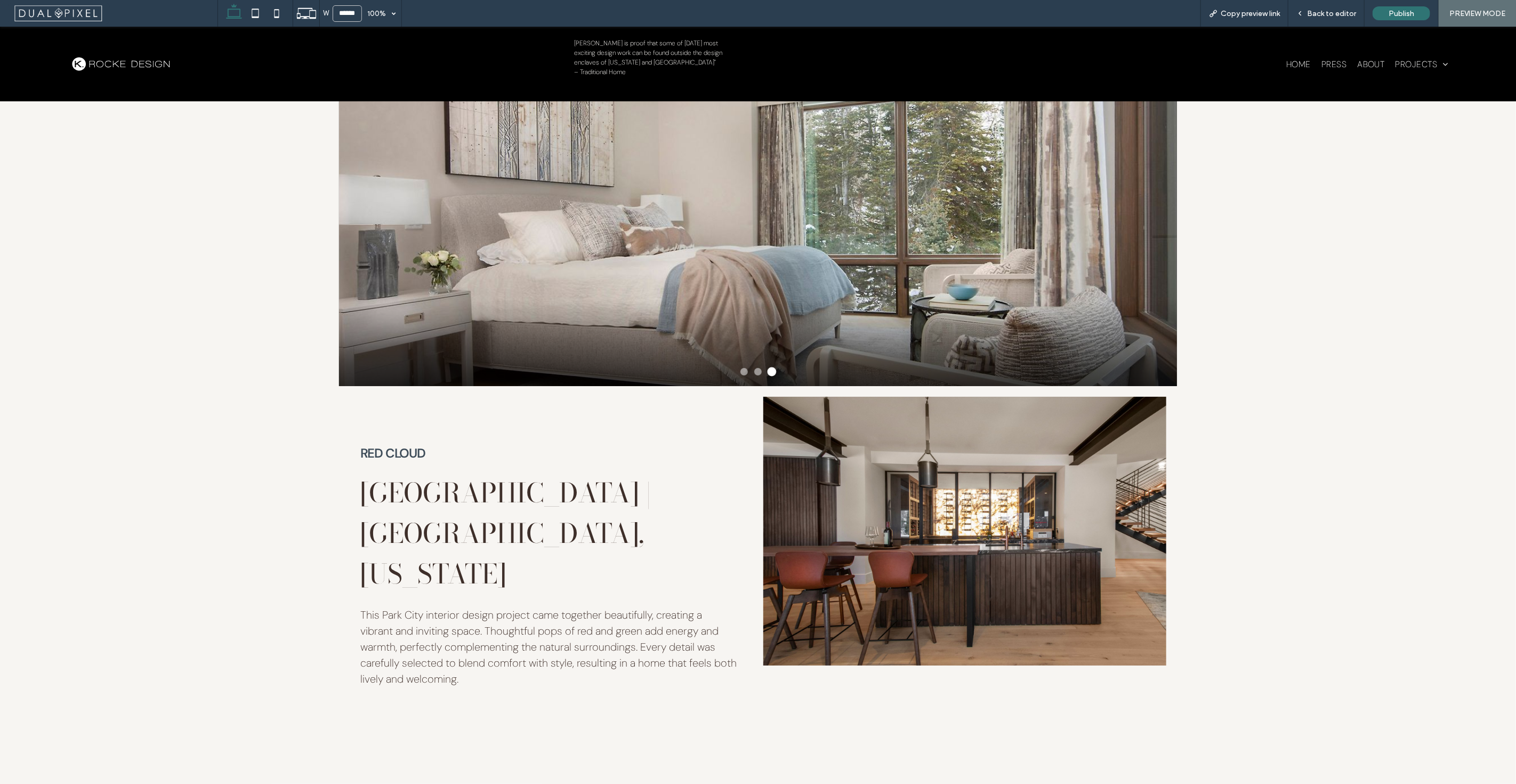
click at [755, 369] on button at bounding box center [758, 372] width 8 height 8
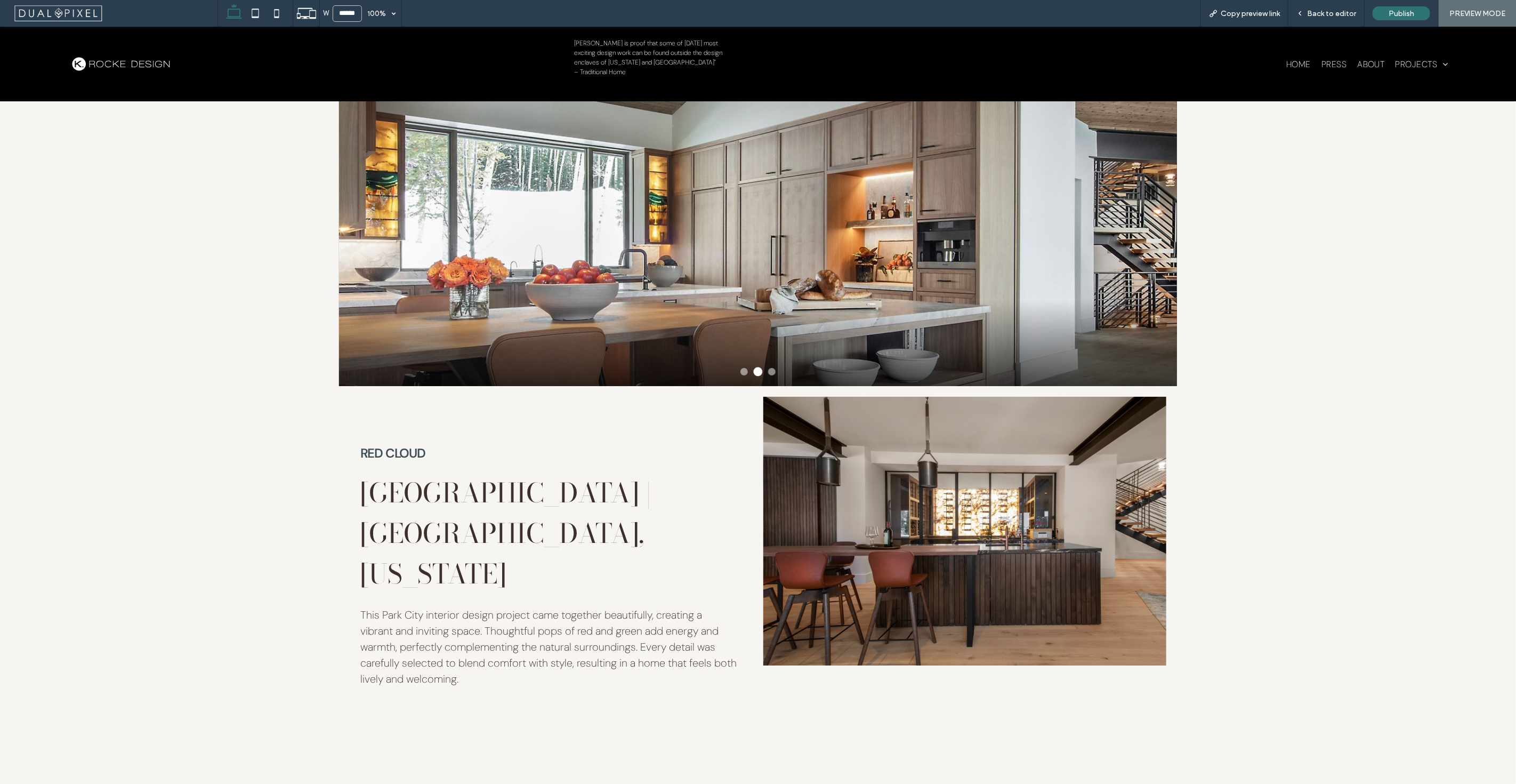
click at [742, 371] on button at bounding box center [744, 372] width 8 height 8
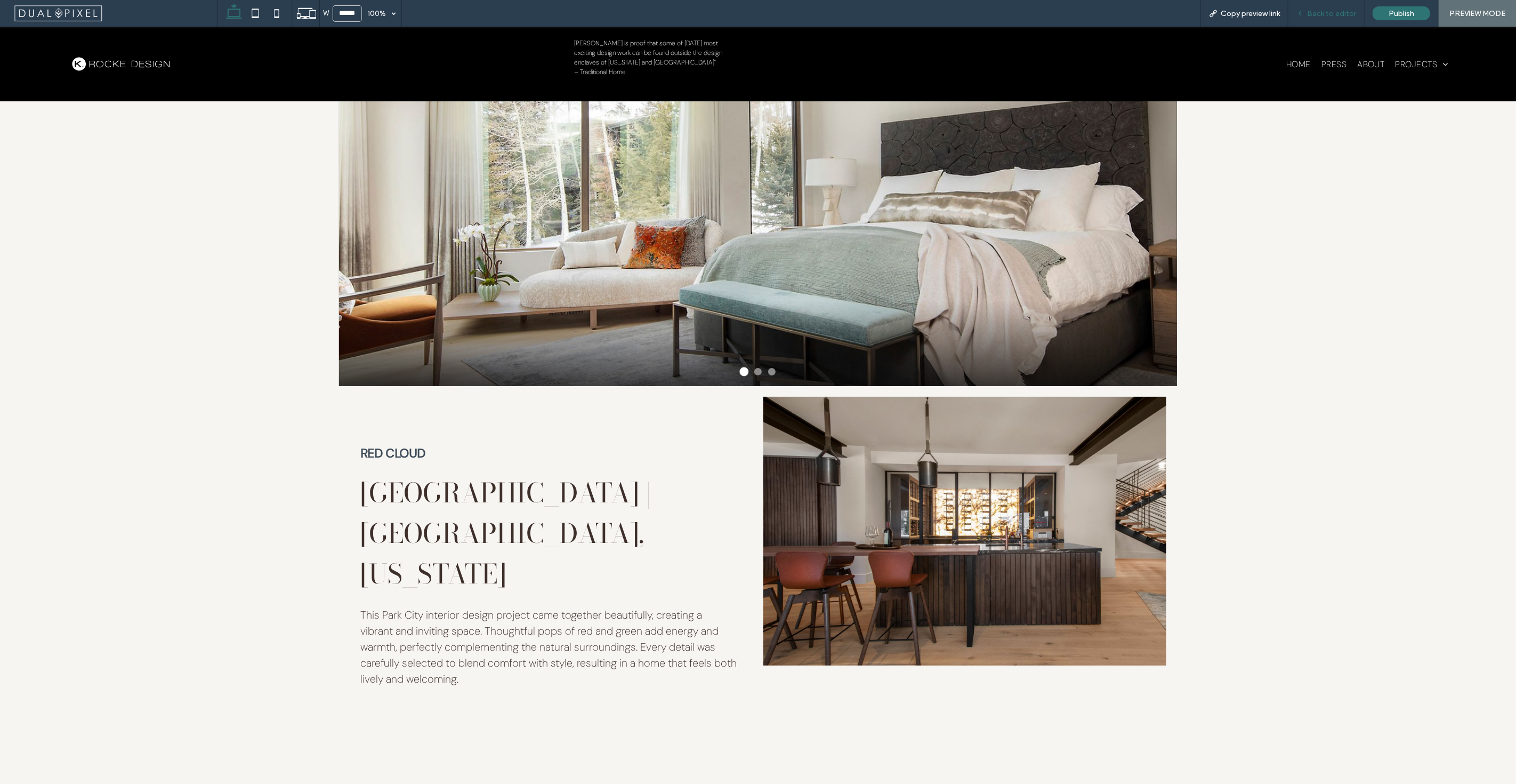
click at [1342, 19] on div "Back to editor" at bounding box center [1326, 13] width 76 height 27
click at [1327, 8] on div "Back to editor" at bounding box center [1326, 13] width 76 height 27
click at [1346, 19] on div "Back to editor" at bounding box center [1326, 13] width 76 height 27
click at [1342, 20] on div "Back to editor" at bounding box center [1326, 13] width 76 height 27
click at [633, 69] on p "– Traditional Home" at bounding box center [653, 72] width 157 height 9
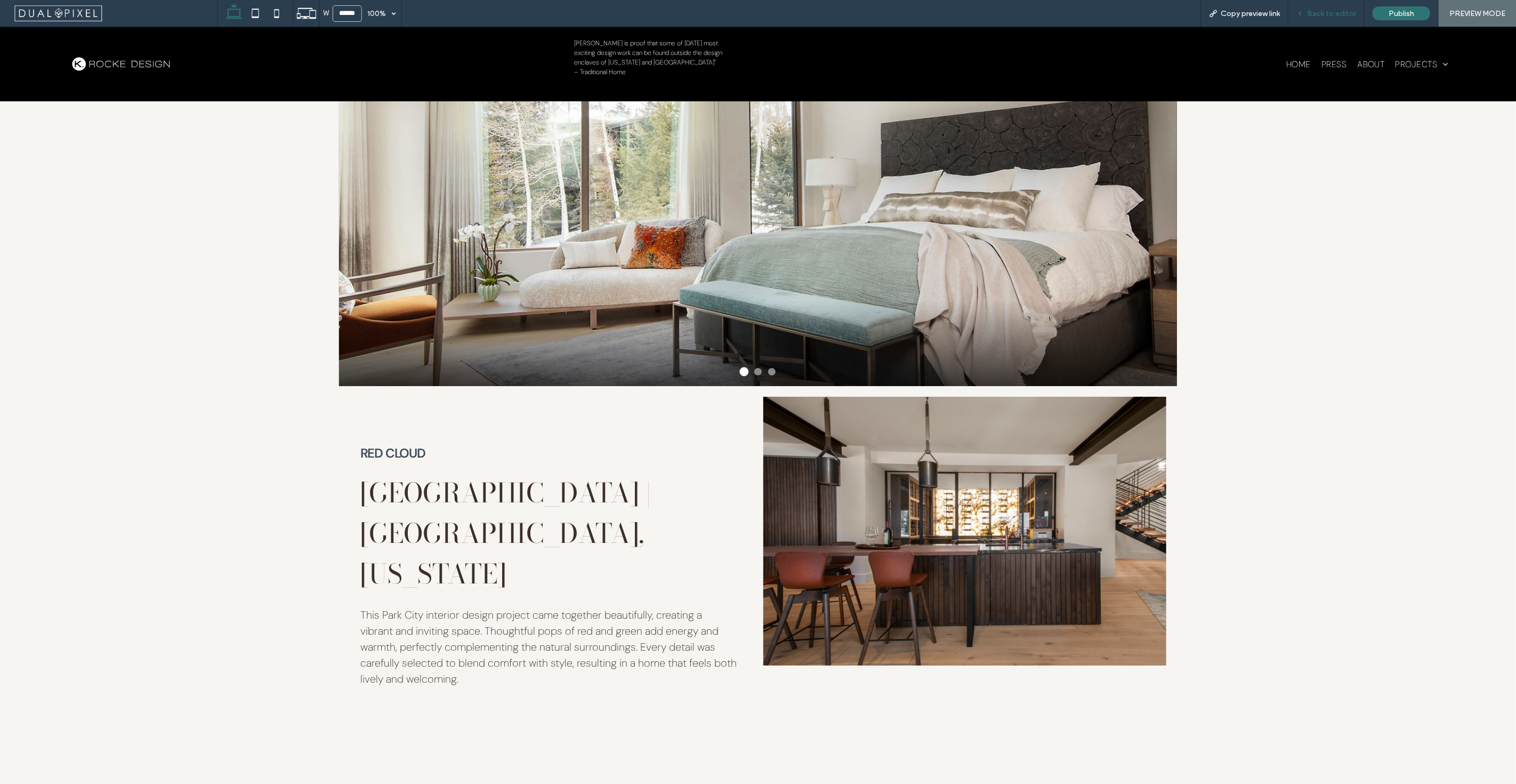
click at [1349, 15] on span "Back to editor" at bounding box center [1332, 14] width 49 height 9
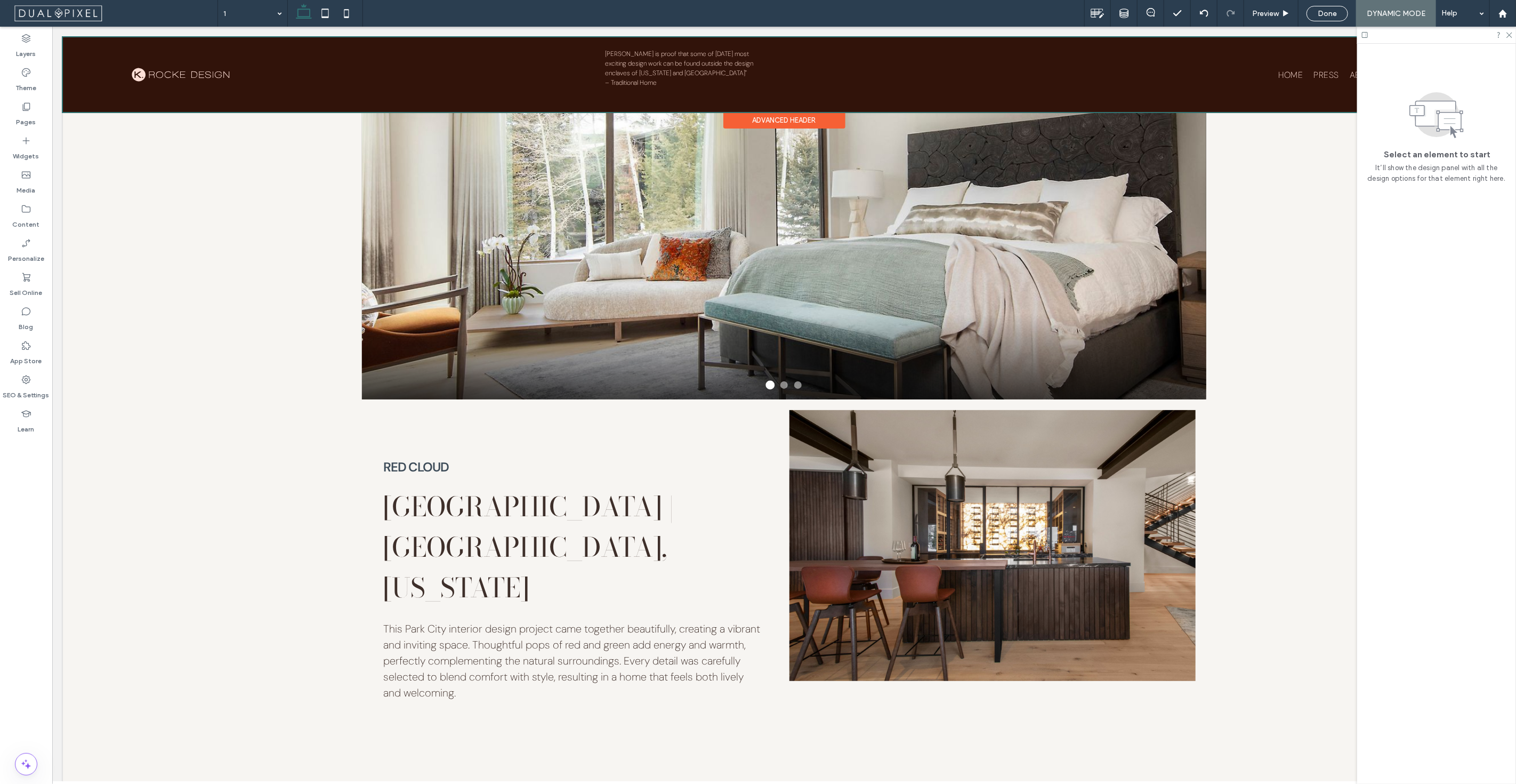
click at [706, 61] on div at bounding box center [784, 74] width 1443 height 75
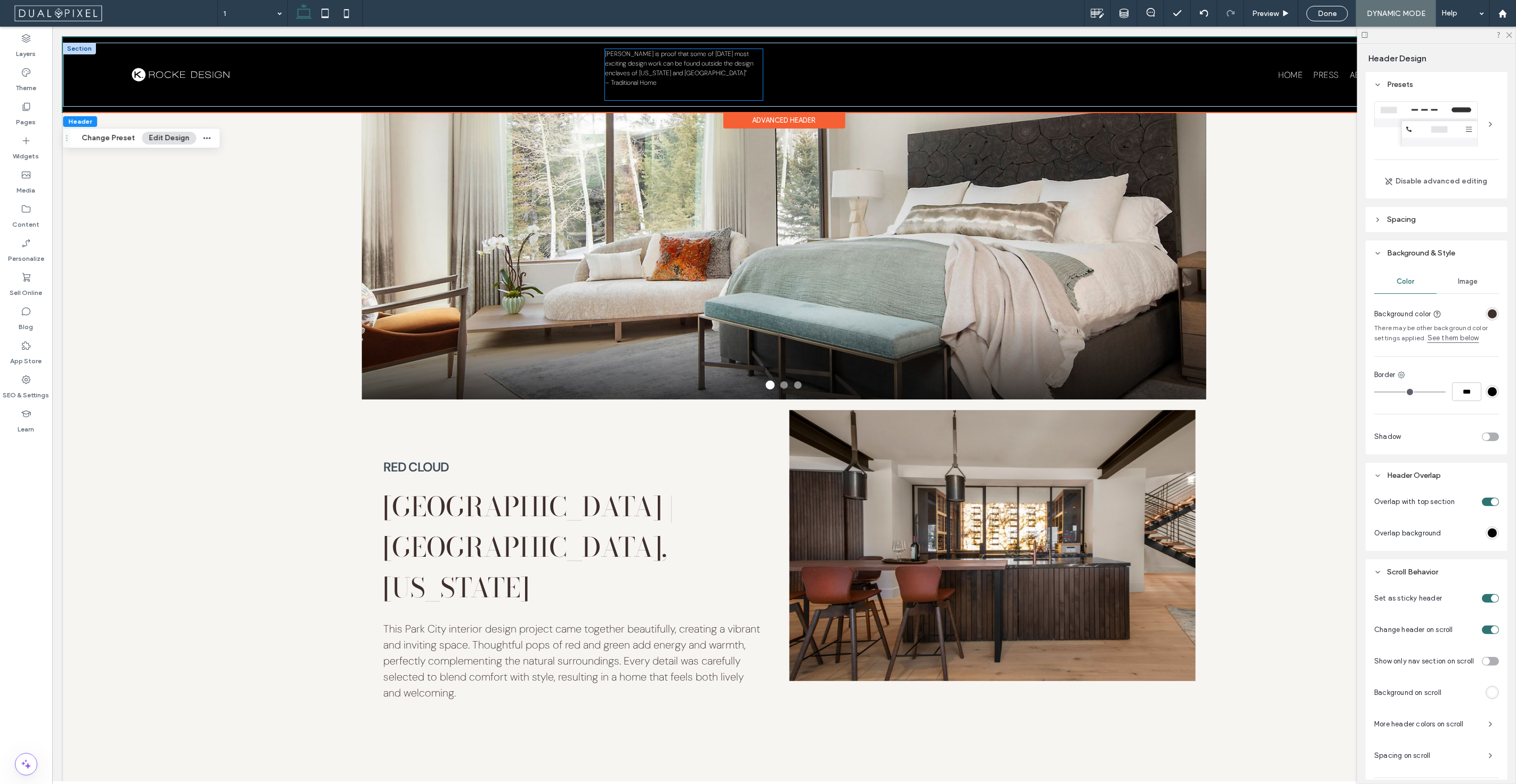
click at [685, 70] on p "Kristin Rocke is proof that some of today's most exciting design work can be fo…" at bounding box center [684, 64] width 157 height 28
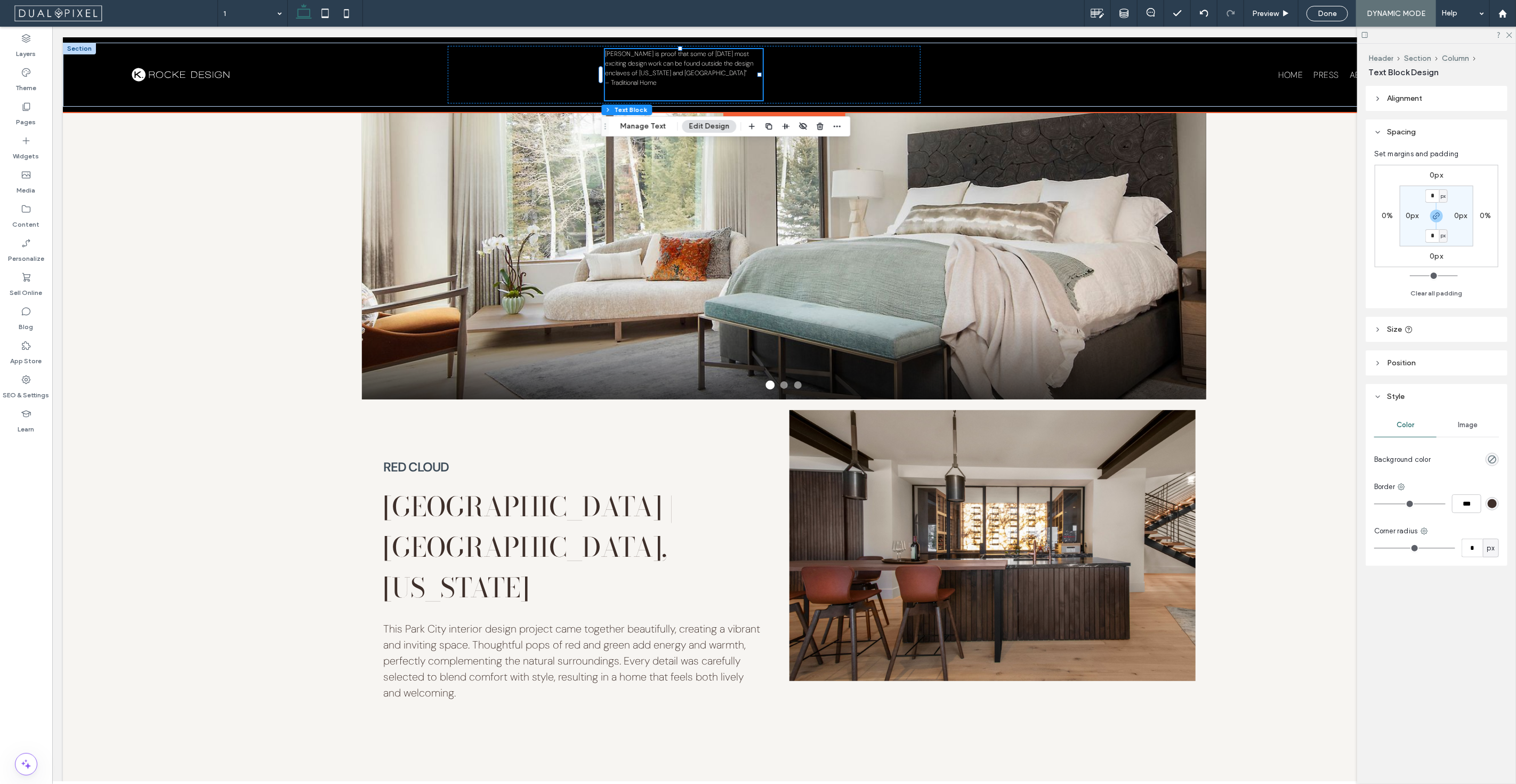
click at [677, 87] on p at bounding box center [684, 93] width 157 height 12
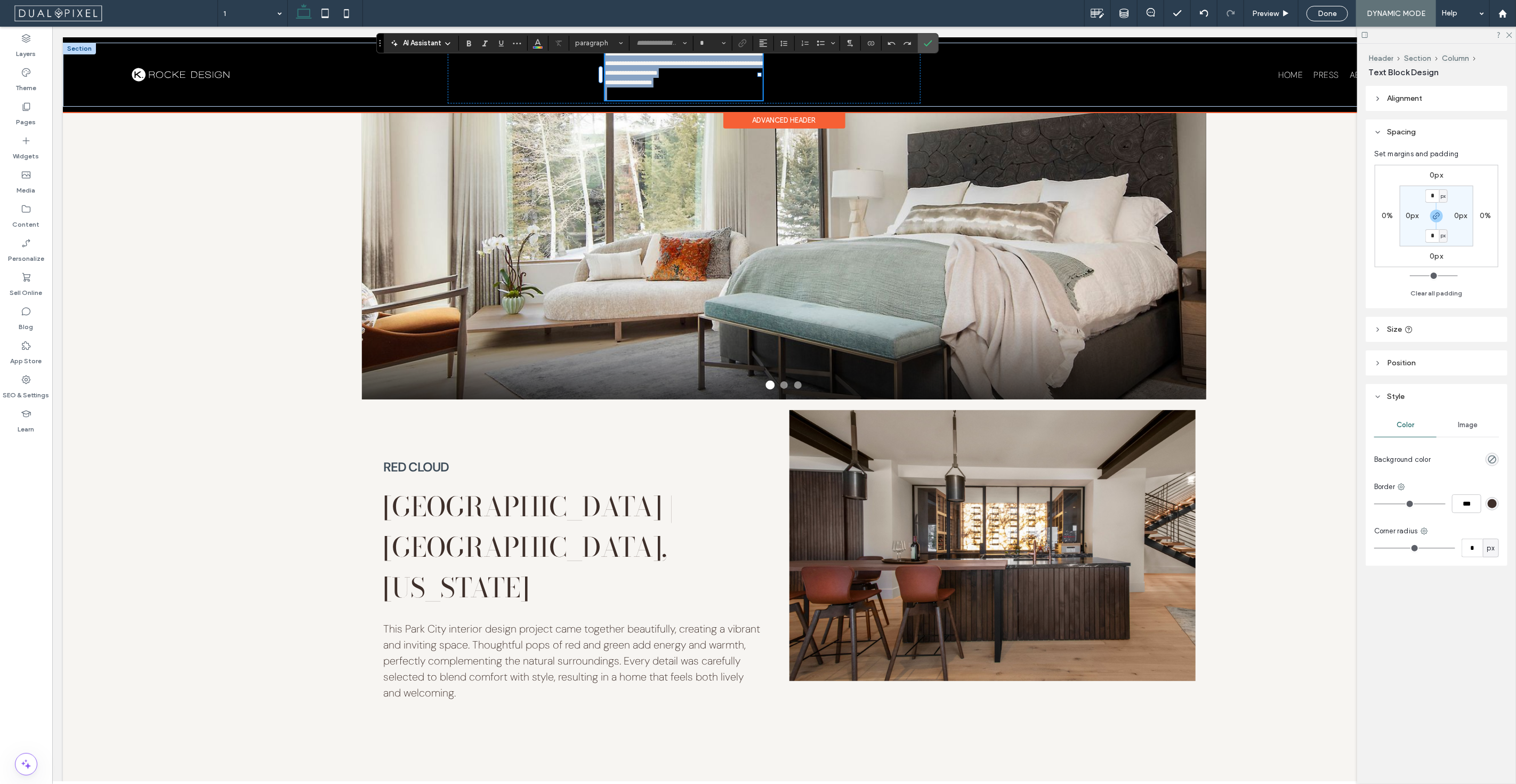
type input "*******"
click at [669, 96] on p at bounding box center [684, 93] width 157 height 12
click at [665, 92] on p at bounding box center [684, 93] width 157 height 12
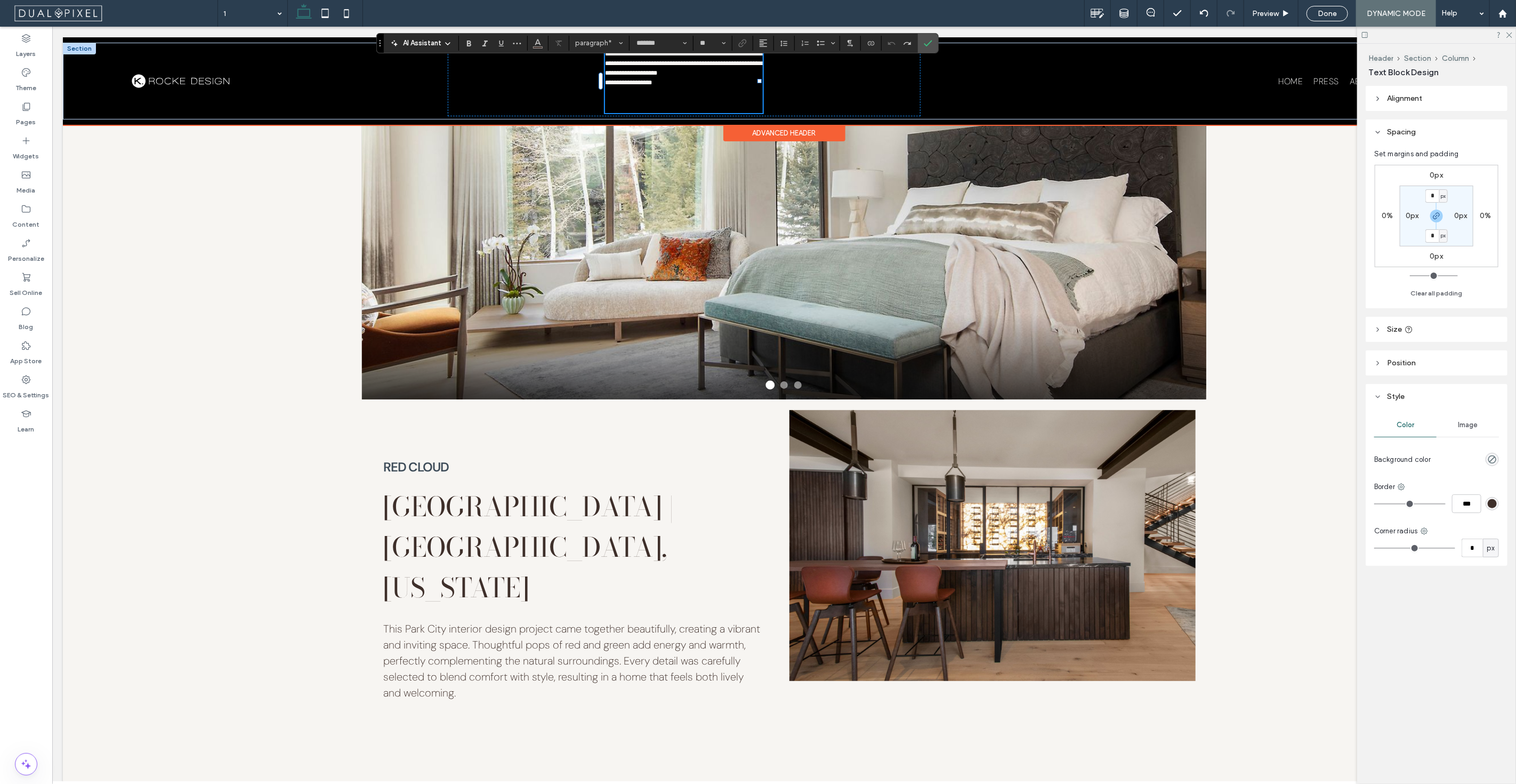
click at [667, 86] on p "**********" at bounding box center [684, 82] width 157 height 9
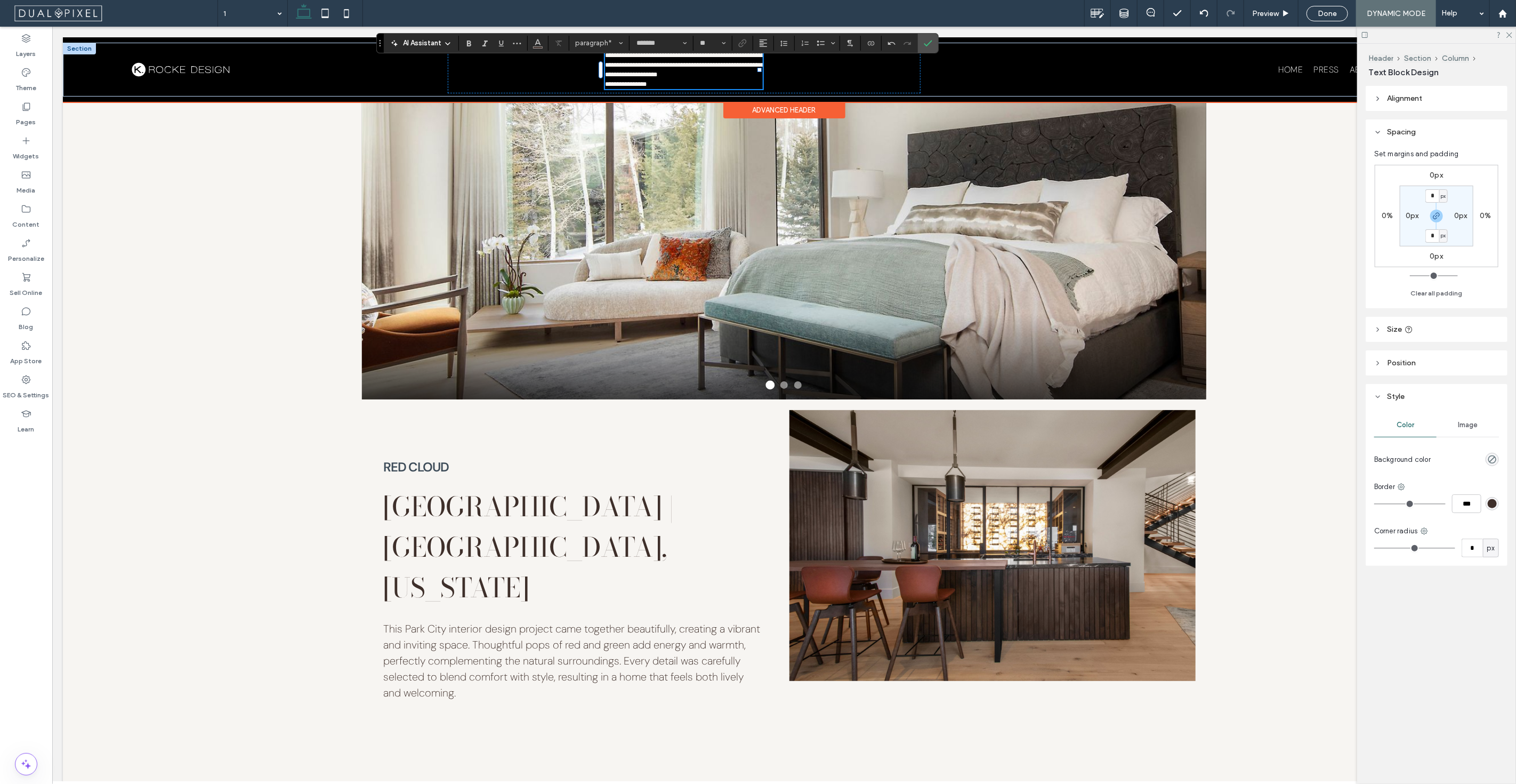
type input "**"
click at [640, 85] on span "**********" at bounding box center [626, 84] width 42 height 7
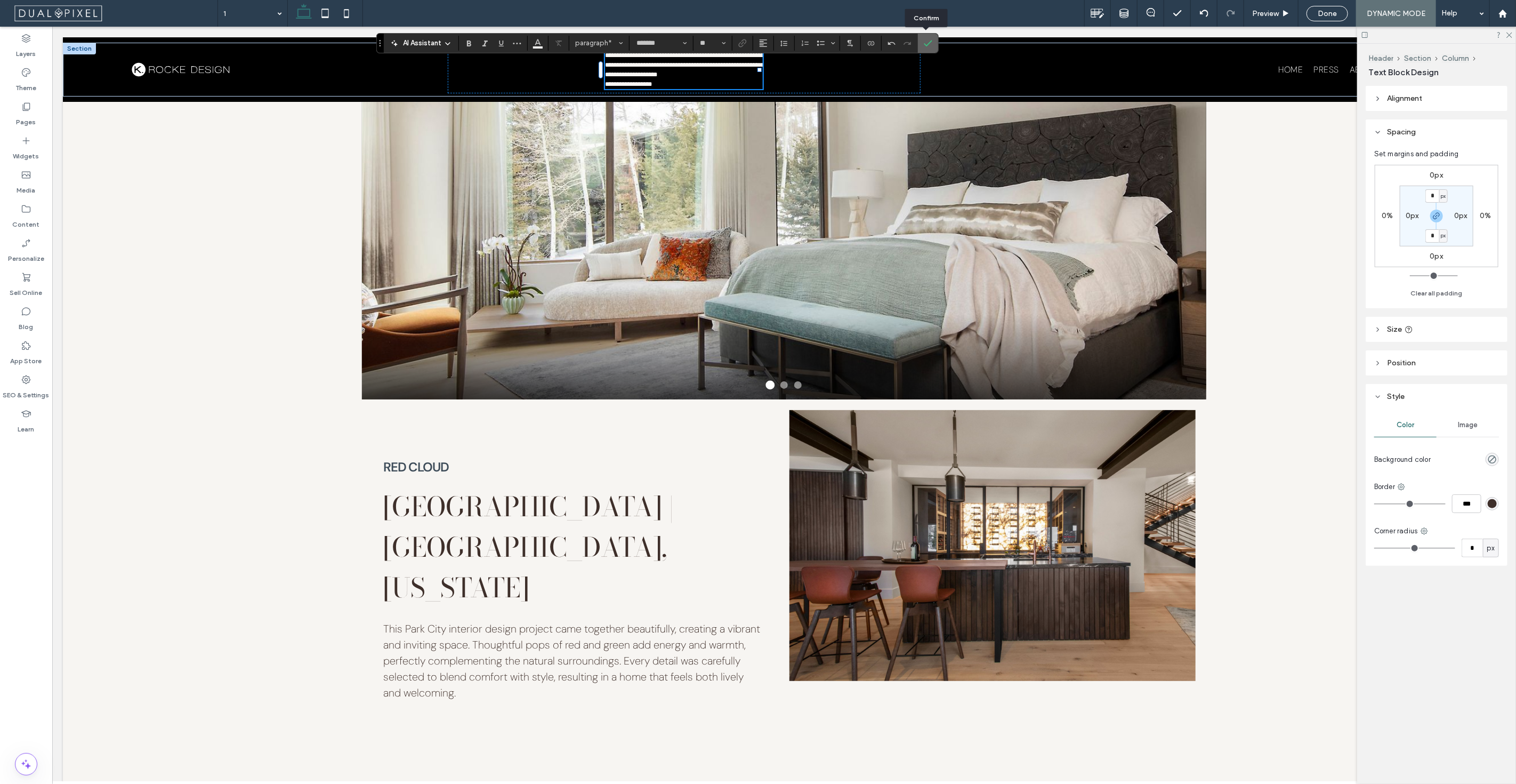
click at [926, 49] on span "Confirm" at bounding box center [928, 43] width 9 height 18
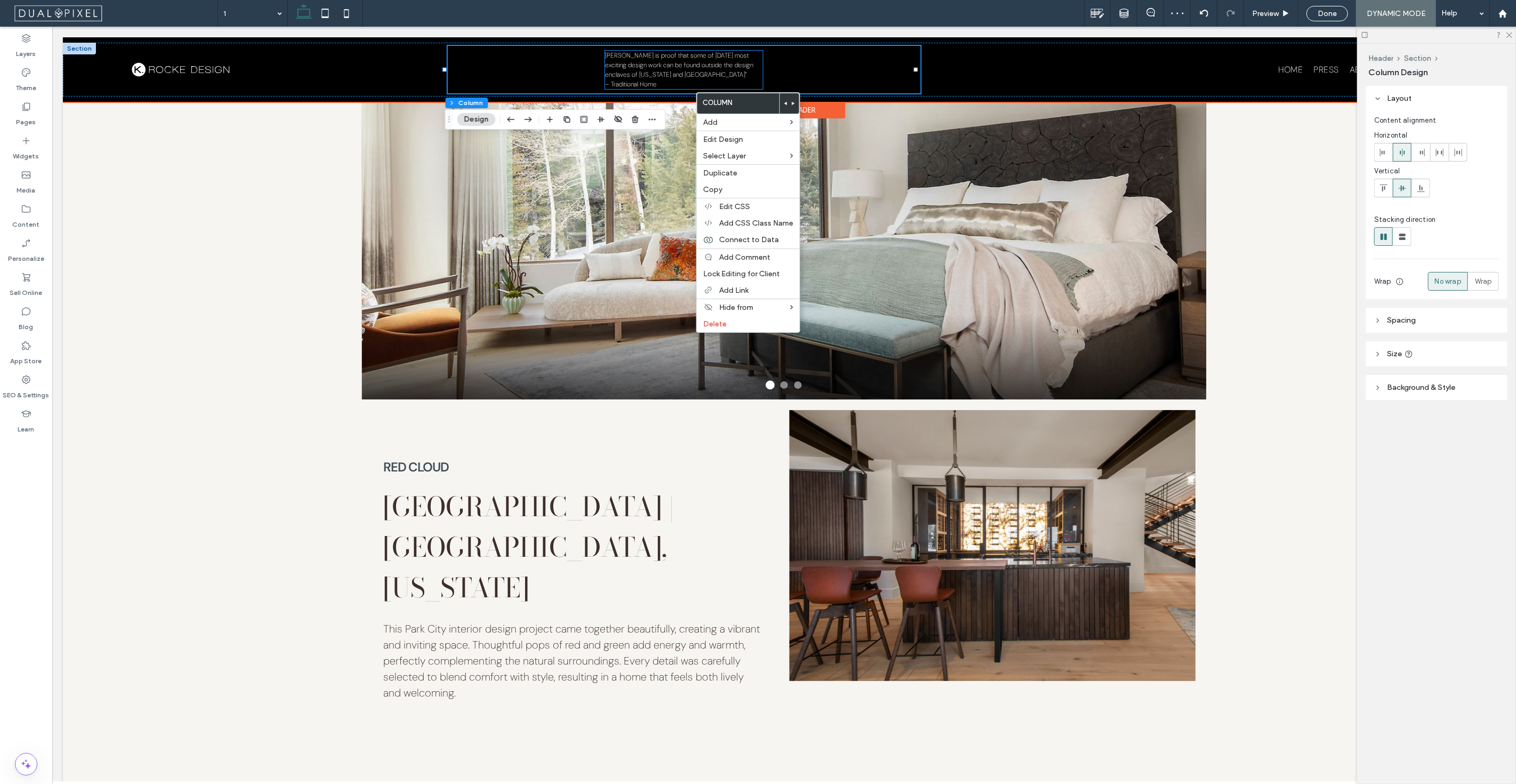
click at [699, 76] on p "Kristin Rocke is proof that some of today's most exciting design work can be fo…" at bounding box center [684, 64] width 157 height 28
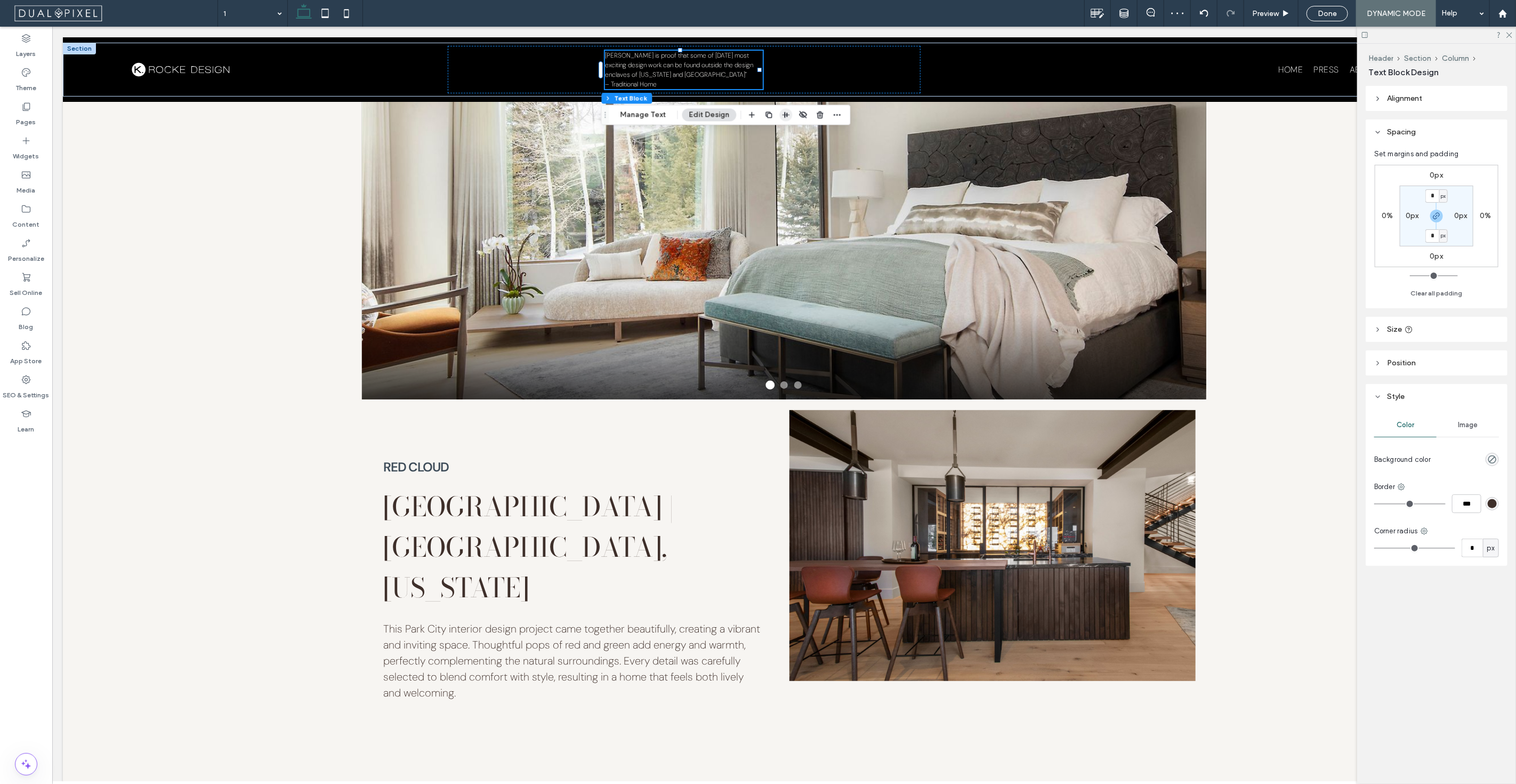
click at [787, 114] on icon "button" at bounding box center [786, 114] width 9 height 9
click at [558, 73] on div "Kristin Rocke is proof that some of today's most exciting design work can be fo…" at bounding box center [684, 69] width 473 height 47
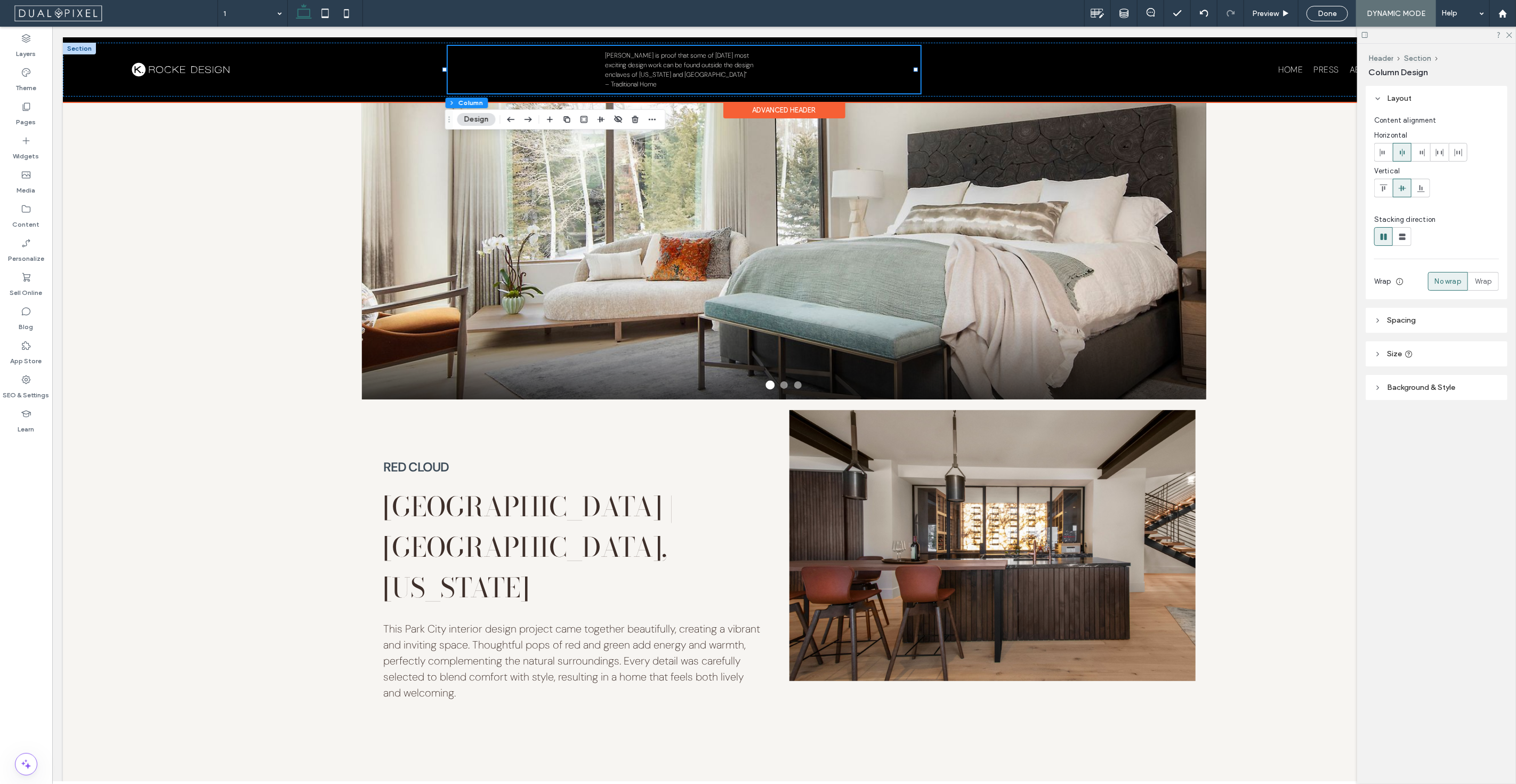
click at [618, 64] on span "Kristin Rocke is proof that some of today's most exciting design work can be fo…" at bounding box center [679, 64] width 148 height 27
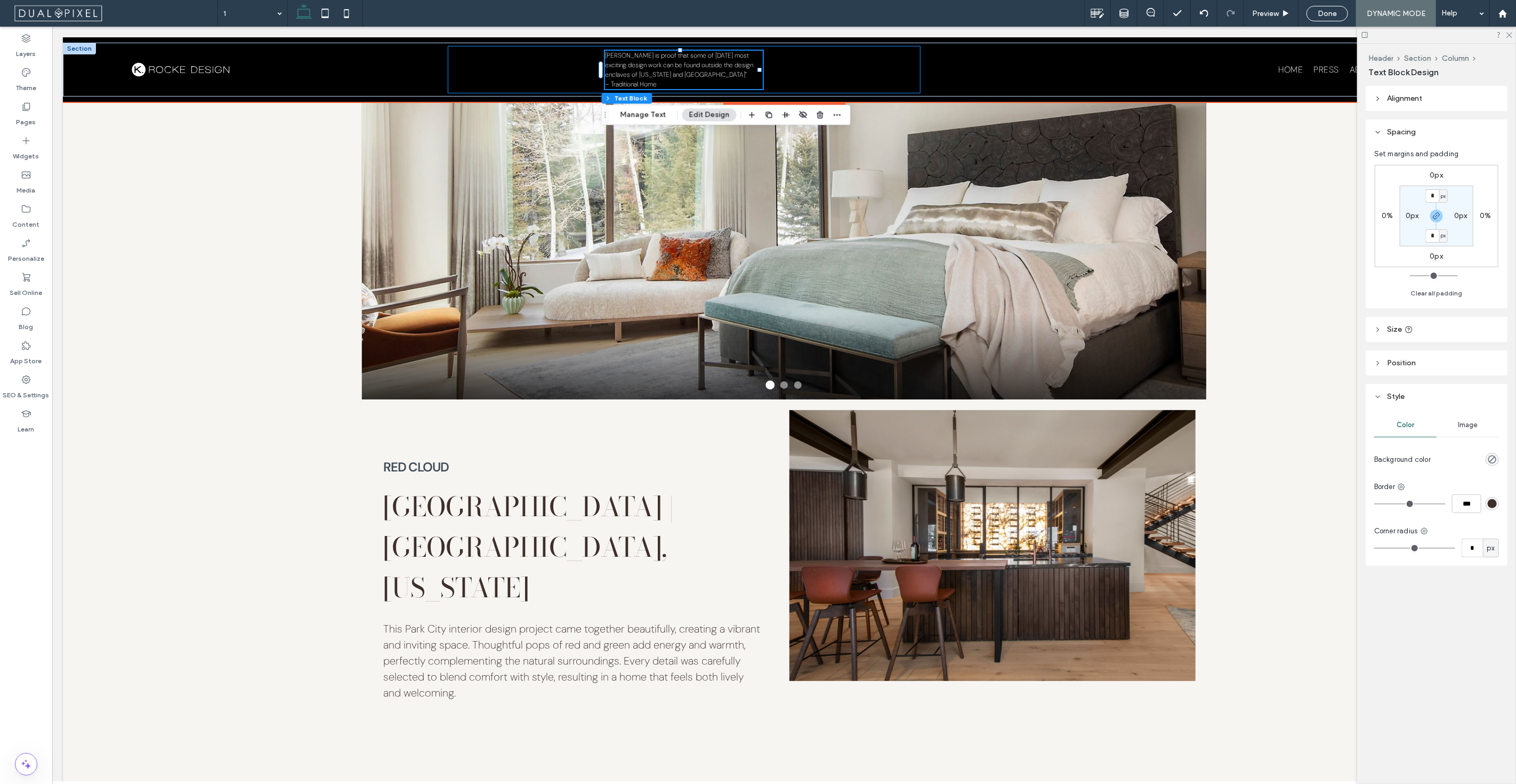
drag, startPoint x: 559, startPoint y: 66, endPoint x: 570, endPoint y: 67, distance: 11.0
click at [559, 66] on div "Kristin Rocke is proof that some of today's most exciting design work can be fo…" at bounding box center [684, 69] width 473 height 47
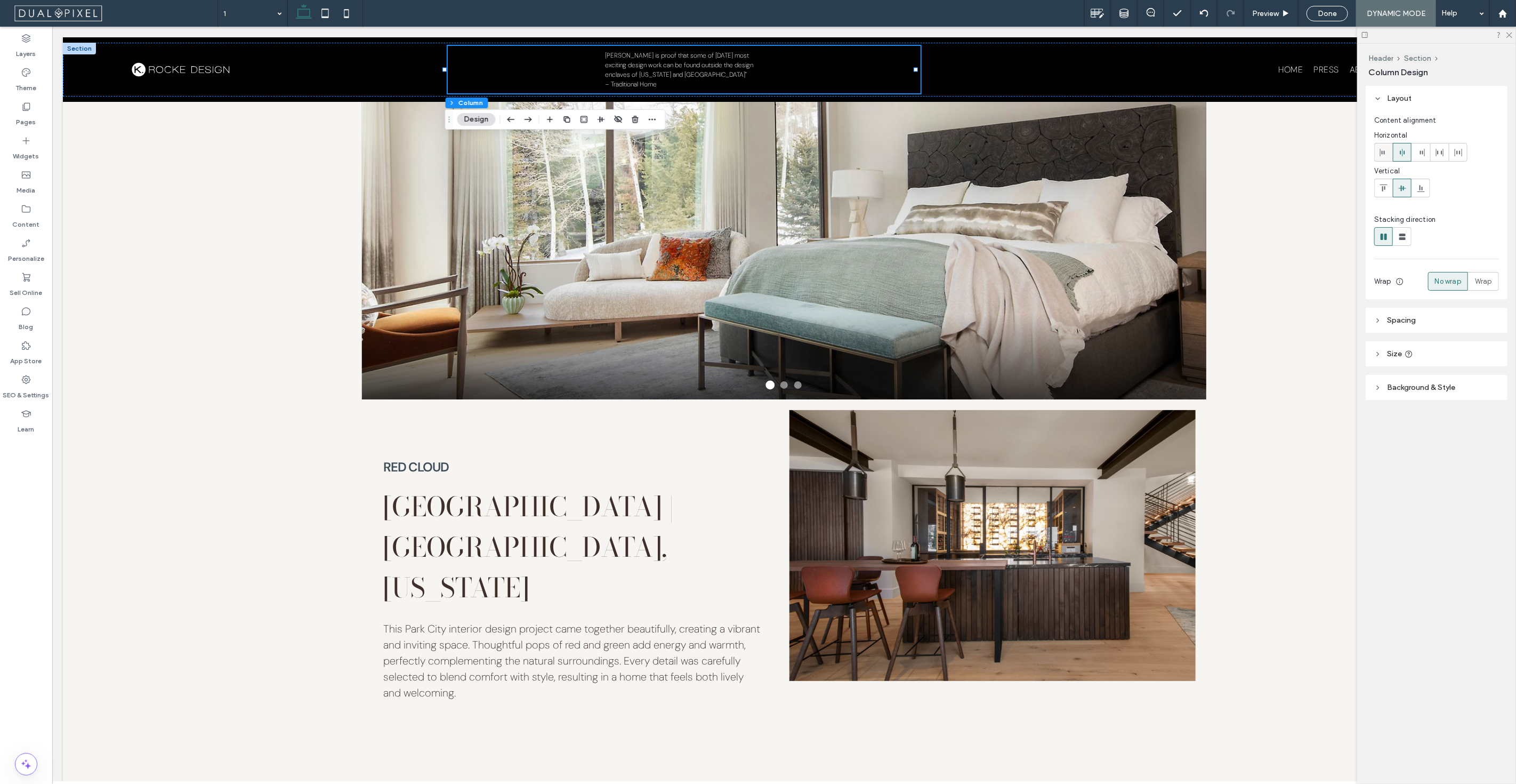
click at [1381, 157] on span at bounding box center [1383, 152] width 9 height 18
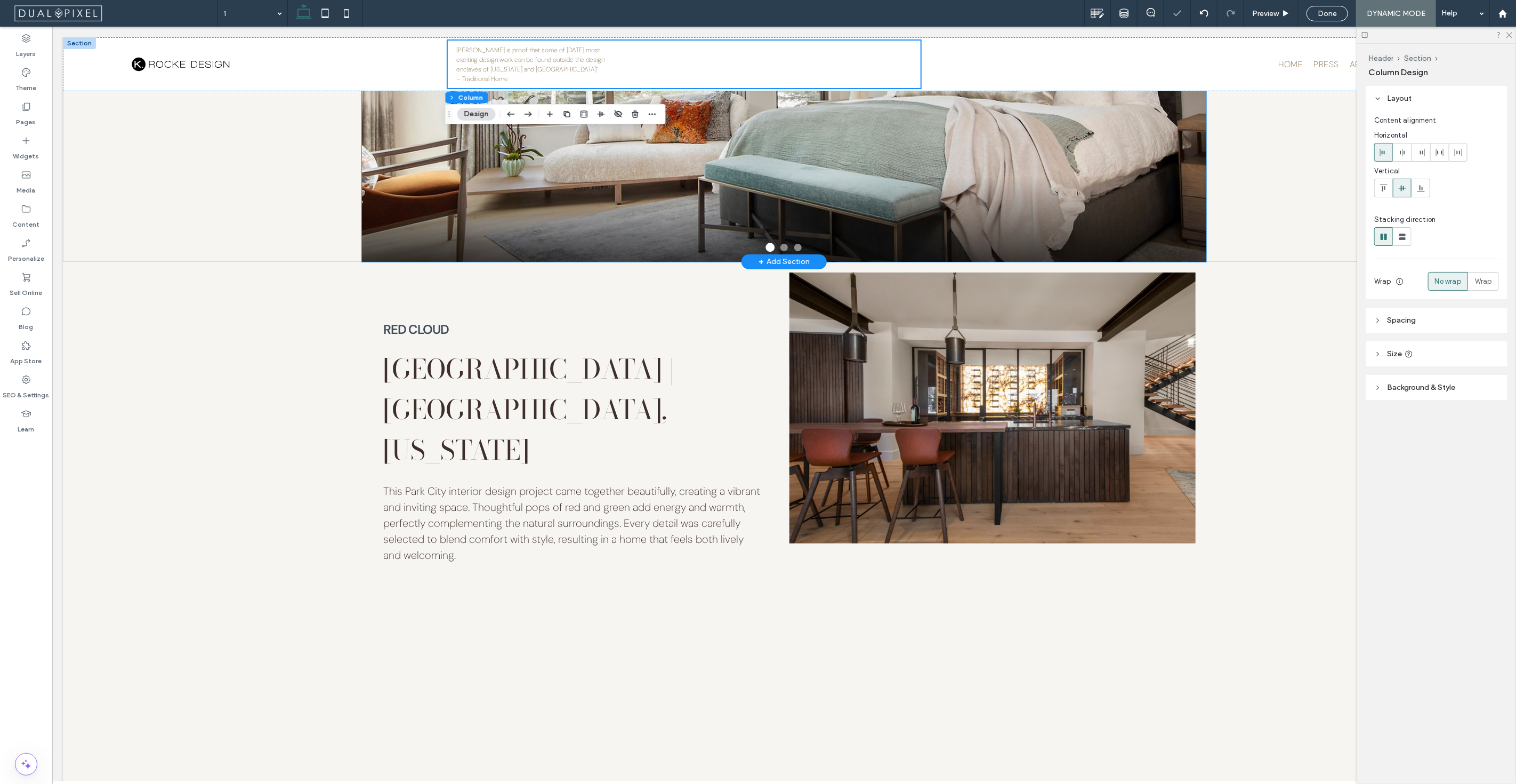
scroll to position [119, 0]
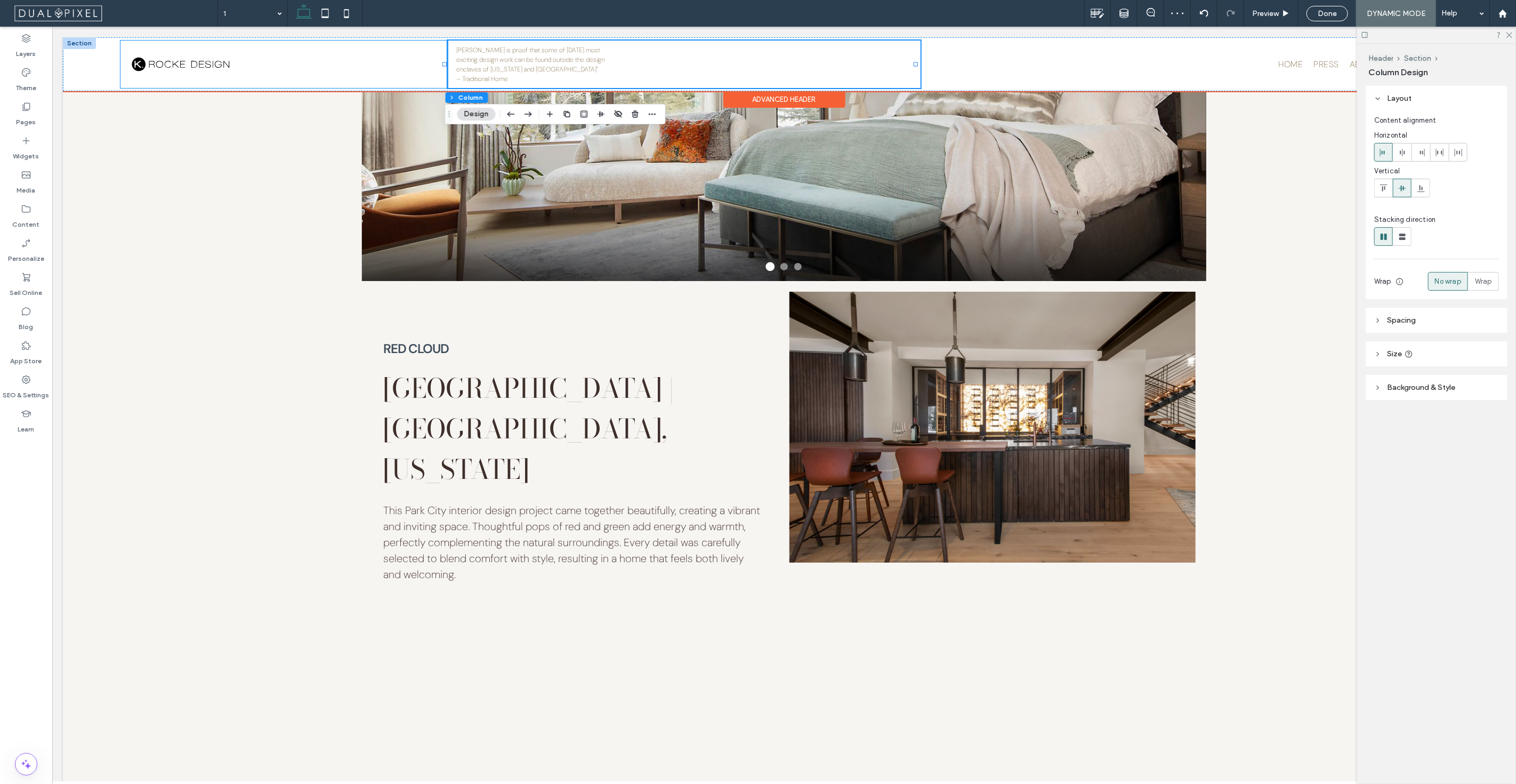
click at [416, 67] on div at bounding box center [283, 64] width 327 height 47
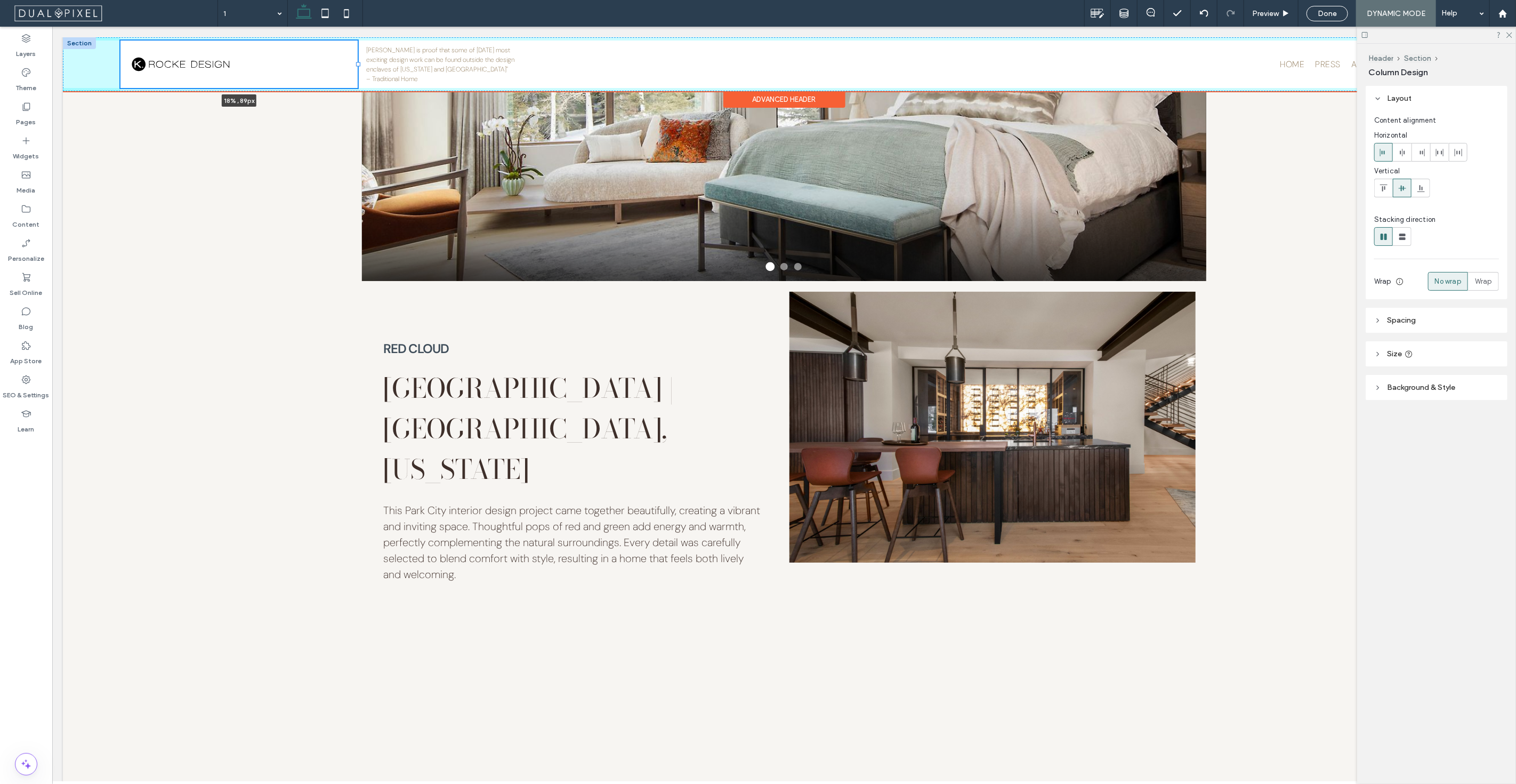
drag, startPoint x: 445, startPoint y: 64, endPoint x: 356, endPoint y: 64, distance: 89.0
click at [356, 64] on div at bounding box center [357, 64] width 4 height 4
type input "**"
type input "***"
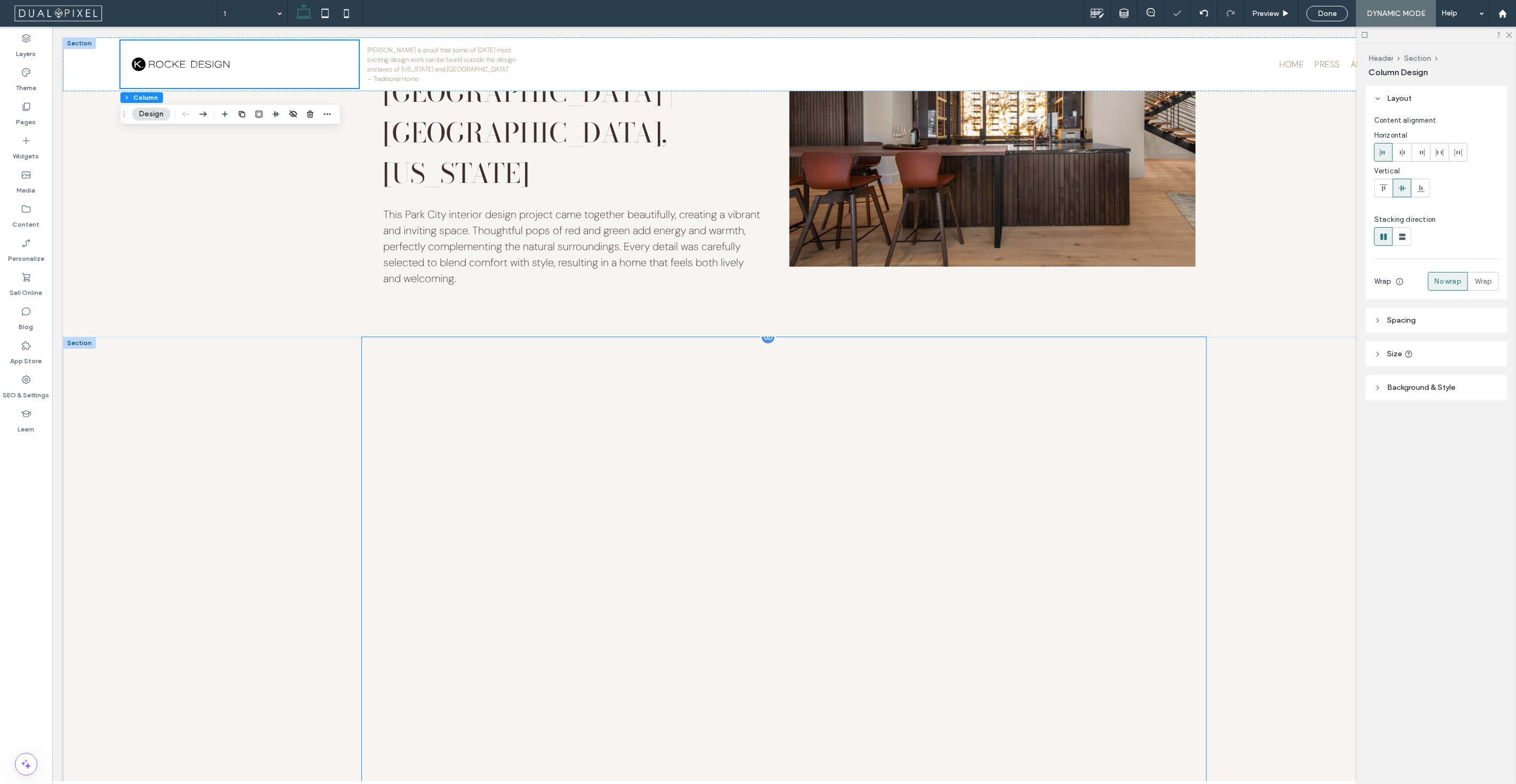
scroll to position [0, 0]
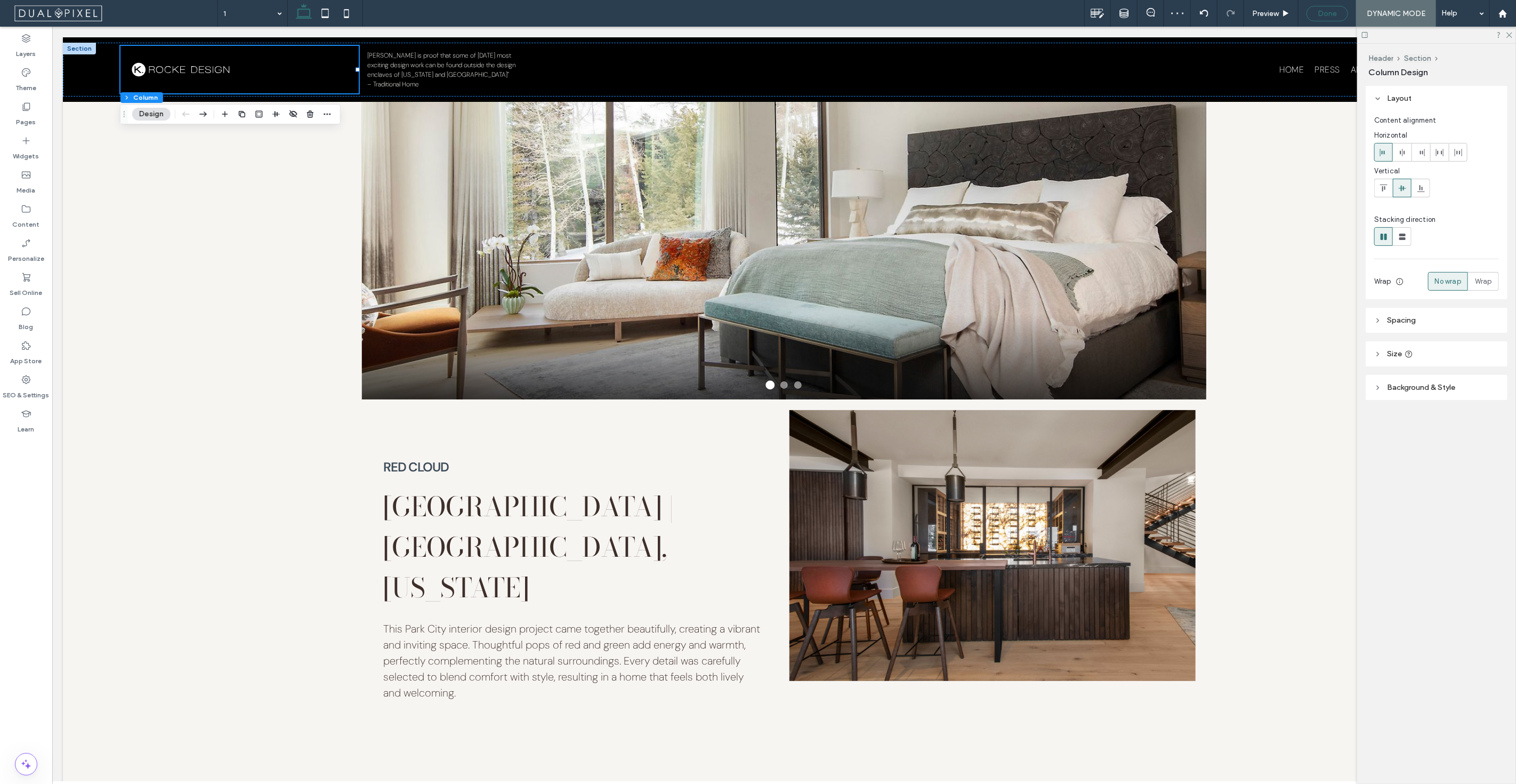
click at [1318, 9] on div "Done" at bounding box center [1327, 14] width 41 height 9
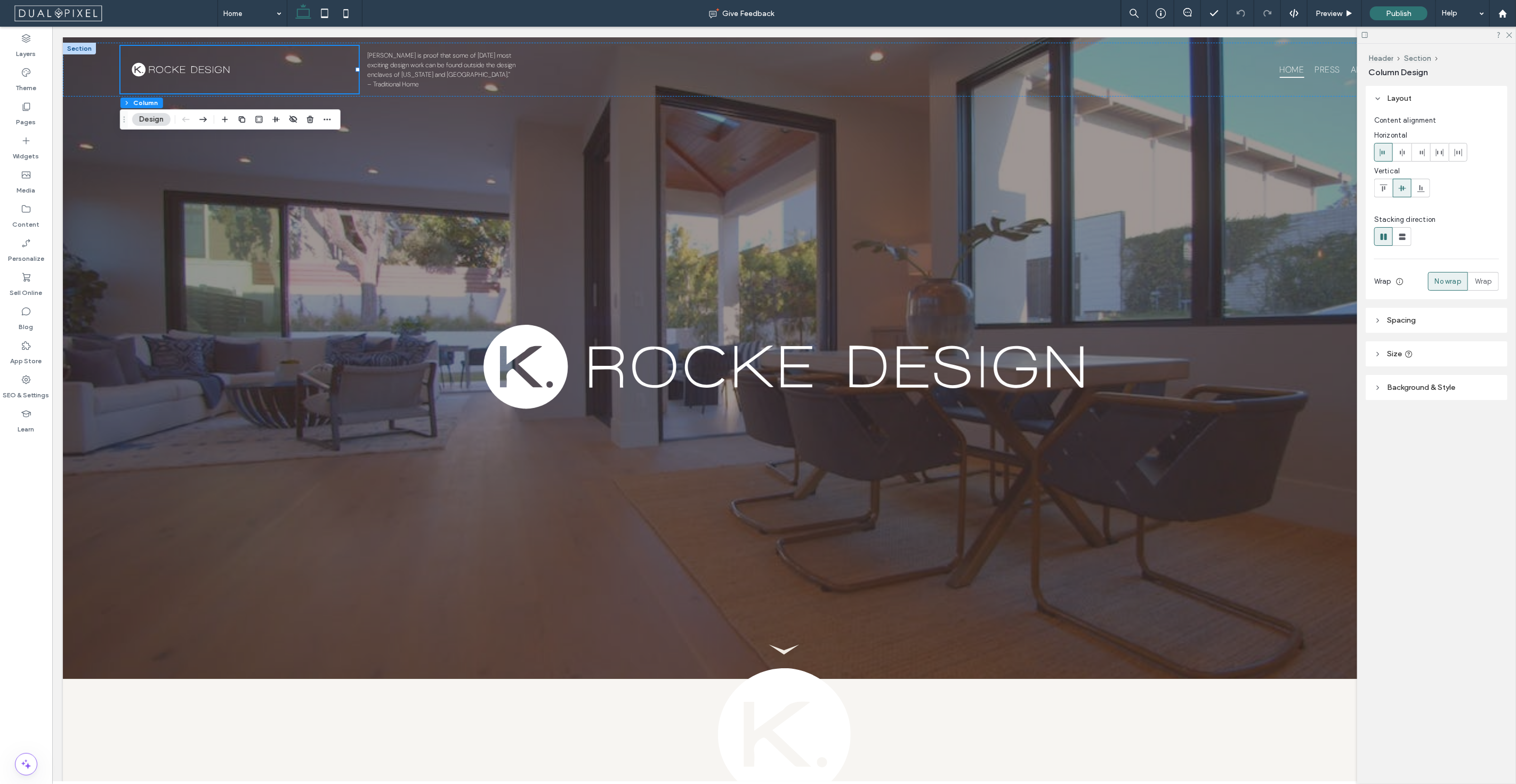
click at [1364, 32] on icon at bounding box center [1365, 35] width 8 height 8
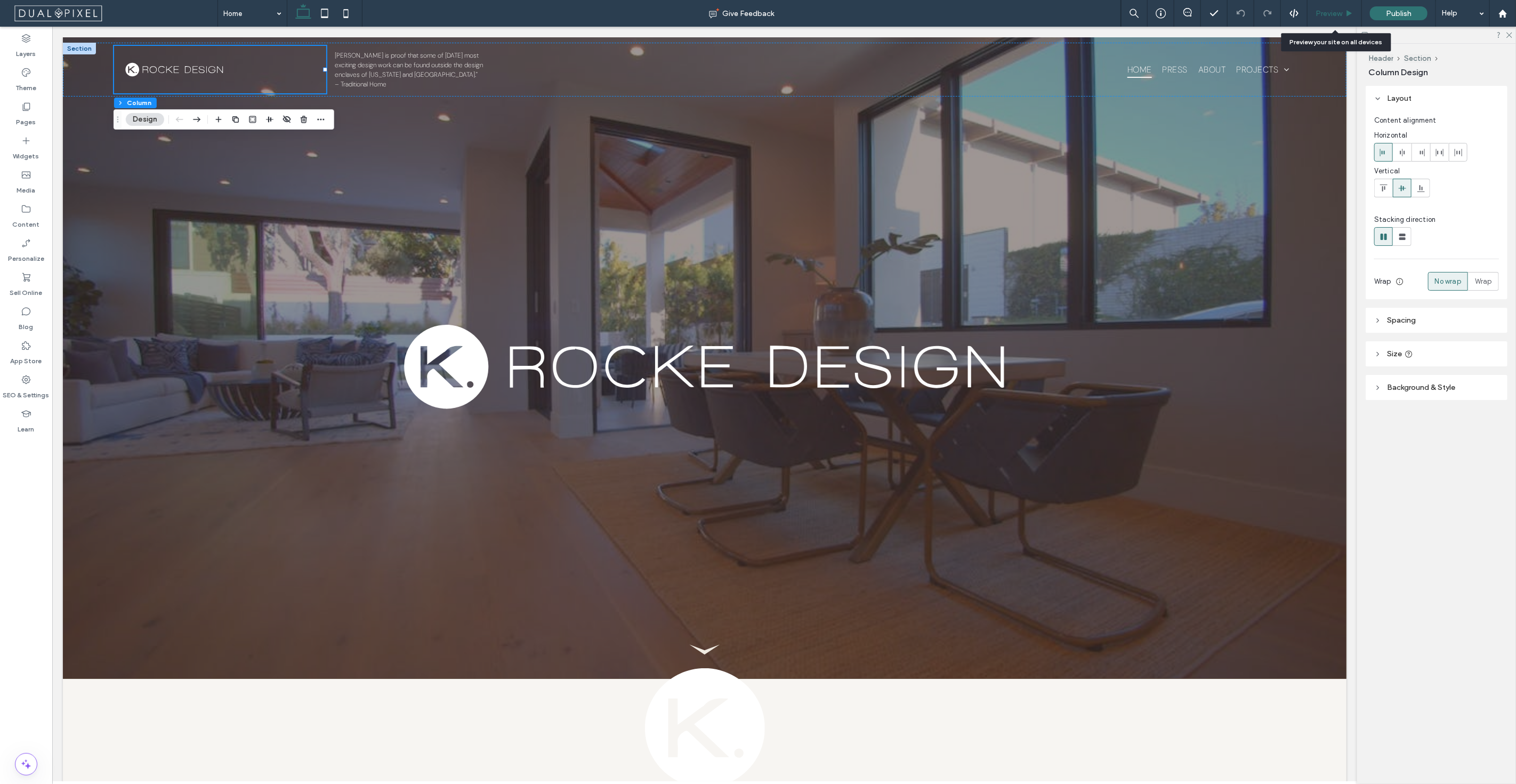
click at [1348, 9] on icon at bounding box center [1349, 13] width 8 height 8
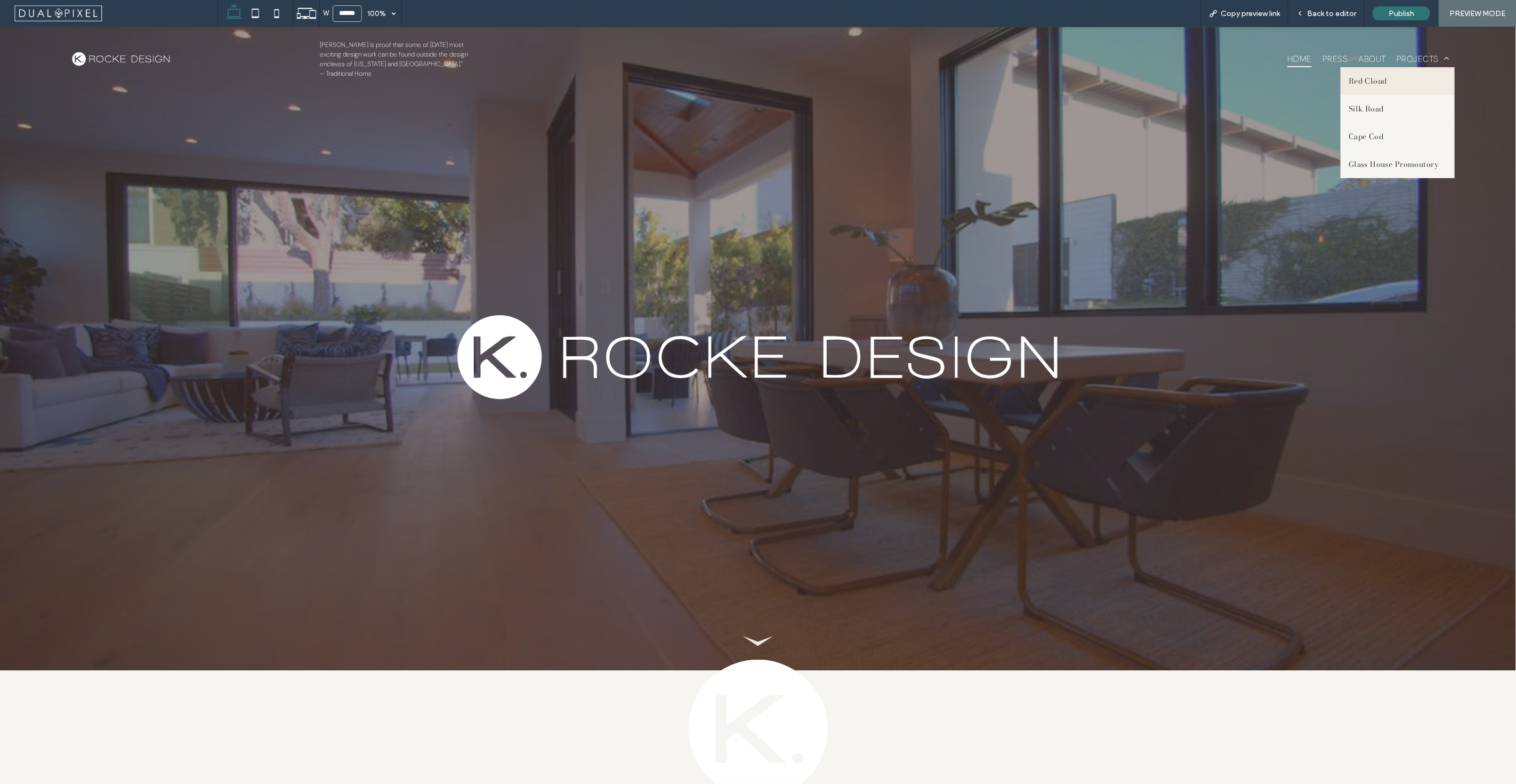
click at [1401, 71] on link "Red Cloud" at bounding box center [1397, 81] width 114 height 27
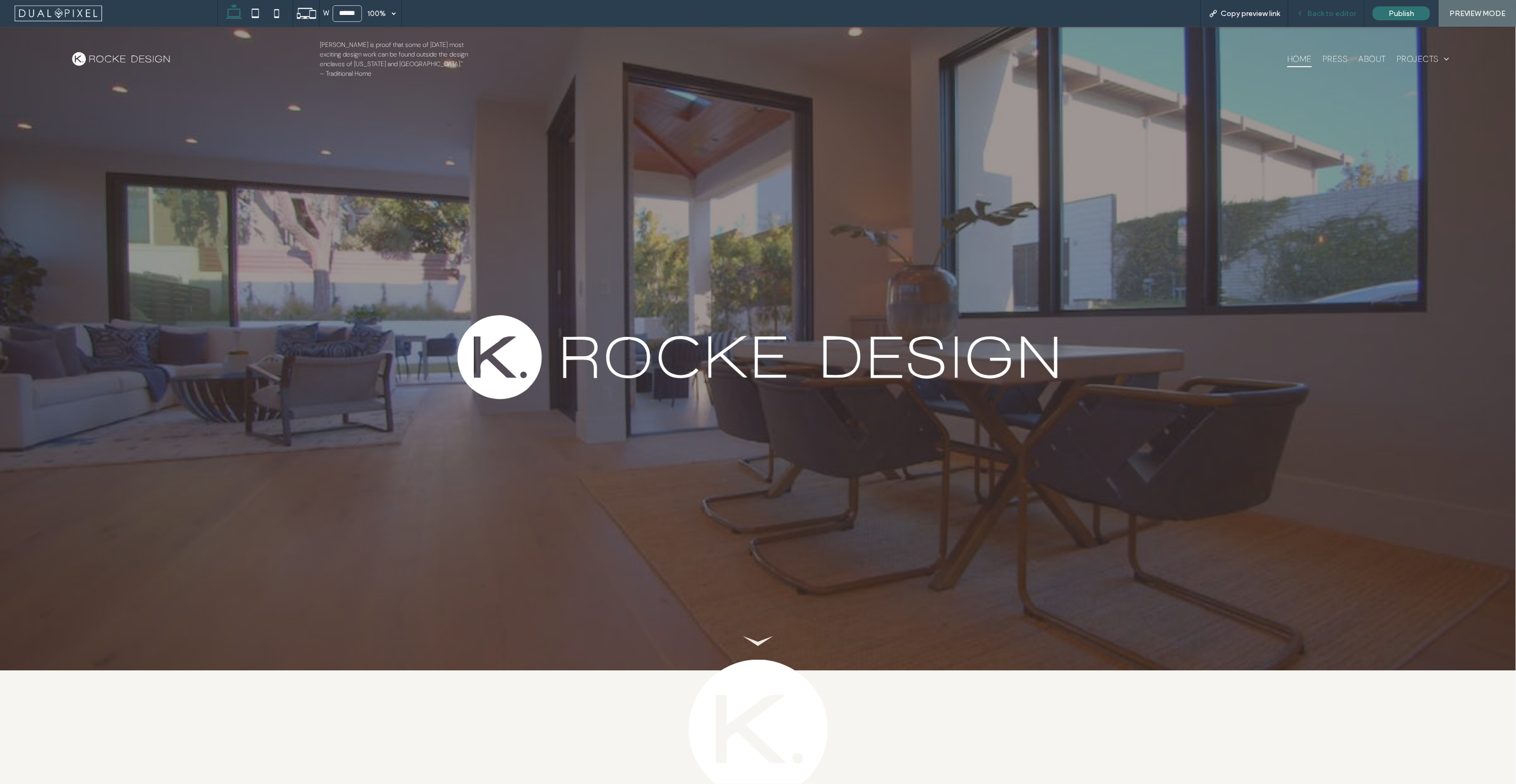
click at [1338, 2] on div "Back to editor" at bounding box center [1326, 13] width 76 height 27
click at [1331, 18] on div "Back to editor" at bounding box center [1326, 13] width 76 height 27
click at [1302, 14] on icon at bounding box center [1301, 13] width 8 height 8
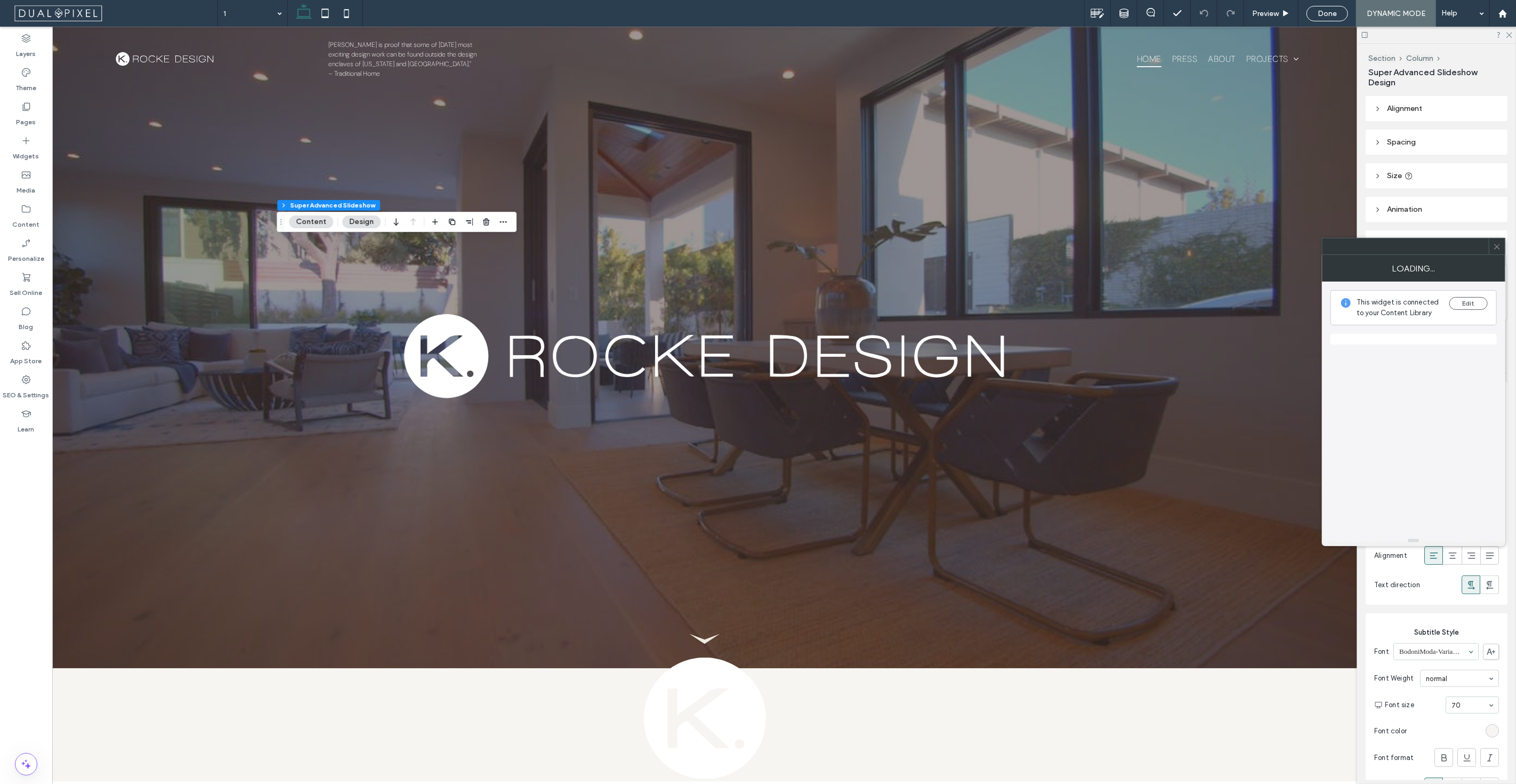
type input "**"
click at [1454, 298] on button "Edit" at bounding box center [1469, 302] width 38 height 12
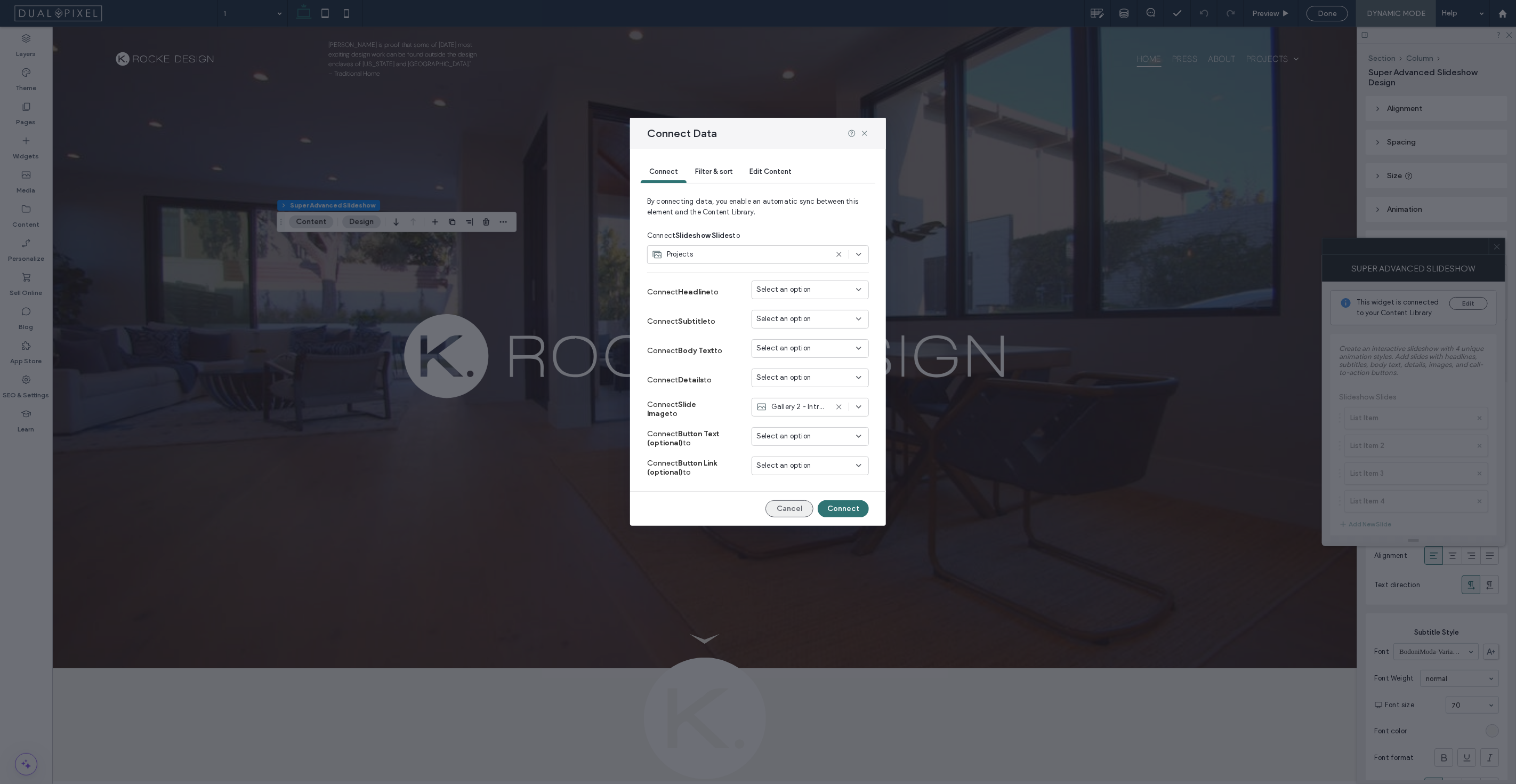
click at [785, 506] on button "Cancel" at bounding box center [790, 508] width 48 height 17
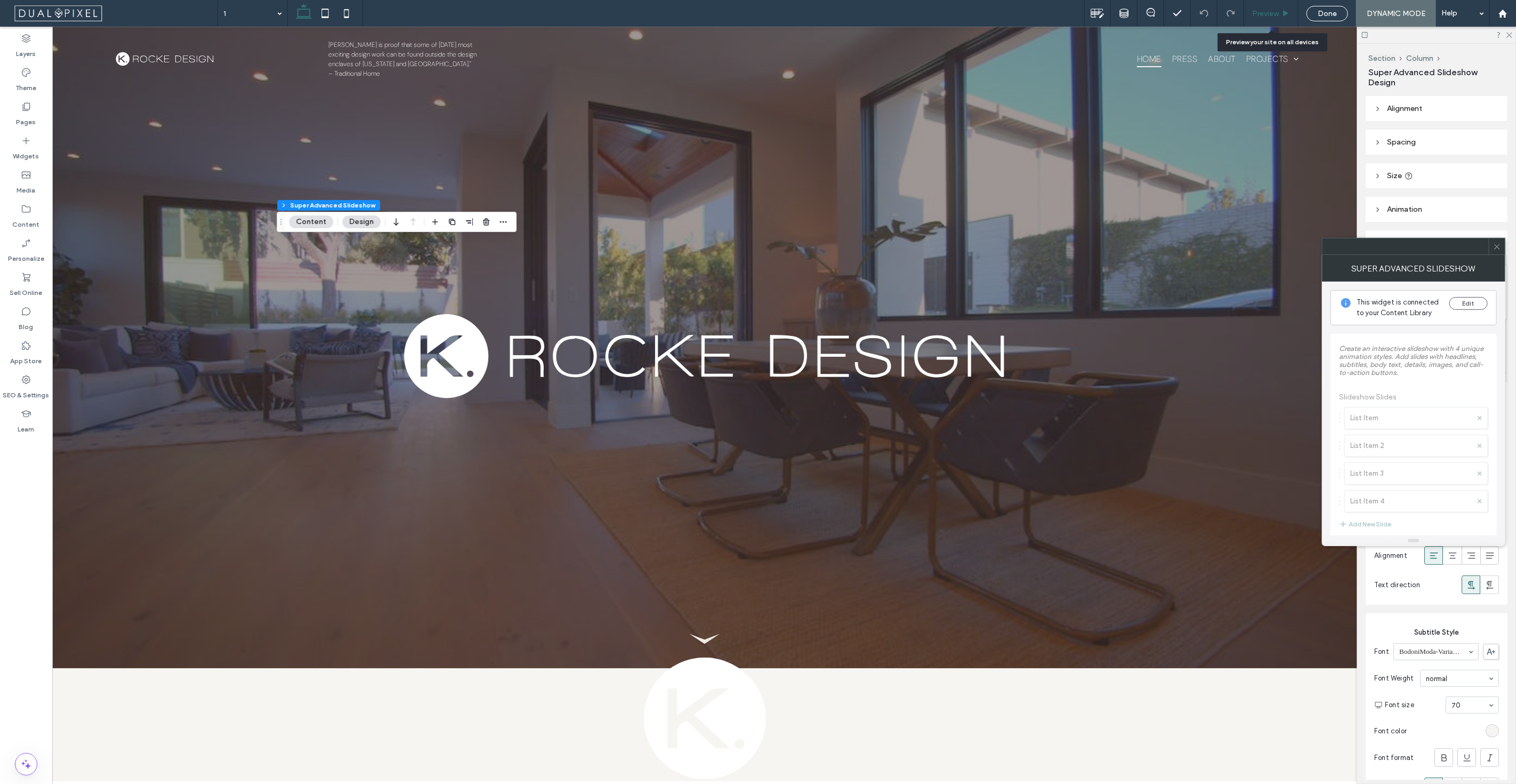
click at [1286, 14] on use at bounding box center [1287, 13] width 6 height 6
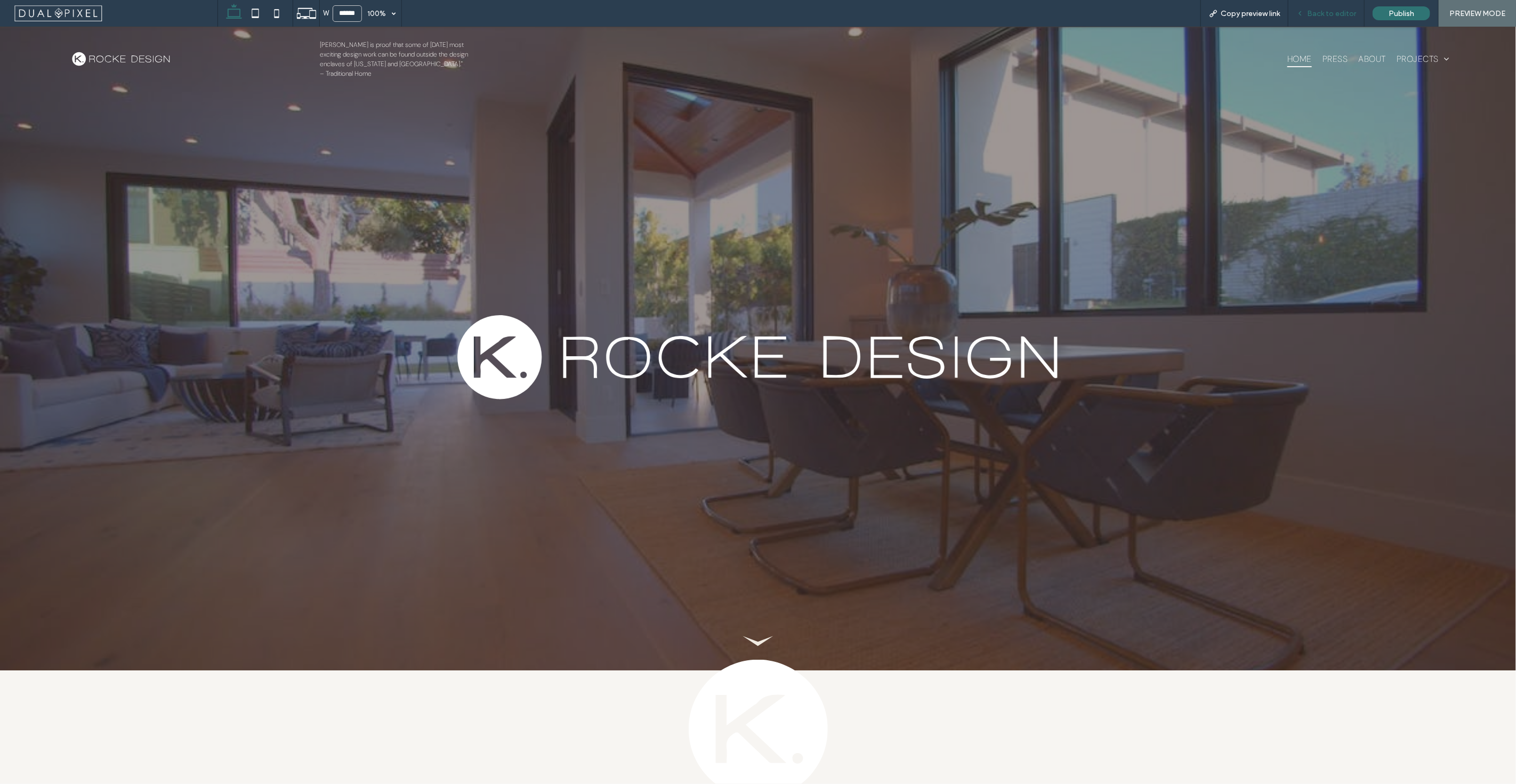
click at [1345, 21] on div "Back to editor" at bounding box center [1326, 13] width 76 height 27
click at [1328, 23] on div "Back to editor" at bounding box center [1326, 13] width 76 height 27
click at [1335, 16] on span "Back to editor" at bounding box center [1332, 14] width 49 height 9
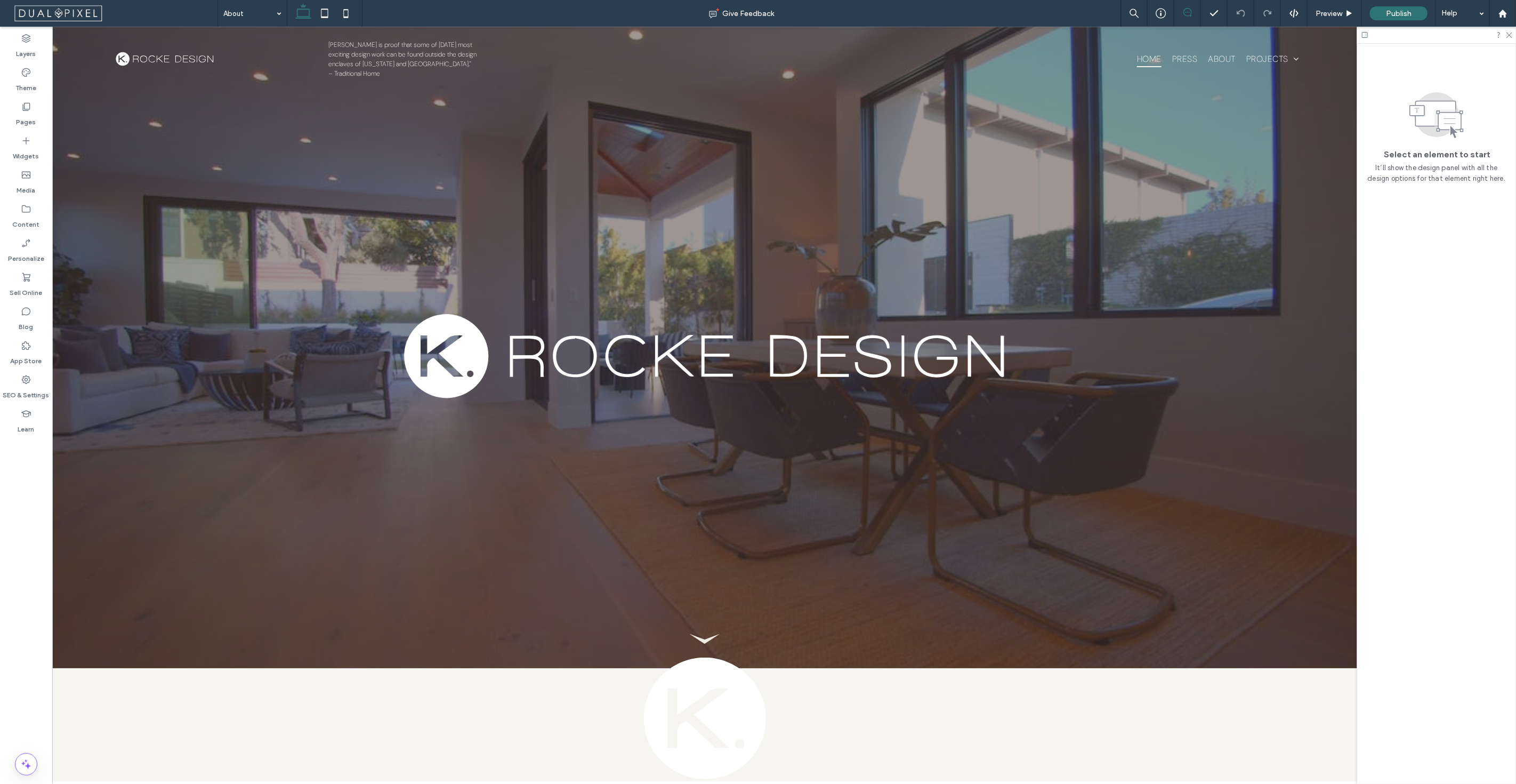
click at [1184, 10] on use at bounding box center [1187, 11] width 9 height 9
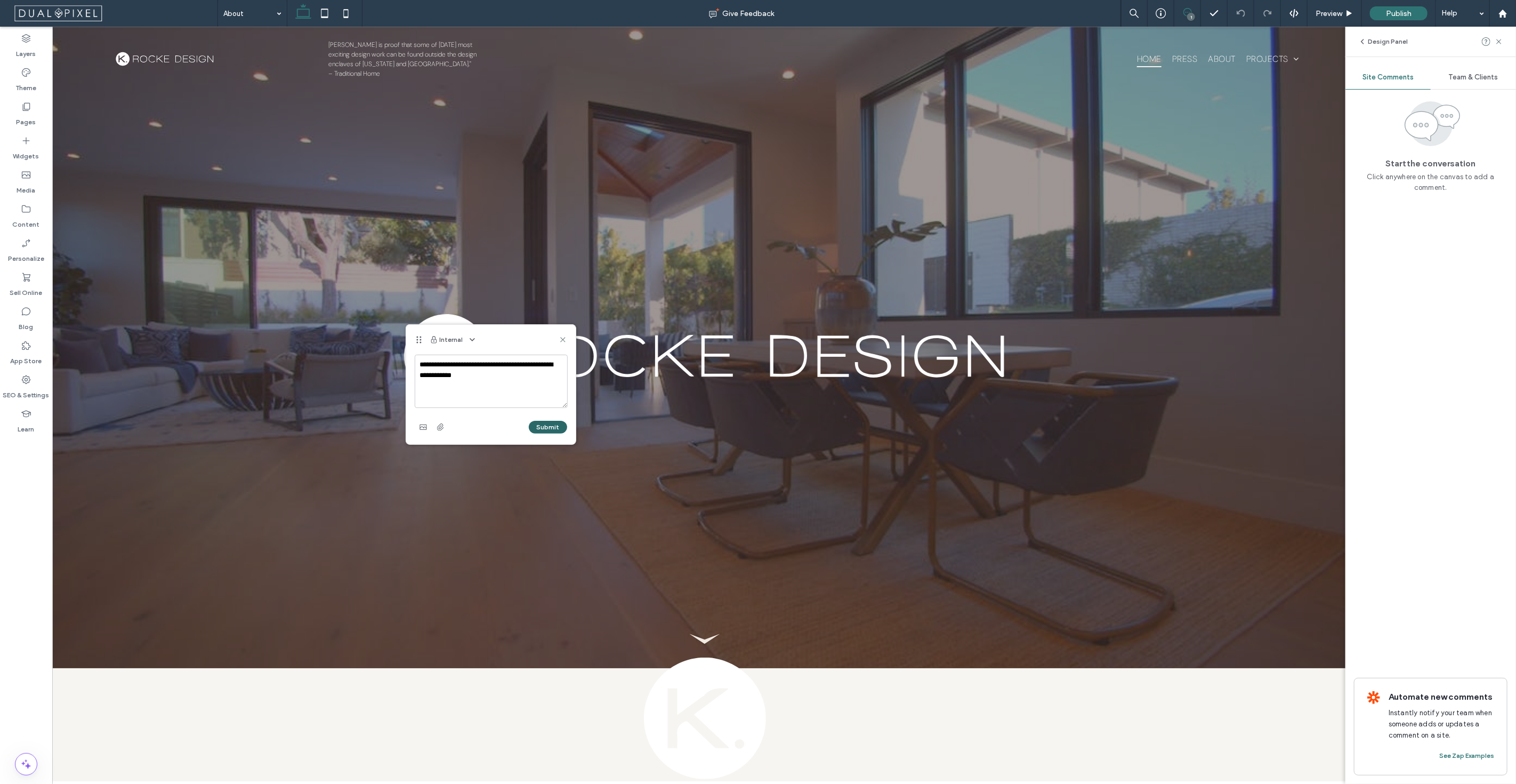
type textarea "**********"
click at [535, 424] on button "Submit" at bounding box center [548, 427] width 38 height 12
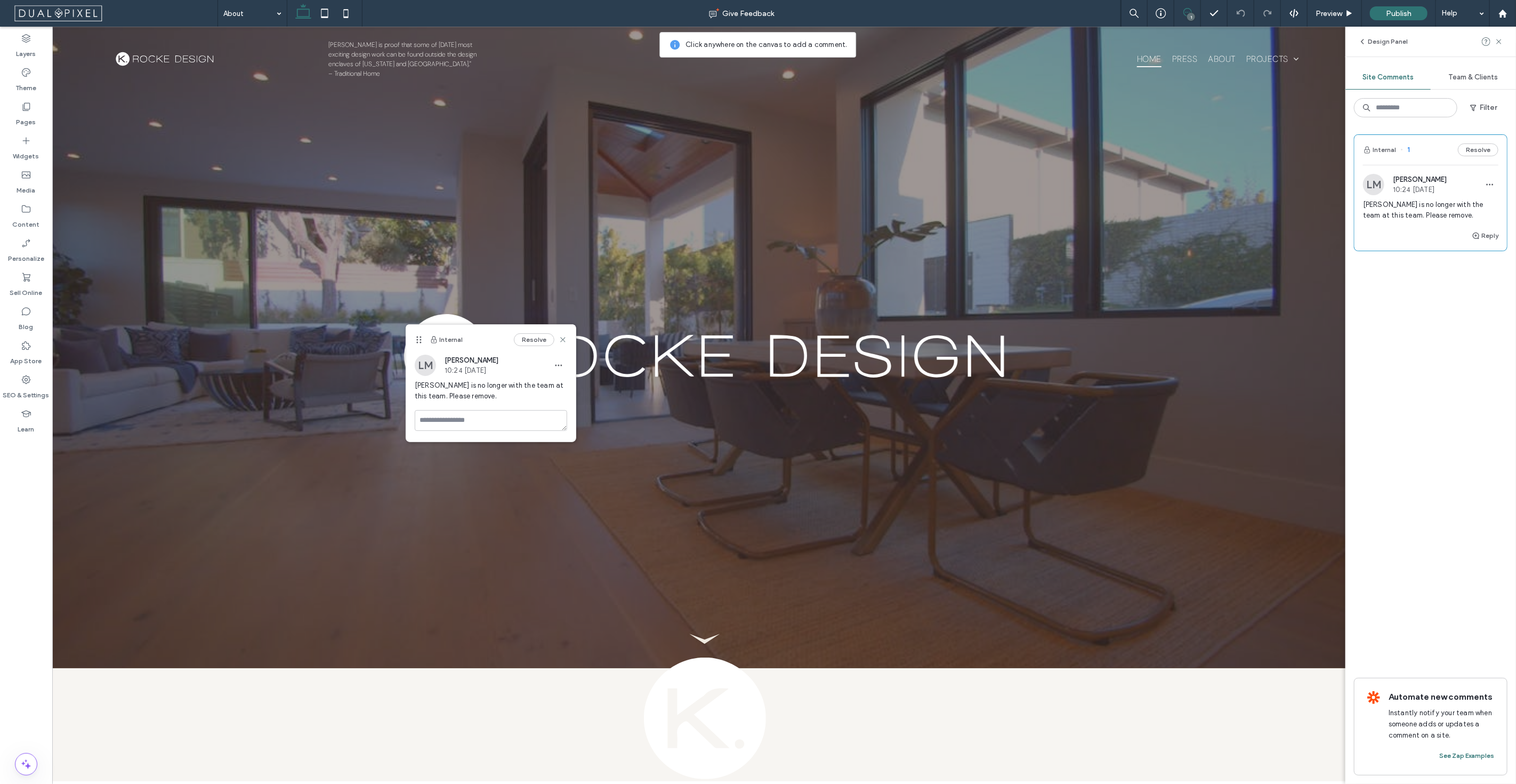
click at [1190, 11] on use at bounding box center [1187, 11] width 9 height 9
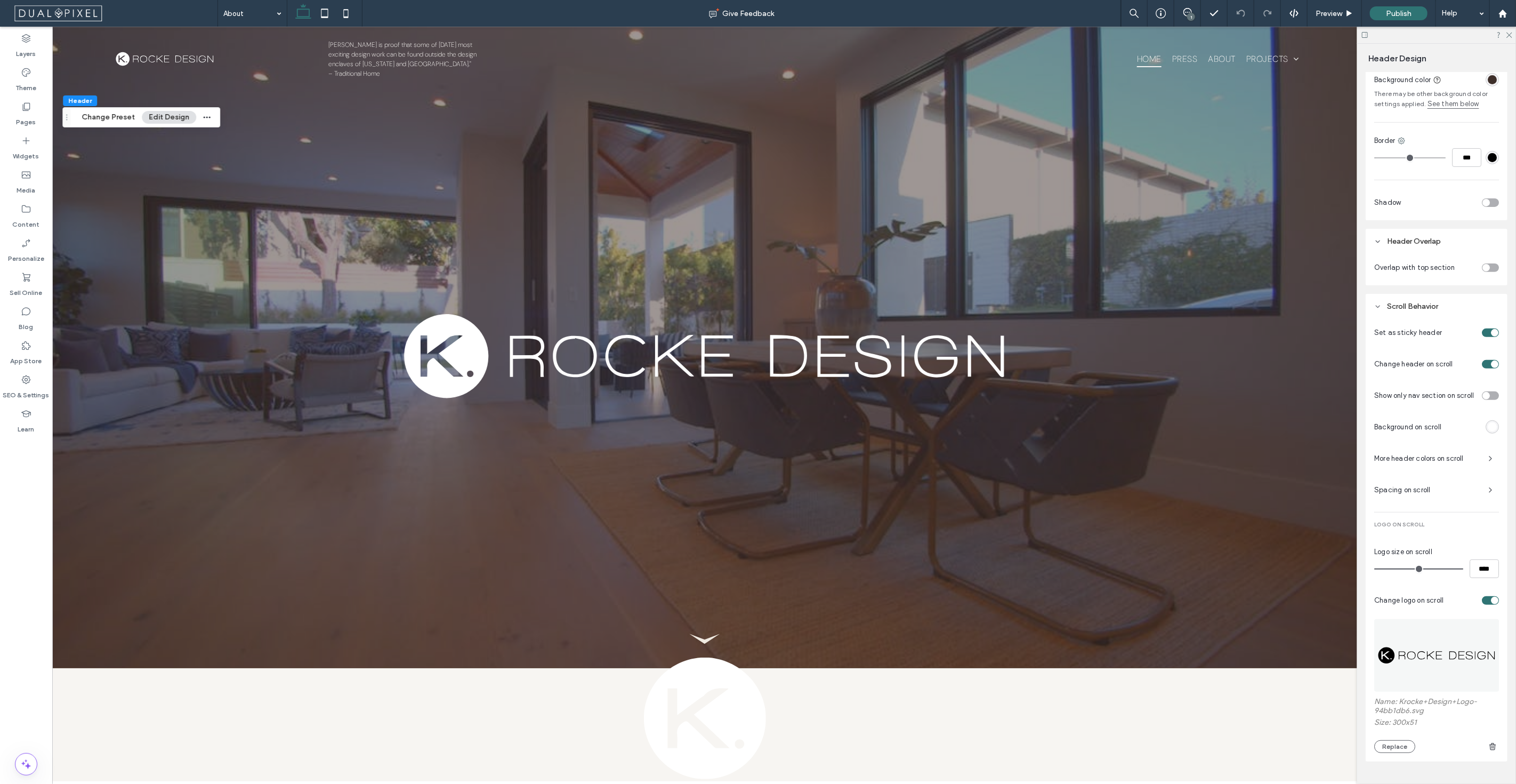
scroll to position [260, 0]
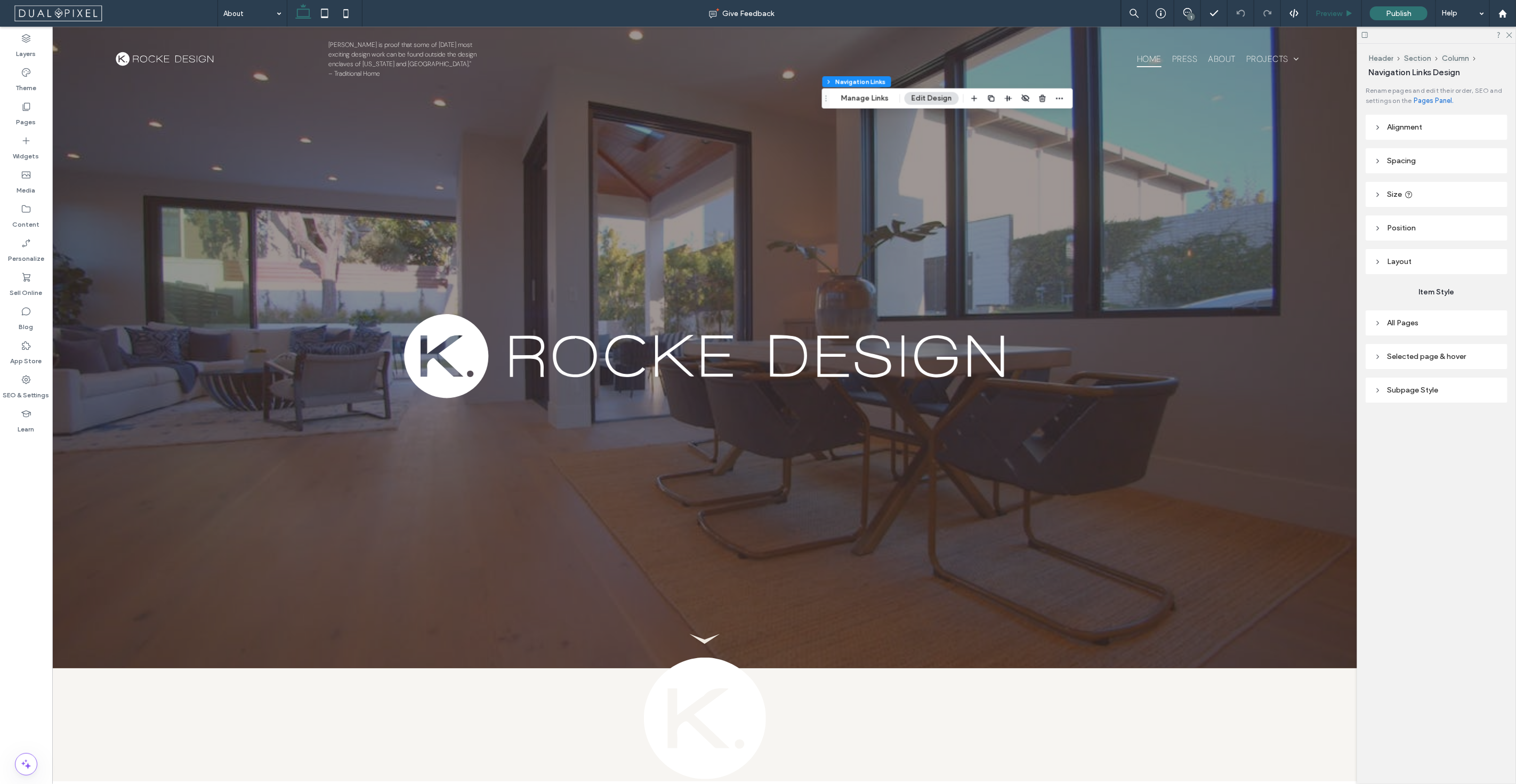
click at [1358, 14] on div "Preview" at bounding box center [1334, 14] width 54 height 9
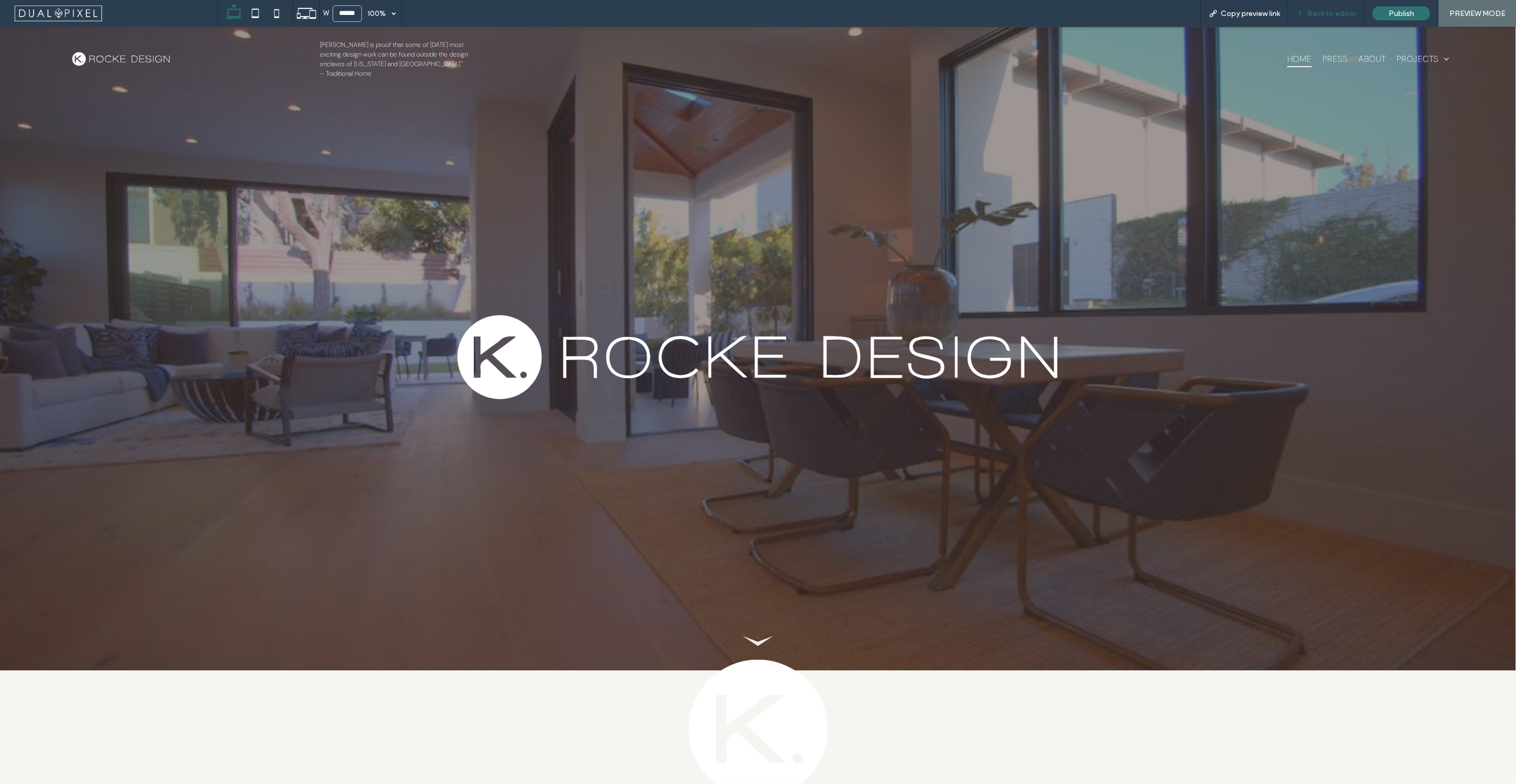
click at [1323, 16] on span "Back to editor" at bounding box center [1332, 14] width 49 height 9
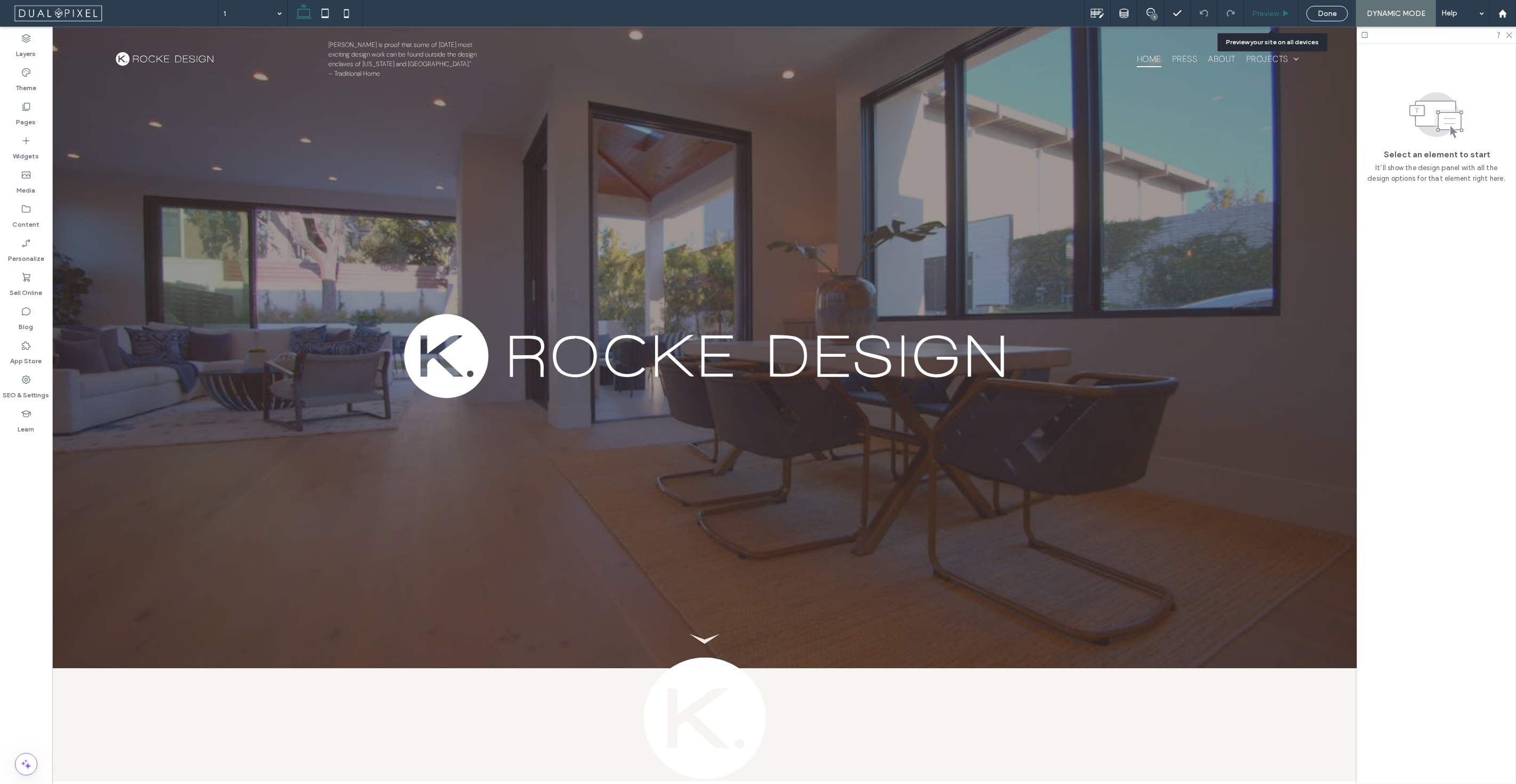
click at [1261, 9] on span "Preview" at bounding box center [1266, 14] width 27 height 9
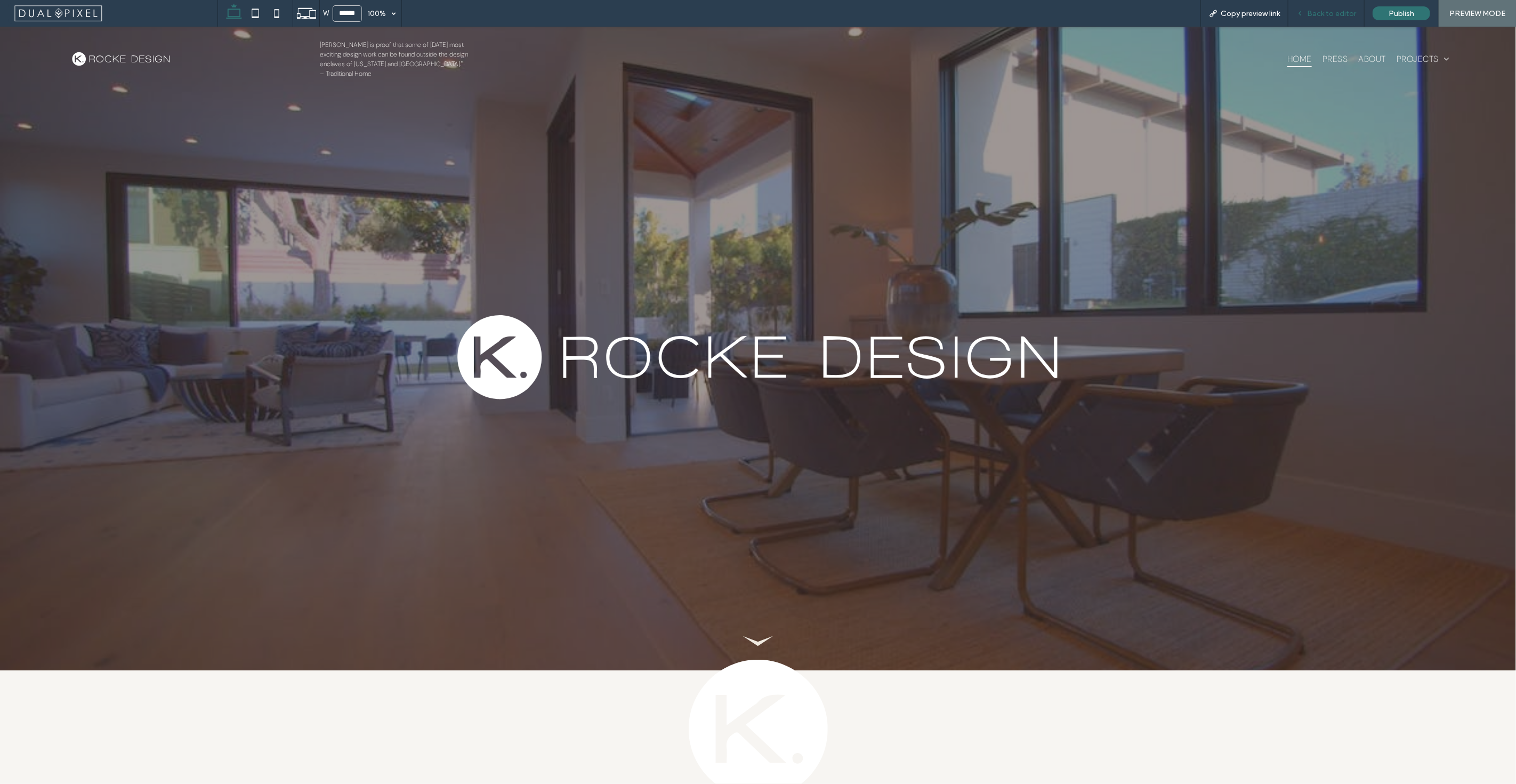
click at [1331, 6] on div "Back to editor" at bounding box center [1326, 13] width 76 height 27
click at [1329, 14] on span "Back to editor" at bounding box center [1332, 14] width 49 height 9
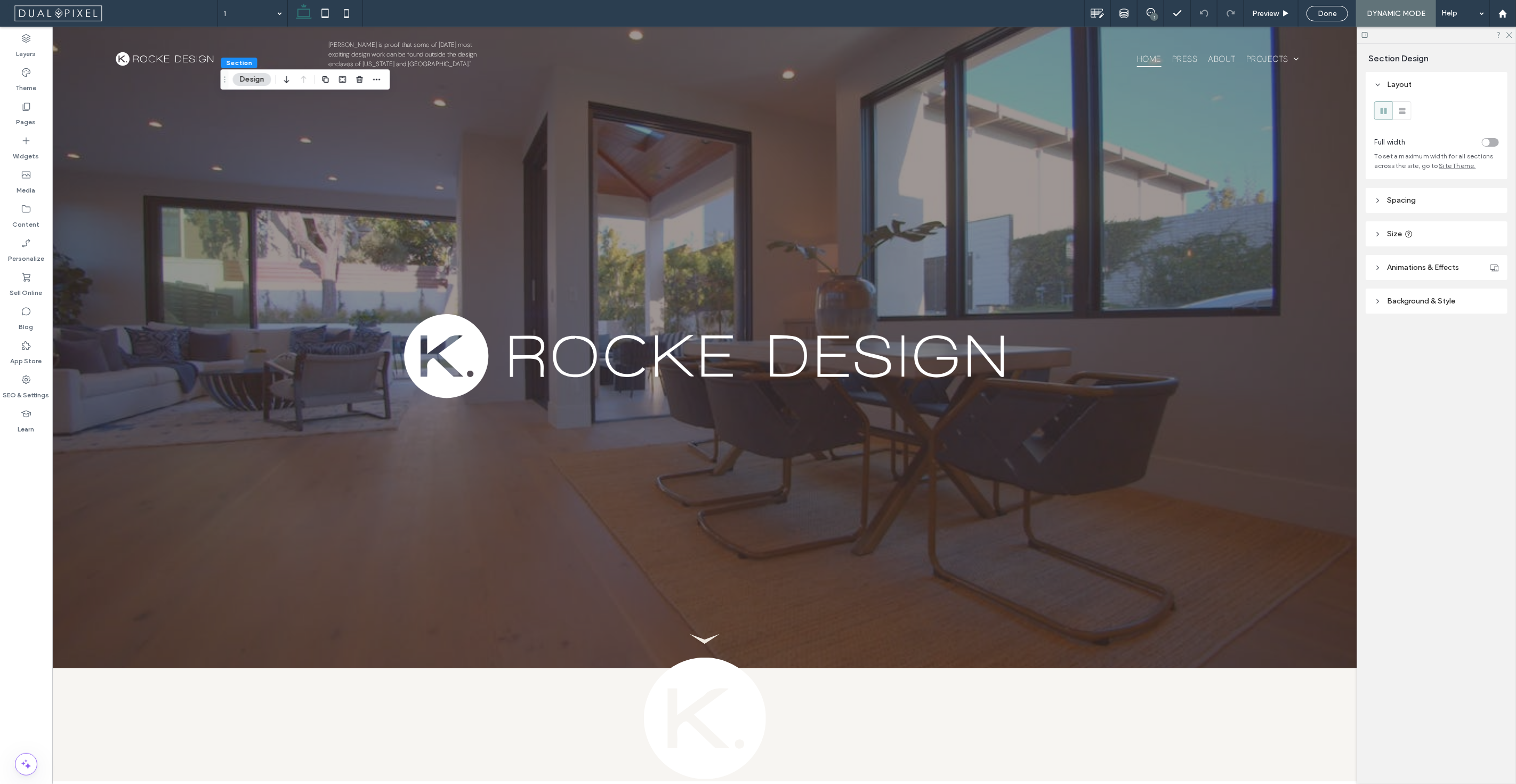
click at [1487, 143] on div "toggle" at bounding box center [1487, 142] width 8 height 8
click at [1487, 145] on div "toggle" at bounding box center [1487, 142] width 8 height 8
click at [1490, 143] on div "toggle" at bounding box center [1490, 142] width 17 height 9
click at [1494, 145] on div "toggle" at bounding box center [1490, 142] width 17 height 9
click at [347, 12] on icon at bounding box center [346, 13] width 21 height 21
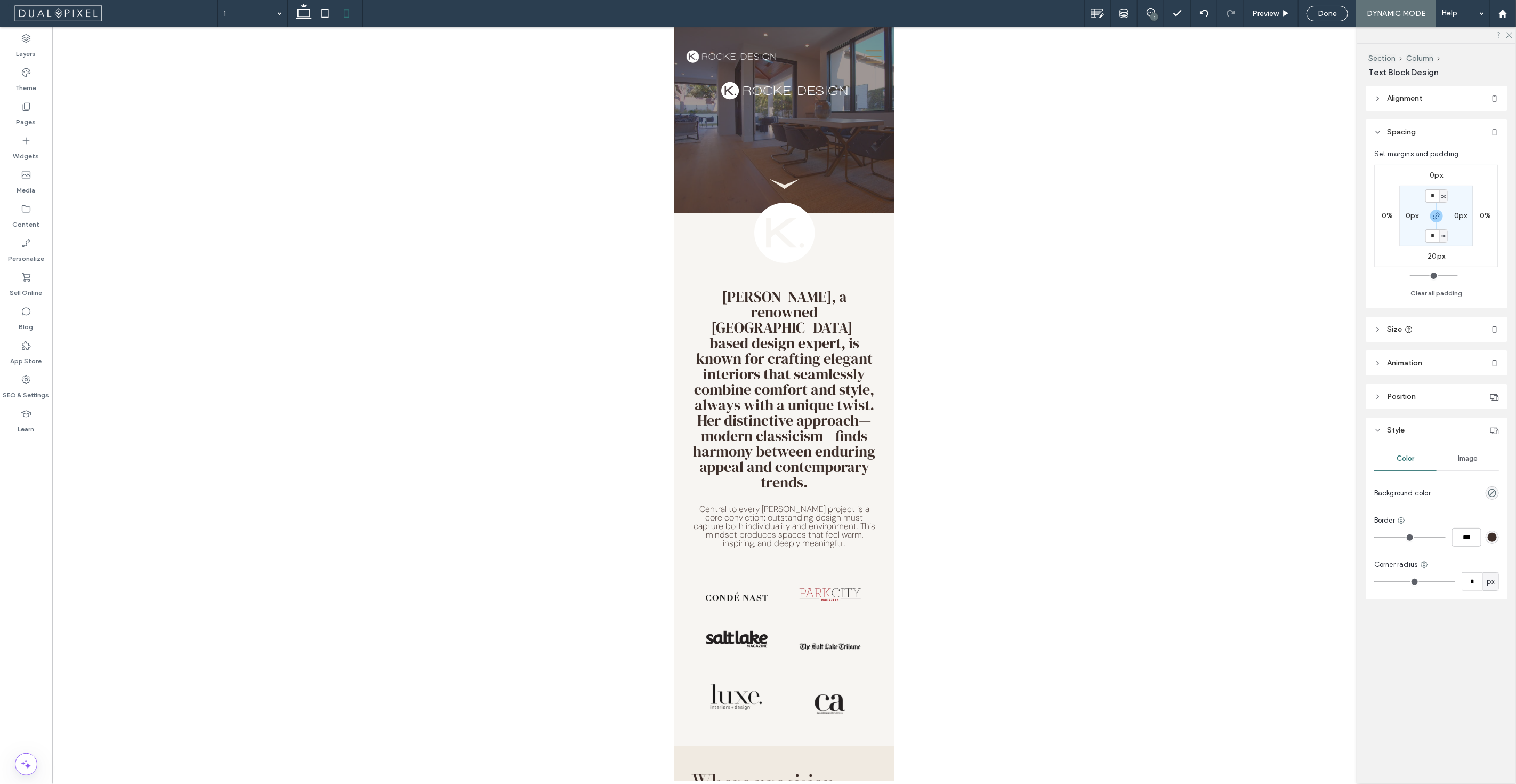
type input "**"
type input "****"
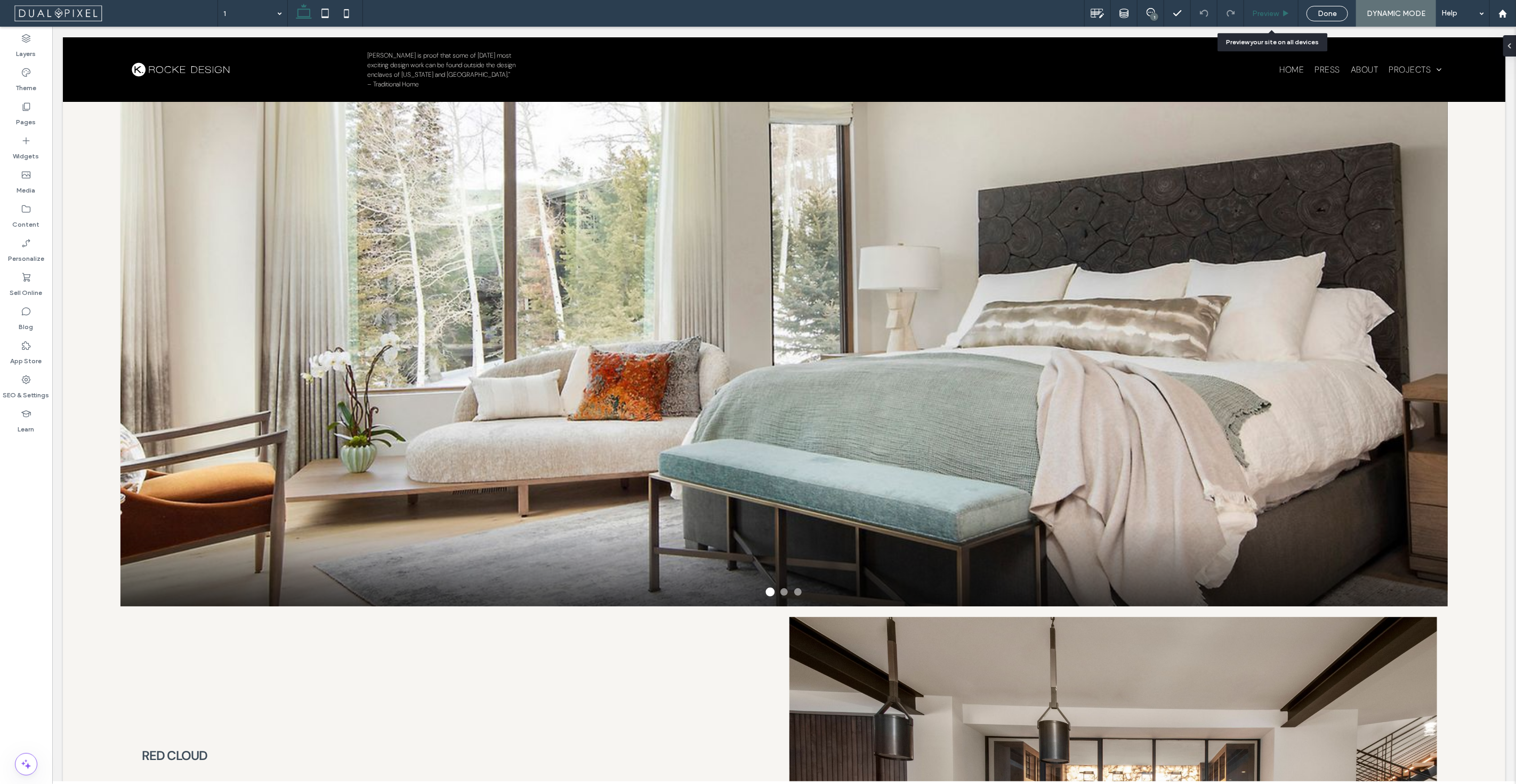
click at [1270, 22] on div "Preview" at bounding box center [1271, 13] width 54 height 27
click at [1275, 17] on span "Preview" at bounding box center [1266, 14] width 27 height 9
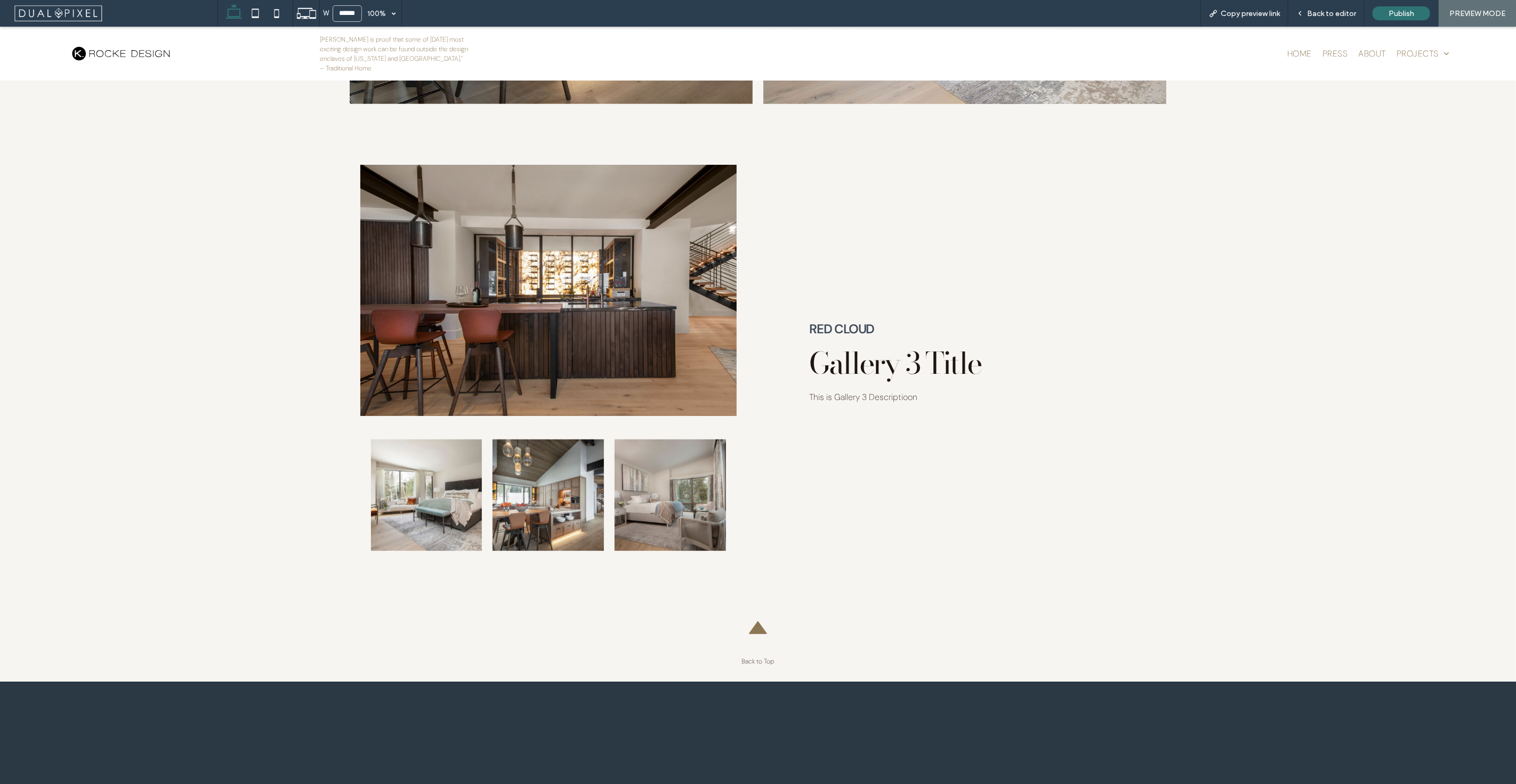
scroll to position [3968, 0]
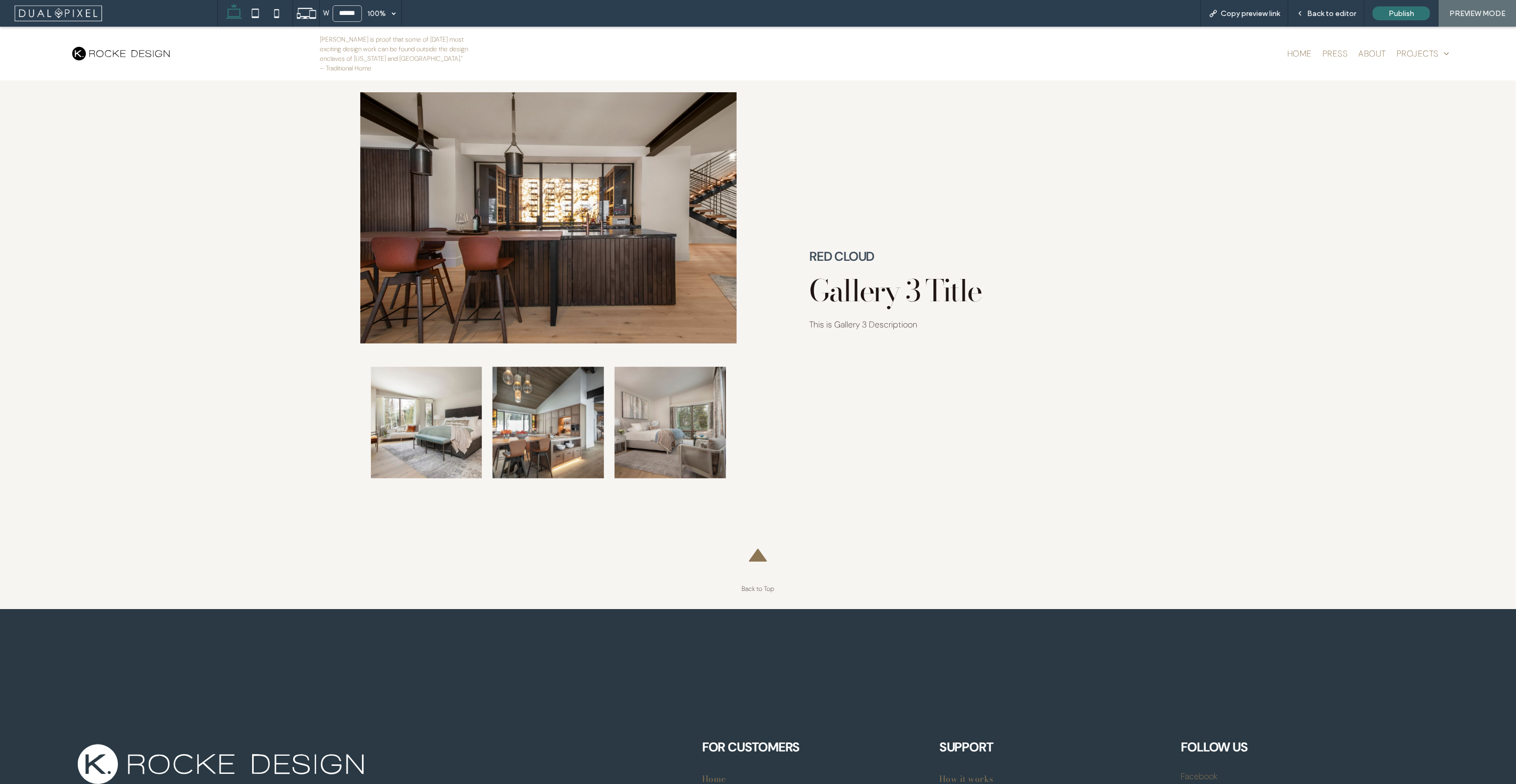
click at [452, 431] on link at bounding box center [427, 423] width 112 height 112
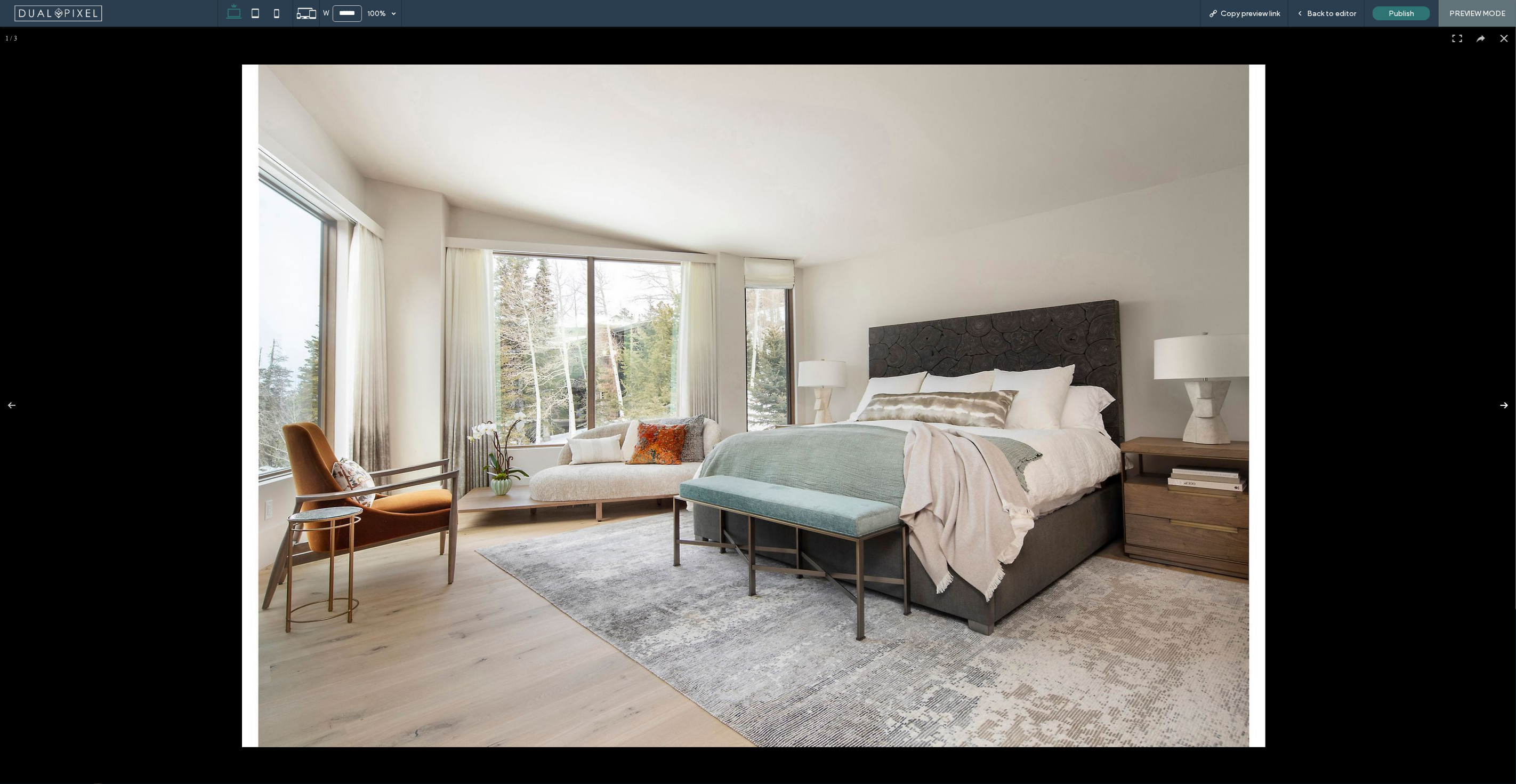
click at [1494, 400] on button at bounding box center [1497, 405] width 37 height 53
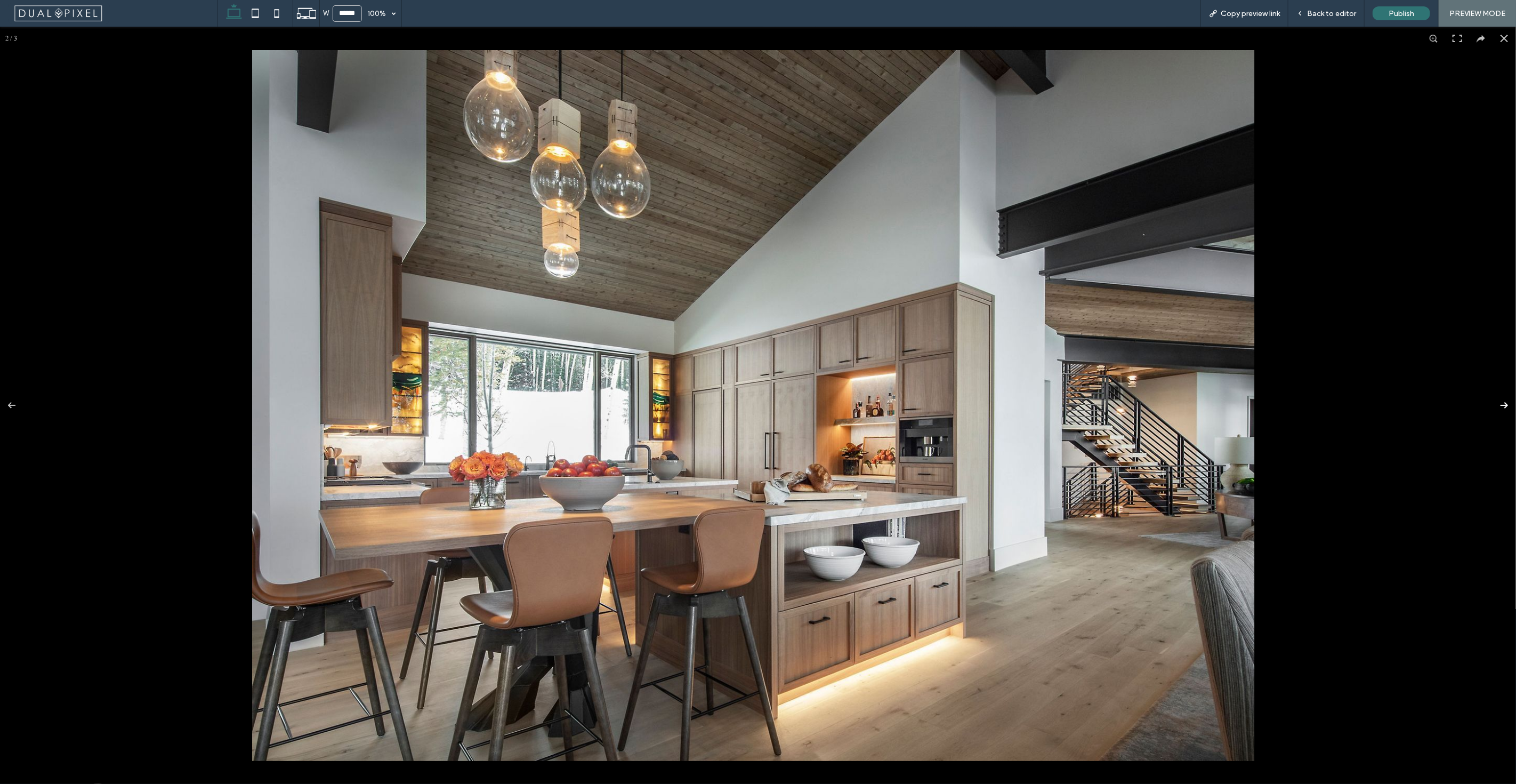
click at [1494, 401] on button at bounding box center [1497, 405] width 37 height 53
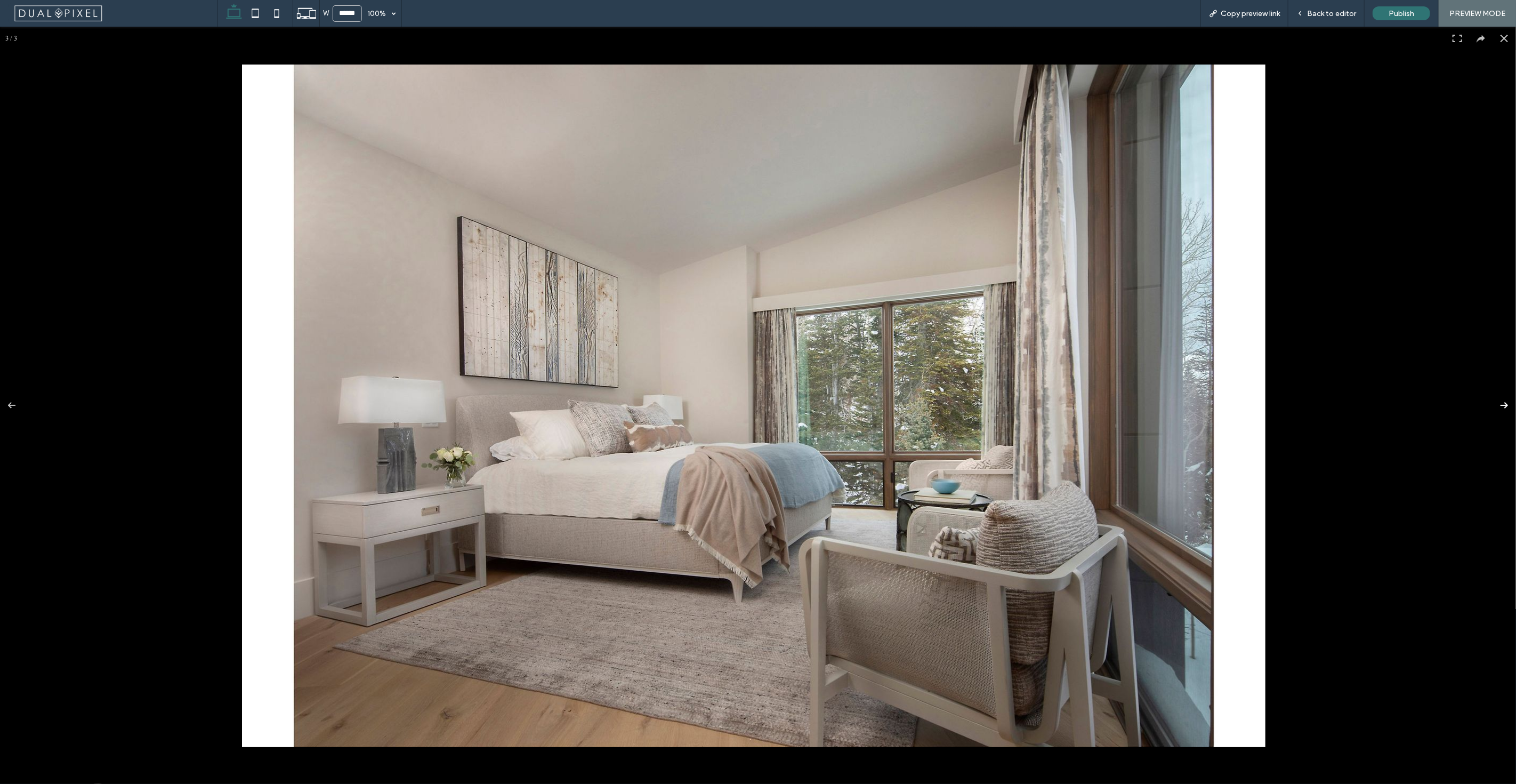
click at [1494, 401] on button at bounding box center [1497, 405] width 37 height 53
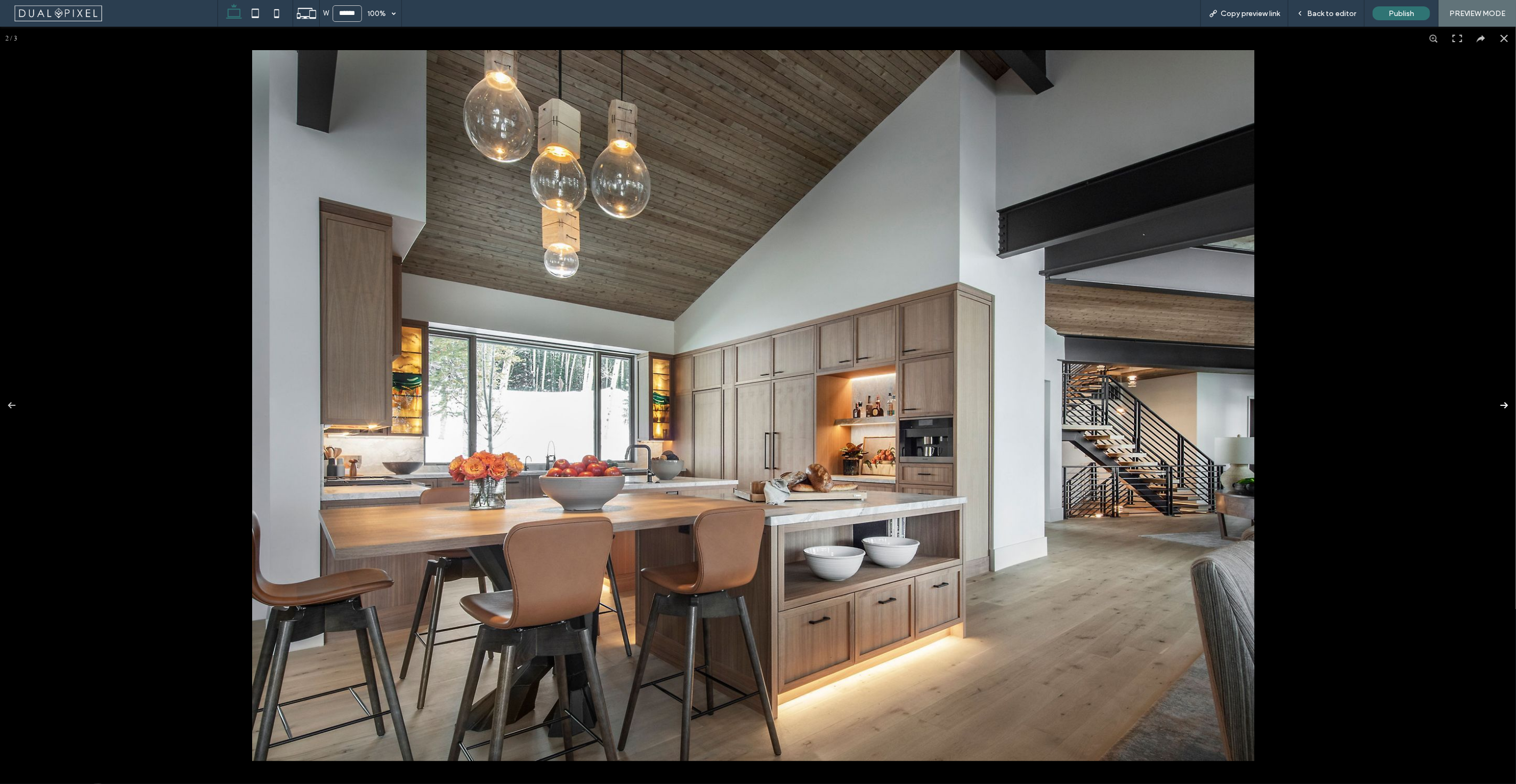
click at [1494, 401] on button at bounding box center [1497, 405] width 37 height 53
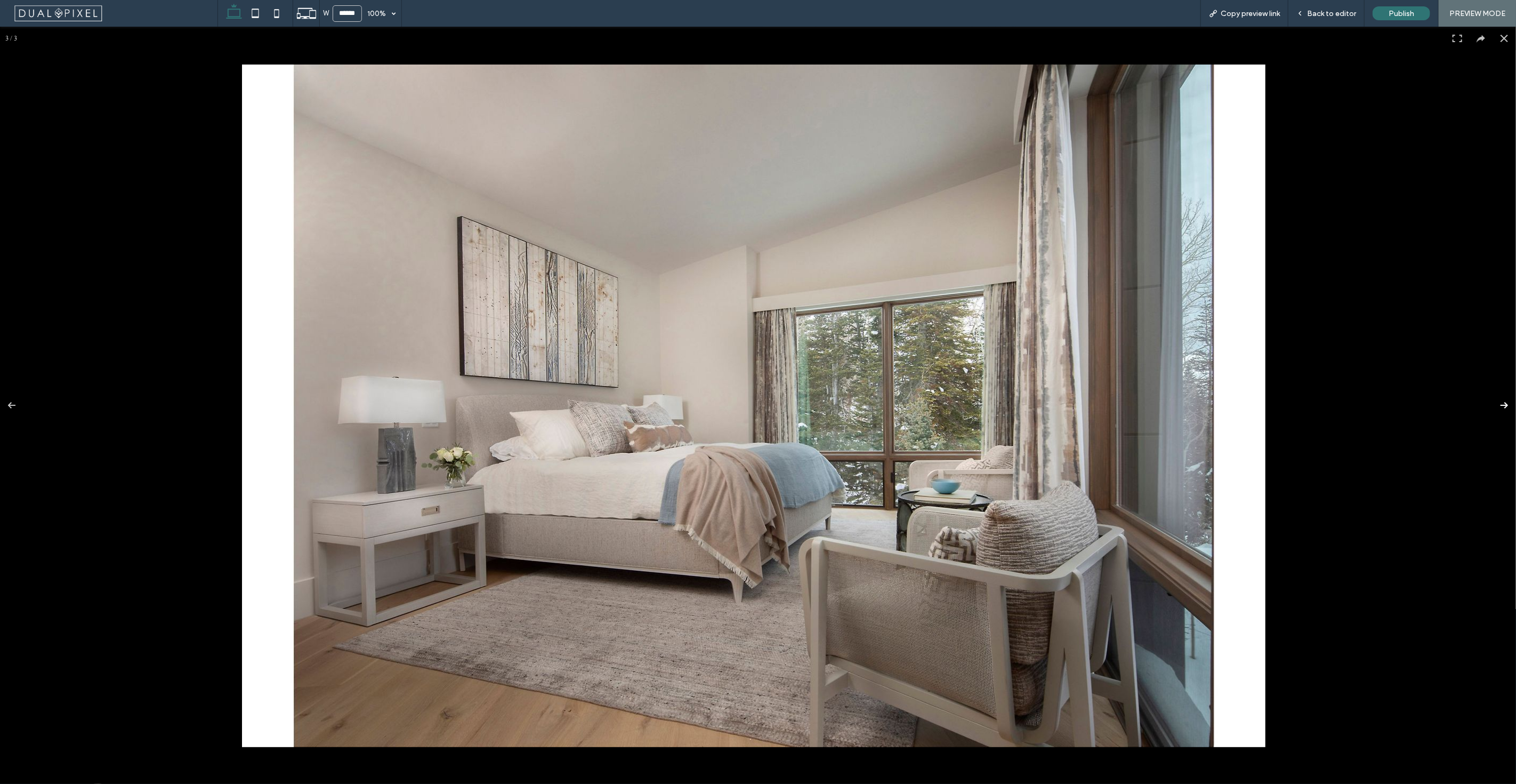
click at [1495, 401] on button at bounding box center [1497, 405] width 37 height 53
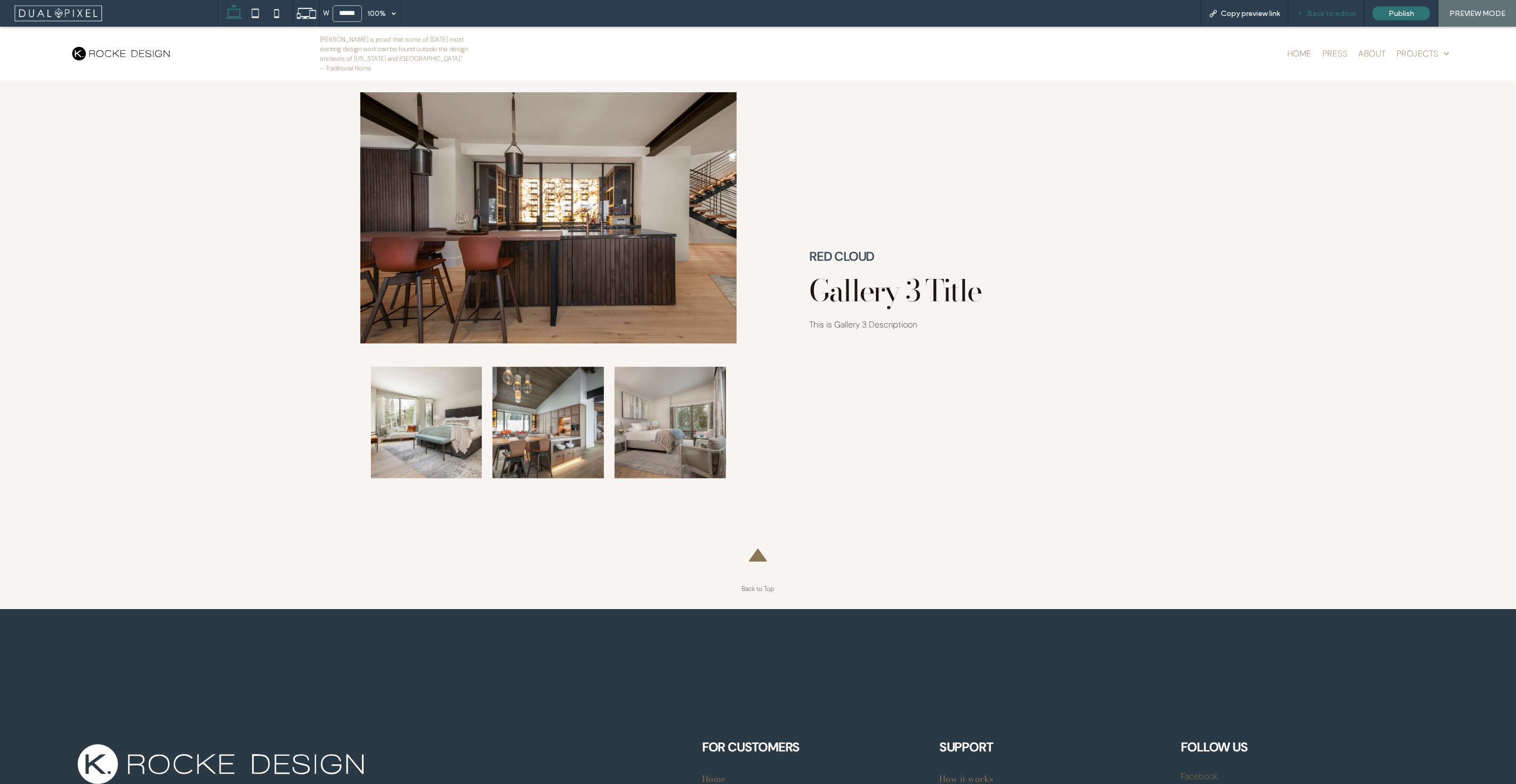
click at [1335, 14] on span "Back to editor" at bounding box center [1332, 14] width 49 height 9
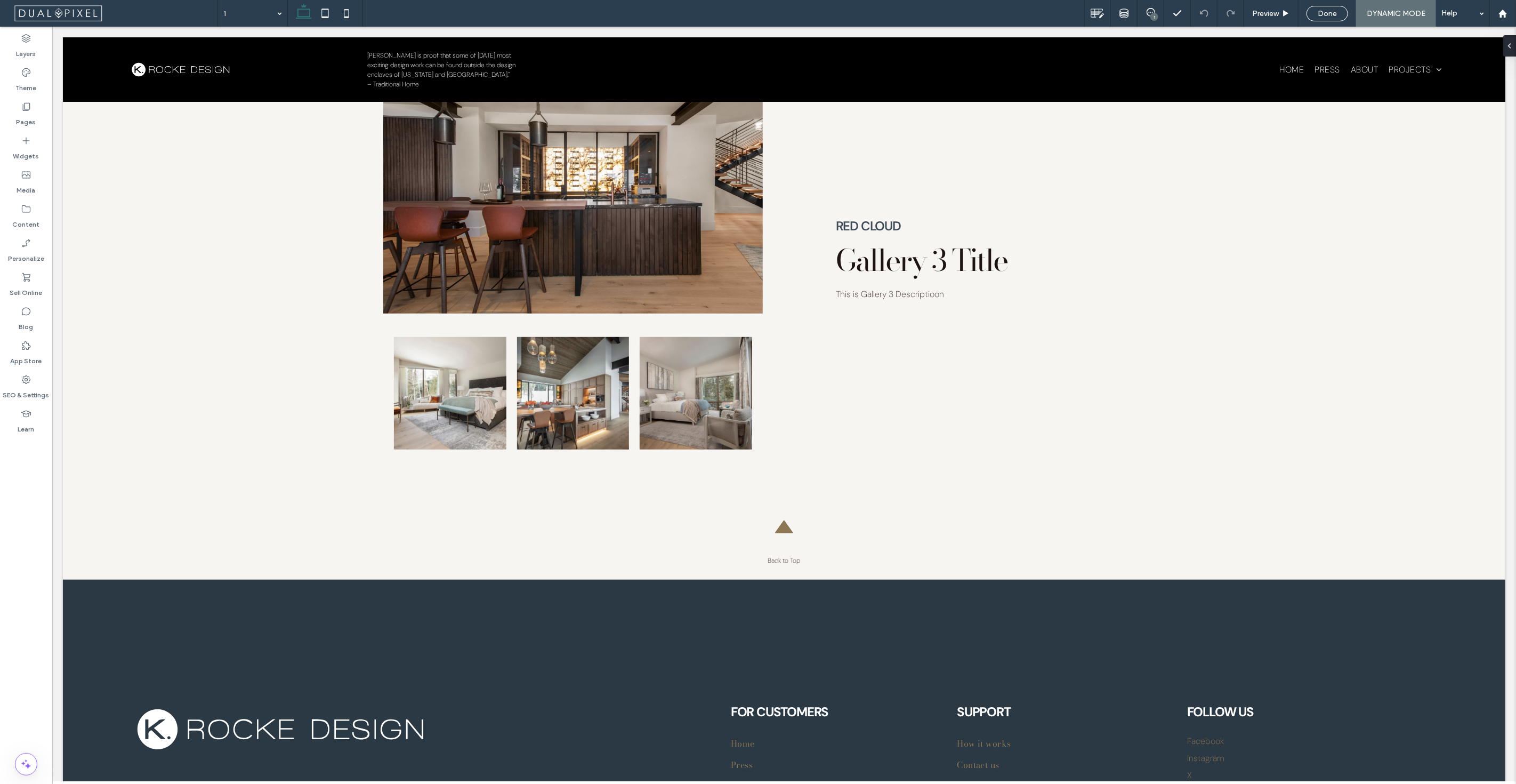
scroll to position [3868, 0]
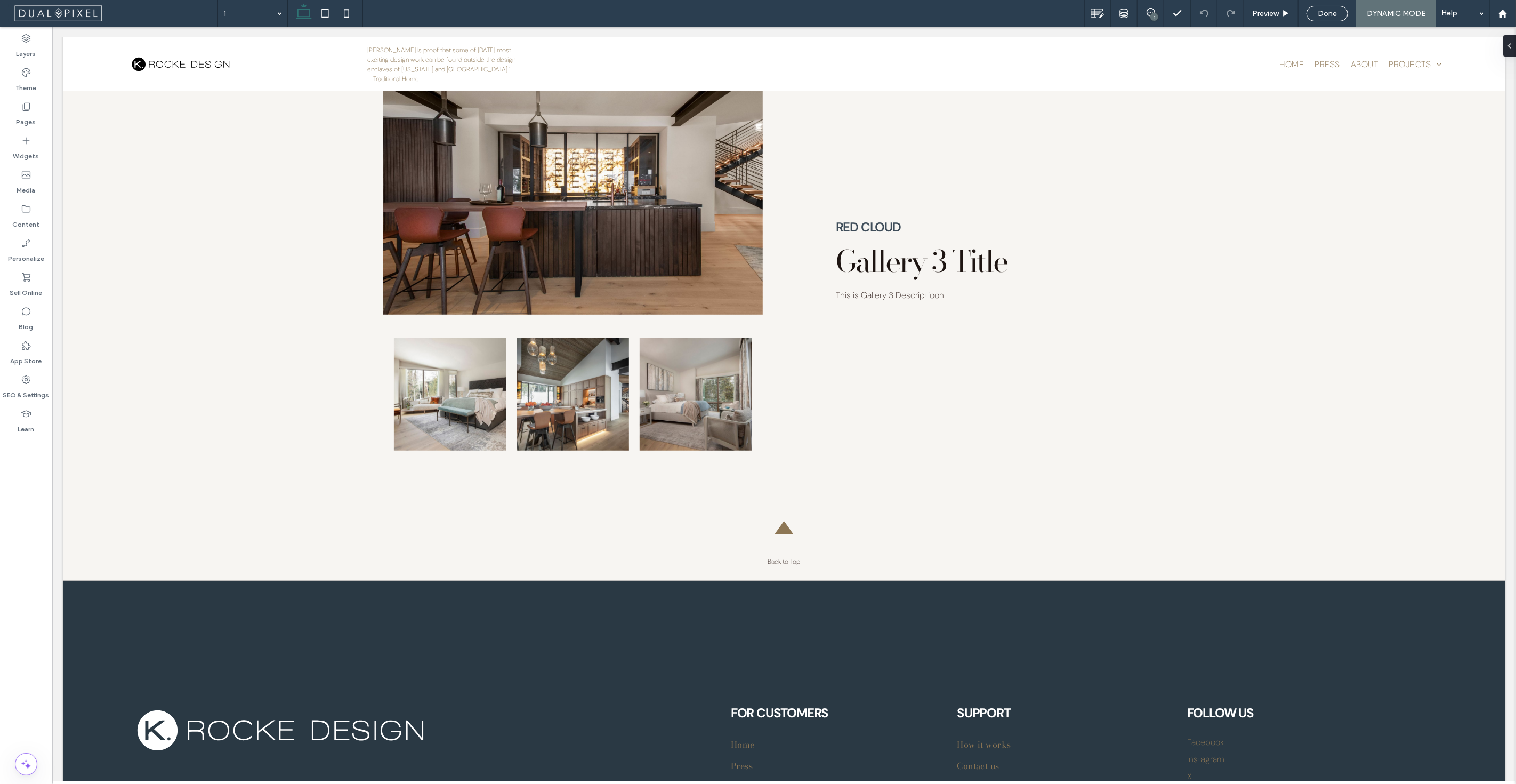
click at [1147, 15] on icon at bounding box center [1151, 11] width 9 height 9
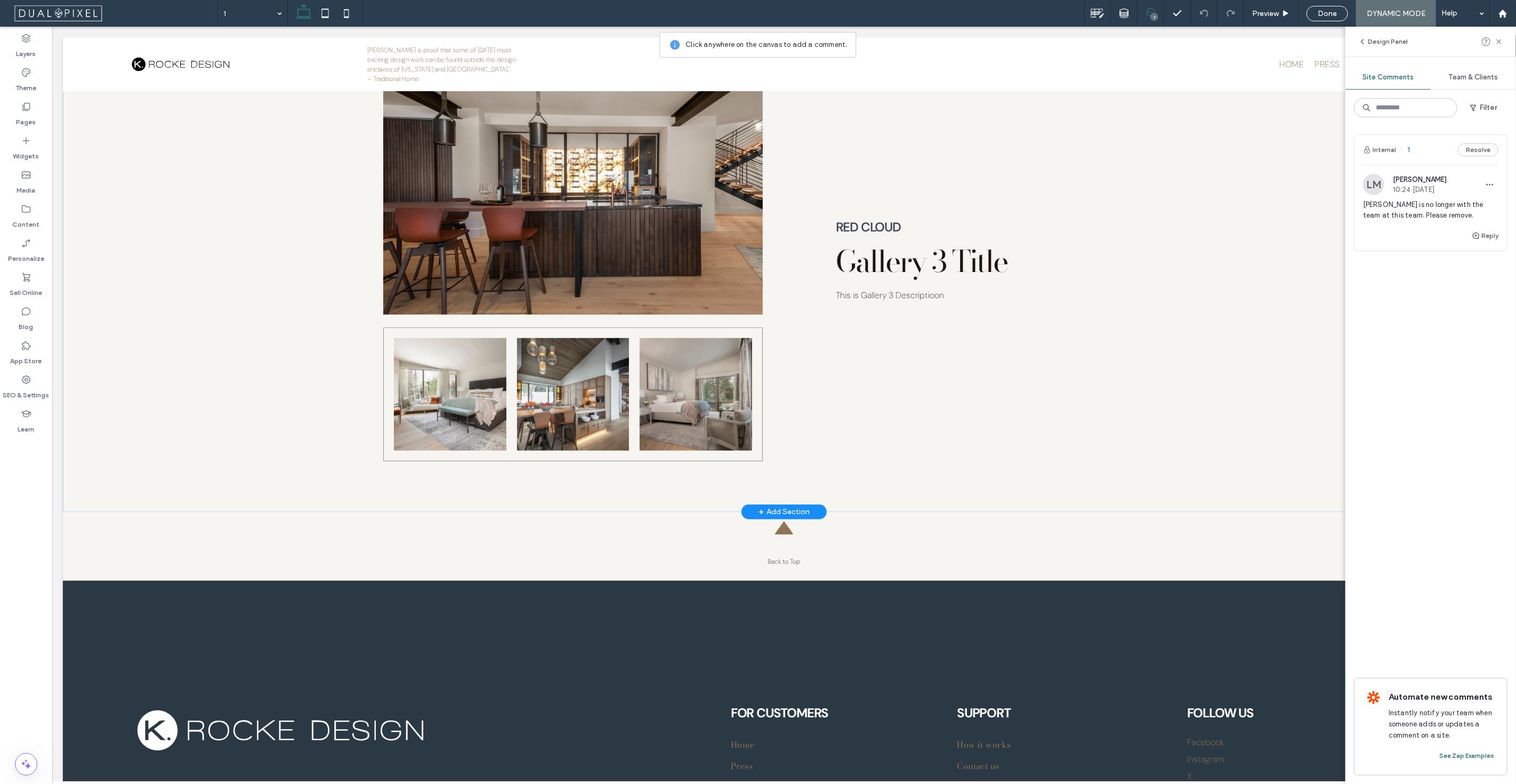
click at [604, 406] on link at bounding box center [573, 394] width 113 height 113
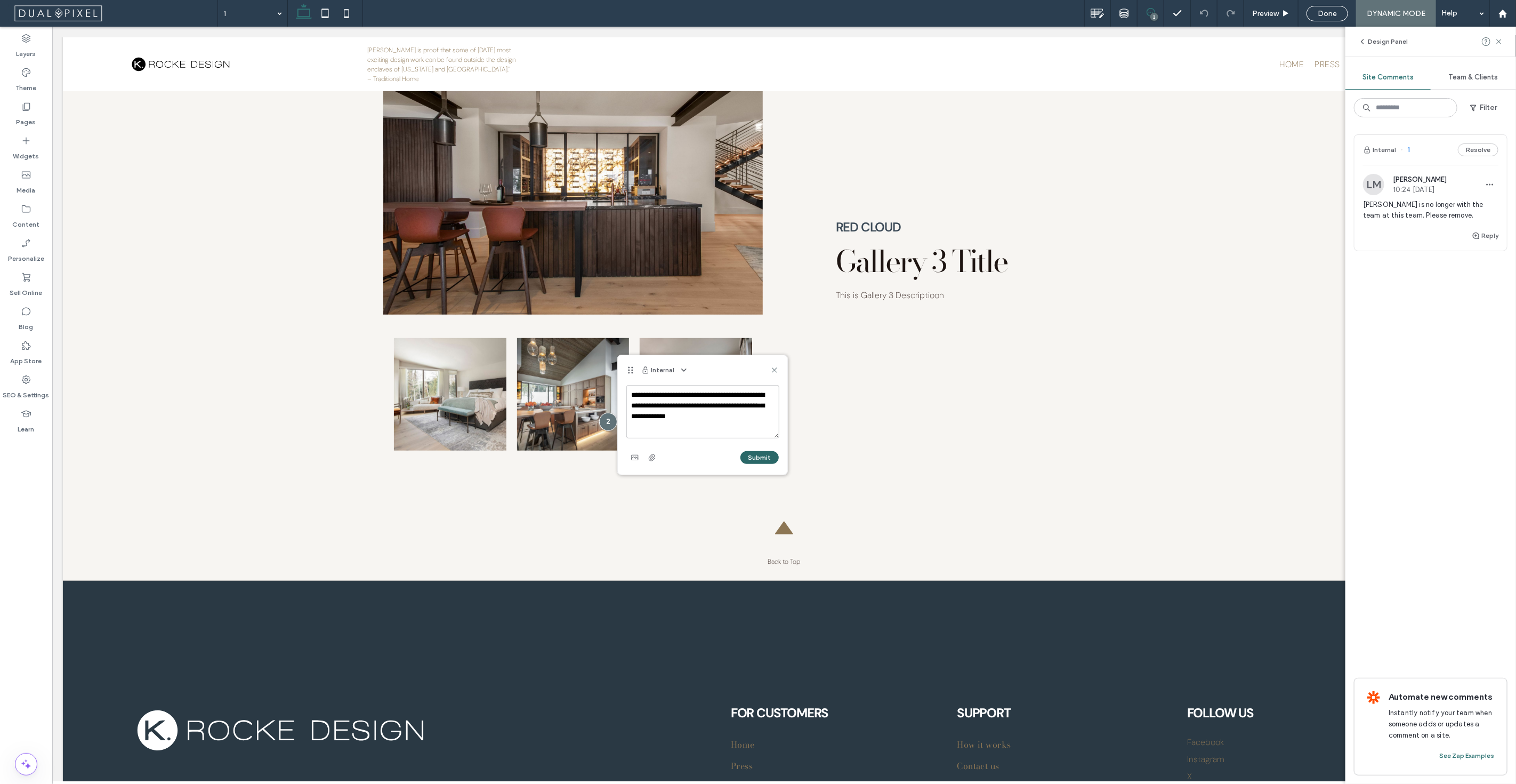
type textarea "**********"
click at [764, 460] on button "Submit" at bounding box center [759, 457] width 38 height 12
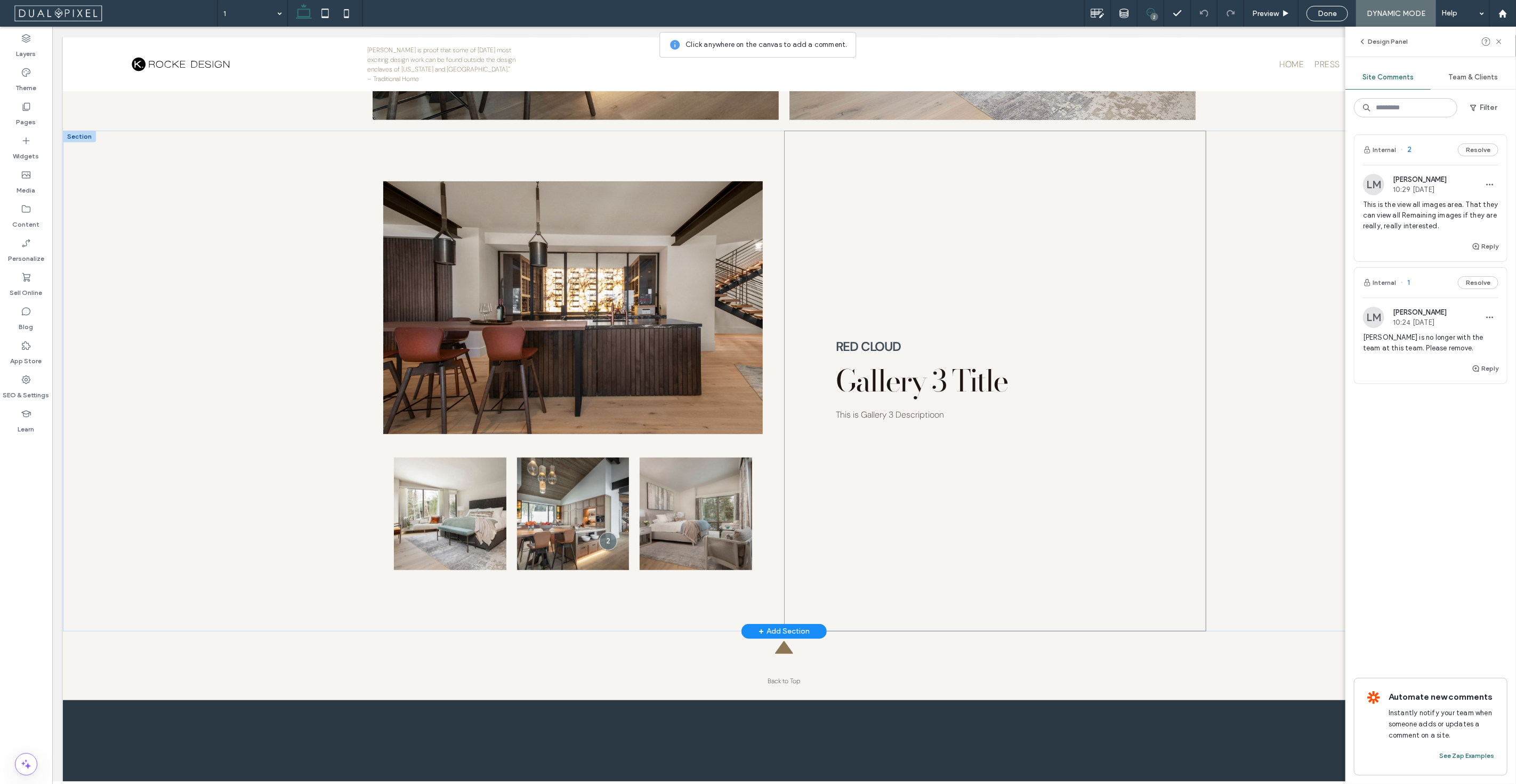
scroll to position [3691, 0]
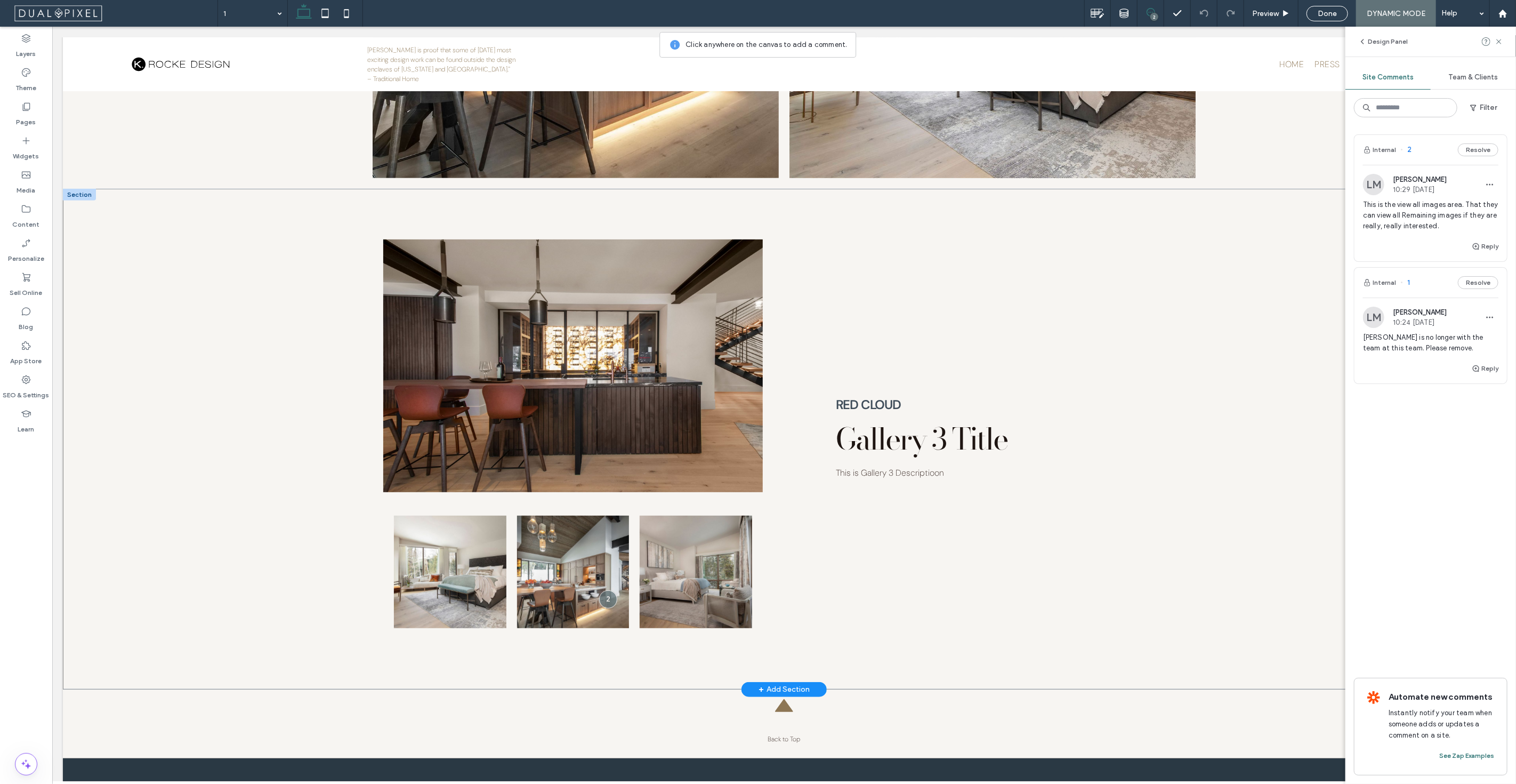
click at [1275, 420] on div "Button Button Button Red Cloud Gallery 3 Title This is Gallery 3 Descriptioon" at bounding box center [784, 439] width 1443 height 501
click at [1499, 42] on use at bounding box center [1498, 41] width 5 height 5
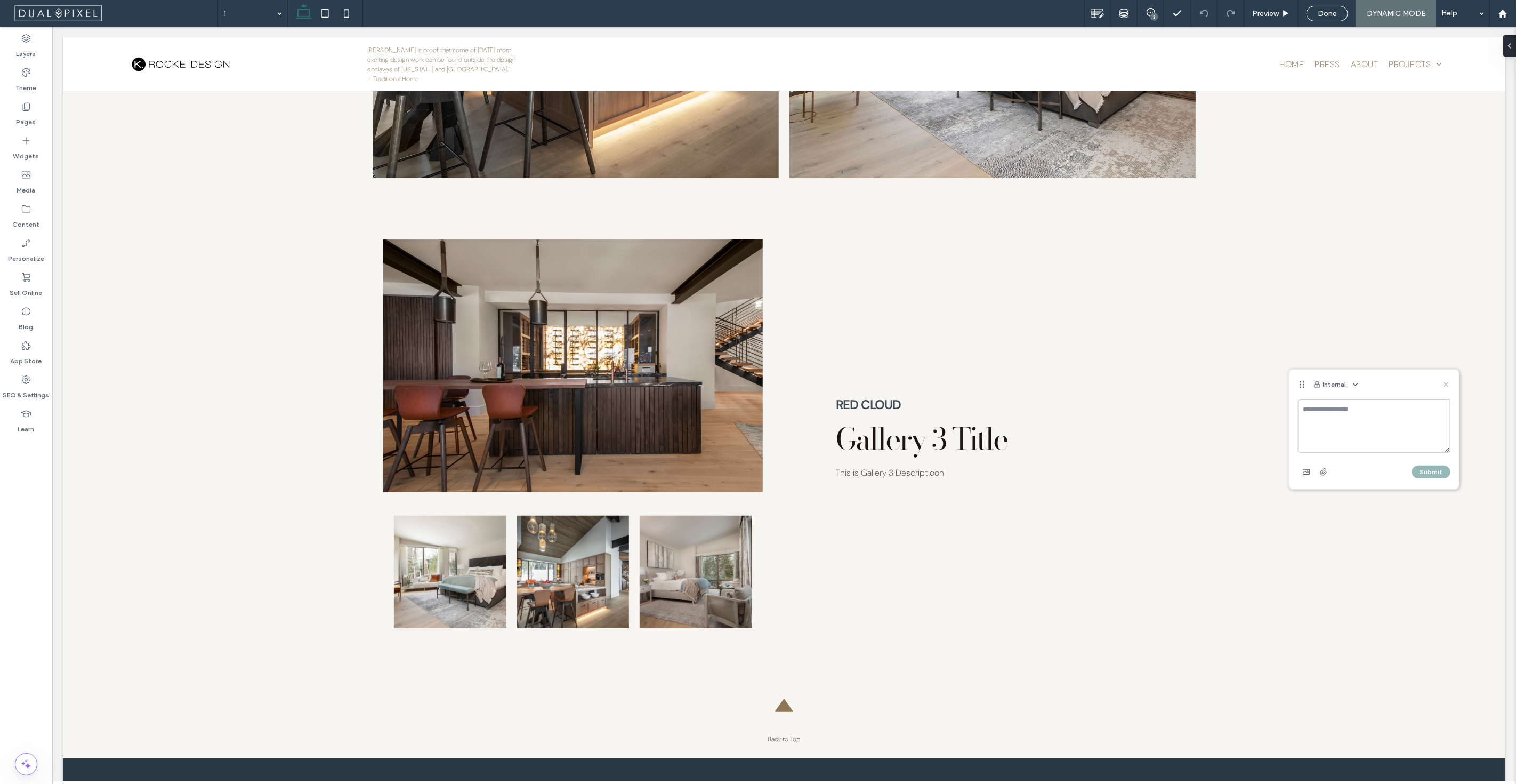
click at [1444, 379] on div "Internal" at bounding box center [1374, 384] width 170 height 29
click at [1446, 381] on icon at bounding box center [1446, 384] width 9 height 9
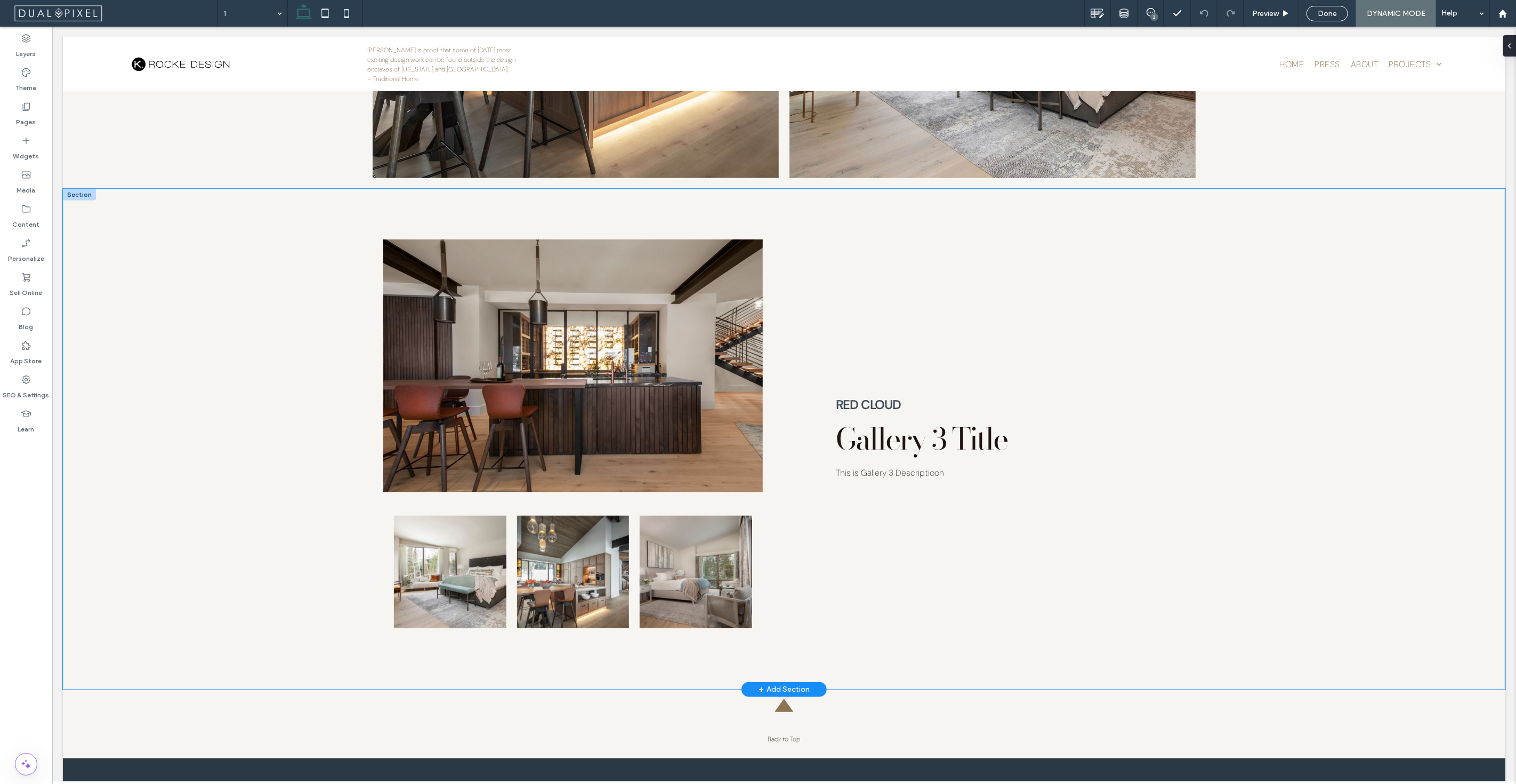
click at [1440, 390] on div "Button Button Button Red Cloud Gallery 3 Title This is Gallery 3 Descriptioon" at bounding box center [784, 439] width 1443 height 501
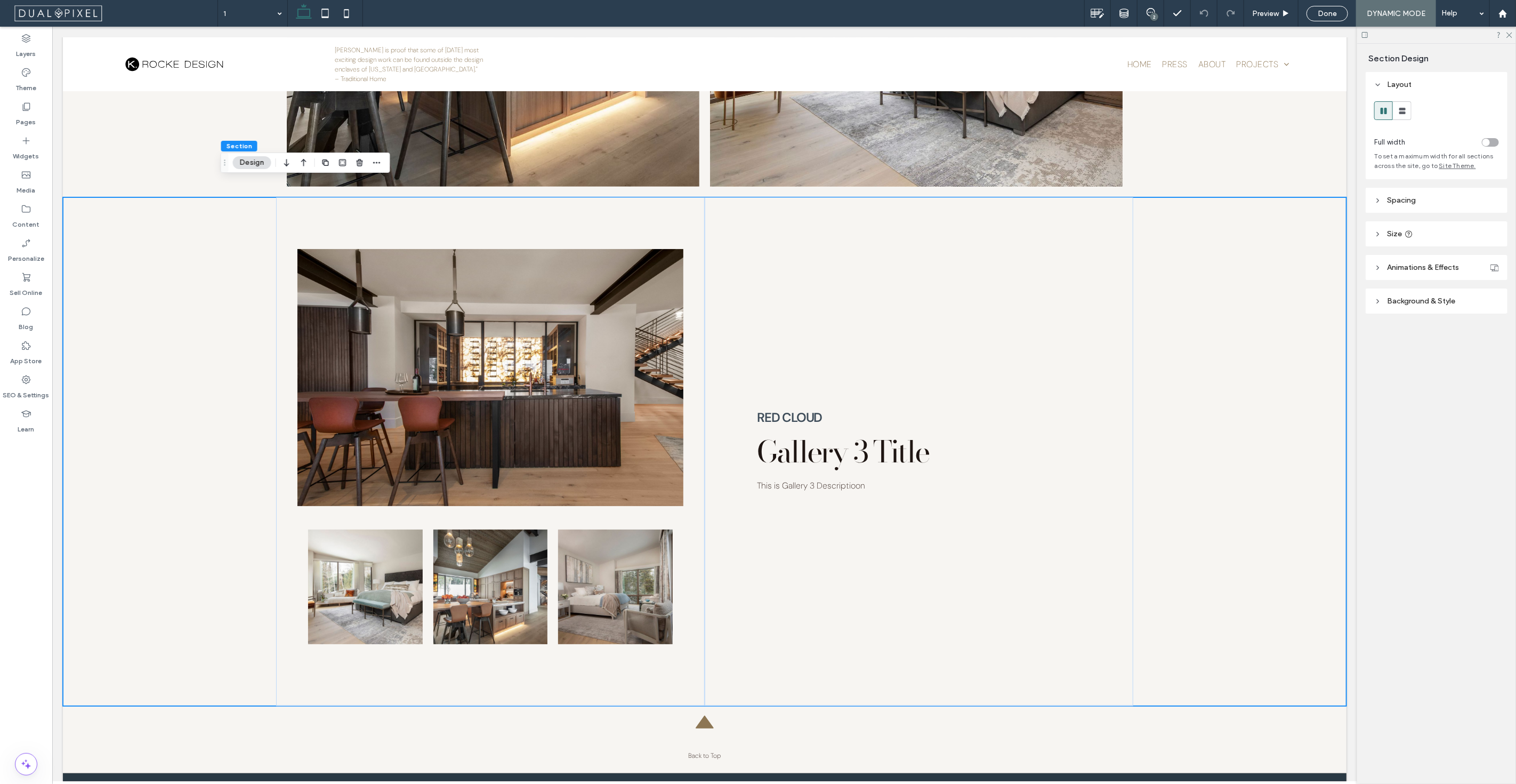
click at [1491, 142] on div "toggle" at bounding box center [1490, 142] width 17 height 9
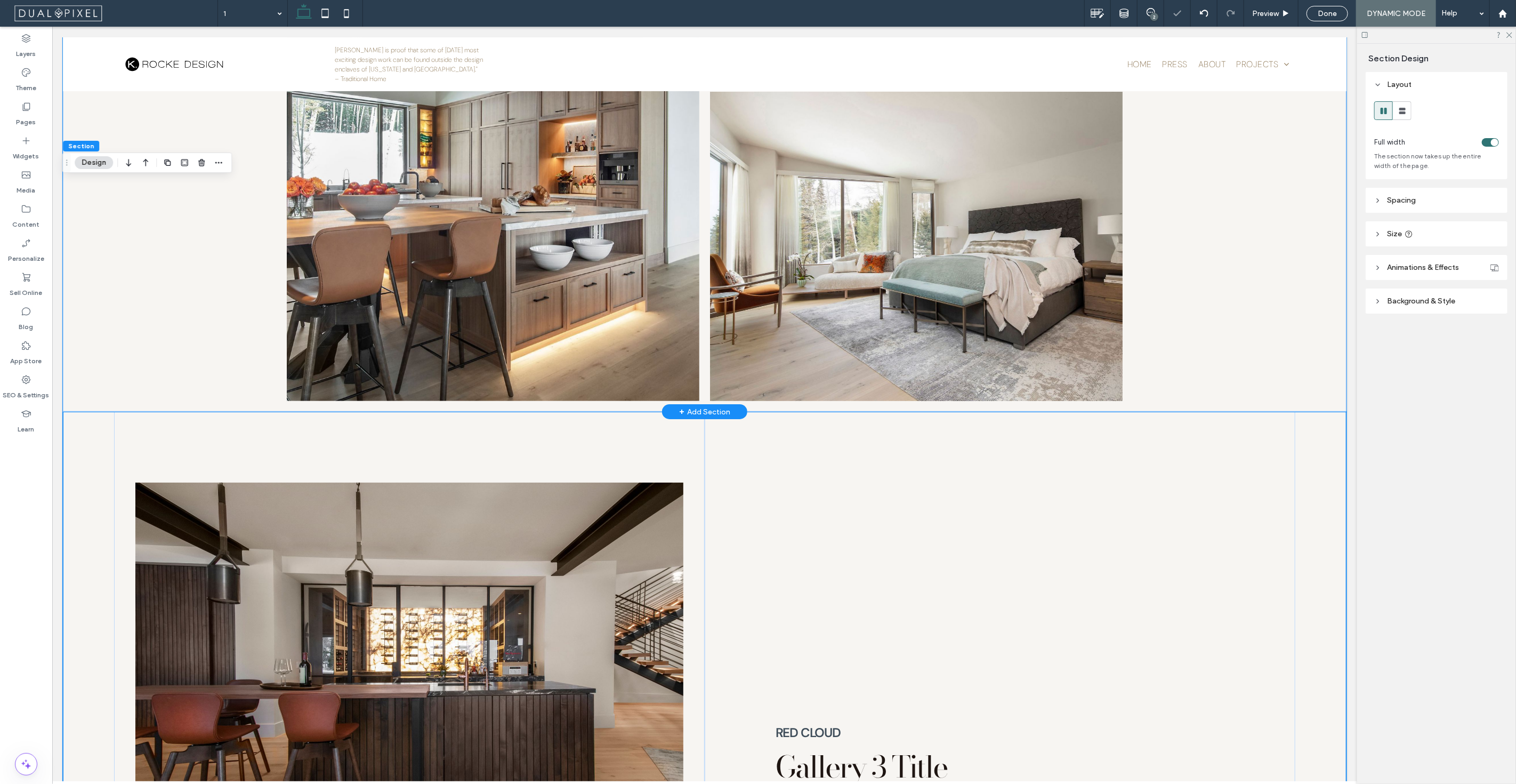
scroll to position [3018, 0]
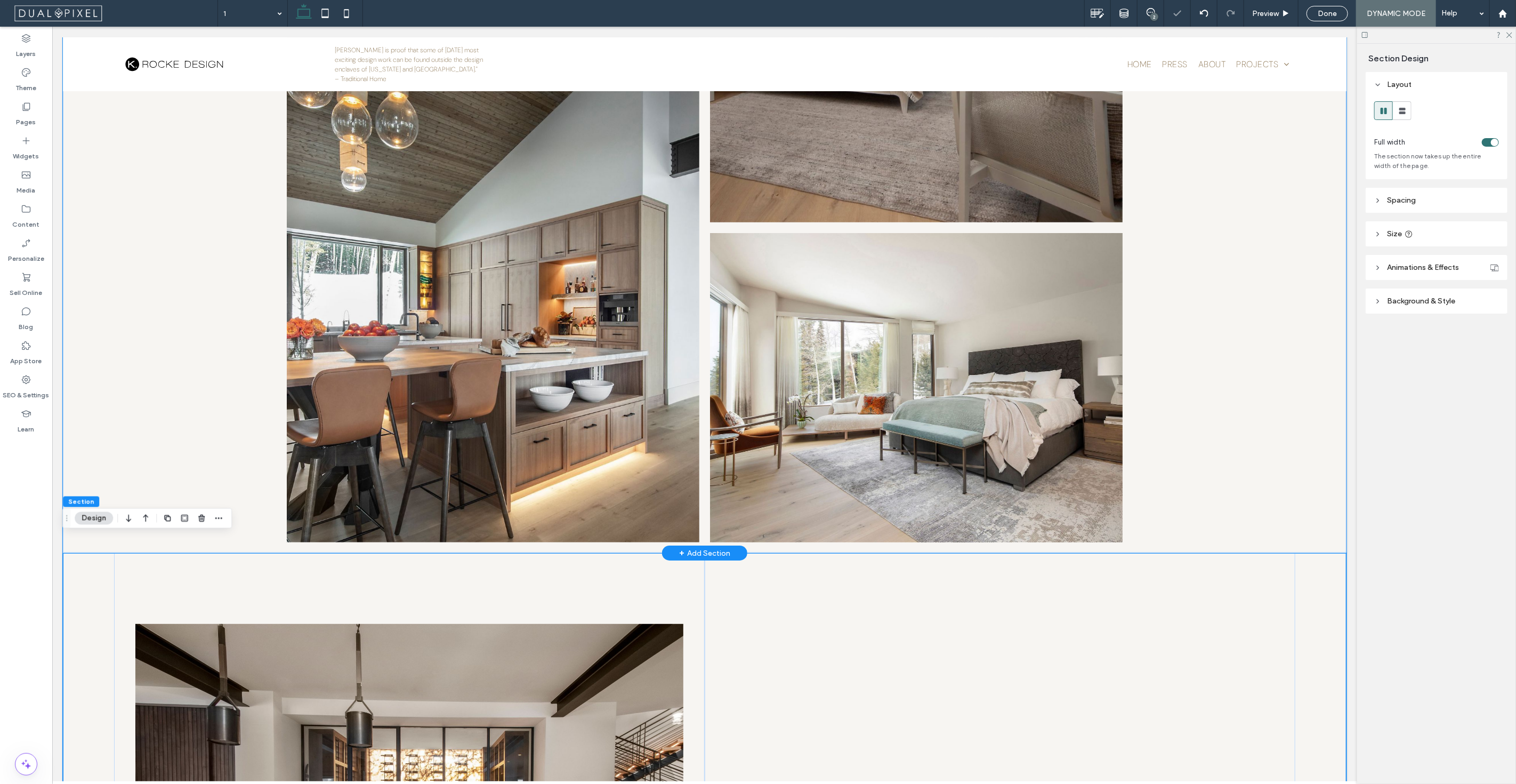
click at [1321, 258] on div "Button Button Button Button" at bounding box center [704, 124] width 1284 height 857
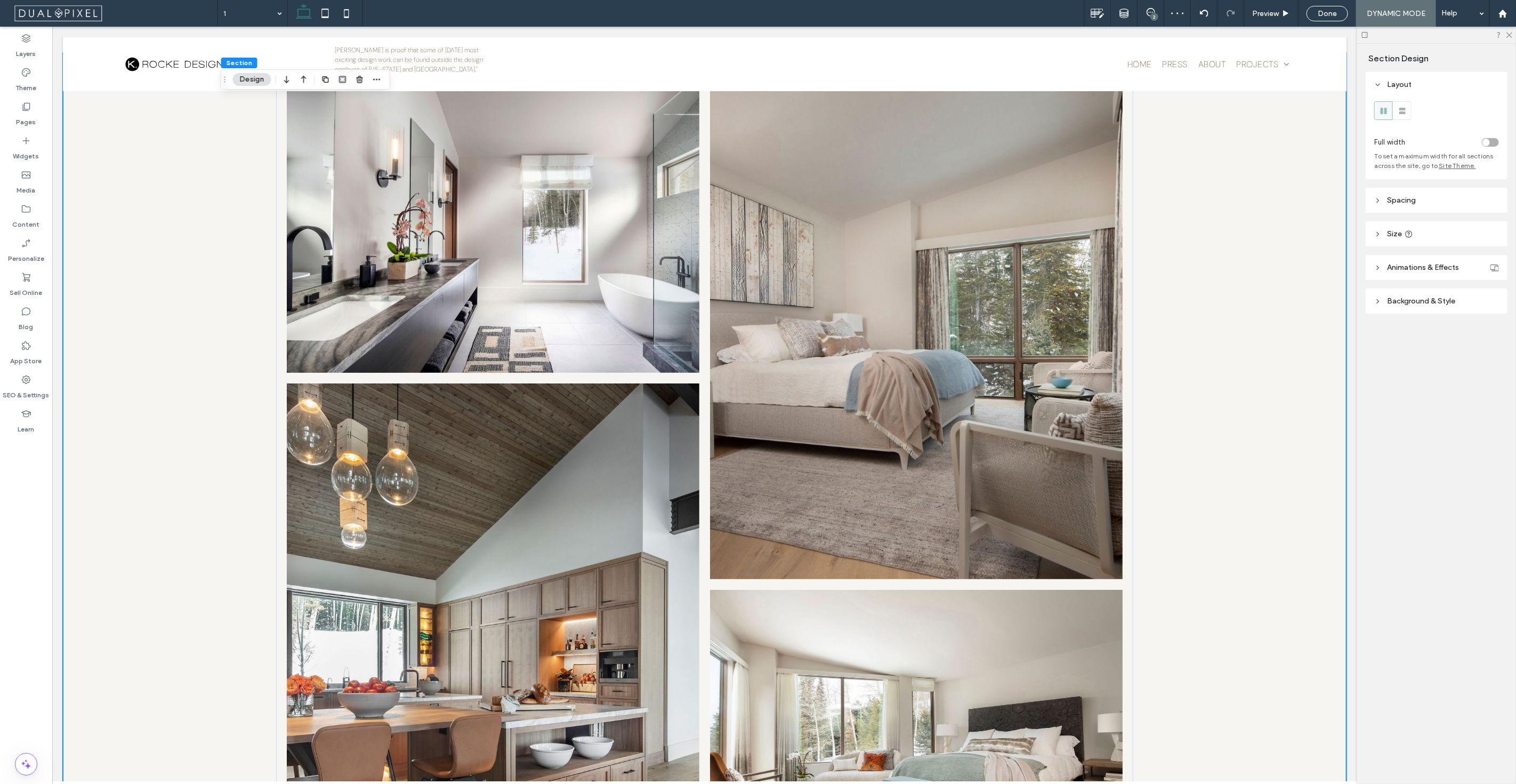
scroll to position [2604, 0]
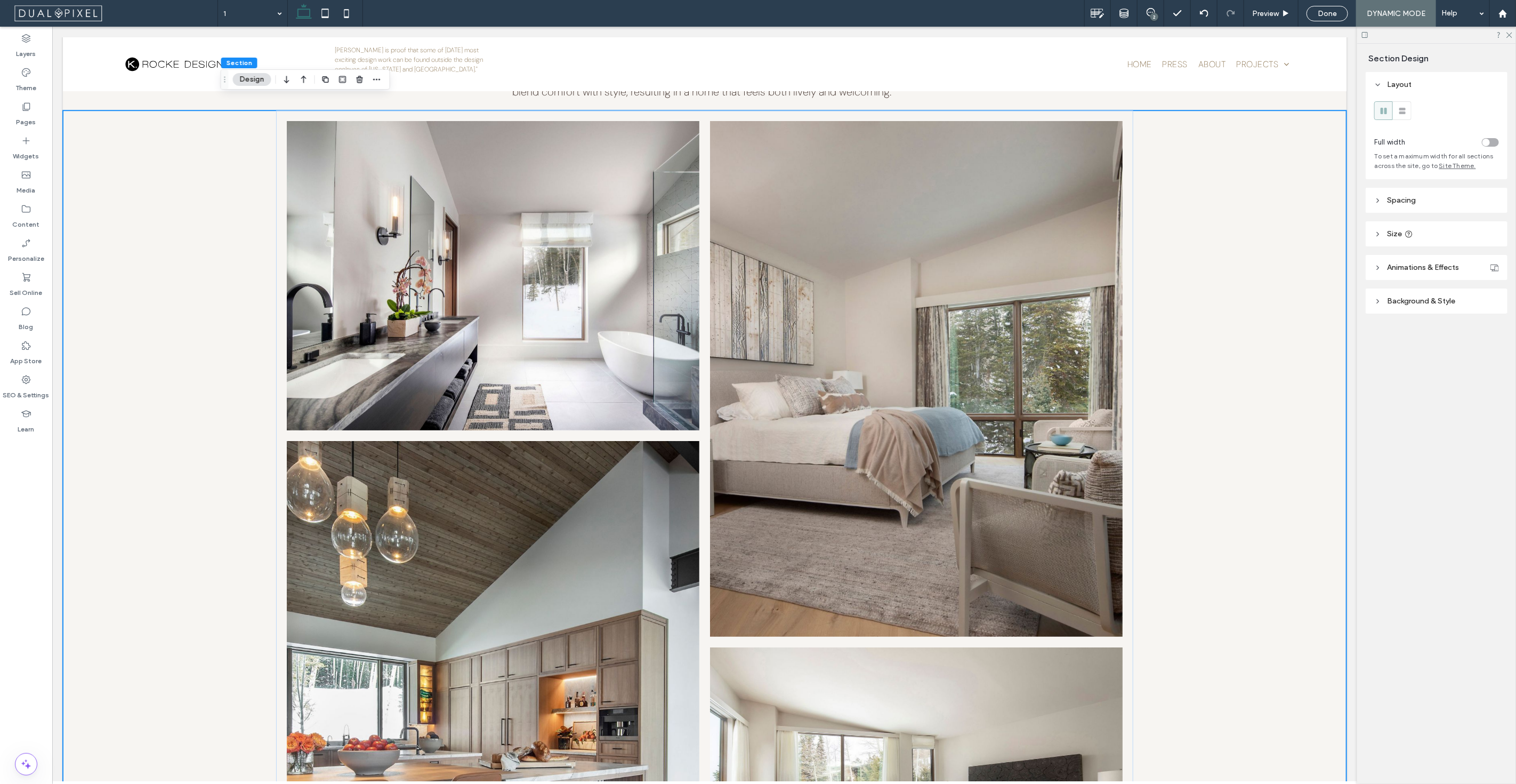
click at [1311, 177] on div "Button Button Button Button" at bounding box center [704, 538] width 1284 height 857
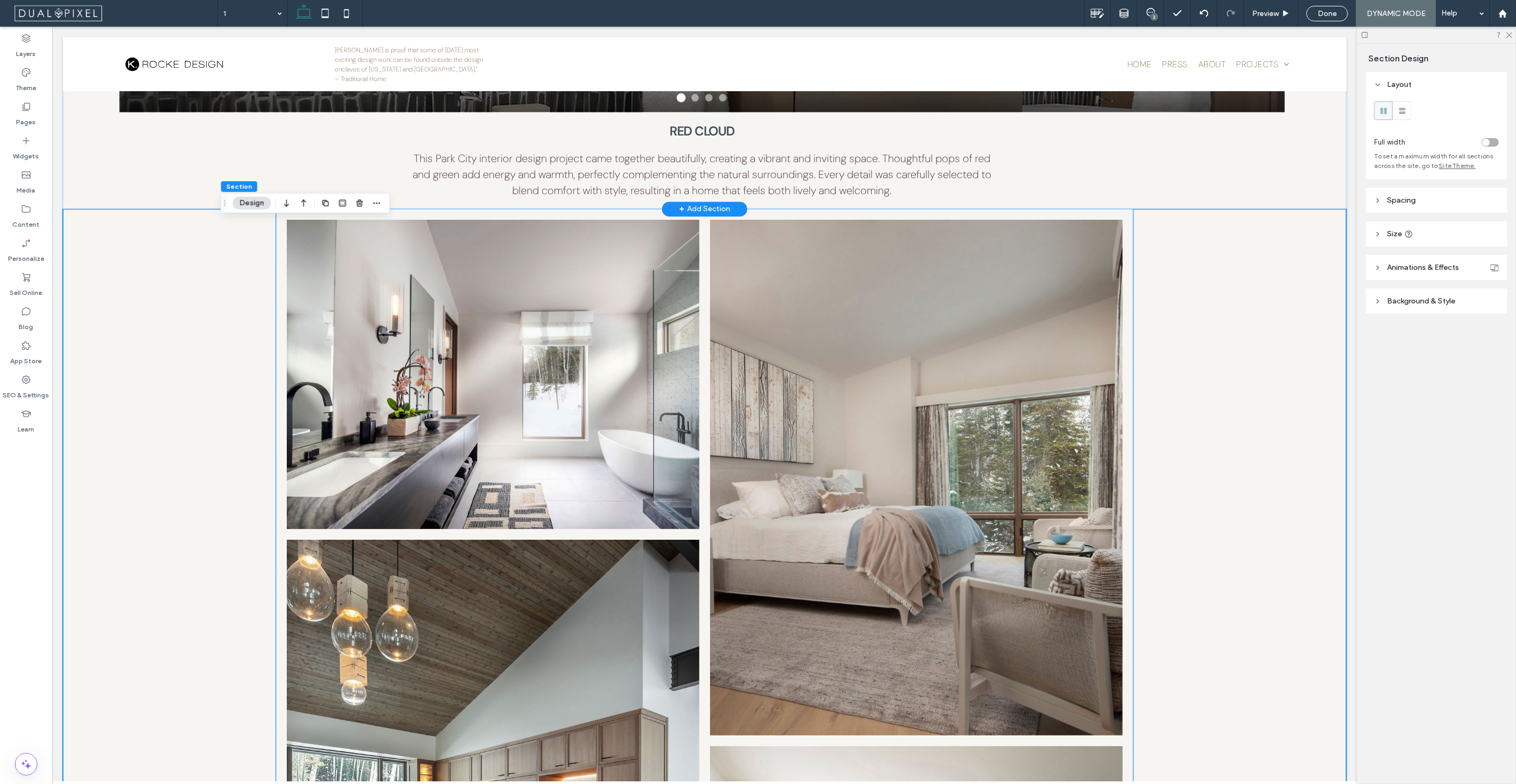
scroll to position [2426, 0]
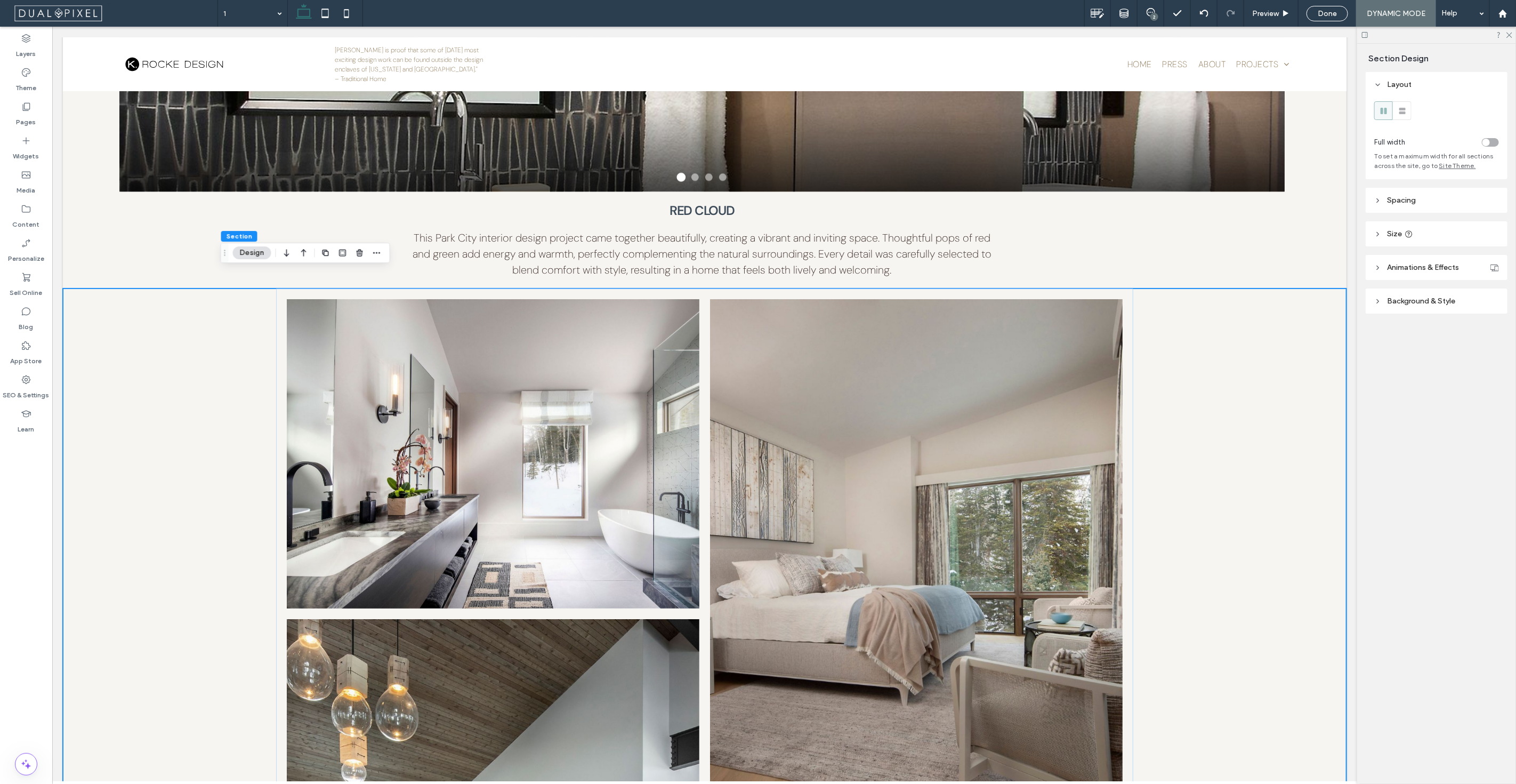
click at [234, 232] on span "Section" at bounding box center [239, 236] width 26 height 8
click at [1490, 145] on div "toggle" at bounding box center [1490, 142] width 17 height 9
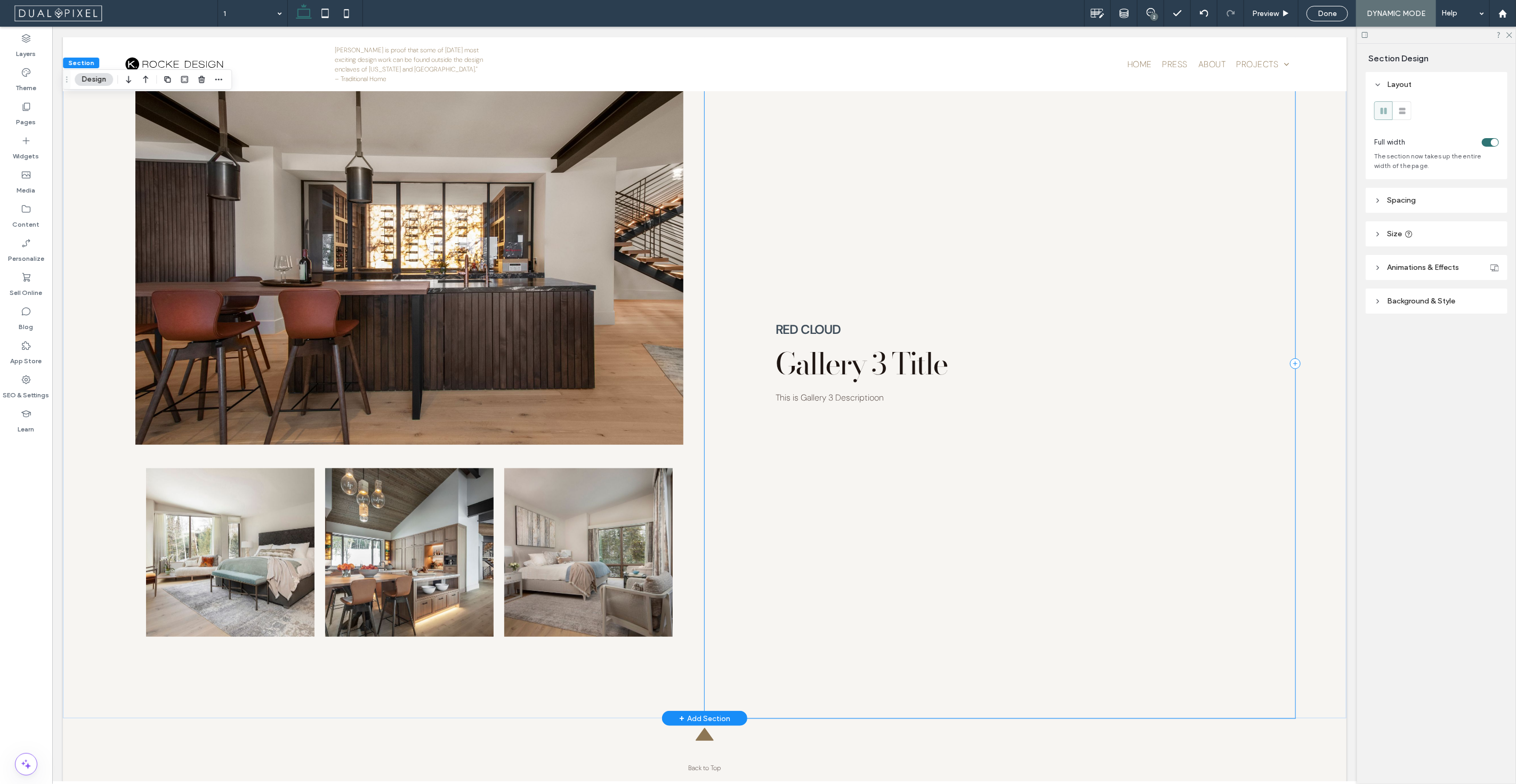
scroll to position [3910, 0]
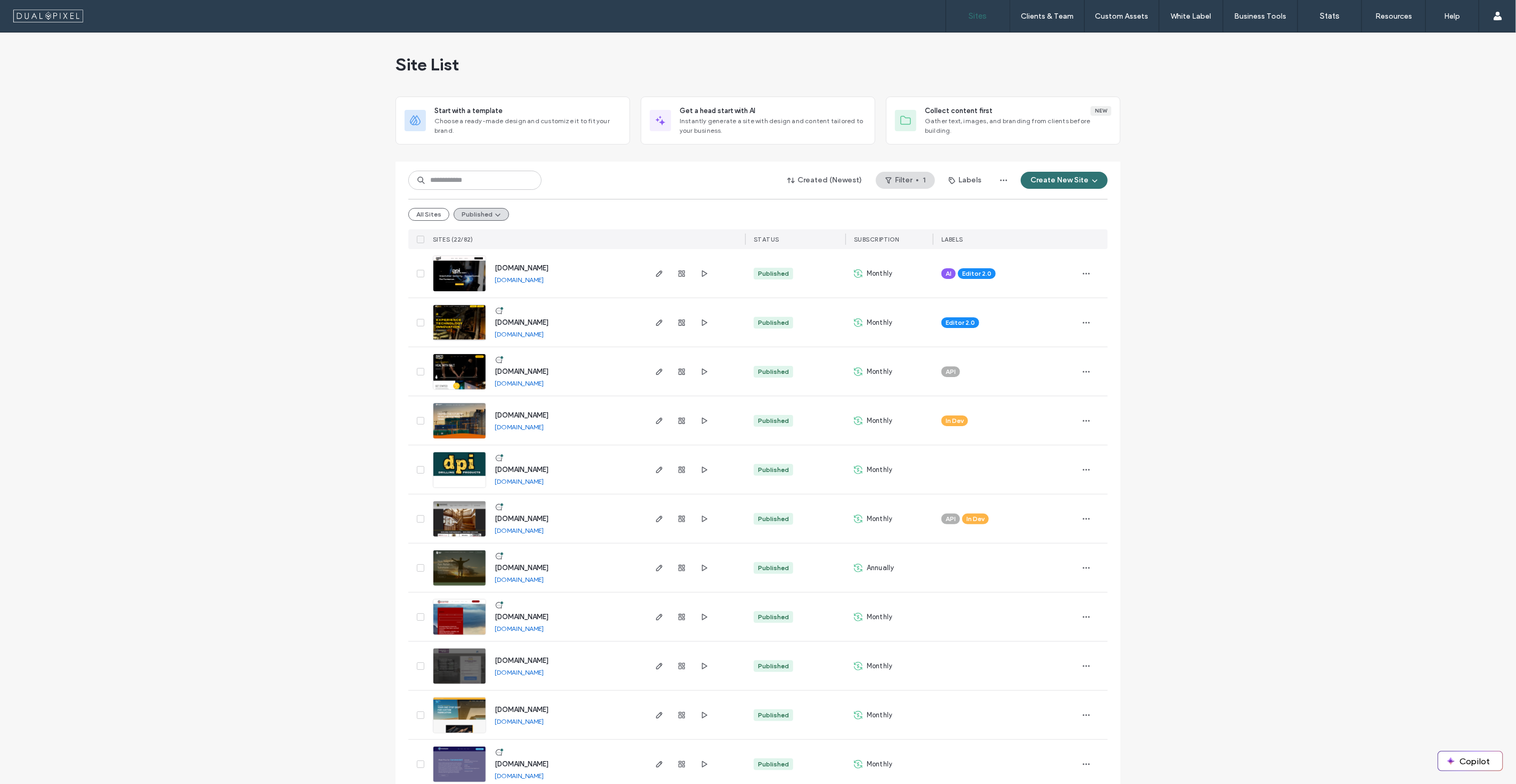
click at [423, 228] on div "All Sites Published" at bounding box center [758, 214] width 700 height 30
click at [429, 220] on button "All Sites" at bounding box center [429, 213] width 41 height 12
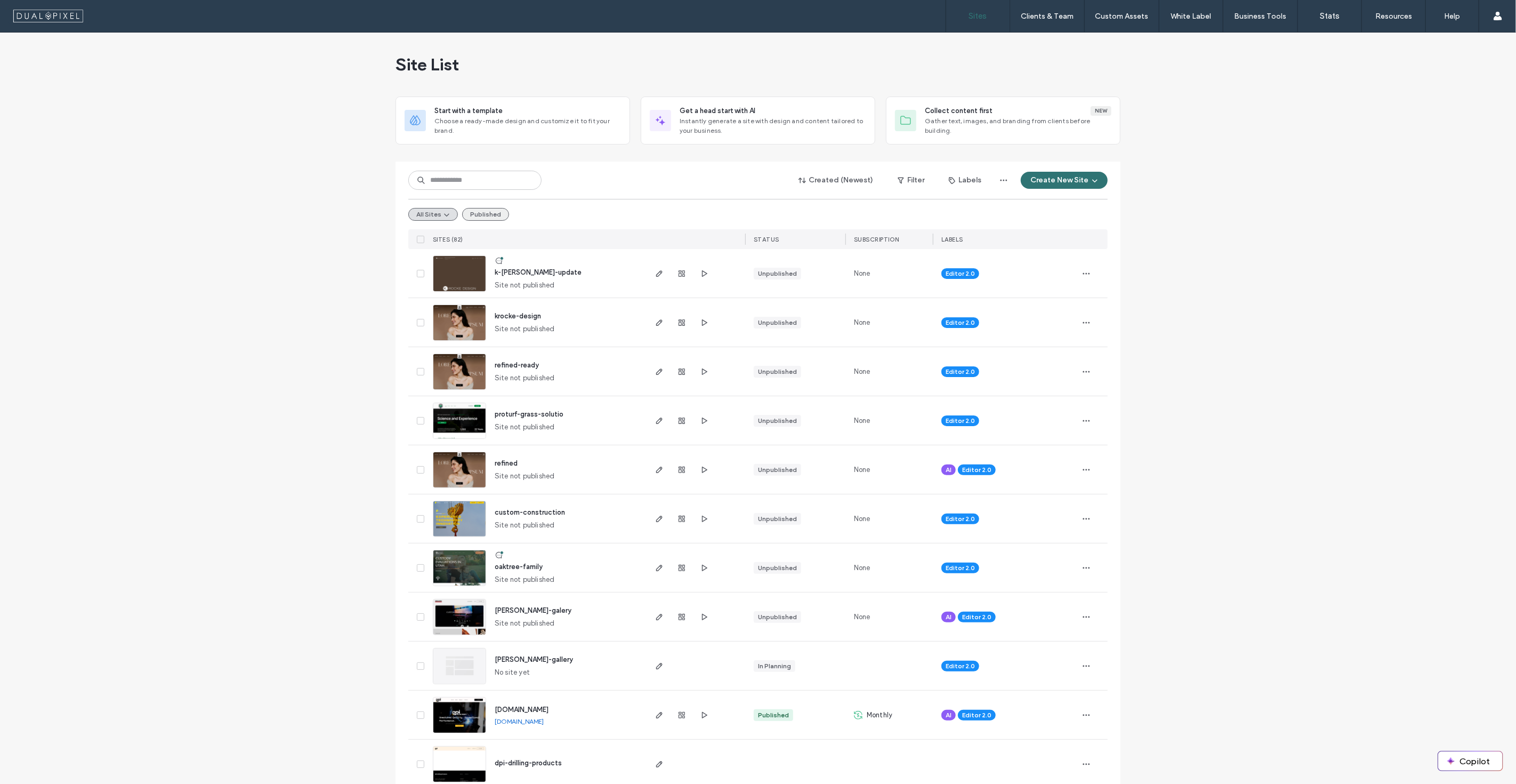
click at [470, 209] on button "Published" at bounding box center [485, 213] width 46 height 12
